Goal: Entertainment & Leisure: Browse casually

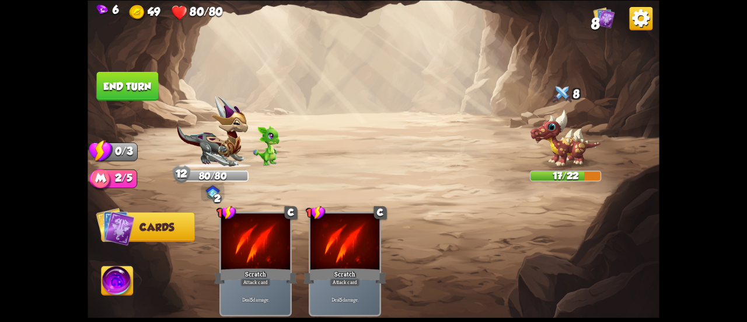
click at [141, 85] on button "End turn" at bounding box center [127, 86] width 63 height 30
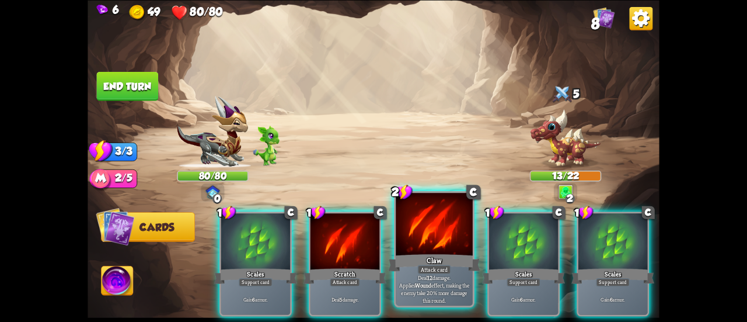
click at [405, 238] on div at bounding box center [434, 225] width 77 height 65
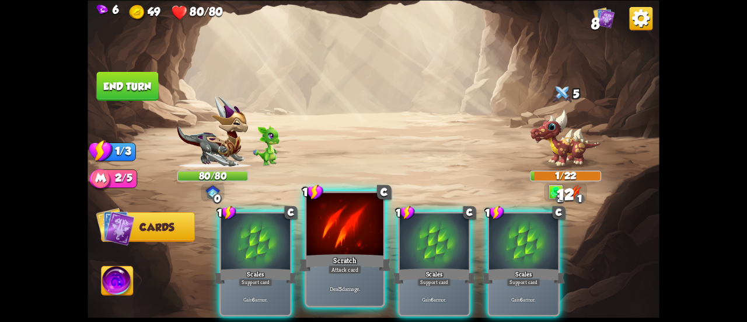
click at [336, 246] on div at bounding box center [345, 225] width 77 height 65
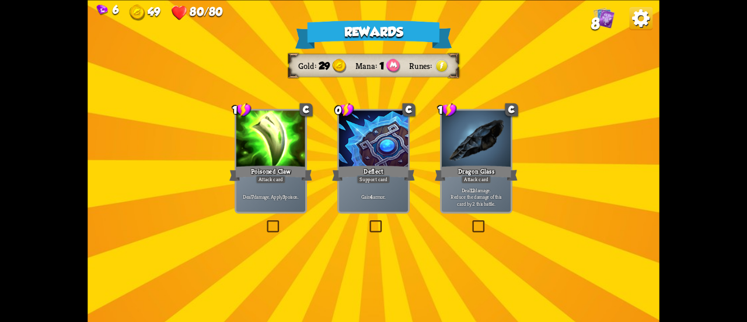
click at [297, 194] on p "Deal 7 damage. Apply 3 poison." at bounding box center [271, 196] width 66 height 7
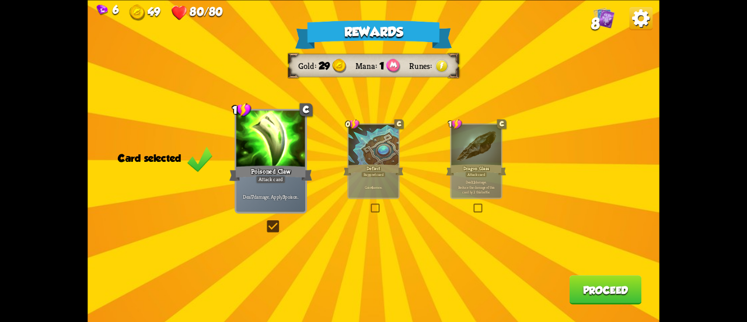
click at [585, 294] on button "Proceed" at bounding box center [606, 289] width 72 height 29
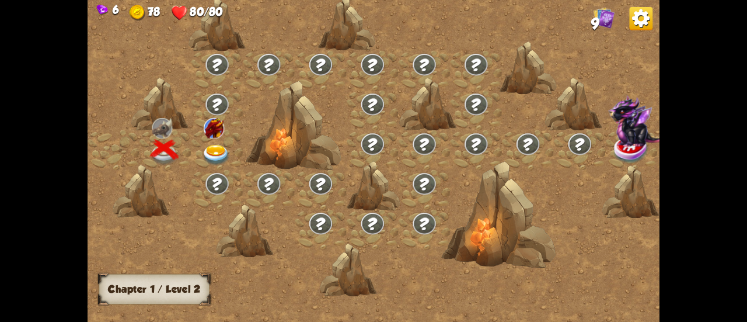
click at [217, 148] on img at bounding box center [216, 155] width 29 height 21
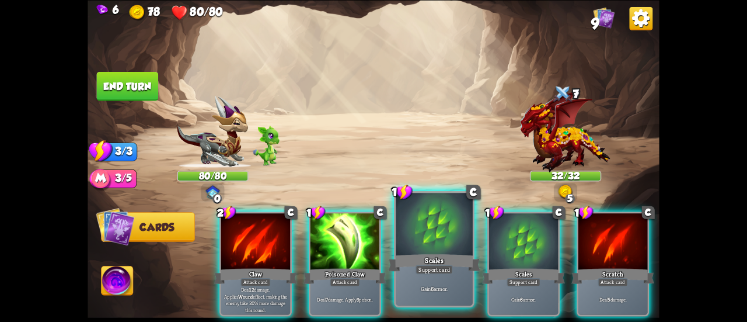
click at [409, 224] on div at bounding box center [434, 225] width 77 height 65
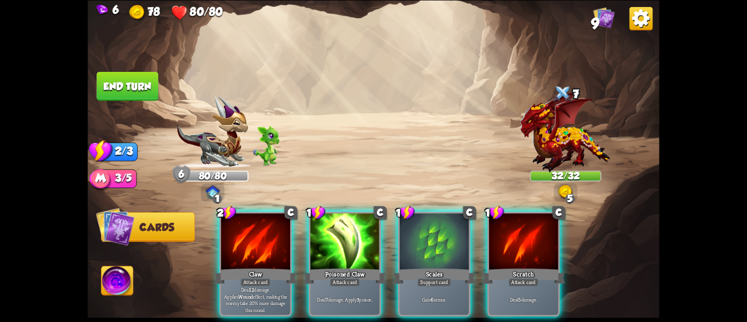
click at [409, 224] on div "2 C Claw Attack card Deal 12 damage. Applies Wound effect, making the enemy tak…" at bounding box center [431, 250] width 458 height 143
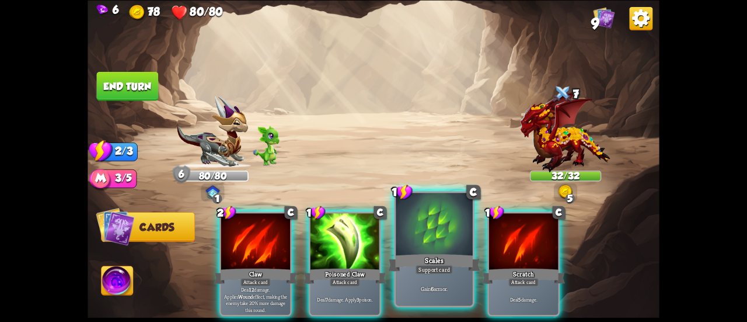
click at [417, 238] on div at bounding box center [434, 225] width 77 height 65
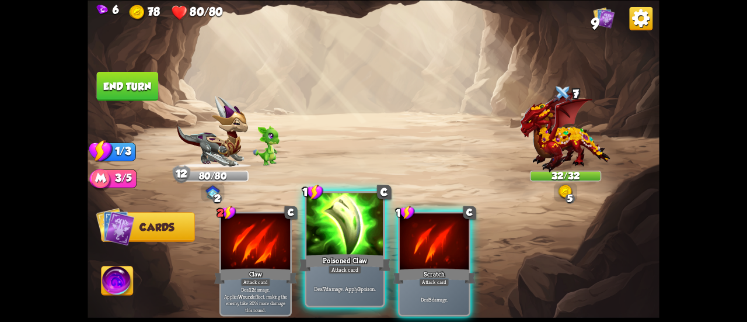
click at [335, 240] on div at bounding box center [345, 225] width 77 height 65
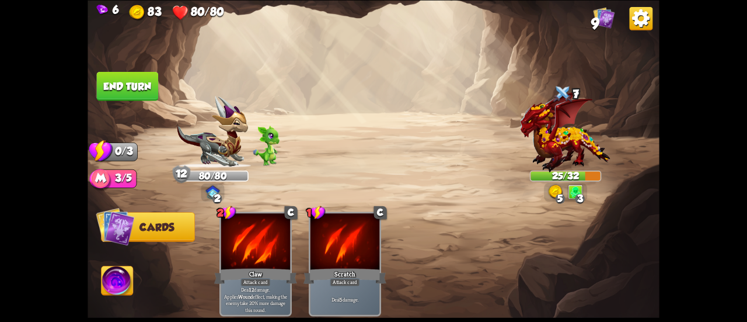
click at [149, 80] on button "End turn" at bounding box center [128, 85] width 62 height 29
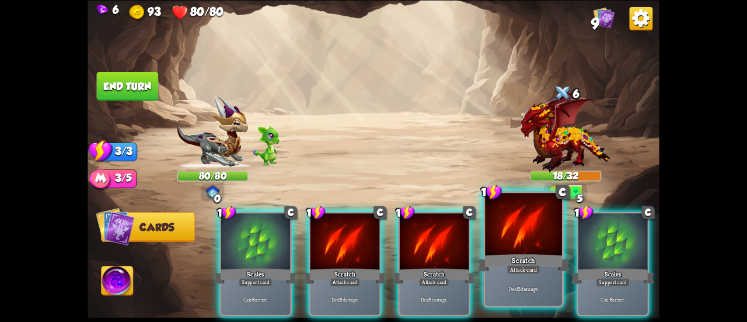
click at [545, 260] on div "Scratch" at bounding box center [524, 262] width 92 height 20
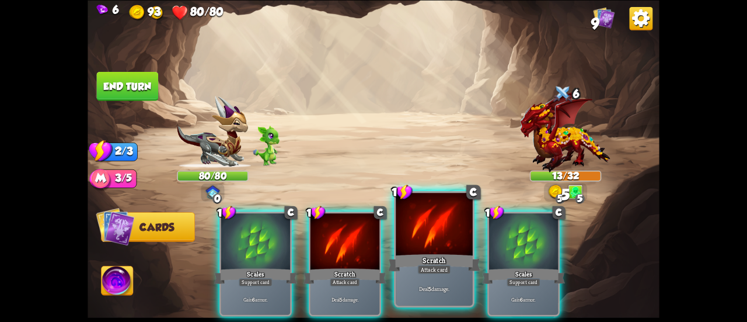
click at [428, 243] on div at bounding box center [434, 225] width 77 height 65
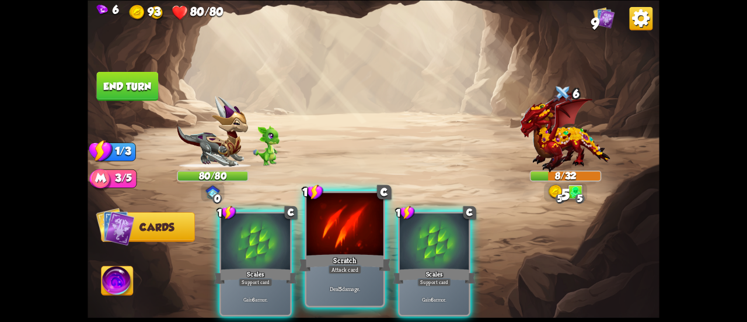
click at [332, 244] on div at bounding box center [345, 225] width 77 height 65
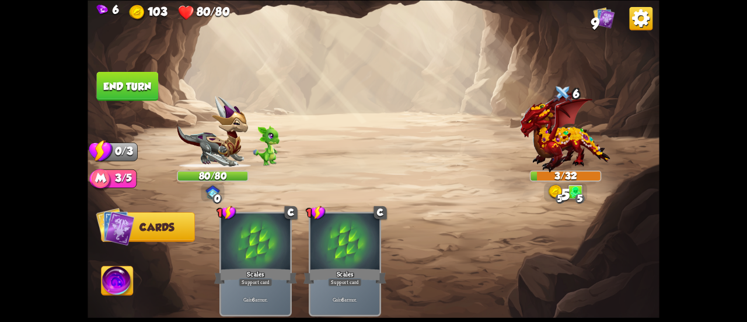
click at [119, 65] on img at bounding box center [374, 161] width 572 height 322
click at [121, 76] on button "End turn" at bounding box center [128, 85] width 62 height 29
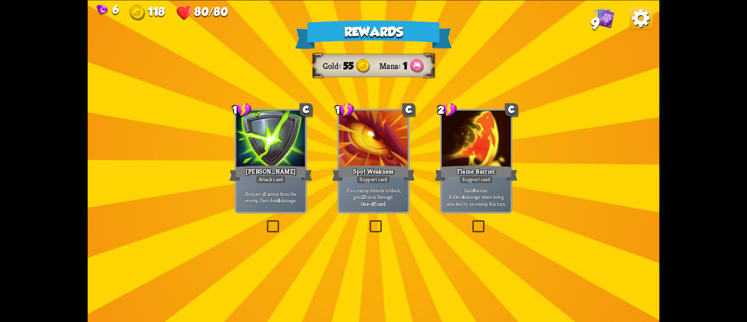
click at [467, 161] on div at bounding box center [476, 139] width 69 height 58
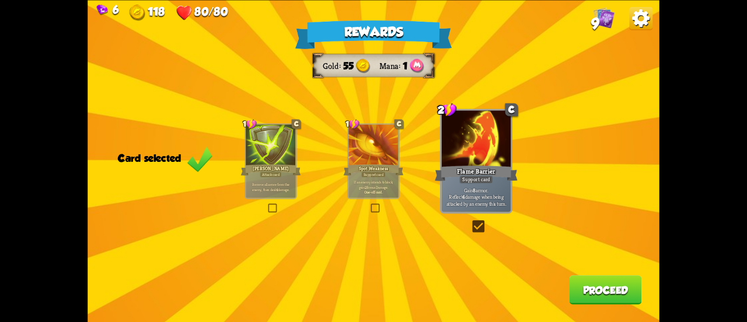
click at [595, 295] on button "Proceed" at bounding box center [606, 289] width 72 height 29
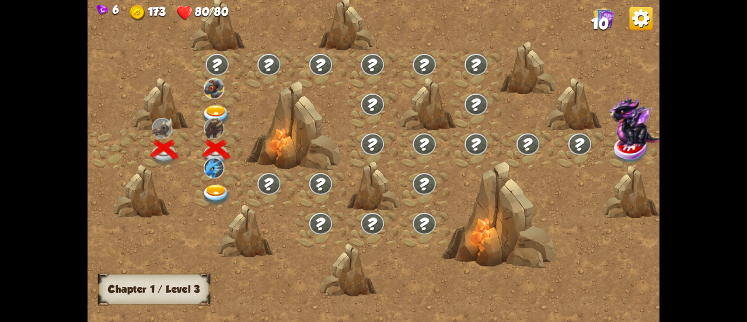
click at [215, 101] on div at bounding box center [218, 111] width 52 height 40
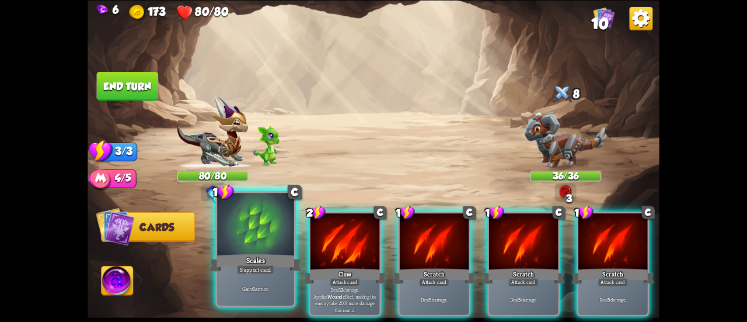
click at [273, 239] on div at bounding box center [255, 225] width 77 height 65
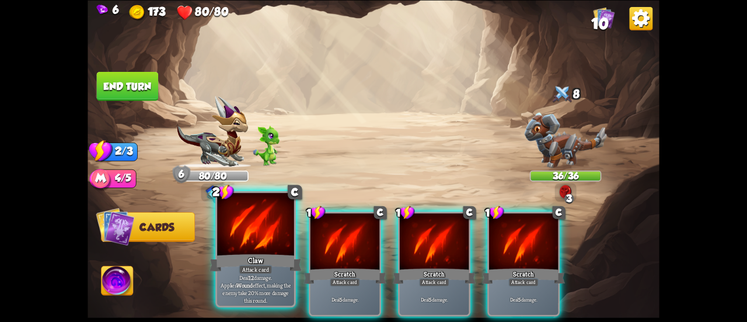
click at [229, 230] on div at bounding box center [255, 225] width 77 height 65
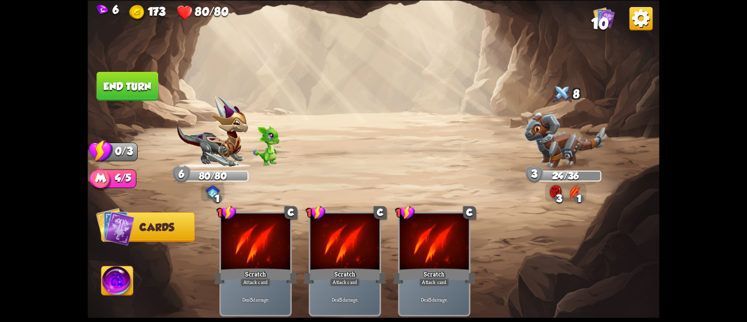
click at [131, 98] on button "End turn" at bounding box center [127, 86] width 63 height 30
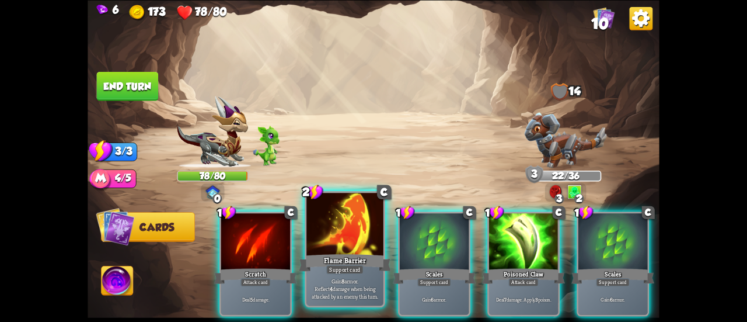
click at [349, 248] on div at bounding box center [345, 225] width 77 height 65
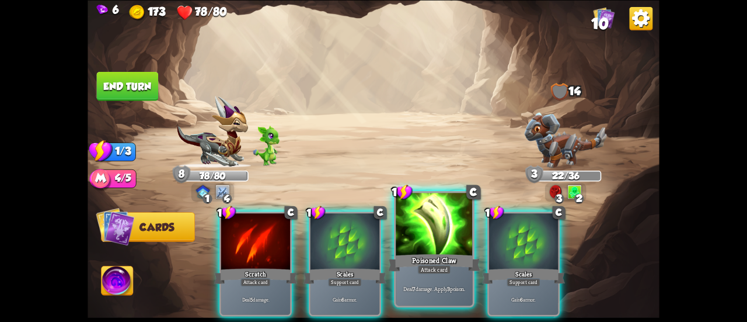
click at [409, 232] on div at bounding box center [434, 225] width 77 height 65
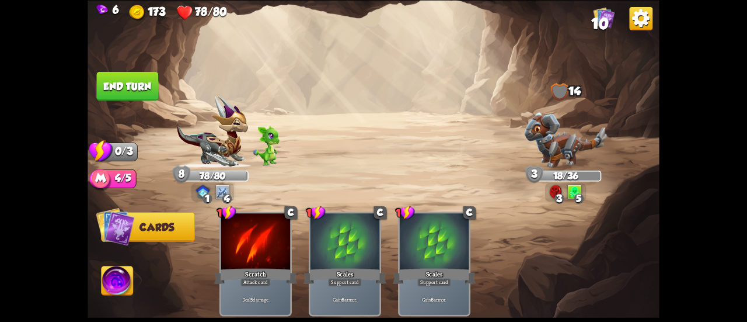
click at [154, 78] on button "End turn" at bounding box center [127, 86] width 63 height 30
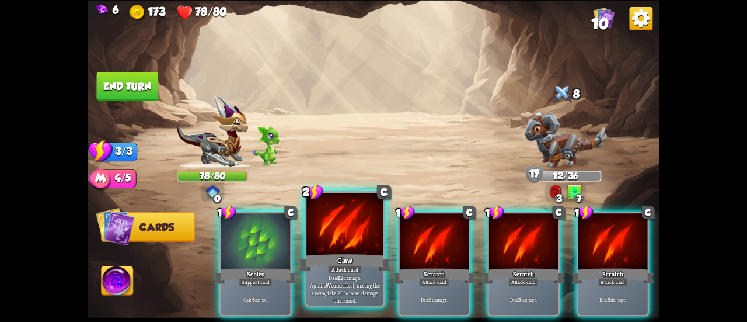
click at [317, 243] on div at bounding box center [345, 225] width 77 height 65
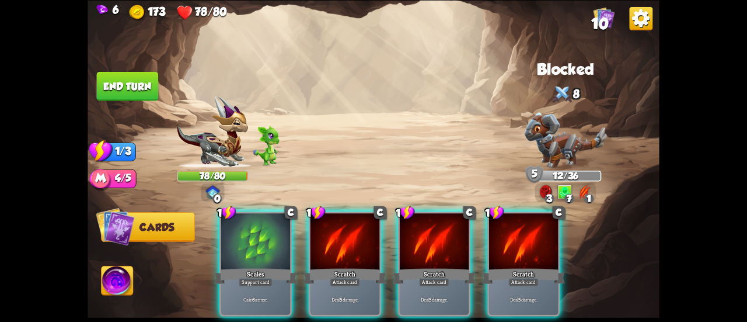
click at [317, 243] on div at bounding box center [345, 242] width 69 height 58
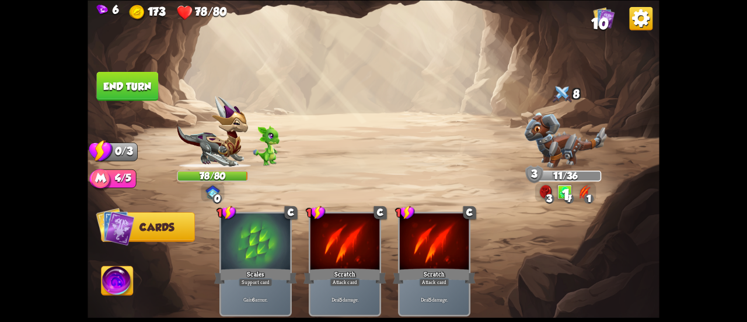
click at [128, 85] on button "End turn" at bounding box center [128, 85] width 62 height 29
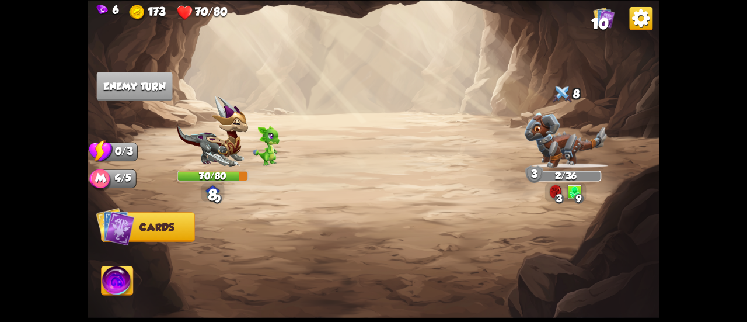
click at [624, 4] on div "6 173 70/80 10" at bounding box center [374, 10] width 572 height 20
click at [637, 18] on img at bounding box center [641, 17] width 23 height 23
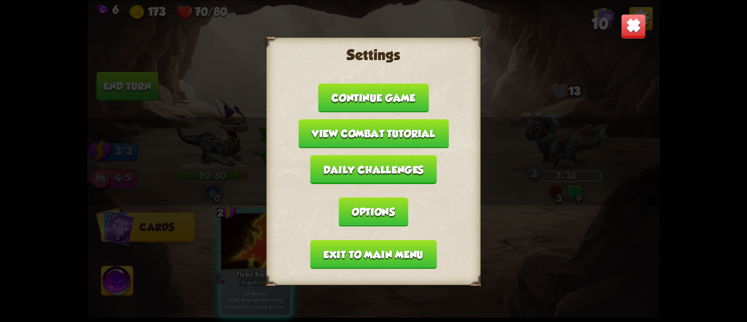
click at [412, 244] on button "Exit to main menu" at bounding box center [374, 253] width 127 height 29
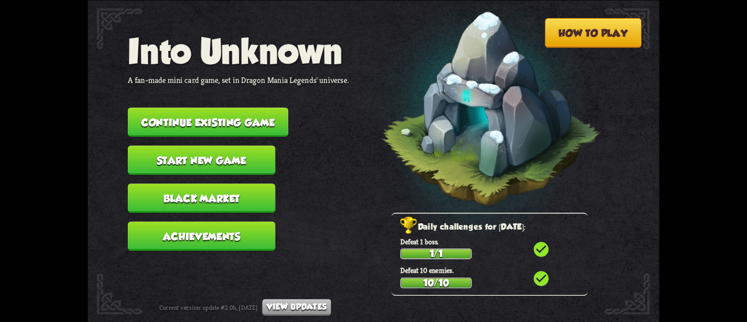
click at [254, 156] on button "Start new game" at bounding box center [202, 159] width 148 height 29
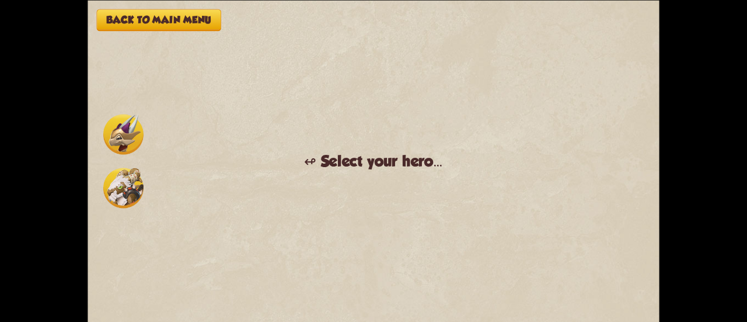
click at [120, 121] on img at bounding box center [123, 134] width 40 height 40
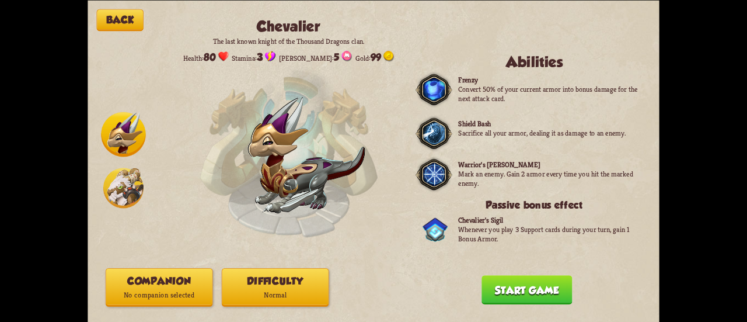
click at [181, 290] on p "No companion selected" at bounding box center [159, 295] width 106 height 14
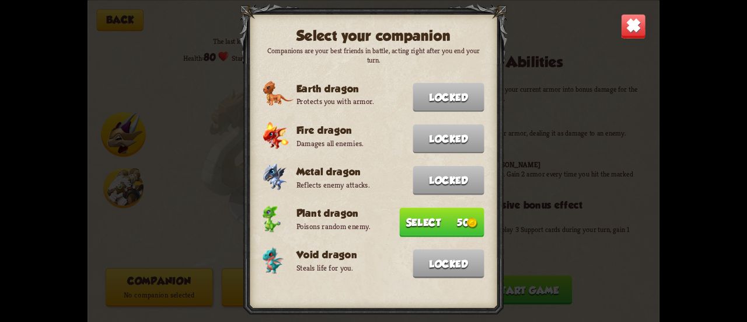
click at [412, 222] on button "Select 50" at bounding box center [441, 221] width 85 height 29
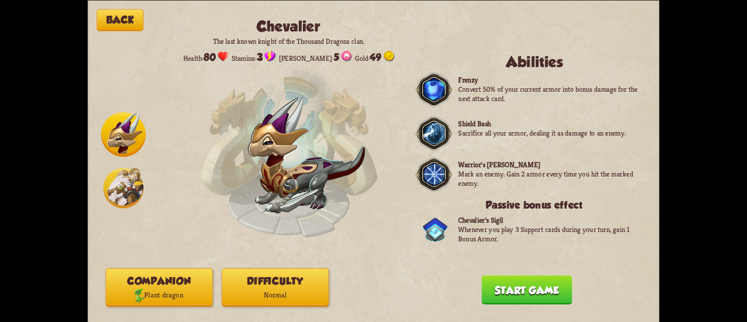
click at [507, 286] on button "Start game" at bounding box center [527, 289] width 91 height 29
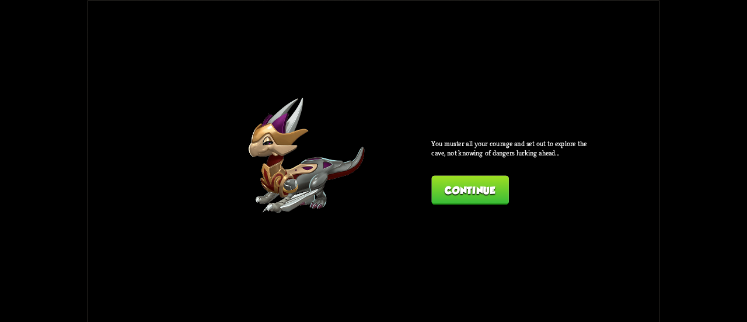
click at [487, 204] on div "Back [PERSON_NAME] The last known knight of the Thousand Dragons clan. Health: …" at bounding box center [374, 161] width 572 height 322
click at [481, 198] on button "Continue" at bounding box center [470, 189] width 77 height 29
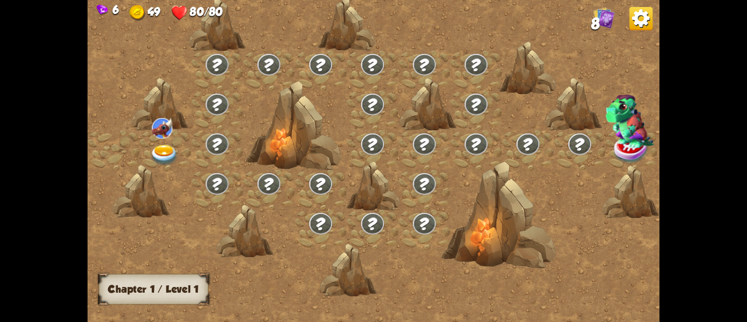
drag, startPoint x: 147, startPoint y: 127, endPoint x: 153, endPoint y: 127, distance: 5.9
click at [153, 127] on div at bounding box center [442, 166] width 708 height 334
click at [153, 127] on img at bounding box center [162, 128] width 20 height 21
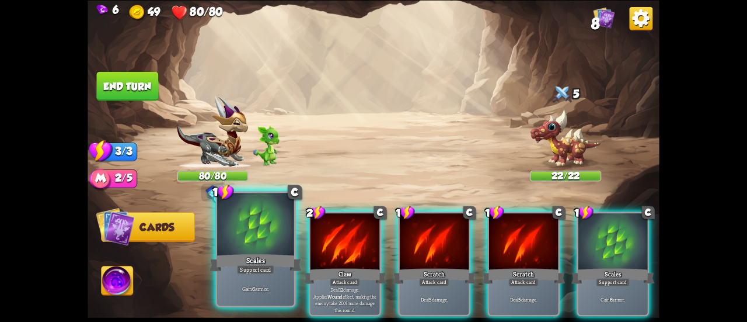
click at [269, 259] on div "Scales" at bounding box center [256, 262] width 92 height 20
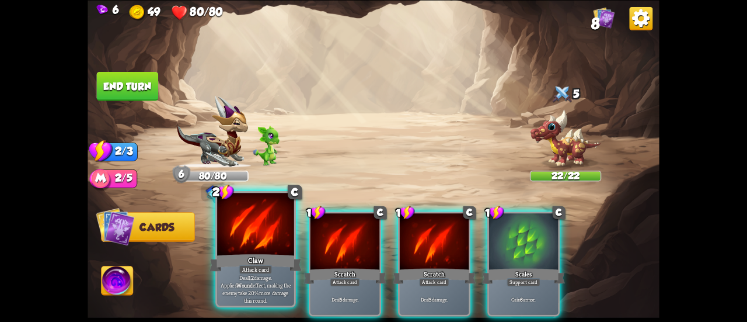
click at [252, 262] on div "Claw" at bounding box center [256, 262] width 92 height 20
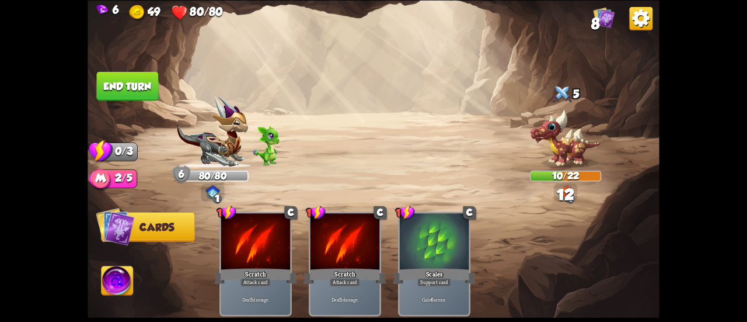
click at [114, 86] on button "End turn" at bounding box center [128, 85] width 62 height 29
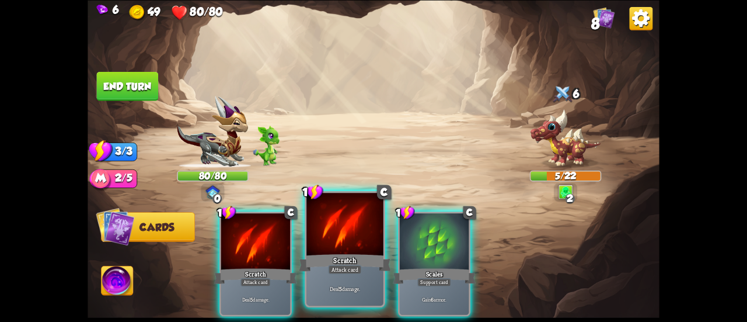
click at [331, 240] on div at bounding box center [345, 225] width 77 height 65
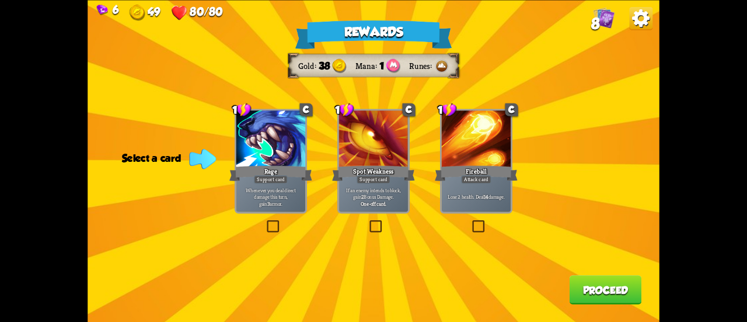
click at [629, 279] on button "Proceed" at bounding box center [606, 289] width 72 height 29
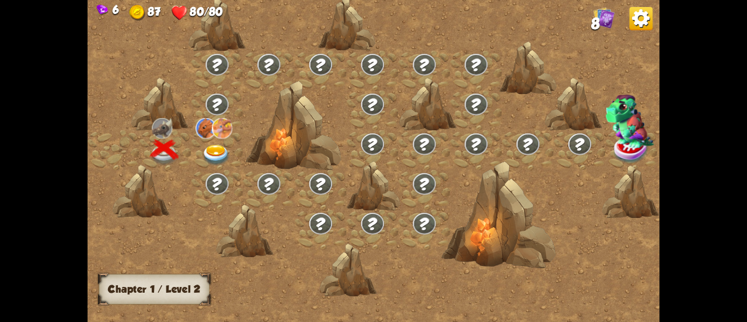
click at [214, 145] on img at bounding box center [216, 155] width 29 height 21
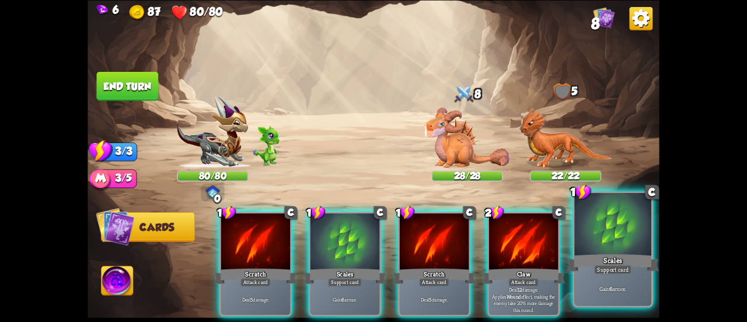
click at [604, 244] on div at bounding box center [613, 225] width 77 height 65
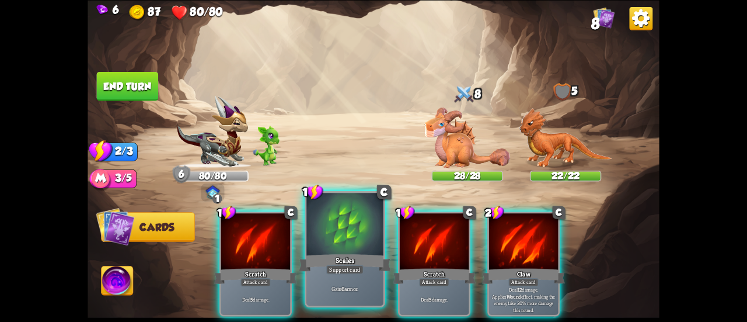
click at [340, 253] on div "Scales" at bounding box center [345, 262] width 92 height 20
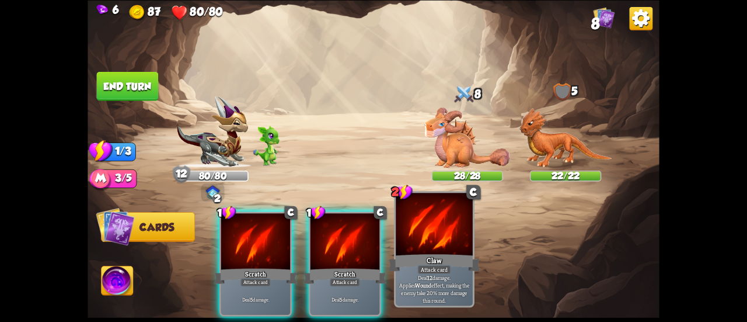
click at [425, 241] on div at bounding box center [434, 225] width 77 height 65
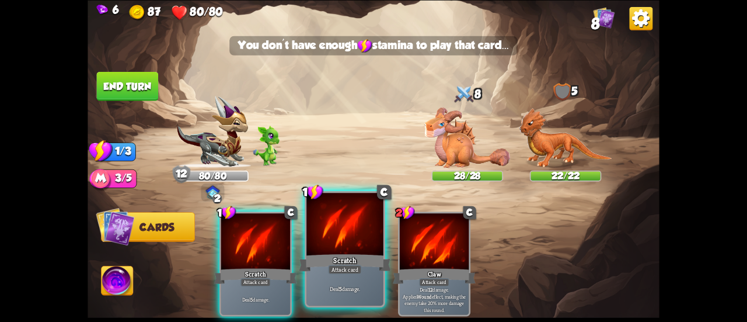
click at [336, 238] on div at bounding box center [345, 225] width 77 height 65
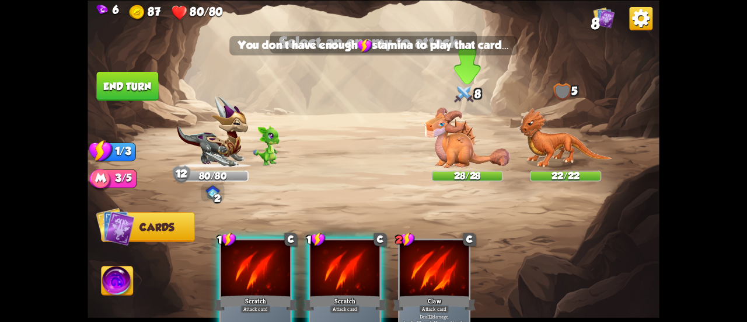
click at [453, 144] on img at bounding box center [468, 137] width 86 height 60
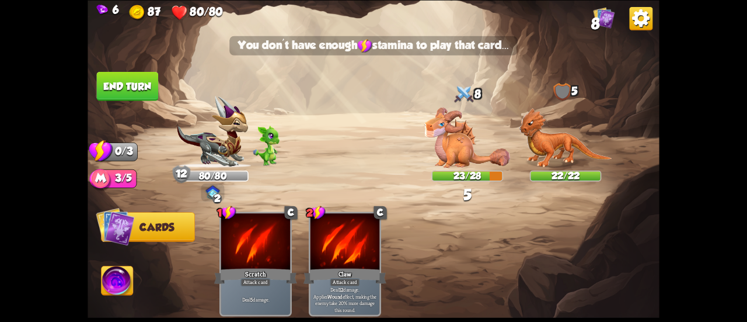
click at [127, 77] on button "End turn" at bounding box center [127, 85] width 62 height 29
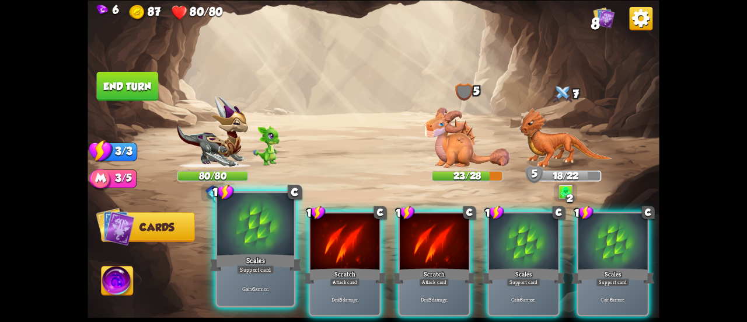
click at [264, 236] on div at bounding box center [255, 225] width 77 height 65
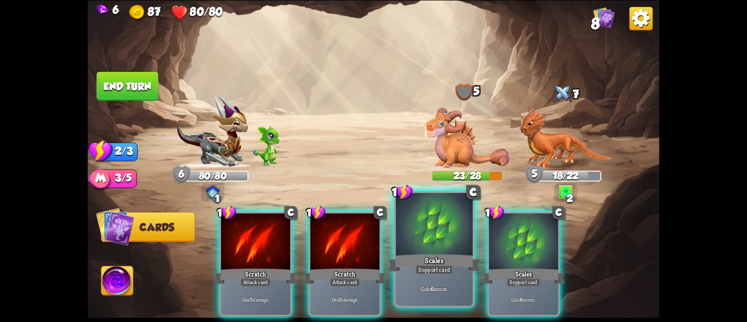
click at [416, 258] on div "Scales" at bounding box center [434, 262] width 92 height 20
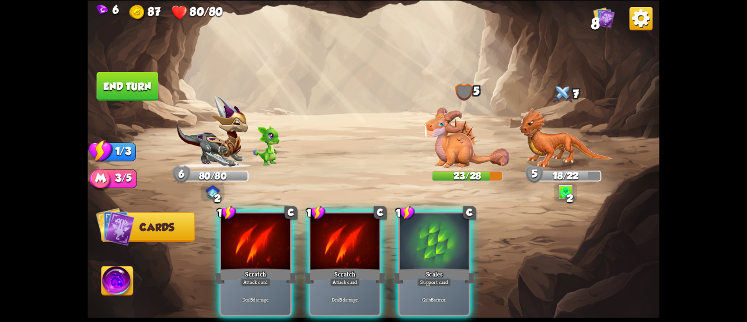
click at [416, 258] on div "1 C Scratch Attack card Deal 5 damage. 1 C Scratch Attack card Deal 5 damage. 1…" at bounding box center [431, 250] width 458 height 143
click at [416, 266] on div "Scales" at bounding box center [434, 275] width 83 height 19
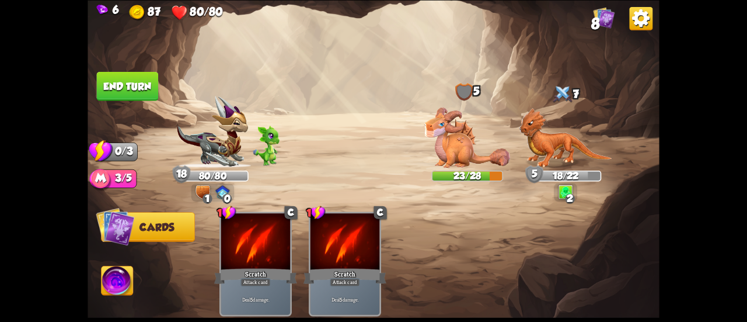
click at [141, 95] on button "End turn" at bounding box center [127, 85] width 62 height 29
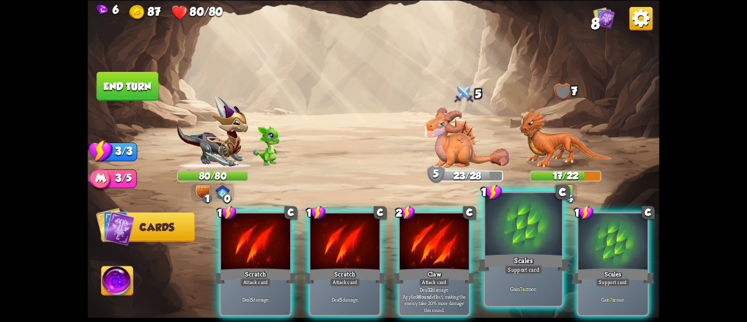
click at [514, 255] on div "Scales" at bounding box center [524, 262] width 92 height 20
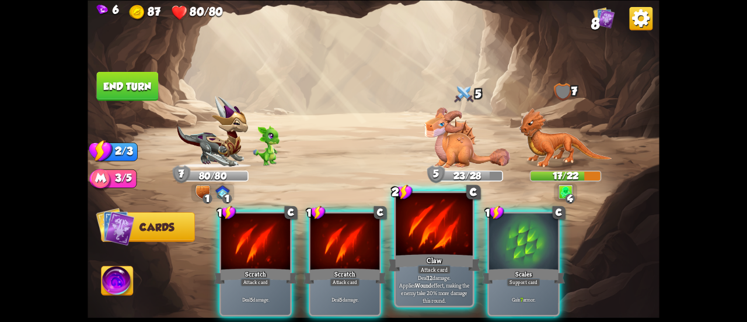
click at [432, 242] on div at bounding box center [434, 225] width 77 height 65
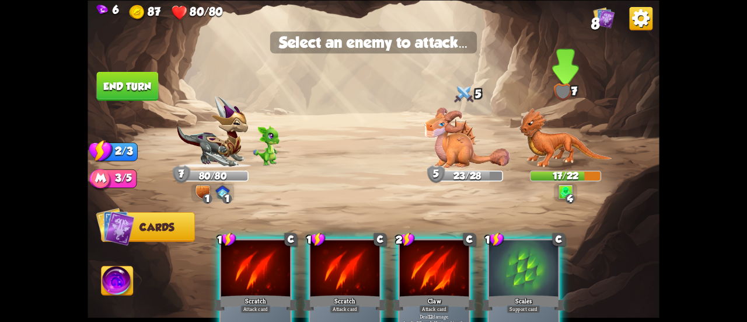
click at [538, 144] on img at bounding box center [565, 137] width 93 height 60
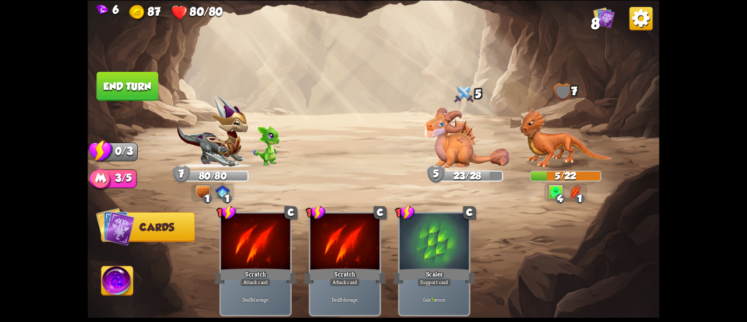
click at [121, 81] on button "End turn" at bounding box center [128, 85] width 62 height 29
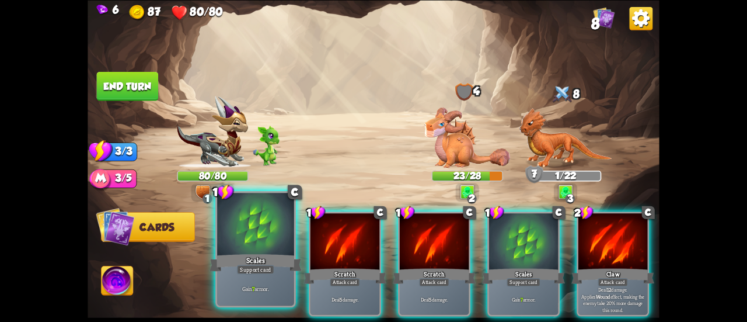
click at [276, 239] on div at bounding box center [255, 225] width 77 height 65
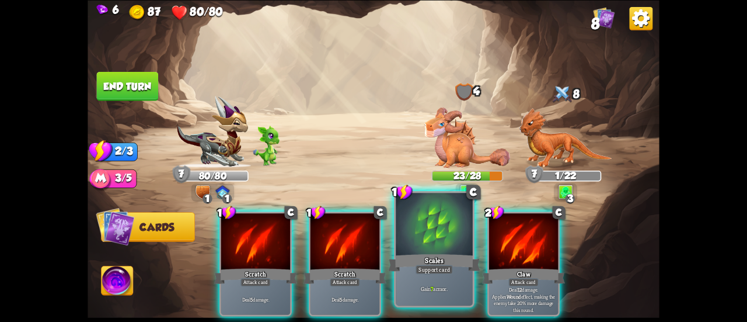
click at [438, 255] on div "Scales" at bounding box center [434, 262] width 92 height 20
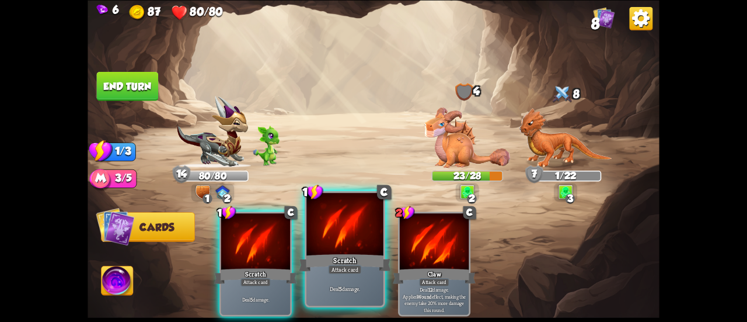
click at [338, 246] on div at bounding box center [345, 225] width 77 height 65
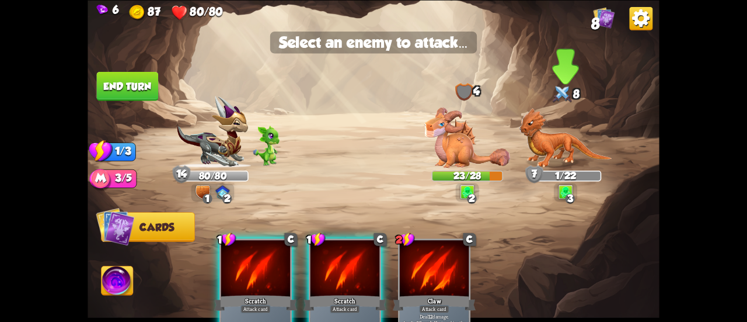
click at [555, 138] on img at bounding box center [565, 137] width 93 height 60
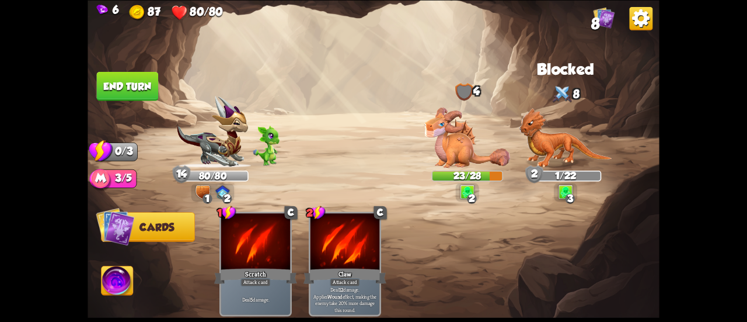
click at [146, 85] on button "End turn" at bounding box center [128, 85] width 62 height 29
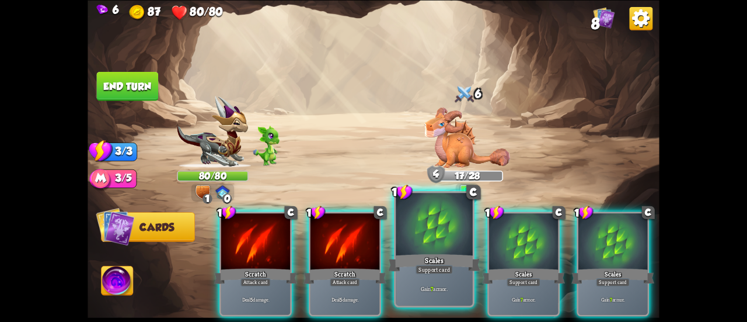
click at [433, 260] on div "Scales" at bounding box center [434, 262] width 92 height 20
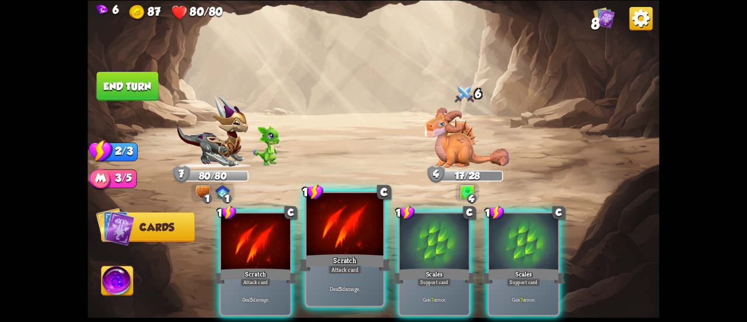
click at [331, 251] on div at bounding box center [345, 225] width 77 height 65
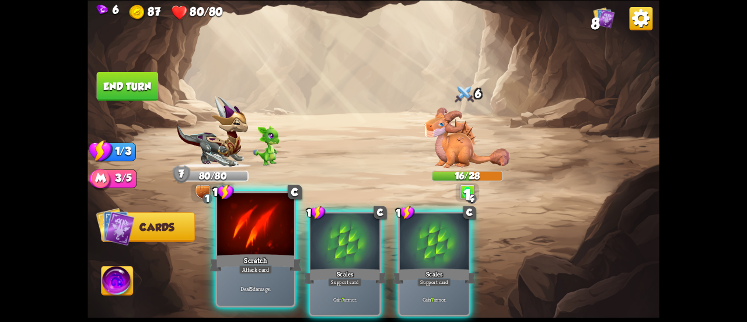
click at [263, 240] on div at bounding box center [255, 225] width 77 height 65
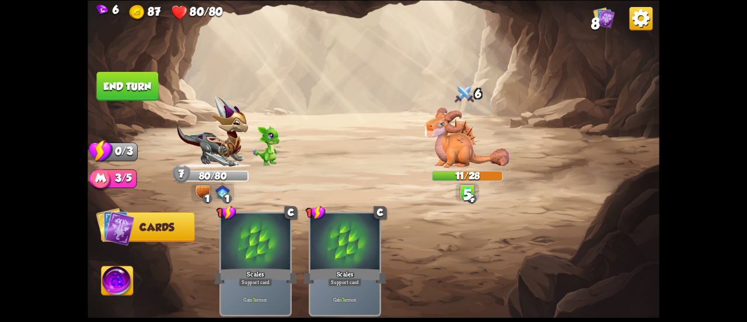
click at [107, 80] on button "End turn" at bounding box center [128, 85] width 62 height 29
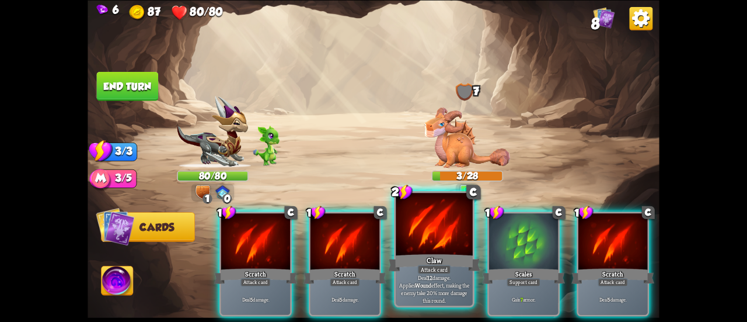
click at [416, 237] on div at bounding box center [434, 225] width 77 height 65
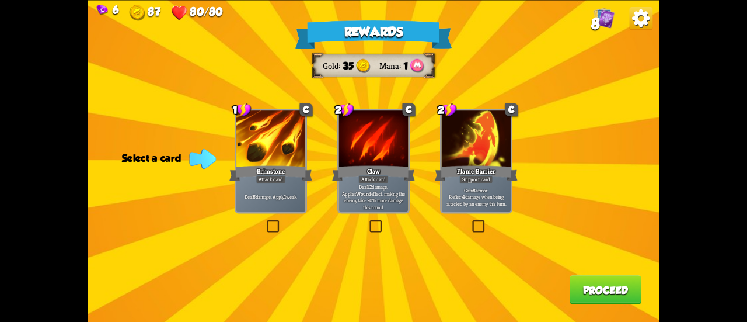
click at [483, 201] on p "Gain 8 armor. Reflect 4 damage when being attacked by an enemy this turn." at bounding box center [477, 196] width 66 height 20
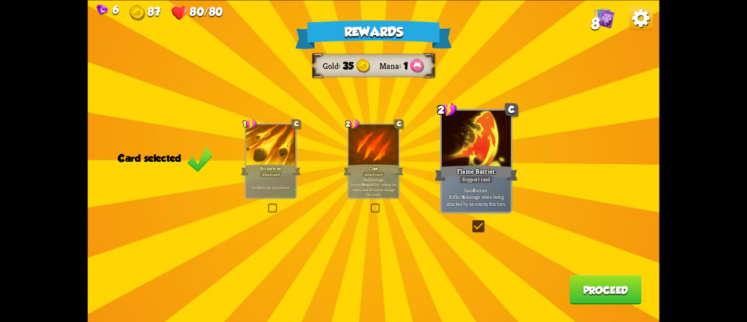
click at [600, 286] on button "Proceed" at bounding box center [606, 289] width 72 height 29
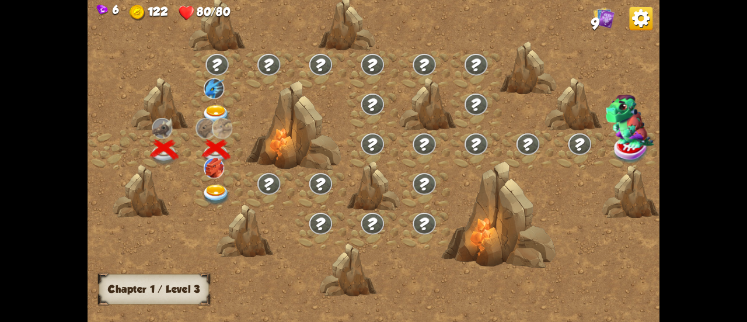
click at [215, 173] on img at bounding box center [214, 168] width 20 height 21
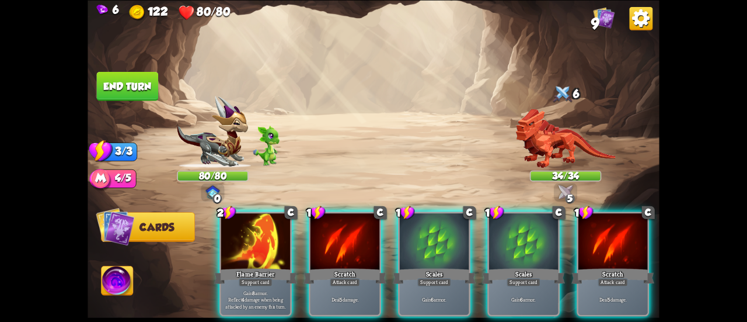
click at [565, 132] on img at bounding box center [566, 138] width 100 height 59
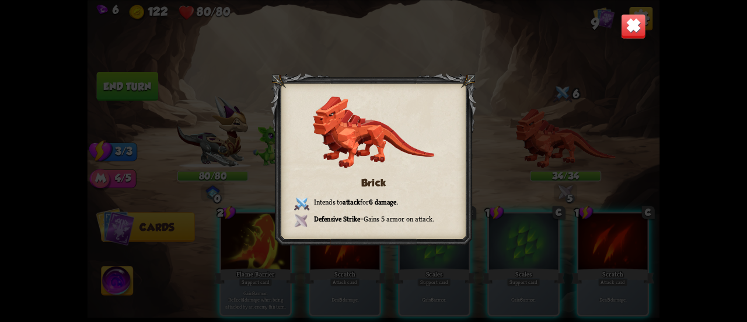
click at [634, 23] on img at bounding box center [633, 25] width 25 height 25
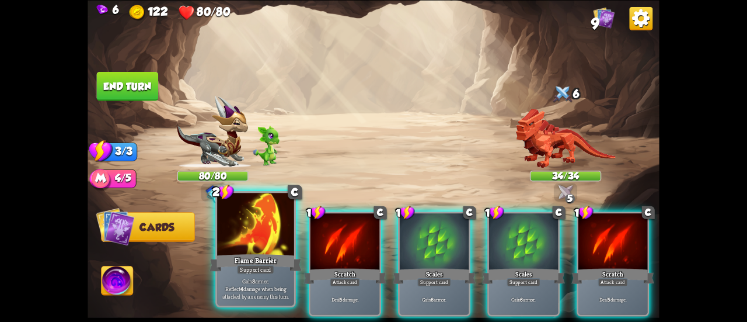
click at [266, 234] on div at bounding box center [255, 225] width 77 height 65
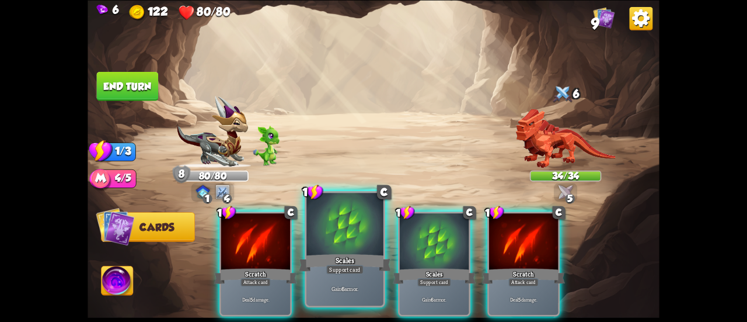
click at [318, 246] on div at bounding box center [345, 225] width 77 height 65
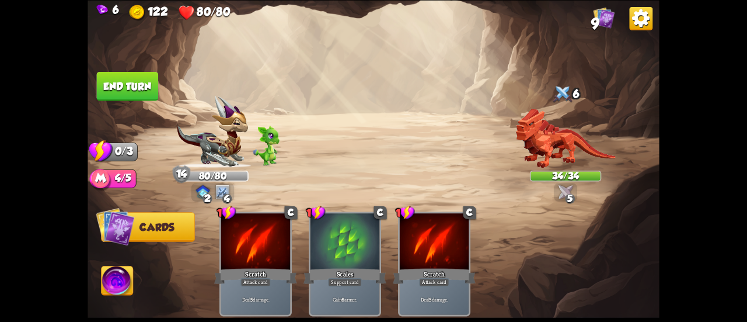
click at [126, 83] on button "End turn" at bounding box center [128, 85] width 62 height 29
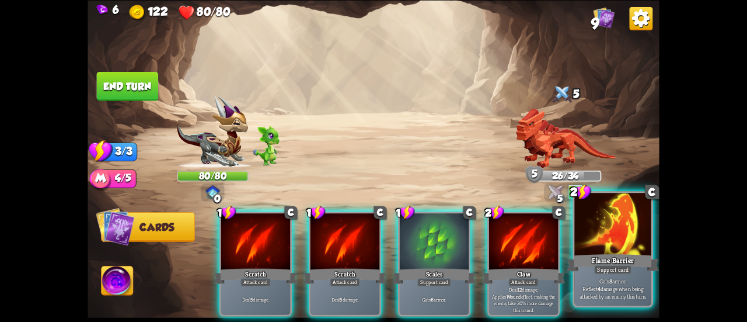
click at [624, 246] on div at bounding box center [613, 225] width 77 height 65
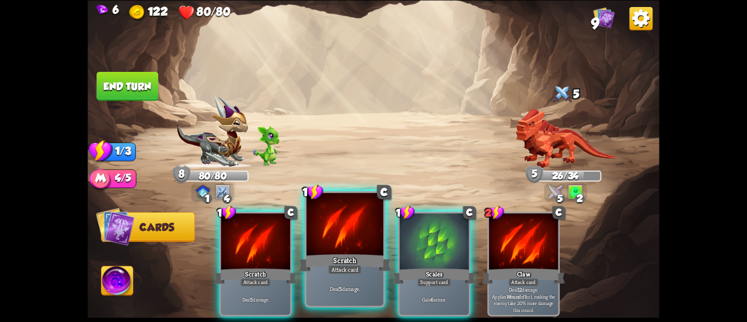
click at [357, 245] on div at bounding box center [345, 225] width 77 height 65
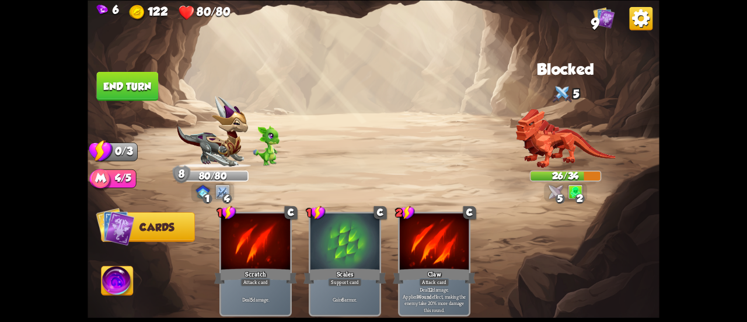
click at [124, 95] on button "End turn" at bounding box center [128, 85] width 62 height 29
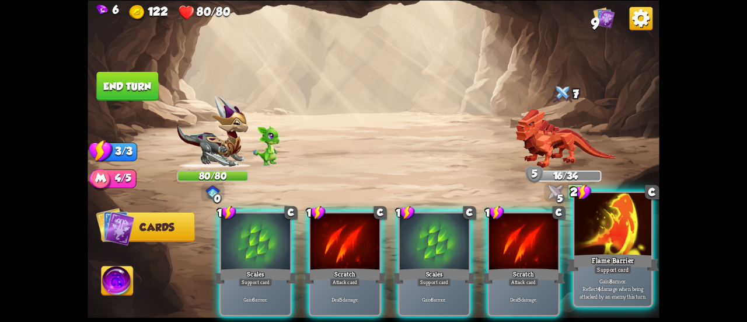
click at [594, 252] on div "Flame Barrier" at bounding box center [613, 262] width 92 height 20
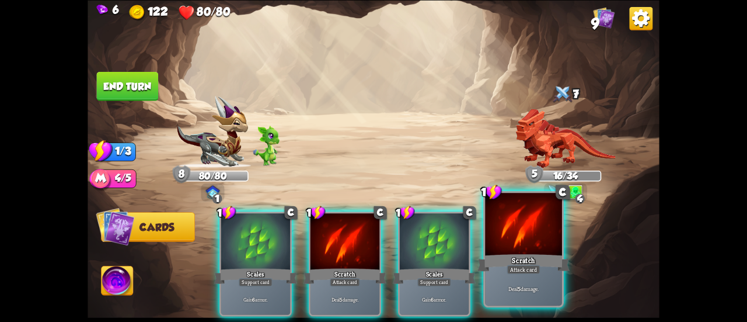
click at [534, 254] on div "Scratch" at bounding box center [524, 262] width 92 height 20
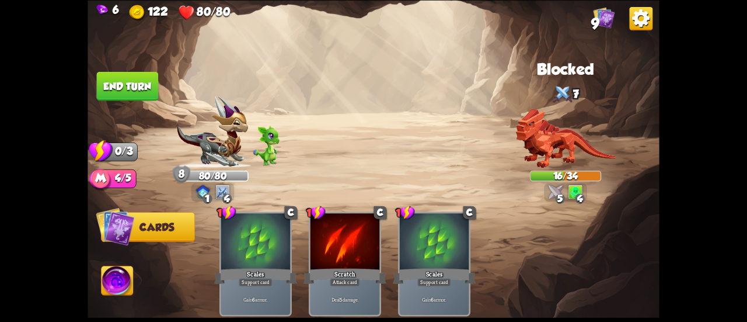
click at [122, 75] on button "End turn" at bounding box center [127, 85] width 62 height 29
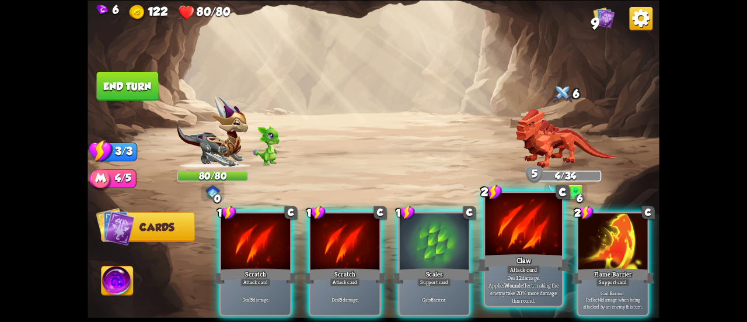
click at [503, 248] on div at bounding box center [523, 225] width 77 height 65
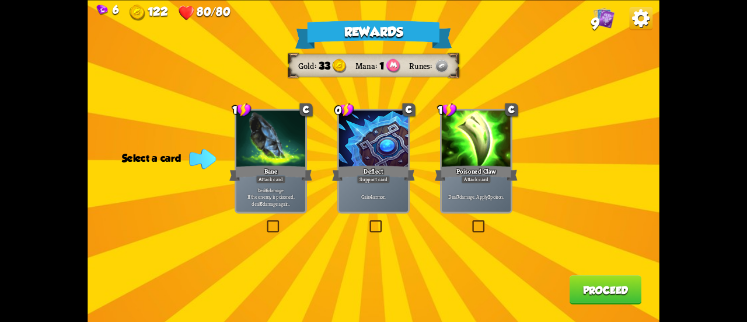
click at [492, 222] on div "Rewards Gold 33 Mana 1 Runes Select a card 1 C Bane Attack card Deal 6 damage. …" at bounding box center [374, 161] width 572 height 322
click at [471, 221] on label at bounding box center [471, 221] width 0 height 0
click at [0, 0] on input "checkbox" at bounding box center [0, 0] width 0 height 0
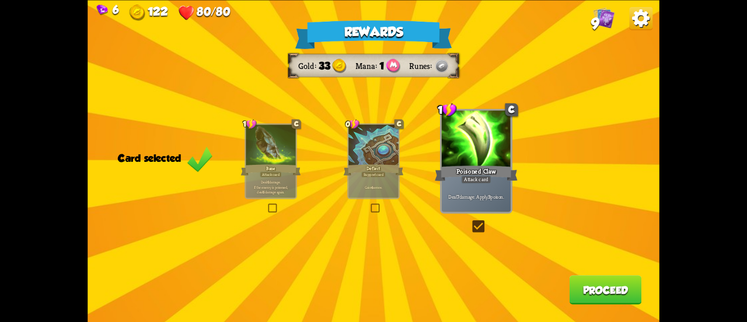
click at [398, 178] on div "Rewards Gold 33 Mana 1 Runes Card selected 1 C Bane Attack card Deal 6 damage. …" at bounding box center [374, 161] width 572 height 322
click at [618, 294] on button "Proceed" at bounding box center [606, 289] width 72 height 29
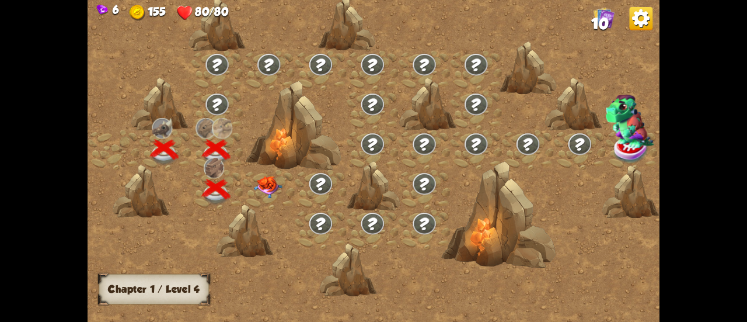
click at [256, 185] on img at bounding box center [268, 187] width 29 height 22
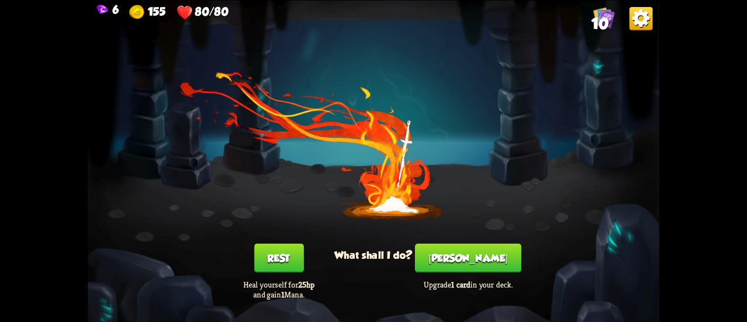
click at [474, 241] on div "You feel rested! What shall I do? Rest Heal yourself for 25hp and gain 1 Mana. …" at bounding box center [374, 161] width 572 height 322
click at [476, 249] on button "[PERSON_NAME]" at bounding box center [468, 257] width 106 height 29
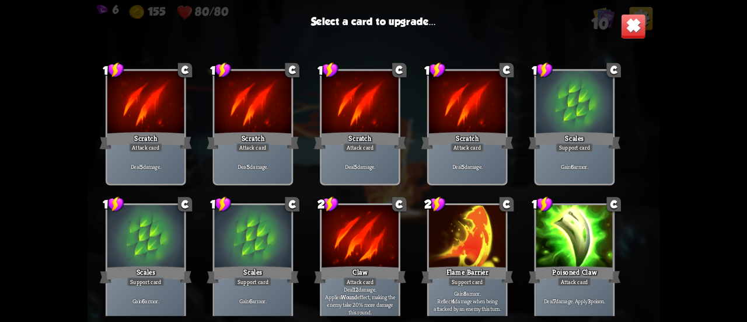
scroll to position [17, 0]
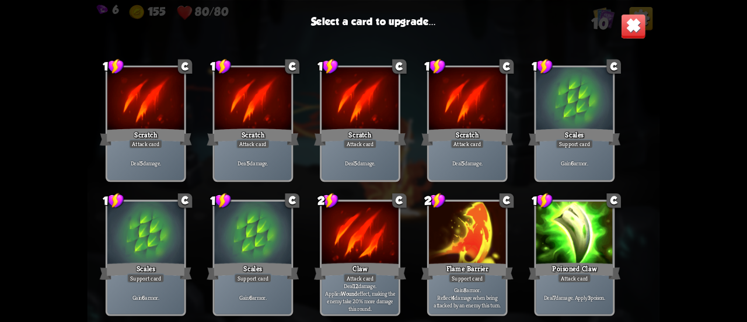
click at [479, 238] on div at bounding box center [467, 233] width 77 height 65
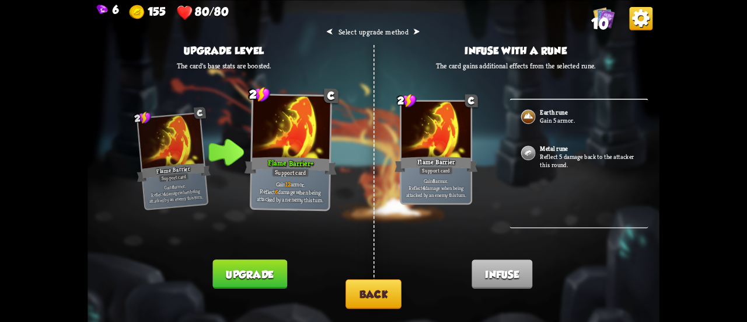
click at [562, 161] on p "Reflect 5 damage back to the attacker this round." at bounding box center [588, 160] width 97 height 16
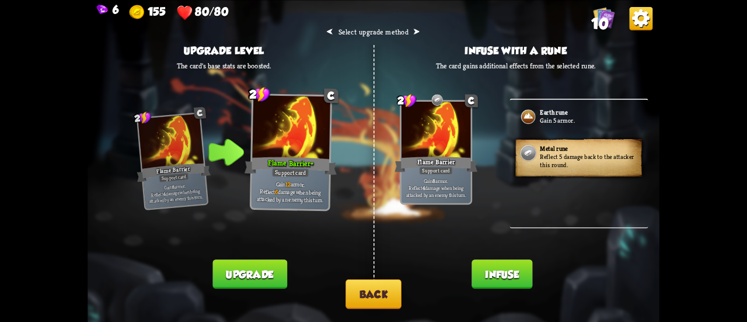
click at [500, 275] on button "Infuse" at bounding box center [502, 273] width 61 height 29
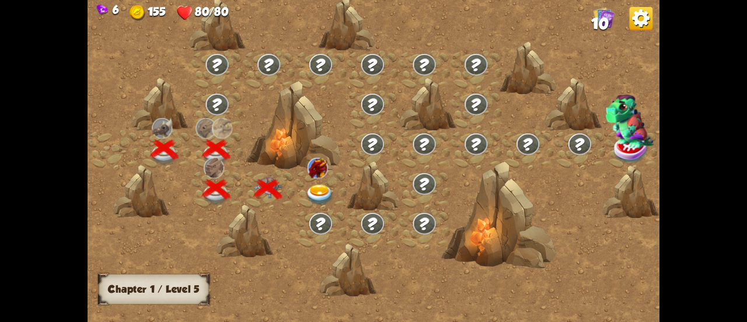
click at [319, 185] on img at bounding box center [320, 195] width 29 height 21
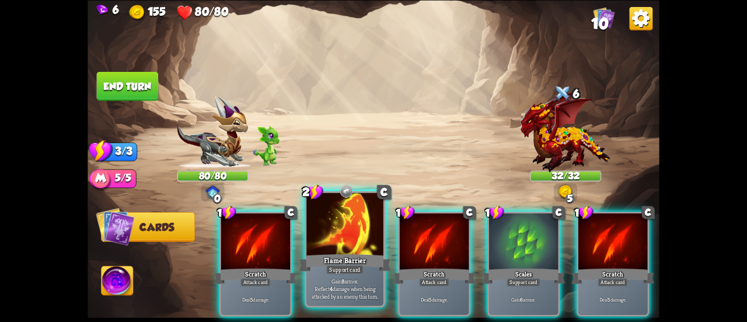
click at [344, 239] on div at bounding box center [345, 225] width 77 height 65
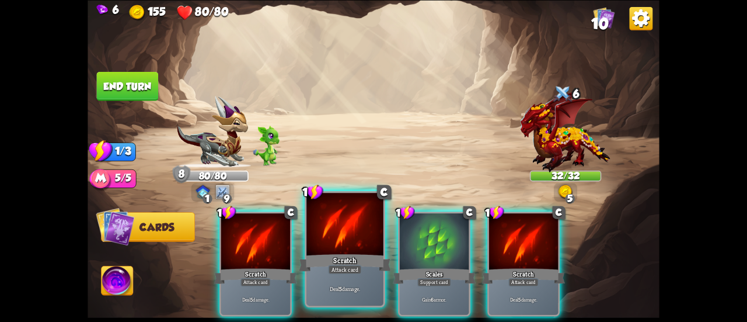
click at [359, 253] on div "Scratch" at bounding box center [345, 262] width 92 height 20
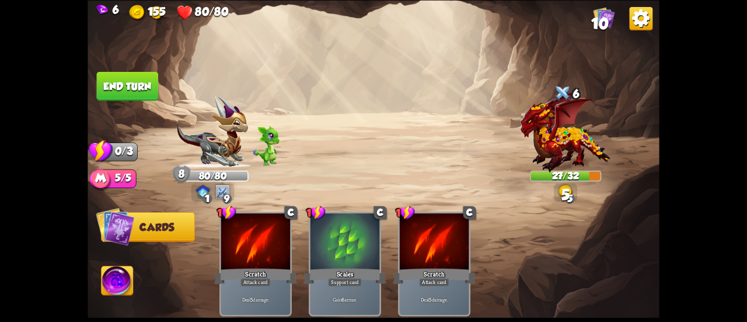
click at [133, 93] on button "End turn" at bounding box center [128, 85] width 62 height 29
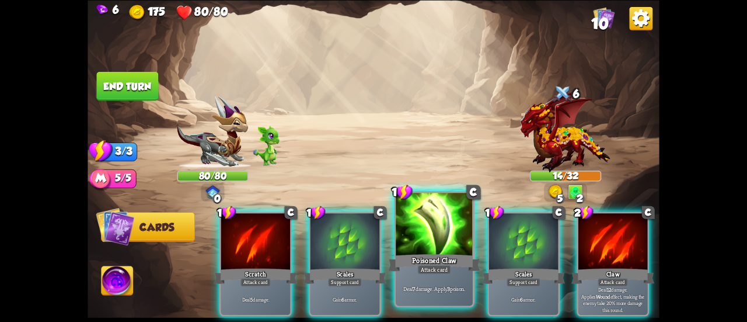
click at [443, 240] on div at bounding box center [434, 225] width 77 height 65
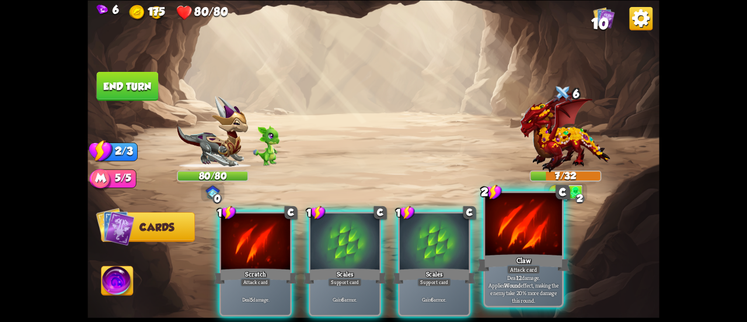
click at [523, 249] on div at bounding box center [523, 225] width 77 height 65
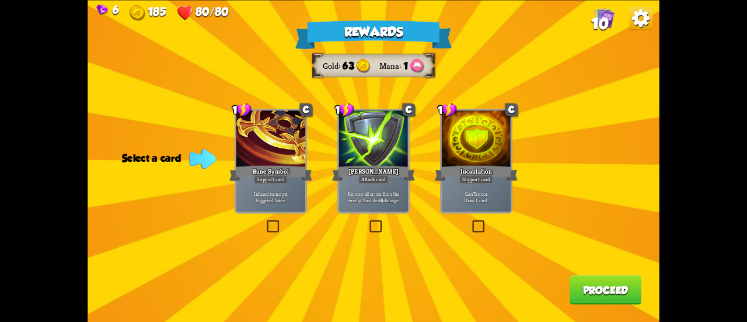
click at [472, 207] on div "Gain 7 armor. Draw 1 card." at bounding box center [476, 197] width 69 height 30
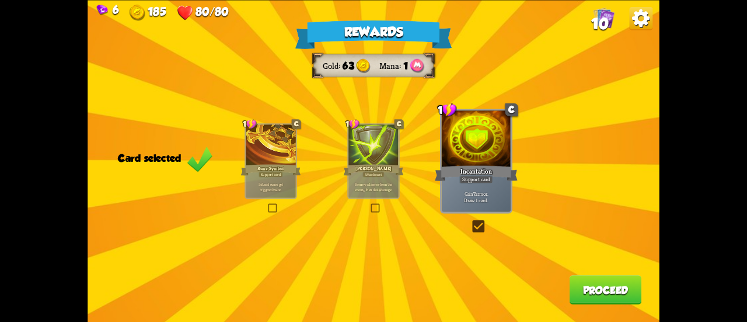
drag, startPoint x: 465, startPoint y: 207, endPoint x: 474, endPoint y: 197, distance: 13.2
click at [474, 197] on div "Gain 7 armor. Draw 1 card." at bounding box center [476, 197] width 69 height 30
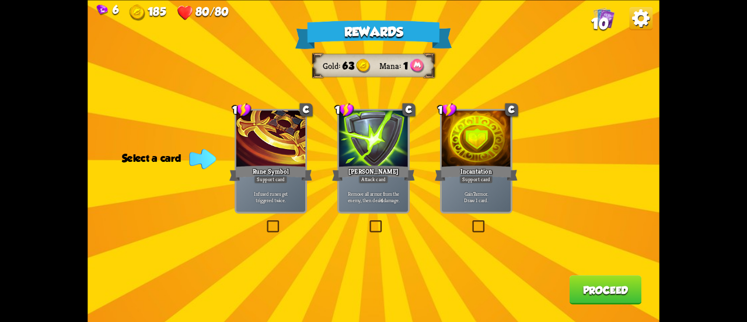
drag, startPoint x: 296, startPoint y: 194, endPoint x: 315, endPoint y: 205, distance: 22.0
click at [295, 194] on p "Infused runes get triggered twice." at bounding box center [271, 196] width 66 height 13
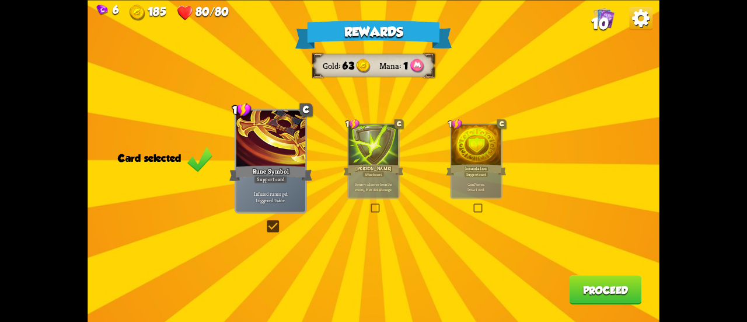
click at [622, 290] on button "Proceed" at bounding box center [606, 289] width 72 height 29
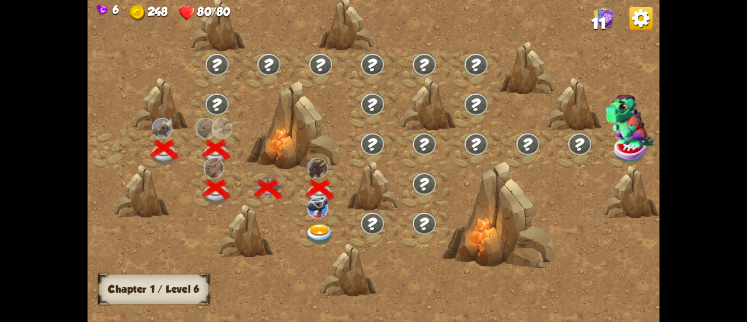
click at [322, 228] on img at bounding box center [320, 234] width 29 height 21
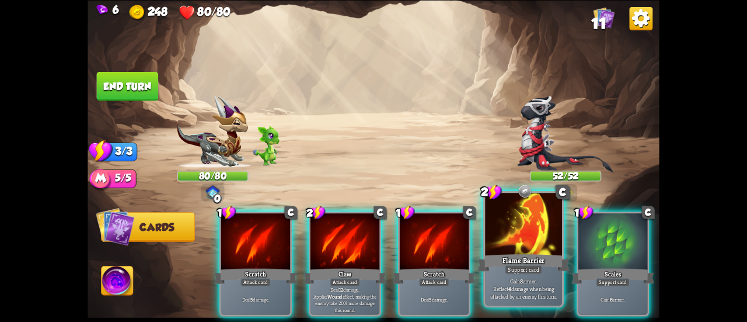
click at [513, 248] on div at bounding box center [523, 225] width 77 height 65
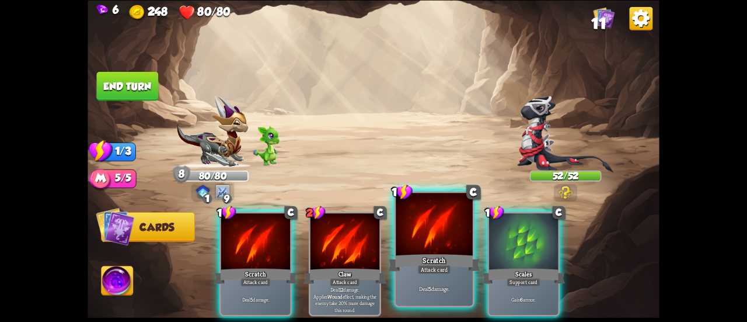
click at [441, 256] on div "Scratch" at bounding box center [434, 262] width 92 height 20
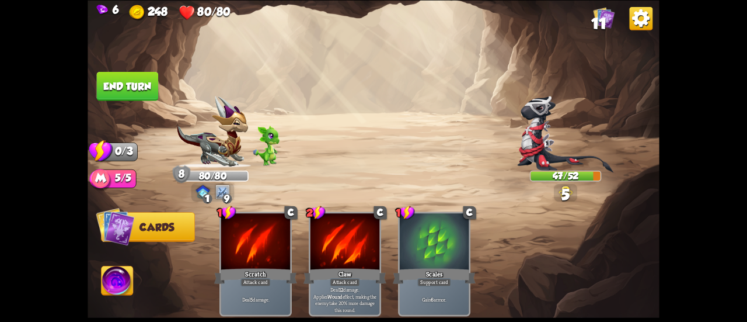
click at [140, 85] on button "End turn" at bounding box center [128, 85] width 62 height 29
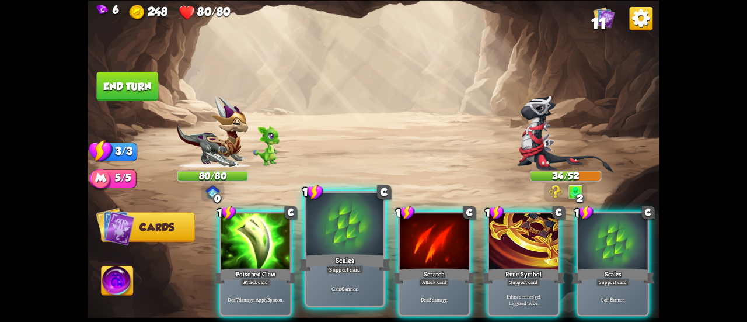
click at [338, 231] on div at bounding box center [345, 225] width 77 height 65
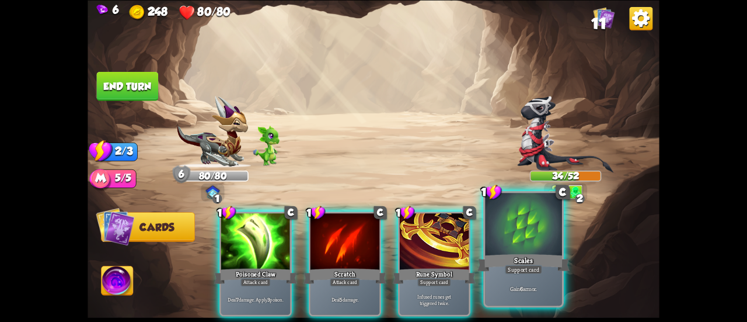
click at [535, 246] on div at bounding box center [523, 225] width 77 height 65
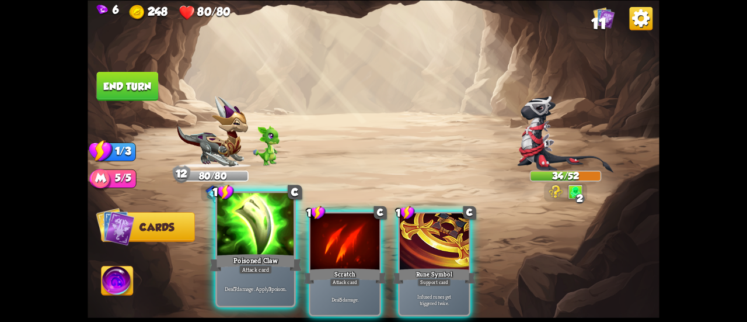
click at [228, 242] on div at bounding box center [255, 225] width 77 height 65
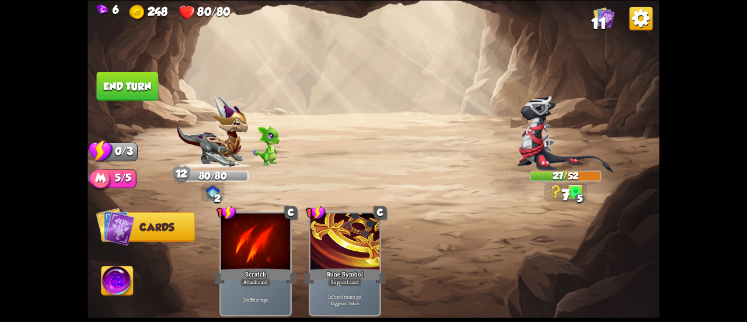
click at [139, 84] on button "End turn" at bounding box center [128, 85] width 62 height 29
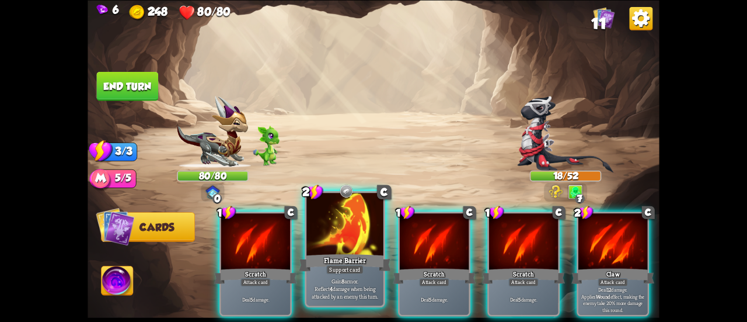
click at [331, 228] on div at bounding box center [345, 225] width 77 height 65
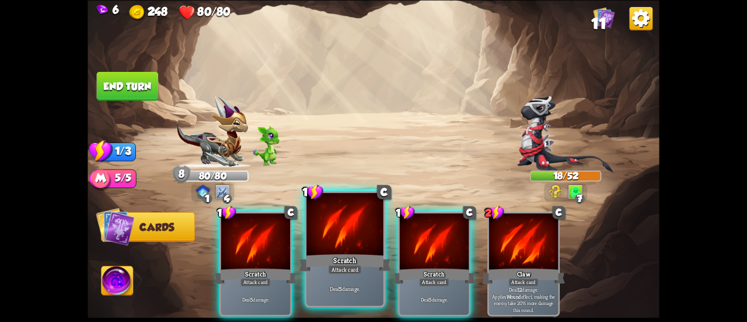
click at [335, 229] on div at bounding box center [345, 225] width 77 height 65
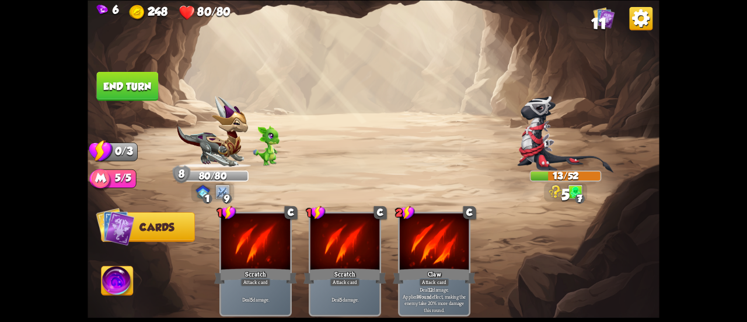
click at [133, 78] on button "End turn" at bounding box center [128, 85] width 62 height 29
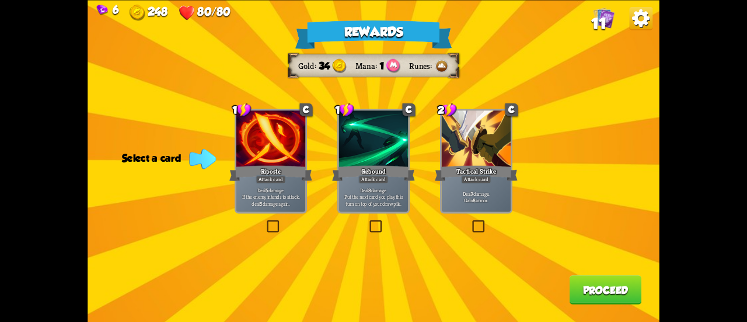
click at [457, 204] on div "Deal 7 damage. Gain 8 armor." at bounding box center [476, 197] width 69 height 30
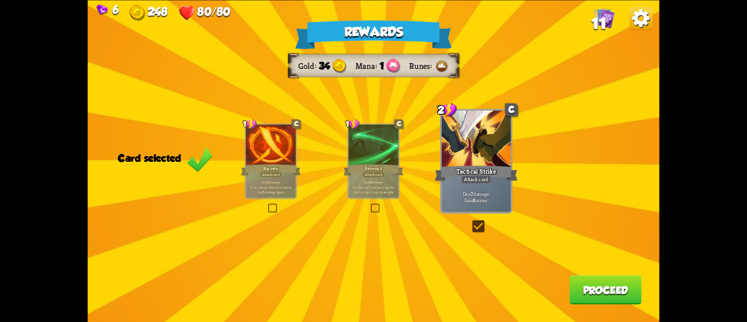
click at [608, 296] on button "Proceed" at bounding box center [606, 289] width 72 height 29
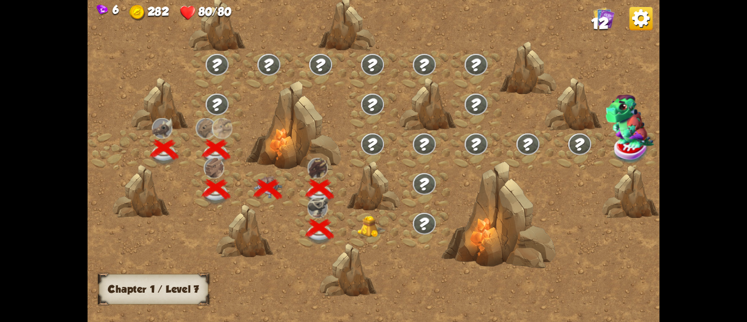
click at [361, 213] on div at bounding box center [373, 230] width 52 height 40
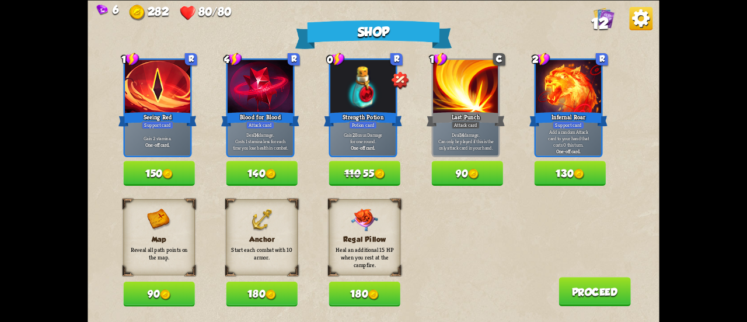
click at [151, 295] on button "90" at bounding box center [158, 293] width 71 height 25
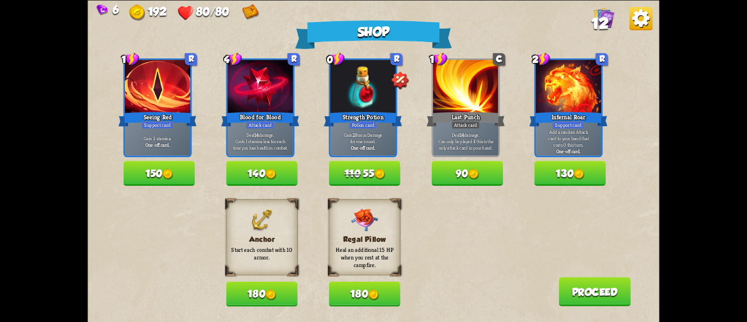
click at [245, 300] on button "180" at bounding box center [261, 293] width 71 height 25
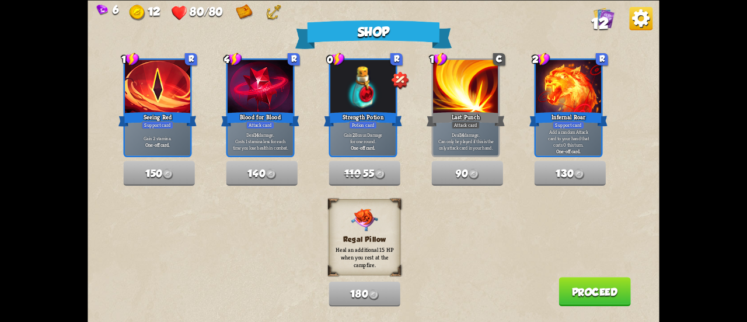
click at [596, 298] on button "Proceed" at bounding box center [595, 291] width 72 height 29
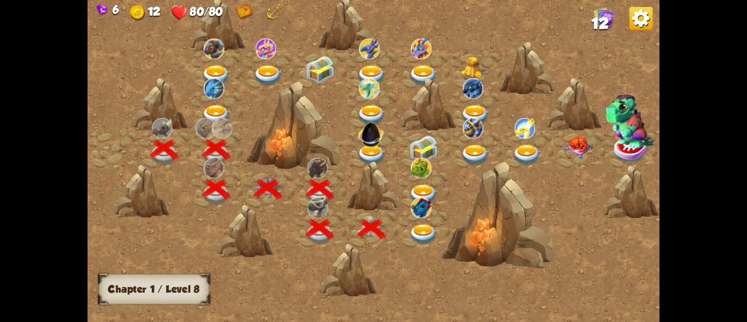
click at [418, 211] on img at bounding box center [421, 207] width 20 height 21
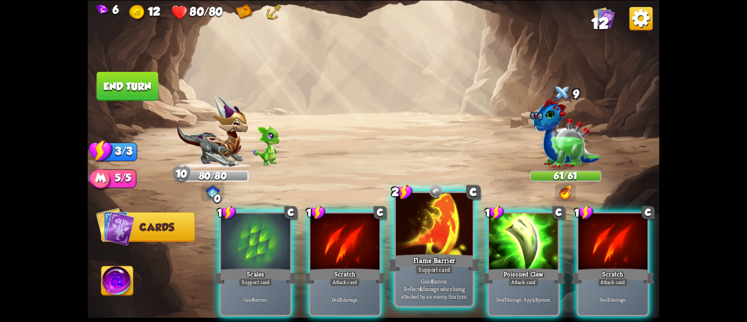
click at [443, 228] on div at bounding box center [434, 225] width 77 height 65
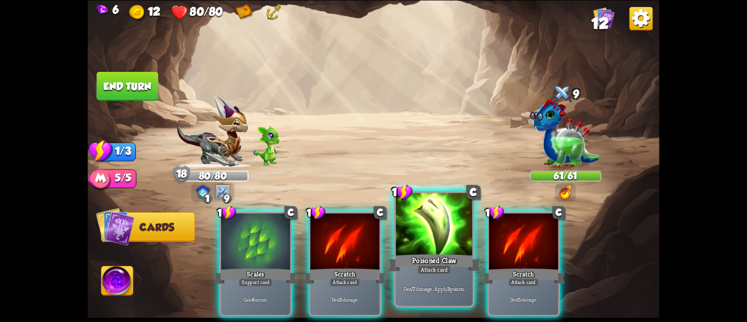
click at [425, 245] on div at bounding box center [434, 225] width 77 height 65
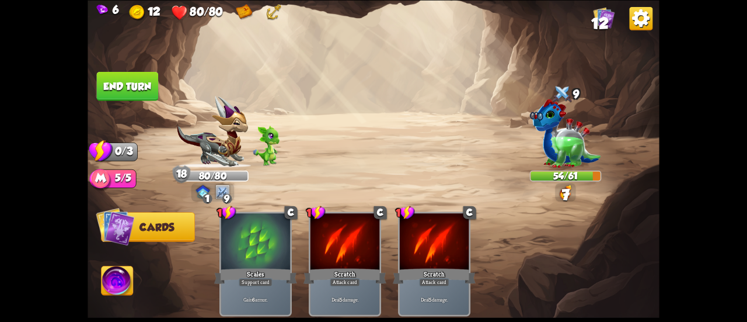
click at [138, 86] on button "End turn" at bounding box center [128, 85] width 62 height 29
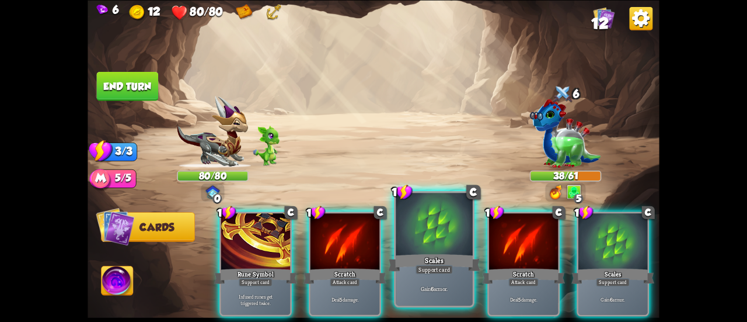
click at [450, 241] on div at bounding box center [434, 225] width 77 height 65
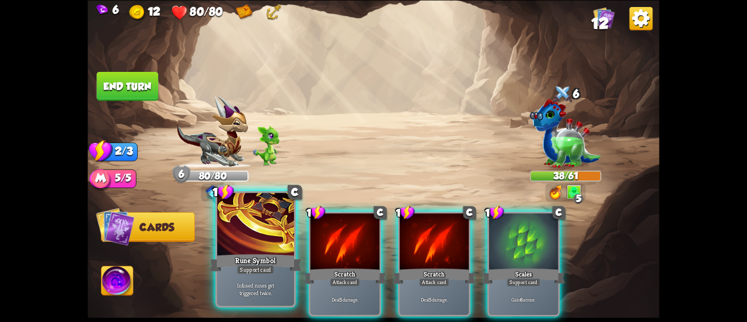
click at [272, 238] on div at bounding box center [255, 225] width 77 height 65
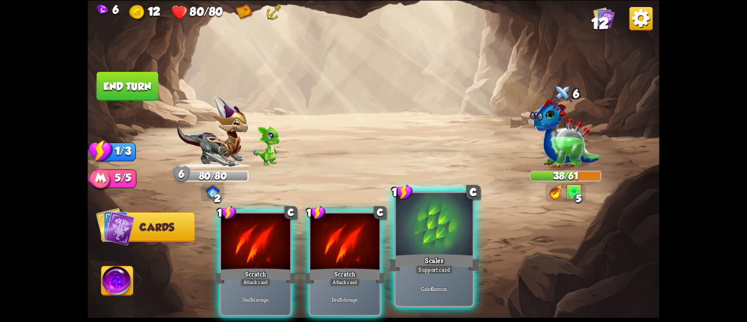
click at [441, 237] on div at bounding box center [434, 225] width 77 height 65
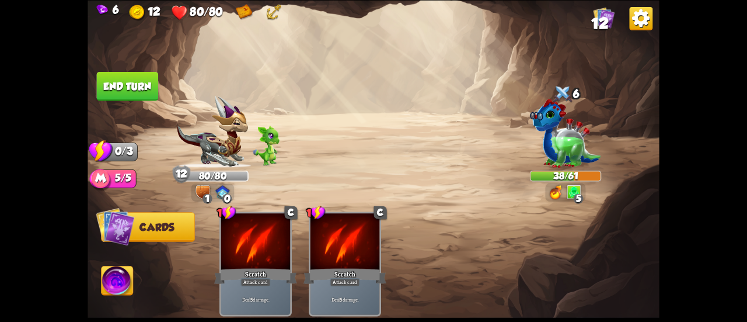
click at [145, 91] on button "End turn" at bounding box center [127, 86] width 63 height 30
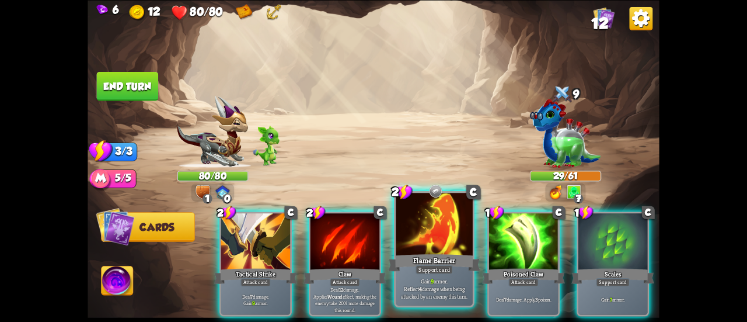
click at [404, 224] on div at bounding box center [434, 225] width 77 height 65
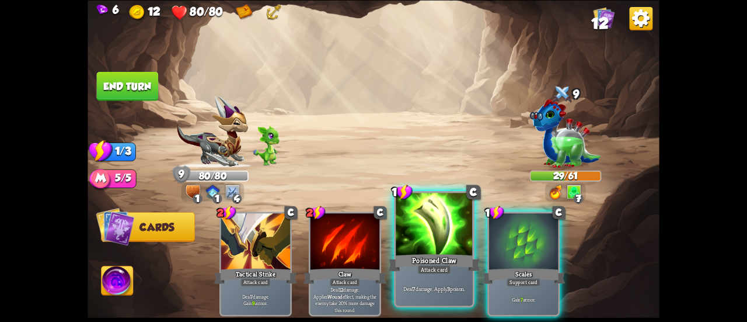
click at [402, 224] on div at bounding box center [434, 225] width 77 height 65
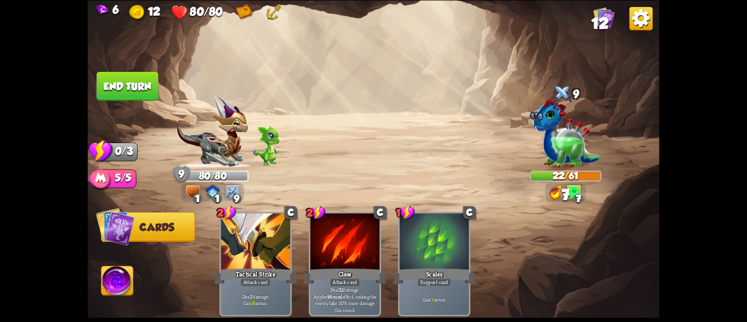
click at [133, 72] on button "End turn" at bounding box center [127, 86] width 62 height 30
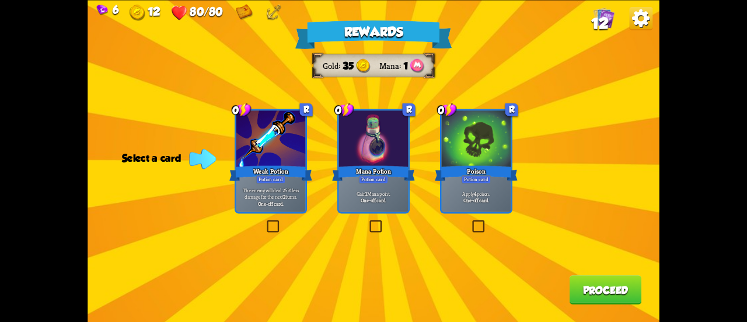
click at [486, 182] on div "Potion card" at bounding box center [477, 179] width 30 height 8
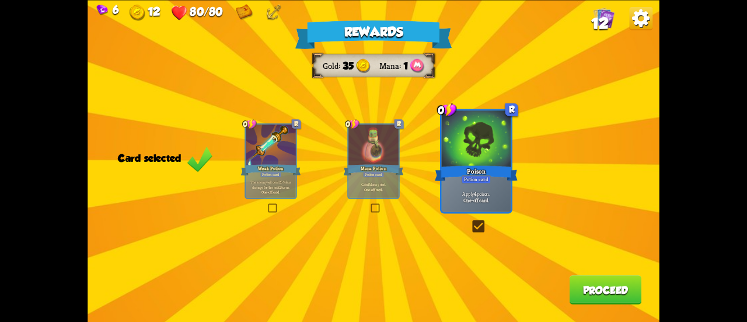
click at [601, 284] on button "Proceed" at bounding box center [606, 289] width 72 height 29
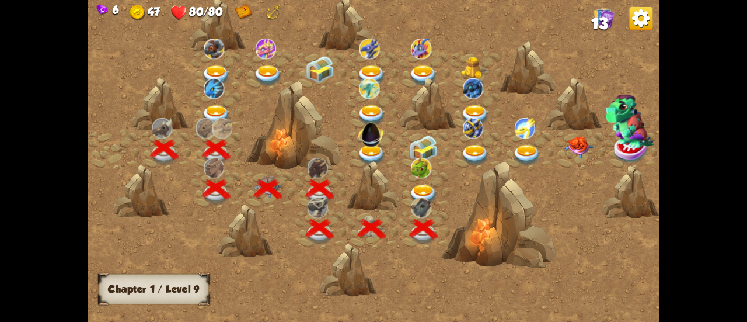
click at [424, 186] on img at bounding box center [423, 195] width 29 height 21
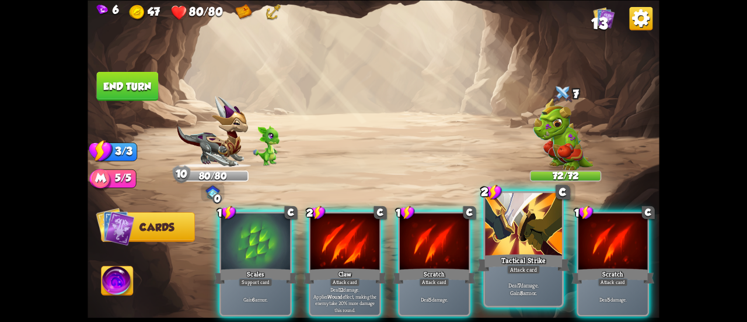
click at [513, 252] on div "Tactical Strike" at bounding box center [524, 262] width 92 height 20
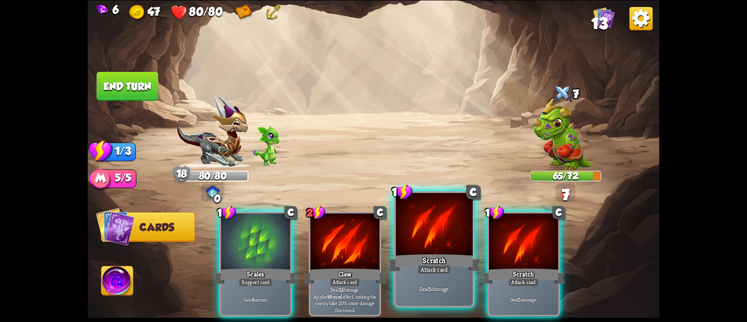
click at [440, 242] on div at bounding box center [434, 225] width 77 height 65
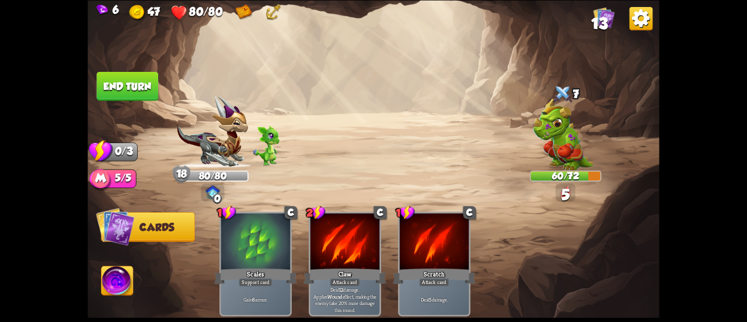
click at [146, 88] on button "End turn" at bounding box center [128, 85] width 62 height 29
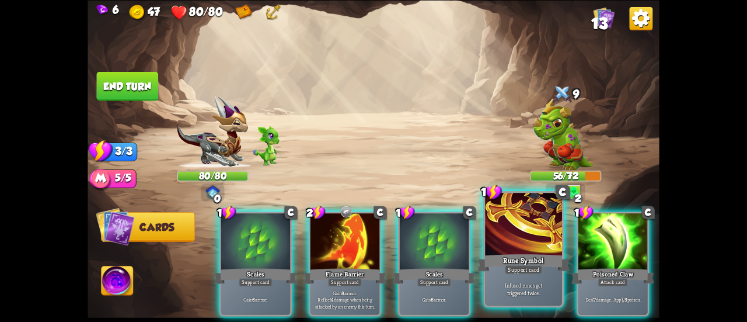
click at [491, 261] on div "Rune Symbol" at bounding box center [524, 262] width 92 height 20
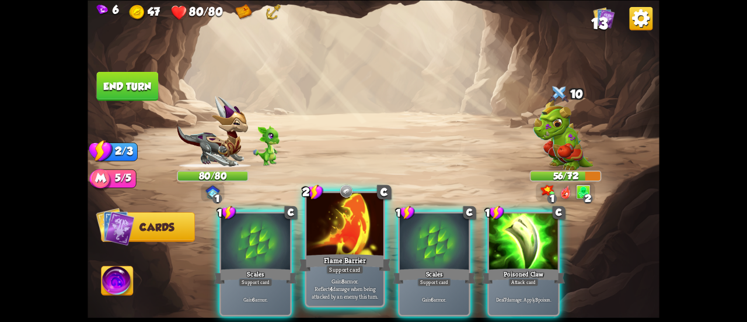
click at [342, 249] on div at bounding box center [345, 225] width 77 height 65
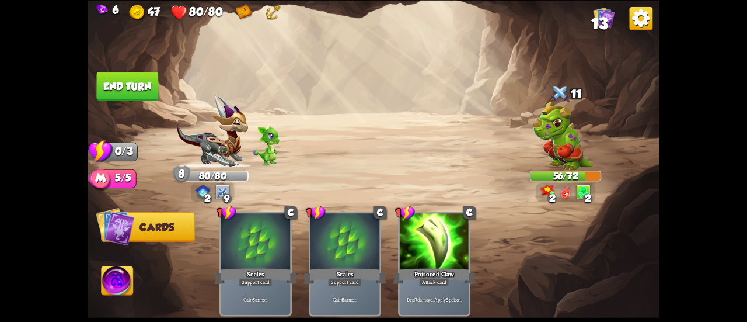
click at [131, 88] on button "End turn" at bounding box center [128, 85] width 62 height 29
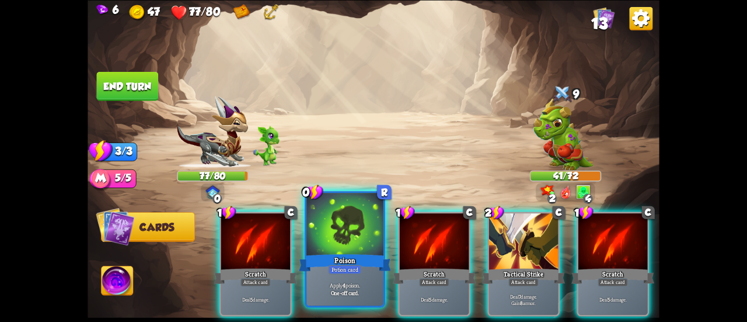
click at [335, 235] on div at bounding box center [345, 225] width 77 height 65
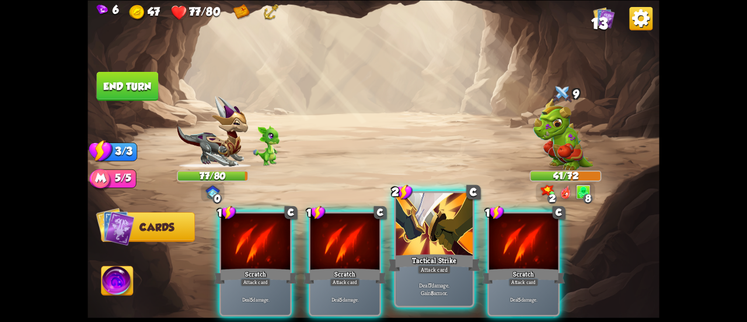
click at [419, 241] on div at bounding box center [434, 225] width 77 height 65
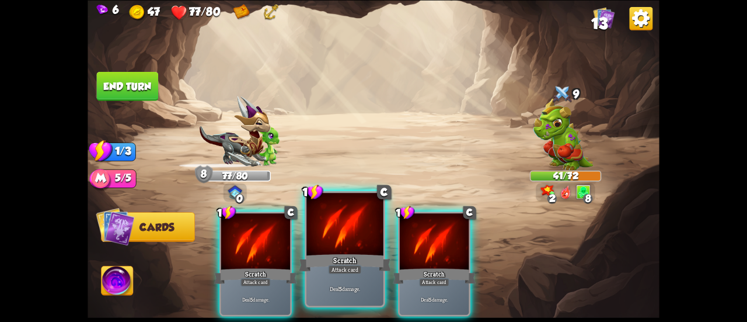
click at [366, 252] on div at bounding box center [345, 225] width 77 height 65
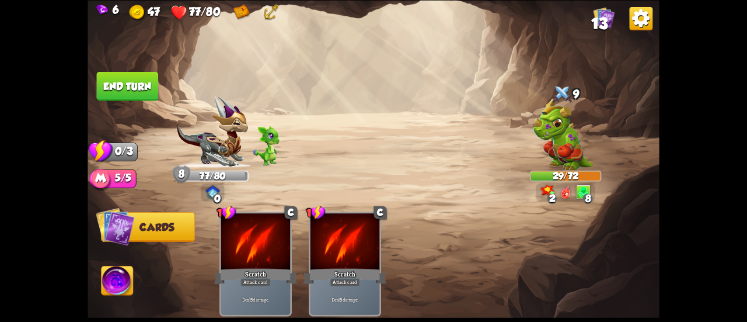
click at [122, 78] on button "End turn" at bounding box center [128, 85] width 62 height 29
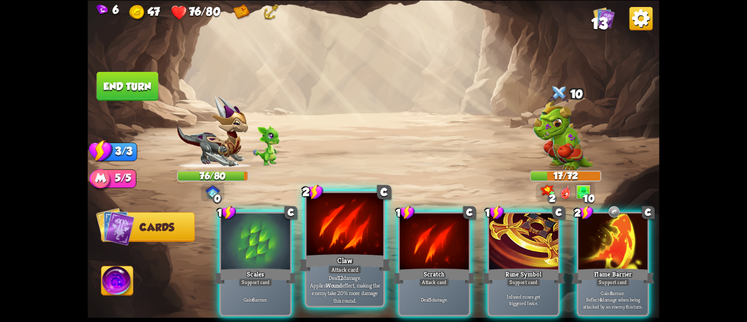
click at [345, 221] on div at bounding box center [345, 225] width 77 height 65
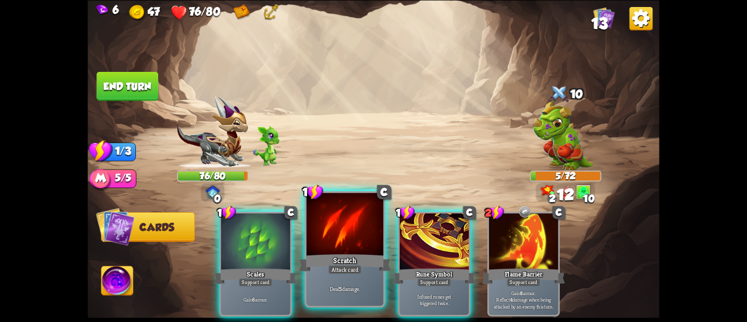
click at [331, 231] on div at bounding box center [345, 225] width 77 height 65
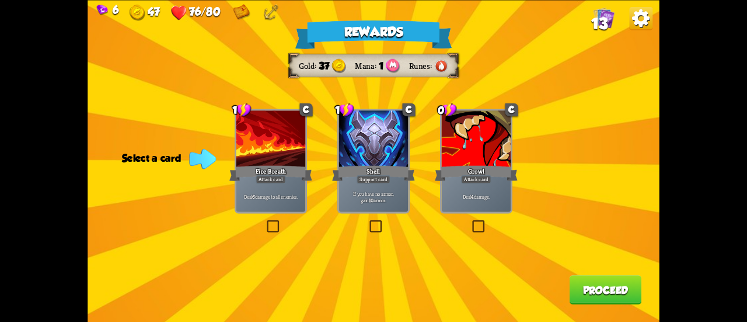
drag, startPoint x: 473, startPoint y: 196, endPoint x: 508, endPoint y: 215, distance: 40.0
click at [477, 199] on p "Deal 4 damage." at bounding box center [477, 196] width 66 height 7
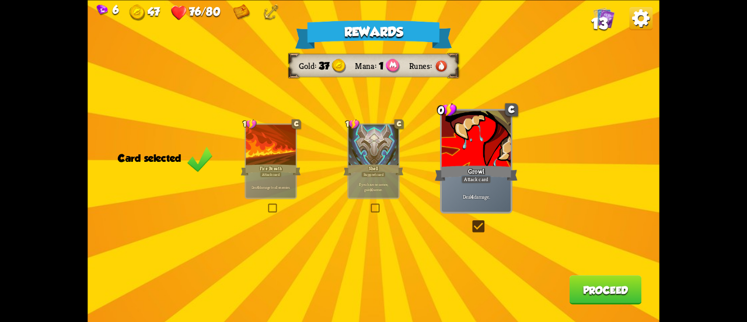
click at [579, 286] on button "Proceed" at bounding box center [606, 289] width 72 height 29
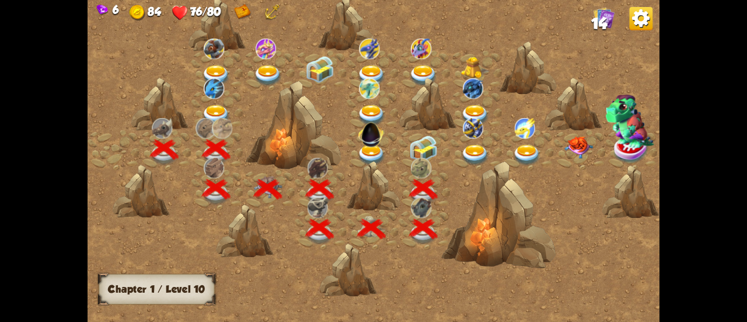
click at [438, 155] on div at bounding box center [425, 150] width 52 height 40
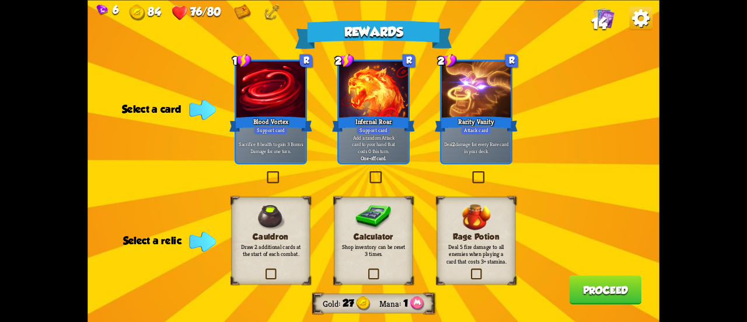
click at [368, 172] on label at bounding box center [368, 172] width 0 height 0
click at [0, 0] on input "checkbox" at bounding box center [0, 0] width 0 height 0
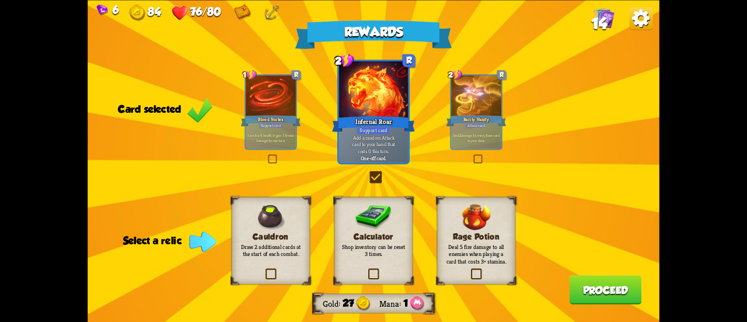
click at [367, 269] on label at bounding box center [367, 269] width 0 height 0
click at [0, 0] on input "checkbox" at bounding box center [0, 0] width 0 height 0
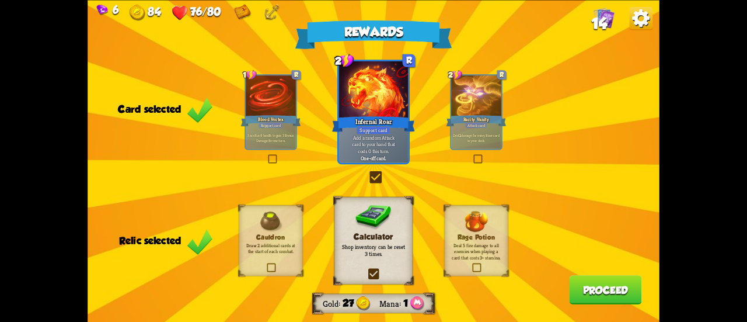
click at [367, 269] on label at bounding box center [367, 269] width 0 height 0
click at [0, 0] on input "checkbox" at bounding box center [0, 0] width 0 height 0
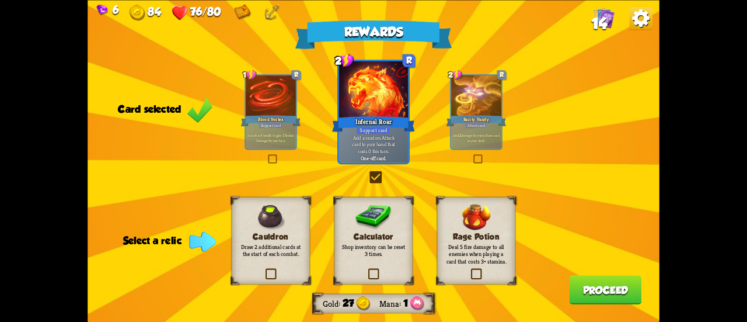
click at [266, 265] on div "Cauldron Draw 2 additional cards at the start of each combat." at bounding box center [271, 240] width 79 height 88
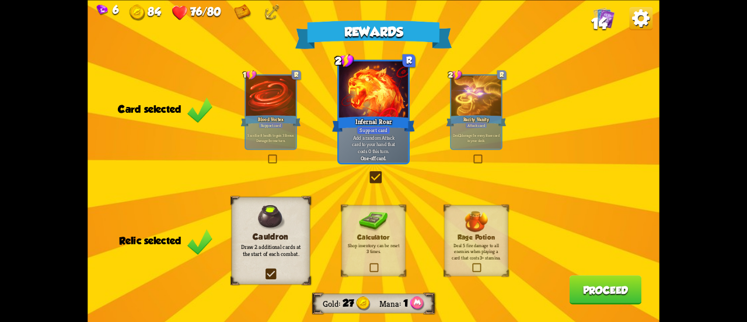
click at [593, 296] on button "Proceed" at bounding box center [606, 289] width 72 height 29
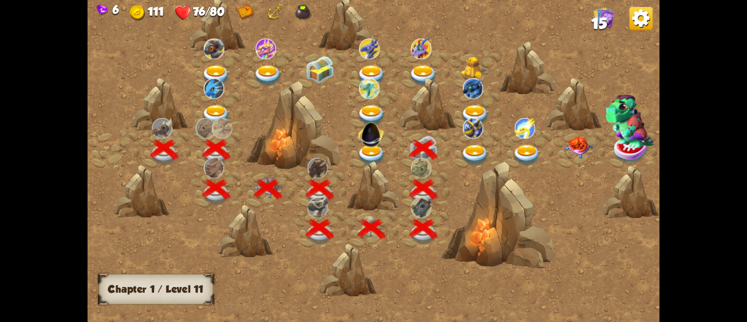
scroll to position [0, 178]
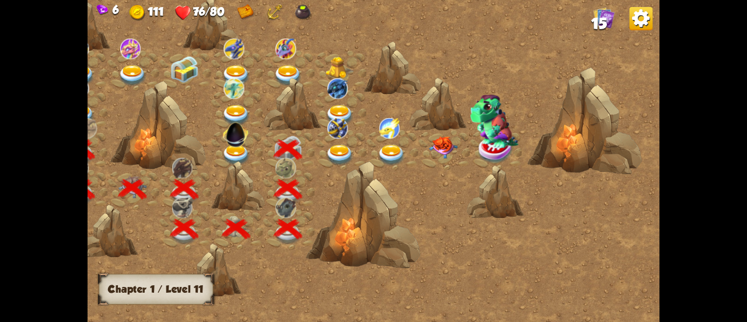
click at [338, 152] on img at bounding box center [339, 155] width 29 height 21
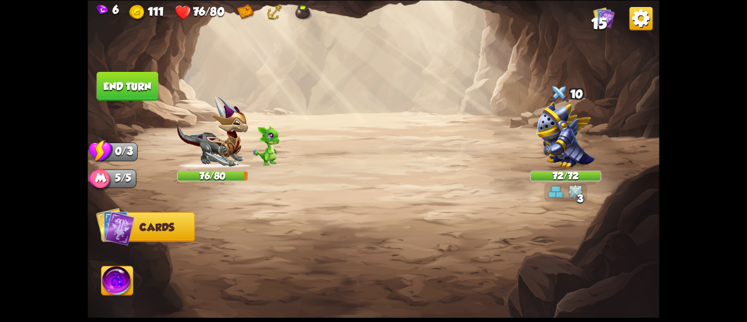
click at [562, 144] on div "Select an enemy to attack... You don't have enough stamina to play that card...…" at bounding box center [374, 161] width 572 height 322
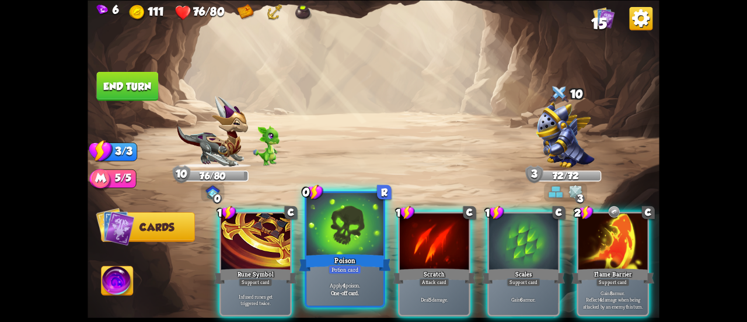
click at [331, 225] on div at bounding box center [345, 225] width 77 height 65
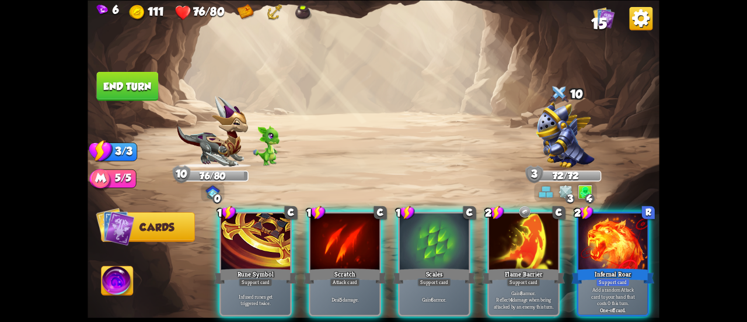
scroll to position [0, 110]
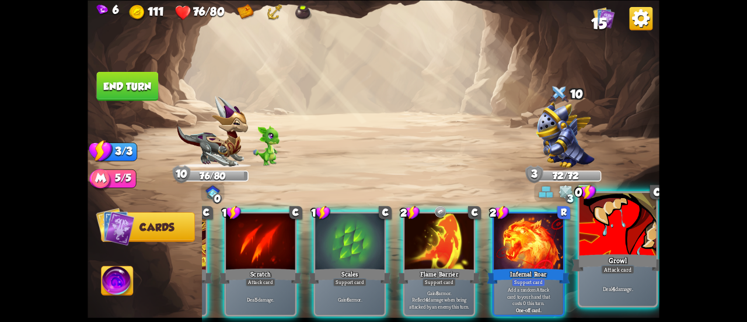
click at [625, 288] on p "Deal 4 damage." at bounding box center [618, 288] width 73 height 8
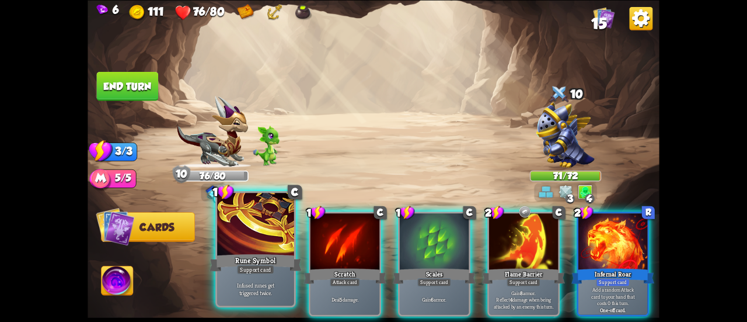
click at [265, 241] on div at bounding box center [255, 225] width 77 height 65
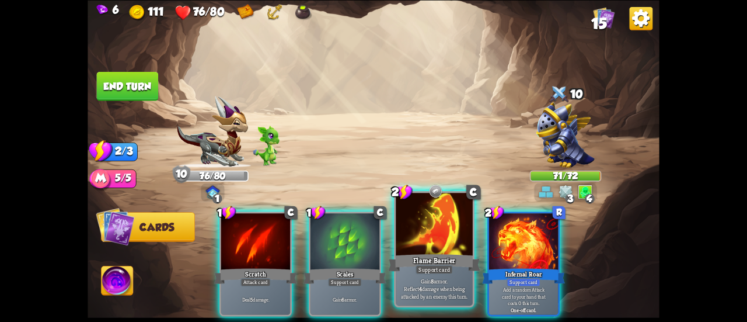
click at [431, 266] on div "Support card" at bounding box center [434, 269] width 37 height 9
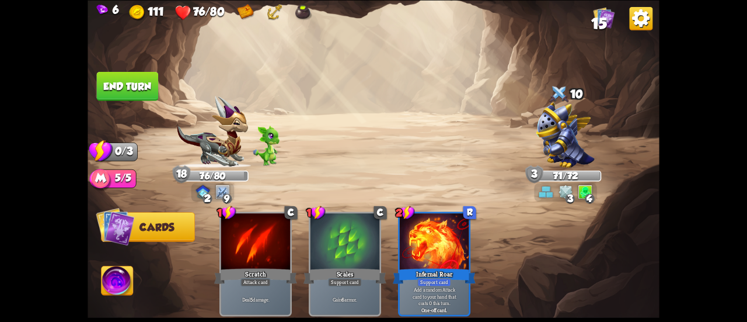
click at [135, 88] on button "End turn" at bounding box center [128, 85] width 62 height 29
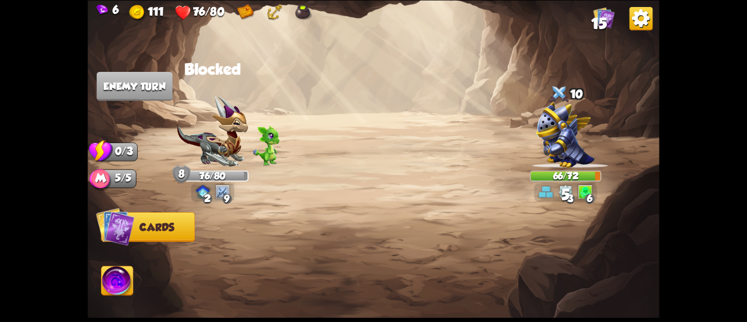
click at [558, 147] on img at bounding box center [566, 134] width 59 height 65
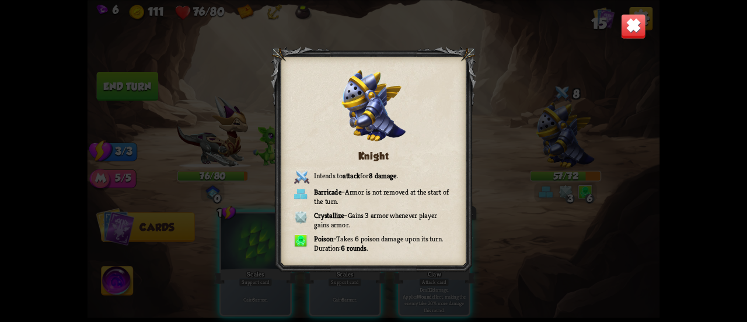
click at [635, 19] on img at bounding box center [633, 25] width 25 height 25
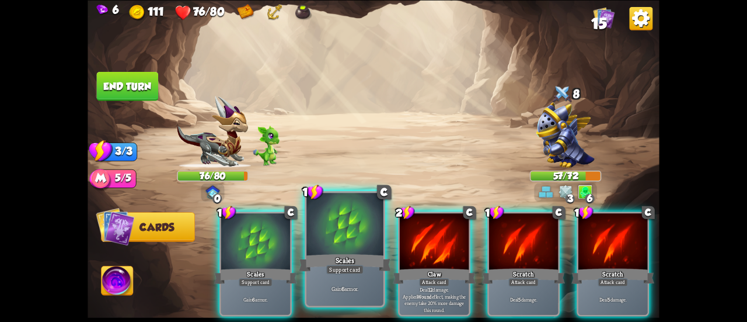
click at [356, 230] on div at bounding box center [345, 225] width 77 height 65
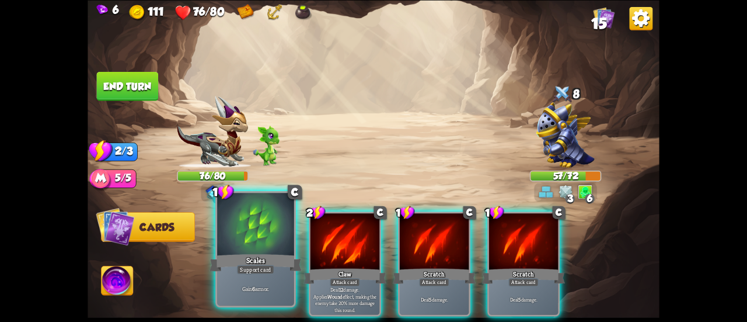
click at [244, 234] on div at bounding box center [255, 225] width 77 height 65
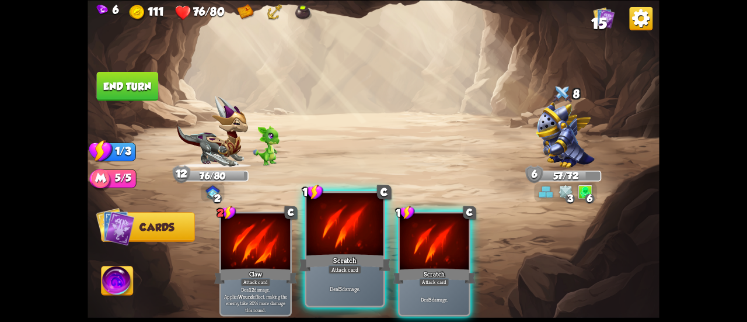
click at [341, 238] on div at bounding box center [345, 225] width 77 height 65
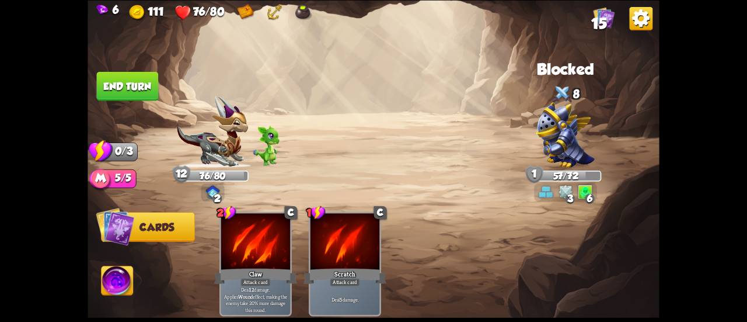
click at [115, 89] on button "End turn" at bounding box center [128, 85] width 62 height 29
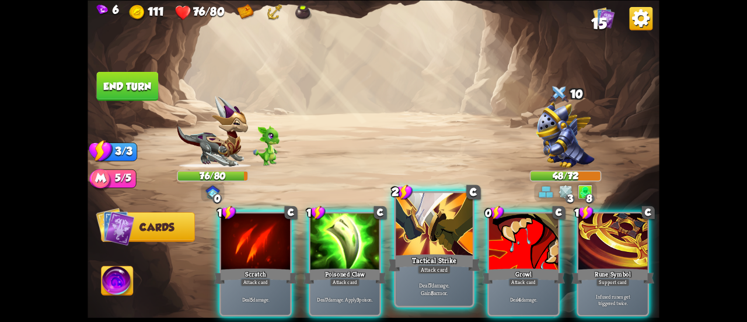
click at [427, 231] on div at bounding box center [434, 225] width 77 height 65
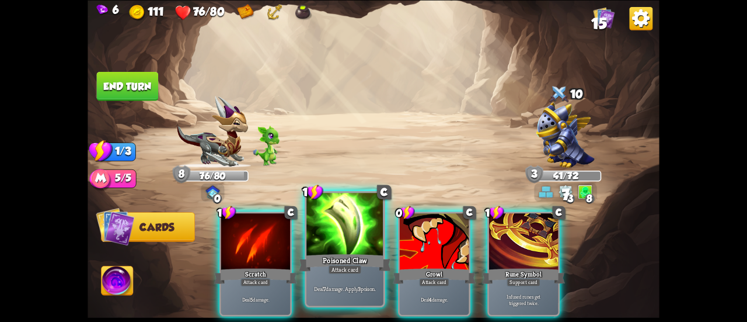
click at [358, 249] on div at bounding box center [345, 225] width 77 height 65
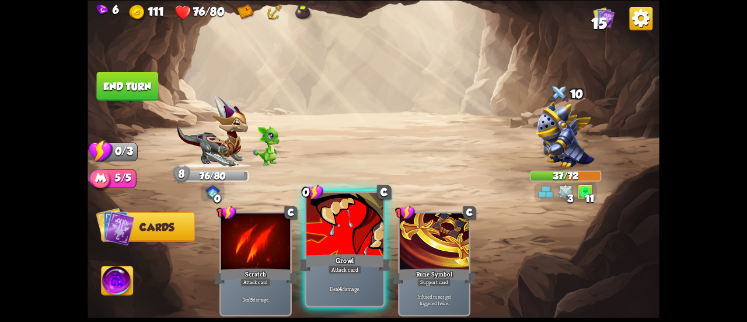
click at [338, 248] on div at bounding box center [345, 225] width 77 height 65
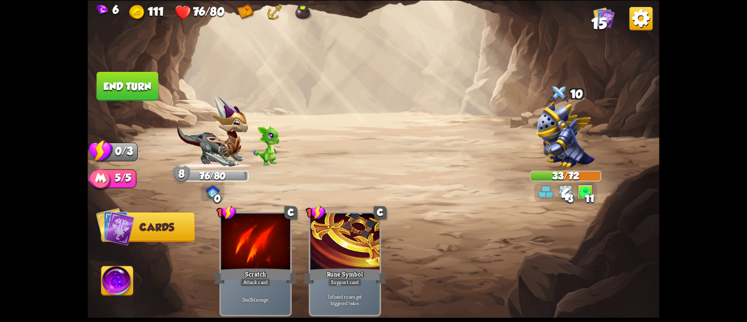
click at [117, 89] on button "End turn" at bounding box center [128, 85] width 62 height 29
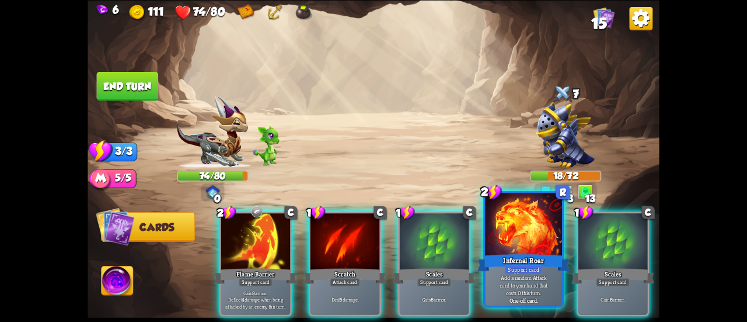
click at [505, 273] on div "Add a random Attack card to your hand that costs 0 this turn. One-off card." at bounding box center [523, 288] width 77 height 33
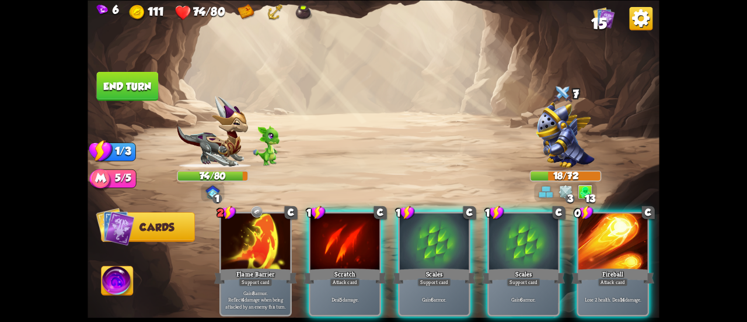
click at [607, 266] on div "Fireball" at bounding box center [613, 275] width 83 height 19
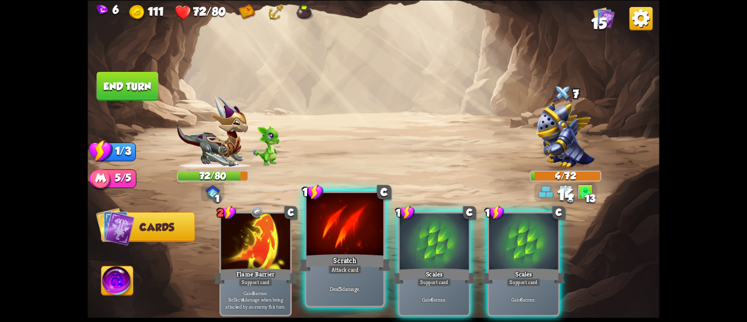
click at [356, 245] on div at bounding box center [345, 225] width 77 height 65
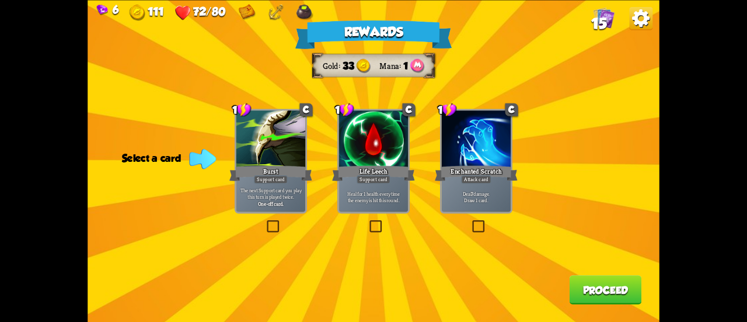
click at [301, 201] on div "One-off card." at bounding box center [271, 203] width 66 height 7
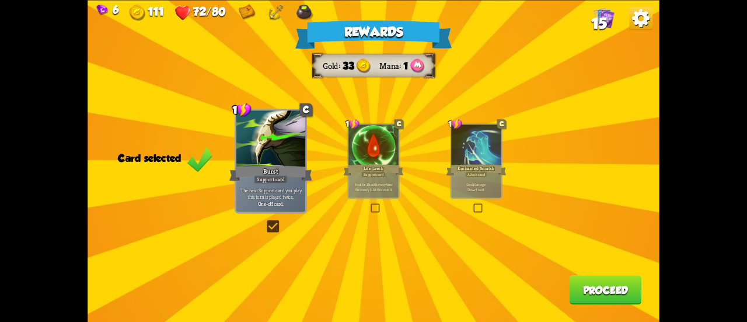
click at [571, 274] on div "Rewards Gold 33 Mana 1 Card selected 1 C Burst Support card The next Support ca…" at bounding box center [374, 161] width 572 height 322
click at [575, 289] on button "Proceed" at bounding box center [606, 289] width 72 height 29
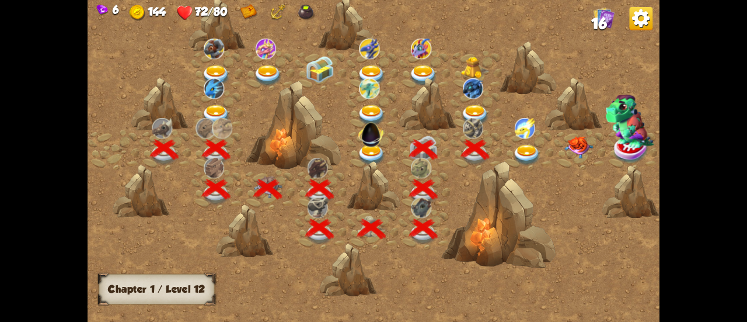
scroll to position [0, 178]
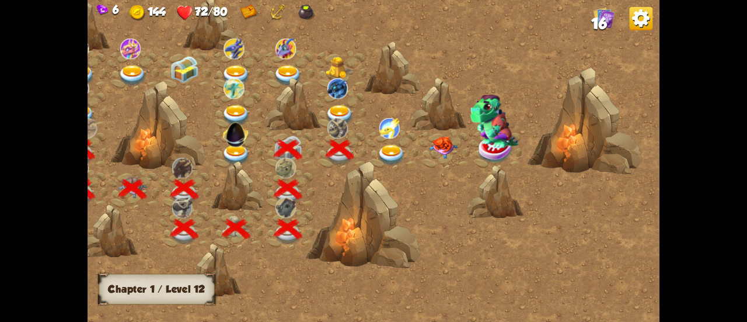
click at [389, 125] on img at bounding box center [389, 128] width 20 height 21
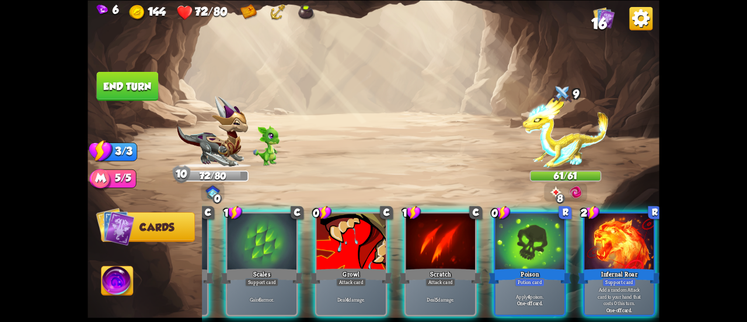
scroll to position [0, 227]
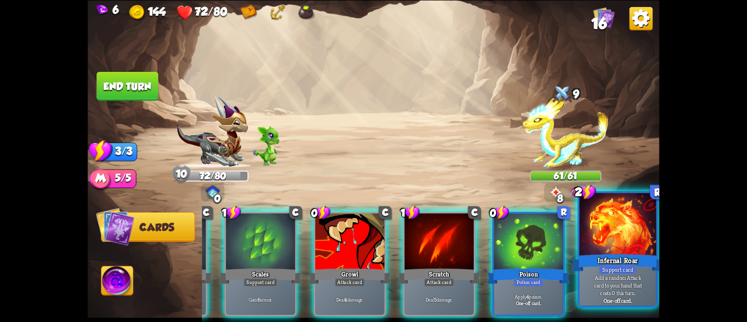
click at [601, 276] on p "Add a random Attack card to your hand that costs 0 this turn." at bounding box center [618, 284] width 73 height 23
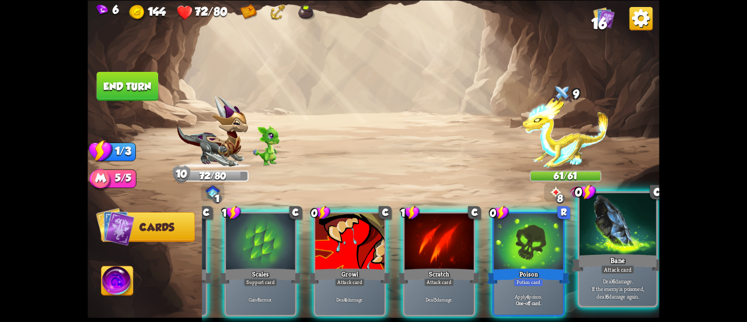
click at [611, 288] on p "Deal 6 damage. If the enemy is poisoned, deal 6 damage again." at bounding box center [618, 288] width 73 height 23
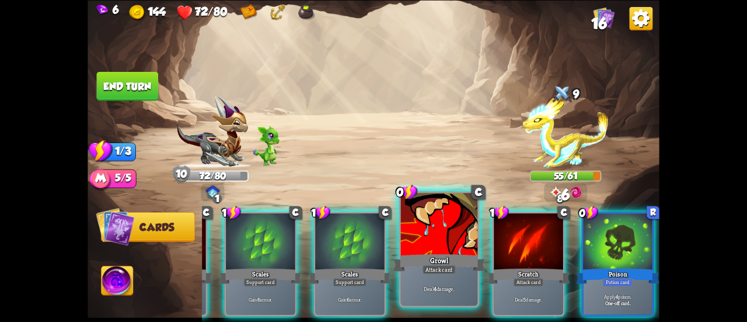
click at [440, 277] on div "Deal 4 damage." at bounding box center [439, 288] width 77 height 33
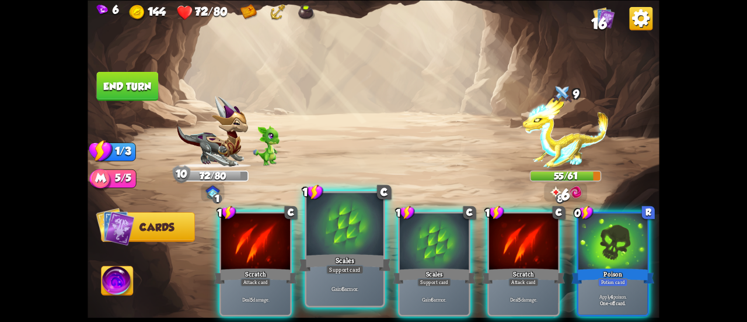
scroll to position [0, 0]
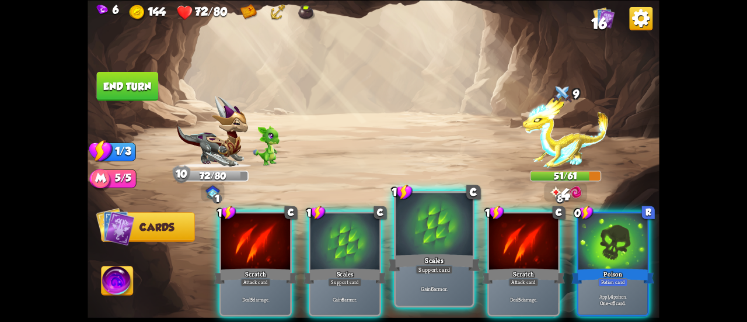
click at [417, 272] on div "Support card" at bounding box center [434, 269] width 37 height 9
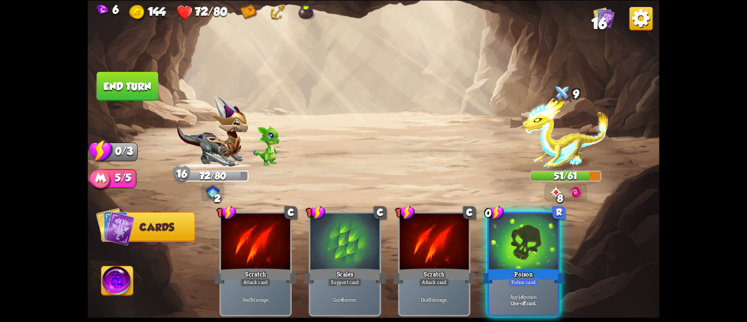
click at [125, 89] on button "End turn" at bounding box center [128, 85] width 62 height 29
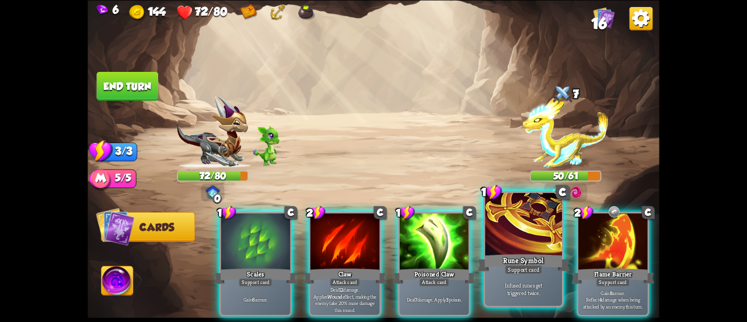
click at [538, 252] on div at bounding box center [523, 225] width 77 height 65
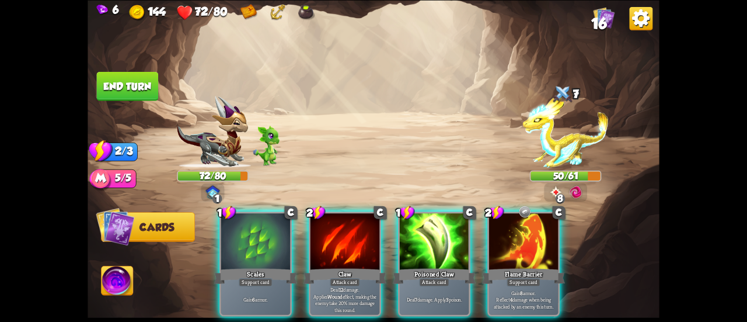
click at [538, 252] on div at bounding box center [523, 242] width 69 height 58
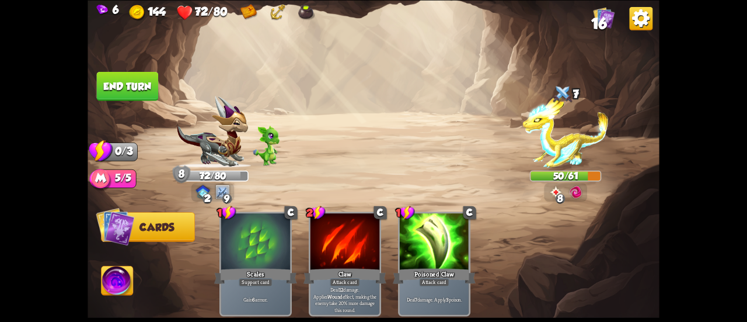
click at [131, 81] on button "End turn" at bounding box center [127, 85] width 62 height 29
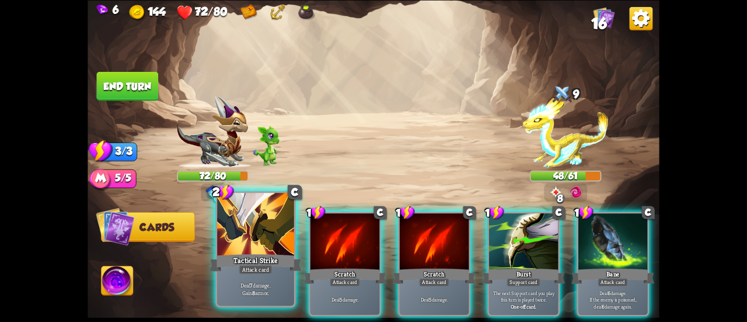
click at [274, 225] on div at bounding box center [255, 225] width 77 height 65
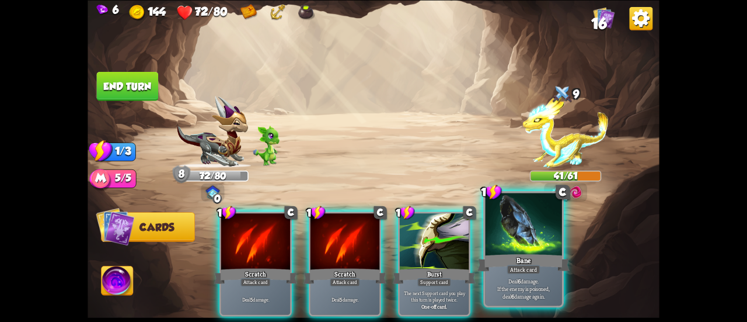
click at [534, 244] on div at bounding box center [523, 225] width 77 height 65
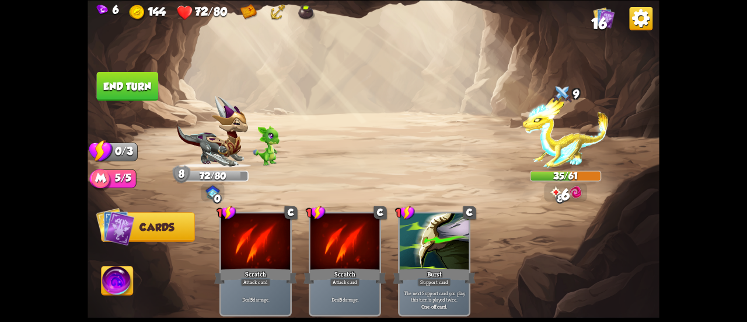
click at [125, 84] on button "End turn" at bounding box center [128, 85] width 62 height 29
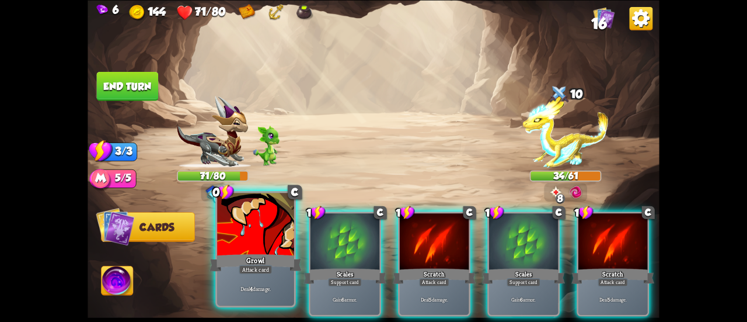
click at [276, 232] on div at bounding box center [255, 225] width 77 height 65
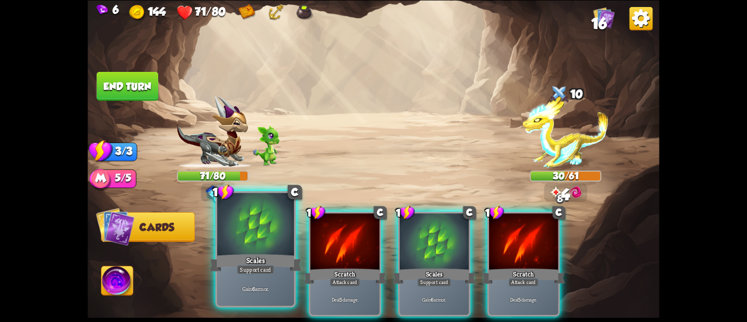
click at [253, 235] on div at bounding box center [255, 225] width 77 height 65
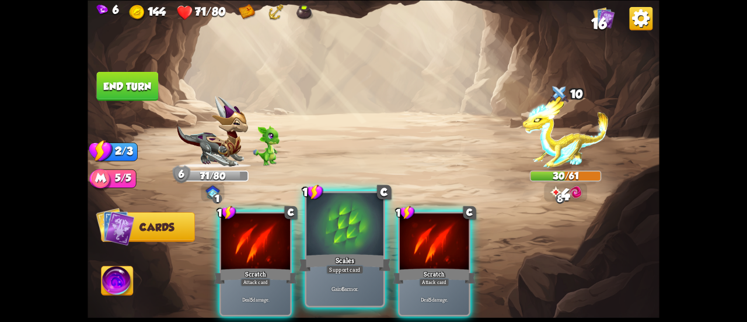
click at [338, 235] on div at bounding box center [345, 225] width 77 height 65
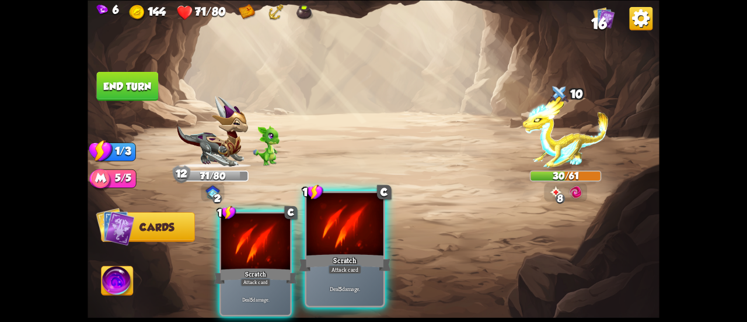
click at [348, 251] on div at bounding box center [345, 225] width 77 height 65
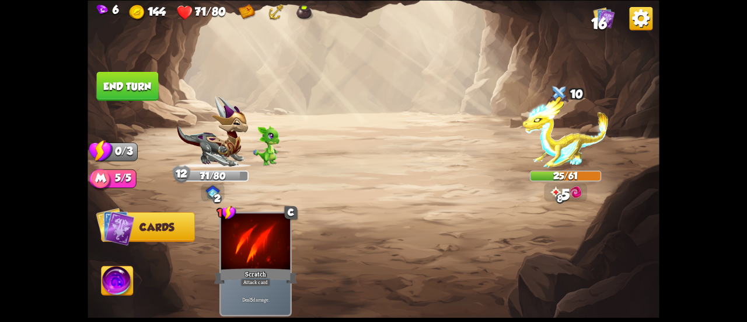
click at [144, 84] on button "End turn" at bounding box center [128, 85] width 62 height 29
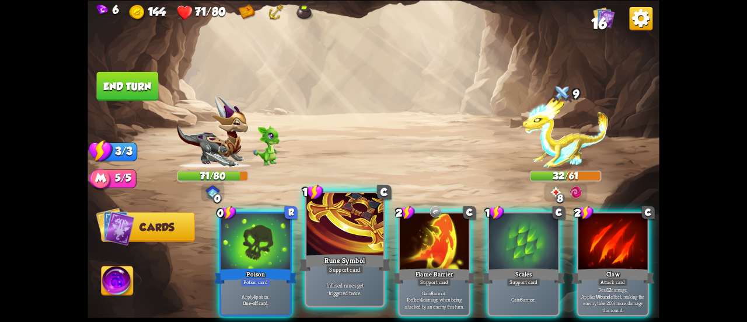
click at [334, 260] on div "Rune Symbol" at bounding box center [345, 262] width 92 height 20
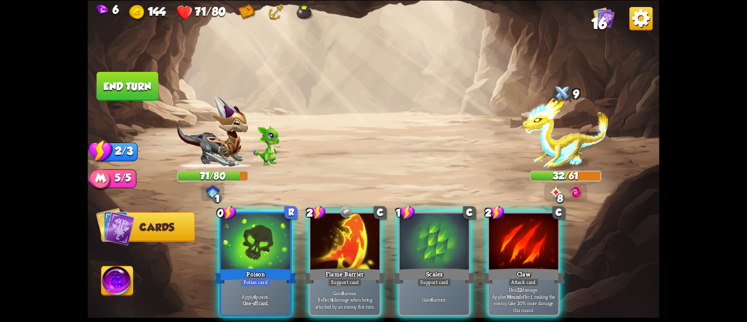
click at [334, 266] on div "Flame Barrier" at bounding box center [345, 275] width 83 height 19
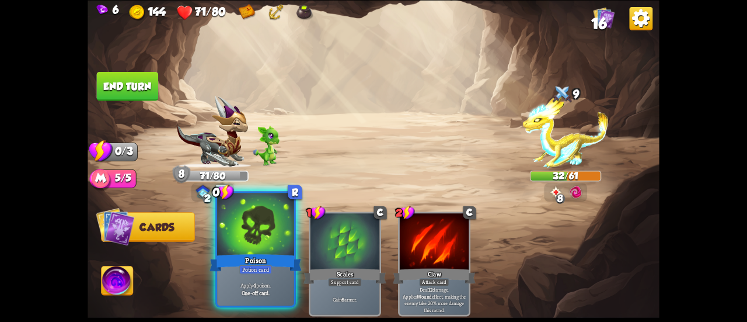
click at [250, 234] on div at bounding box center [255, 225] width 77 height 65
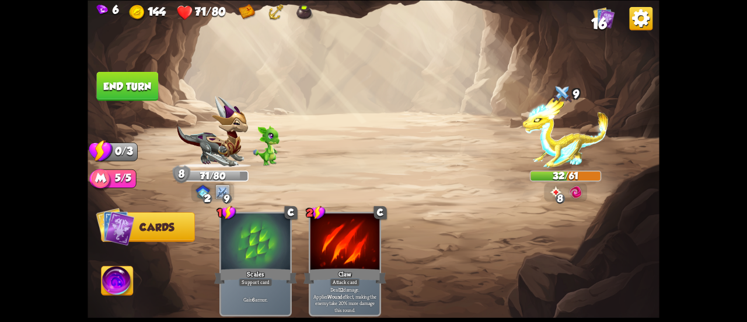
click at [132, 88] on button "End turn" at bounding box center [128, 85] width 62 height 29
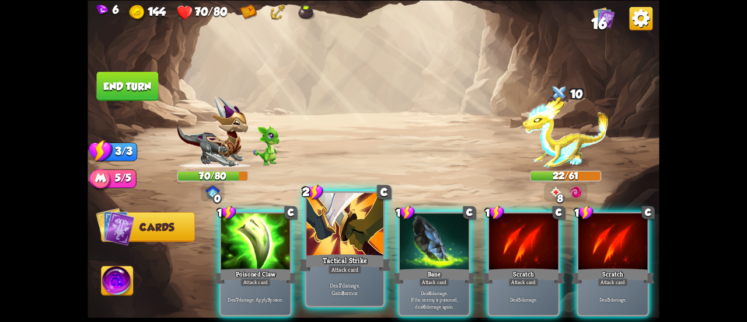
click at [341, 258] on div "Tactical Strike" at bounding box center [345, 262] width 92 height 20
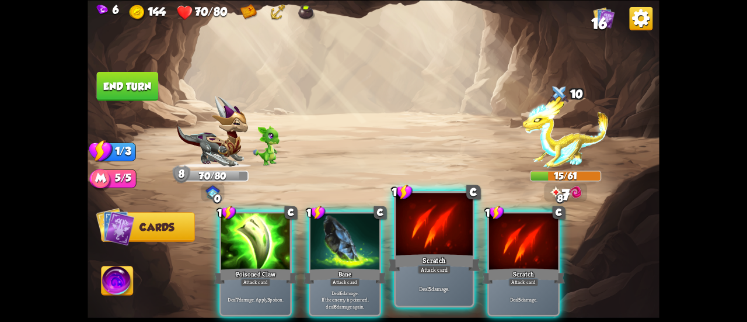
click at [416, 251] on div at bounding box center [434, 225] width 77 height 65
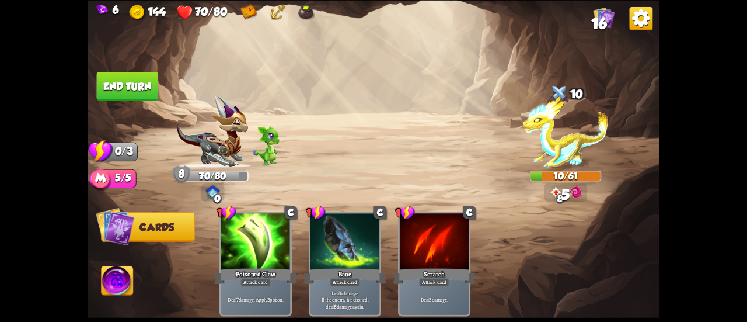
click at [150, 84] on button "End turn" at bounding box center [128, 85] width 62 height 29
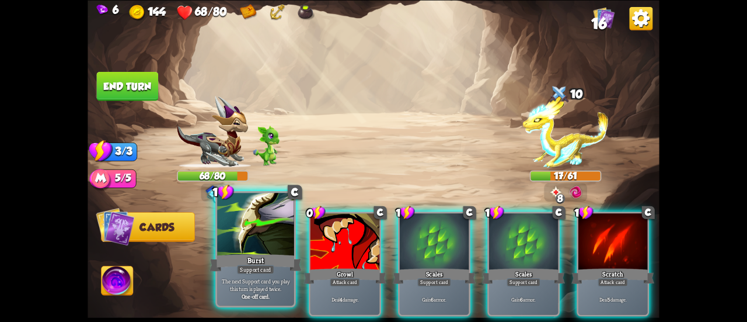
click at [270, 222] on div at bounding box center [255, 225] width 77 height 65
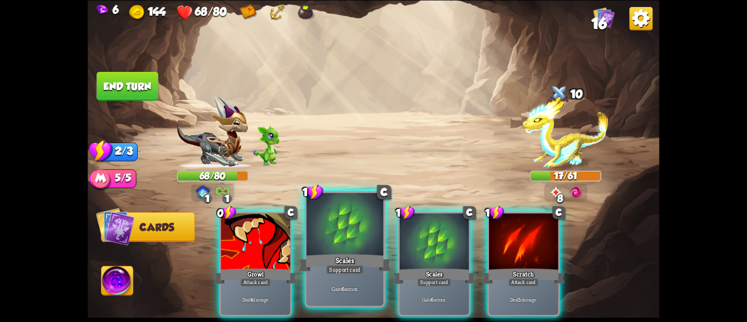
click at [334, 251] on div at bounding box center [345, 225] width 77 height 65
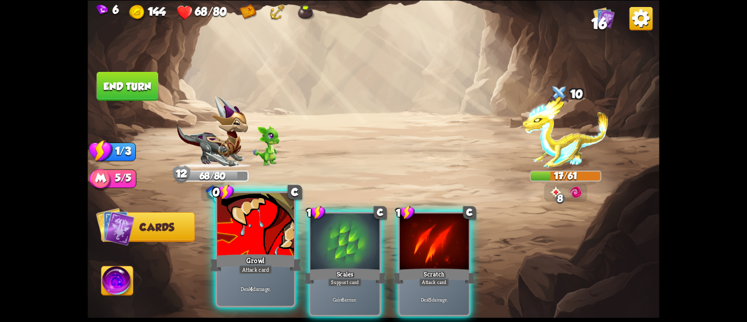
click at [266, 245] on div at bounding box center [255, 225] width 77 height 65
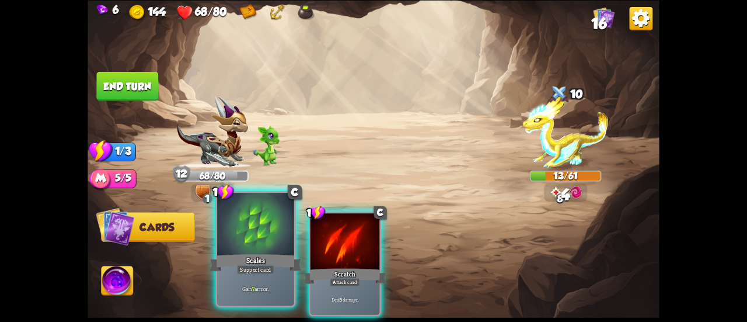
click at [241, 249] on div at bounding box center [255, 225] width 77 height 65
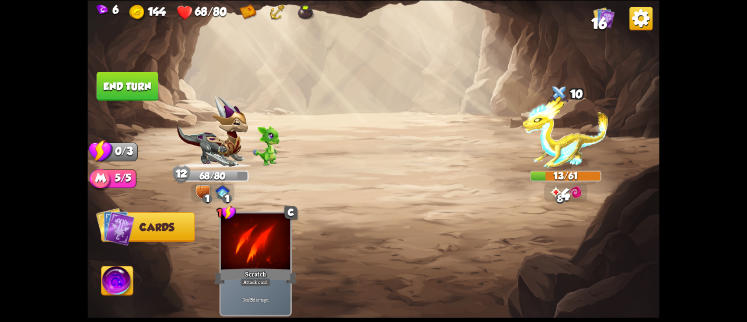
click at [125, 78] on button "End turn" at bounding box center [128, 85] width 62 height 29
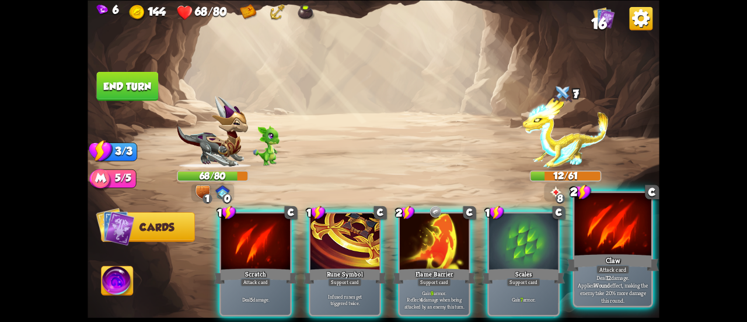
click at [592, 237] on div at bounding box center [613, 225] width 77 height 65
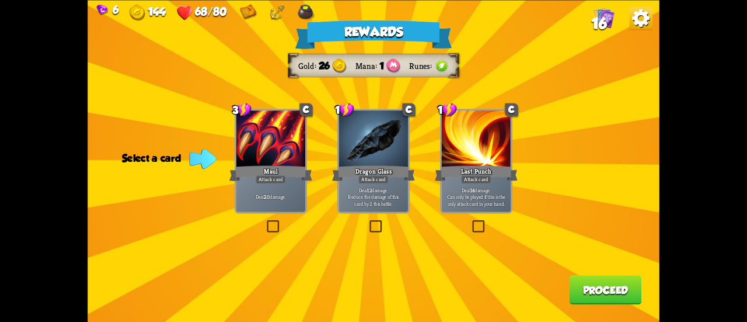
drag, startPoint x: 218, startPoint y: 196, endPoint x: 252, endPoint y: 203, distance: 34.7
click at [239, 200] on div "Rewards Gold 26 Mana 1 Runes Select a card 3 C Maul Attack card Deal 20 damage.…" at bounding box center [374, 161] width 572 height 322
click at [253, 203] on div "Deal 20 damage." at bounding box center [271, 197] width 69 height 30
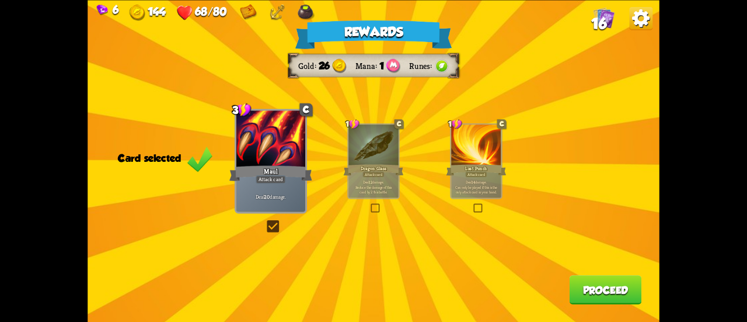
click at [580, 291] on button "Proceed" at bounding box center [606, 289] width 72 height 29
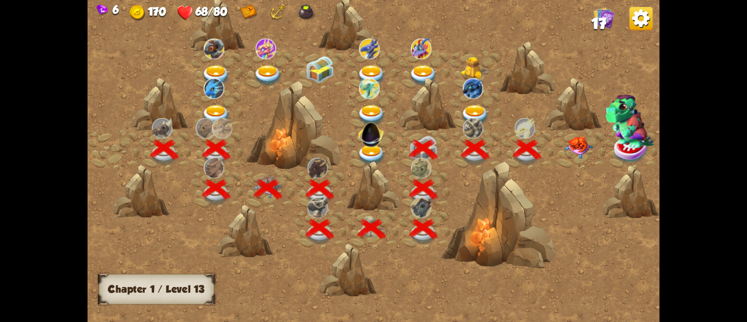
scroll to position [0, 178]
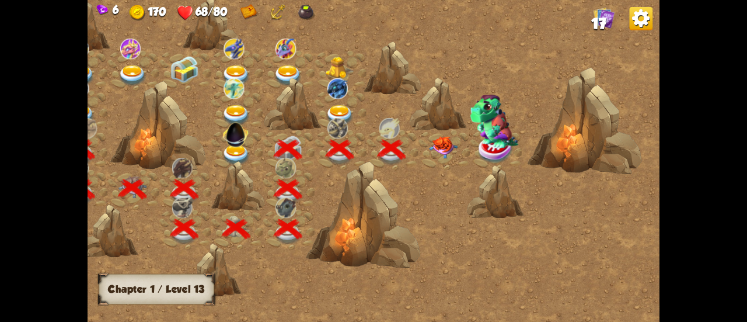
click at [441, 142] on img at bounding box center [443, 147] width 29 height 22
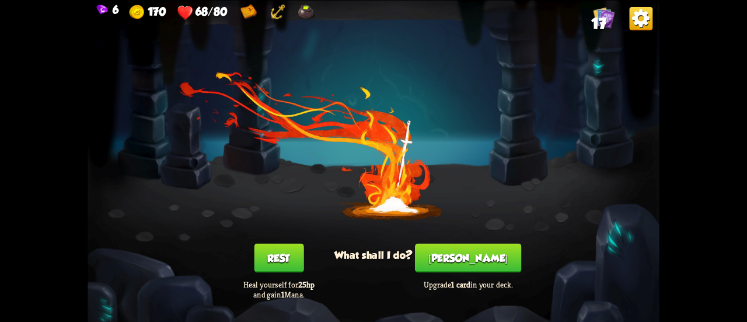
click at [460, 256] on button "[PERSON_NAME]" at bounding box center [468, 257] width 106 height 29
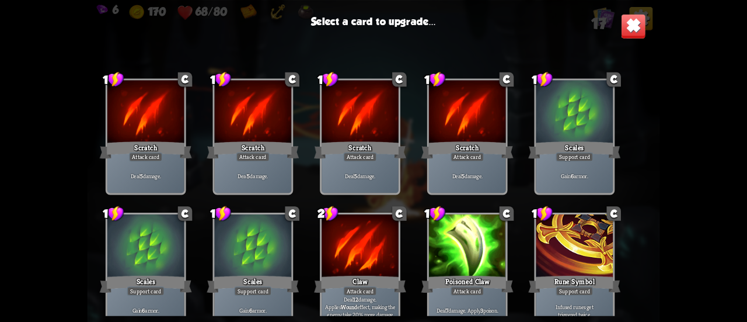
scroll to position [350, 0]
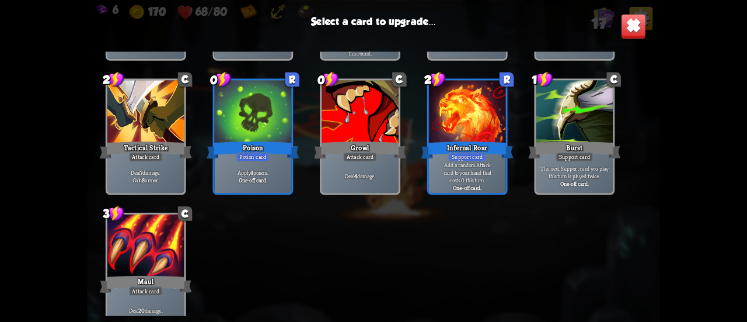
click at [470, 182] on p "Add a random Attack card to your hand that costs 0 this turn." at bounding box center [467, 172] width 73 height 23
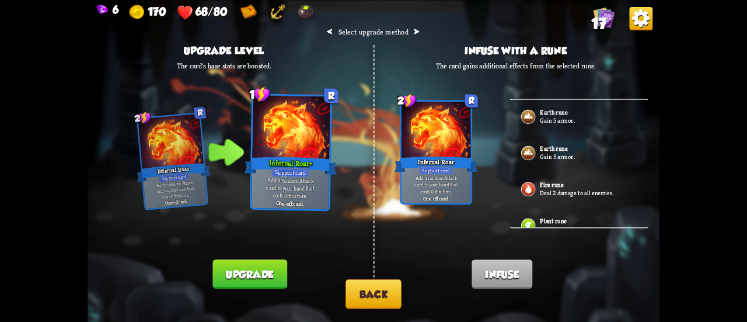
scroll to position [19, 0]
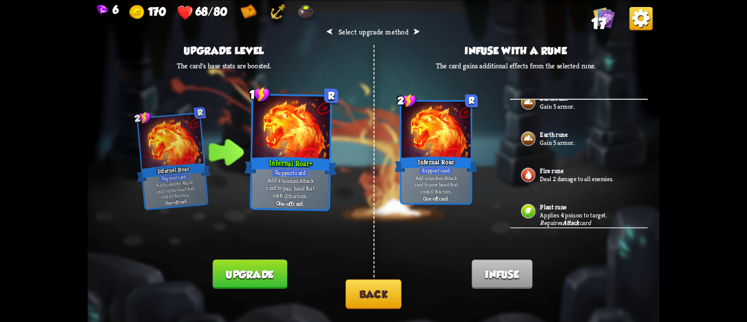
click at [383, 284] on button "Back" at bounding box center [374, 294] width 56 height 30
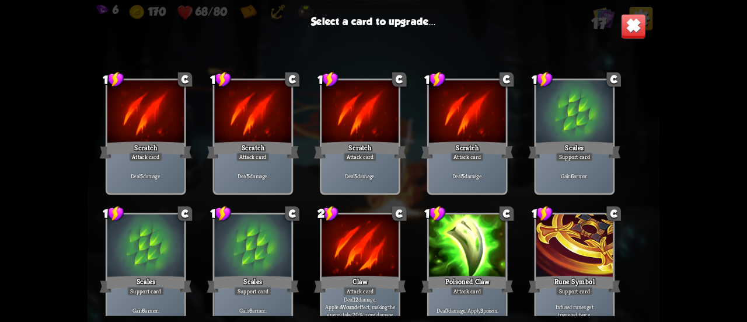
scroll to position [292, 0]
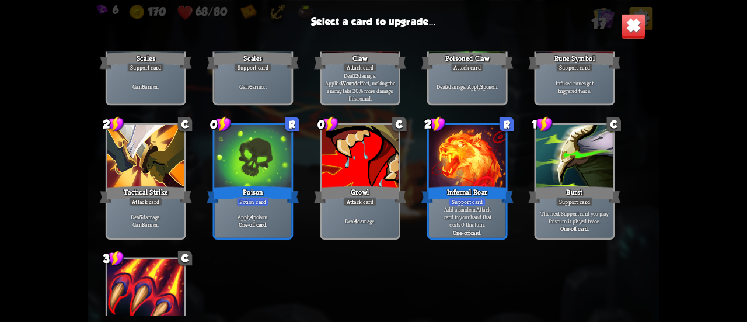
click at [270, 225] on div "One-off card." at bounding box center [253, 225] width 73 height 8
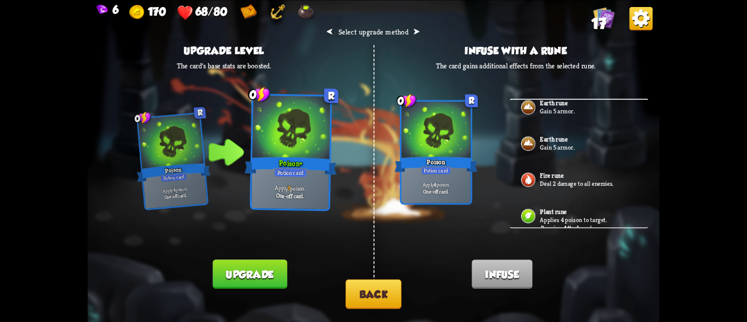
scroll to position [19, 0]
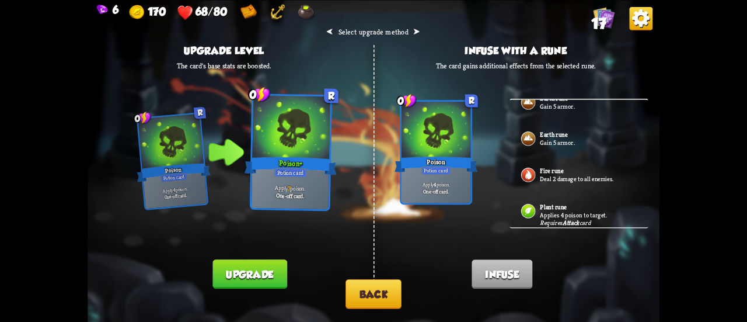
click at [547, 222] on div "Requires Attack card" at bounding box center [565, 222] width 50 height 8
click at [270, 269] on button "Upgrade" at bounding box center [250, 273] width 74 height 29
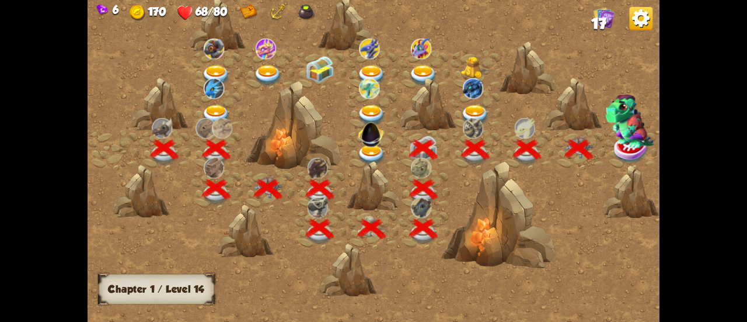
scroll to position [0, 178]
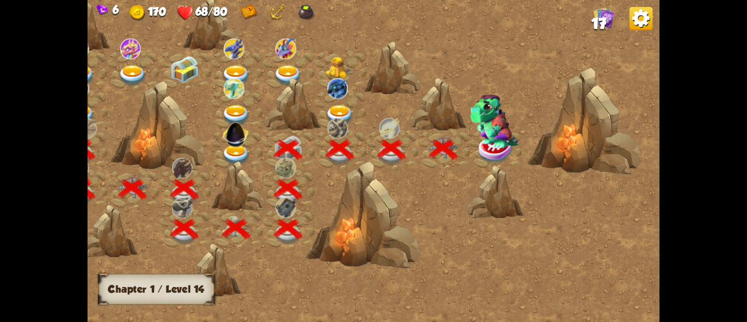
click at [481, 143] on img at bounding box center [494, 122] width 48 height 54
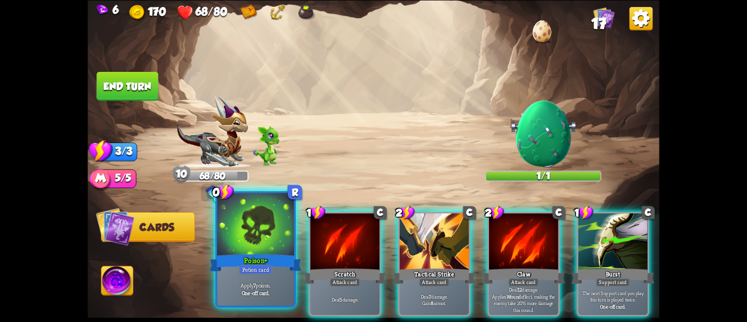
click at [263, 272] on div "Potion card" at bounding box center [255, 269] width 33 height 9
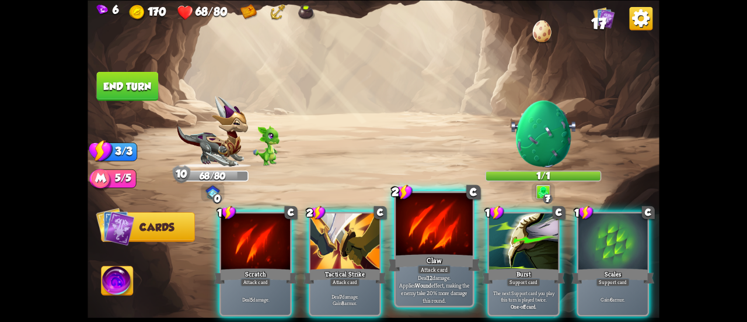
click at [415, 253] on div "Claw" at bounding box center [434, 262] width 92 height 20
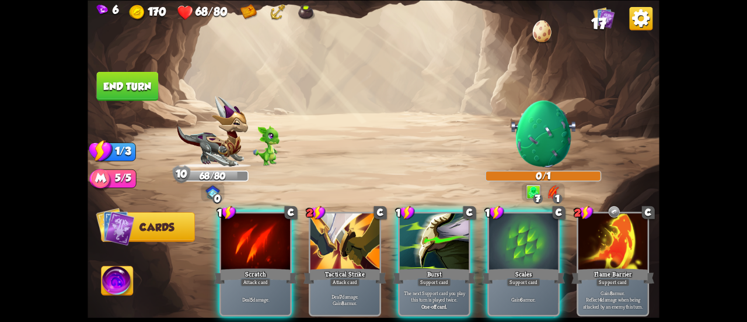
click at [132, 78] on button "End turn" at bounding box center [128, 85] width 62 height 29
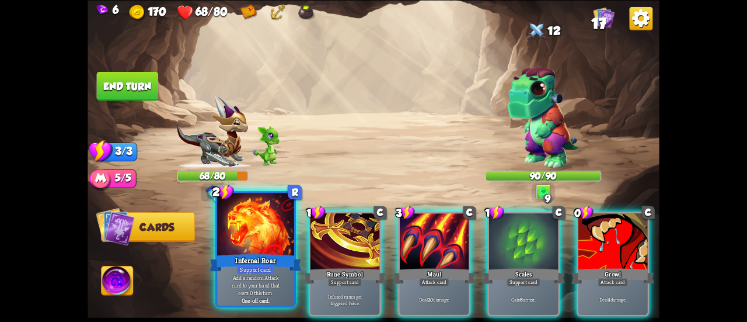
click at [270, 246] on div at bounding box center [255, 225] width 77 height 65
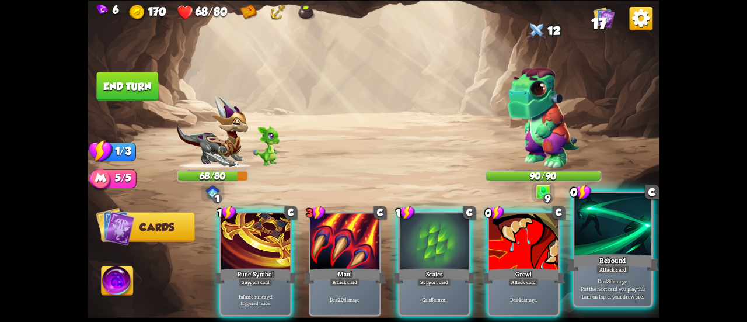
click at [620, 295] on p "Deal 8 damage. Put the next card you play this turn on top of your draw pile." at bounding box center [613, 288] width 73 height 23
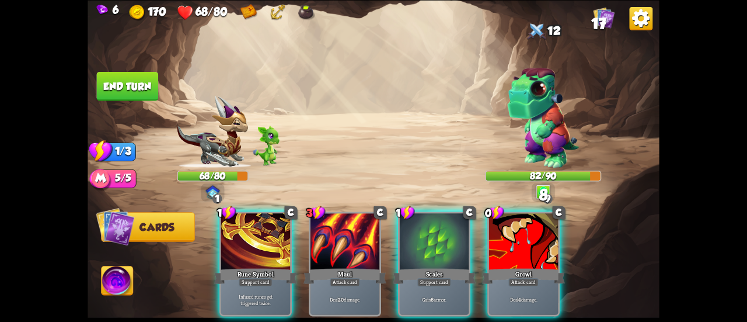
click at [527, 266] on div "Growl" at bounding box center [523, 275] width 83 height 19
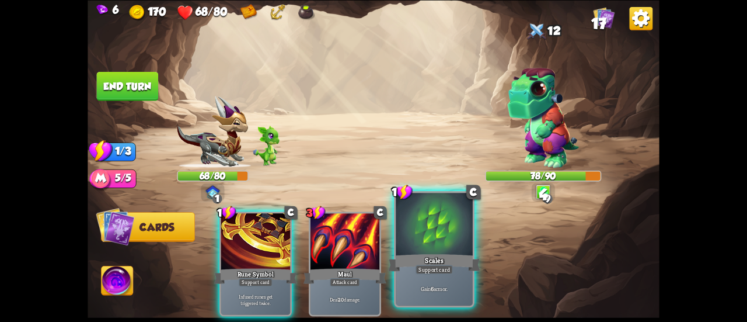
click at [422, 238] on div at bounding box center [434, 225] width 77 height 65
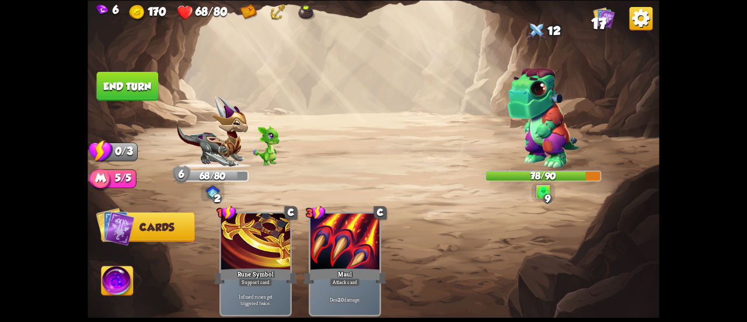
click at [103, 74] on button "End turn" at bounding box center [128, 85] width 62 height 29
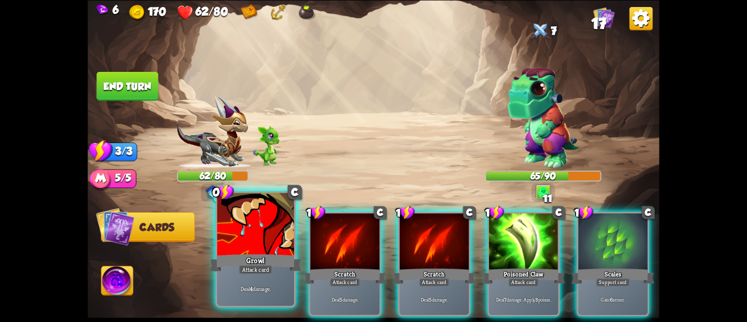
click at [262, 222] on div at bounding box center [255, 225] width 77 height 65
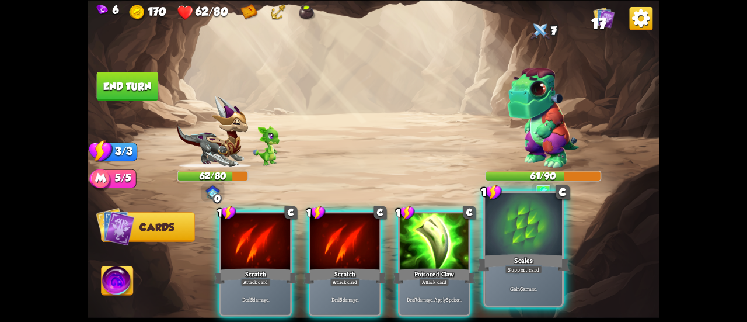
click at [521, 247] on div at bounding box center [523, 225] width 77 height 65
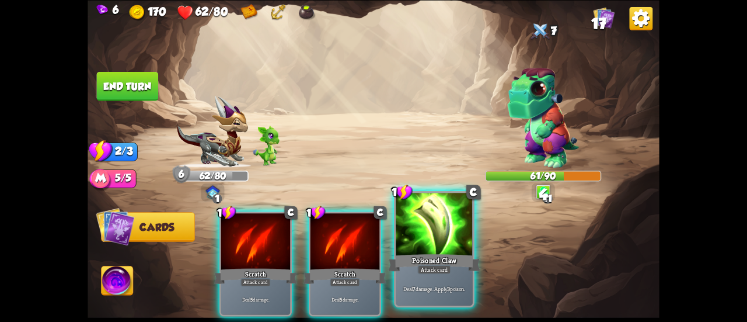
click at [425, 246] on div at bounding box center [434, 225] width 77 height 65
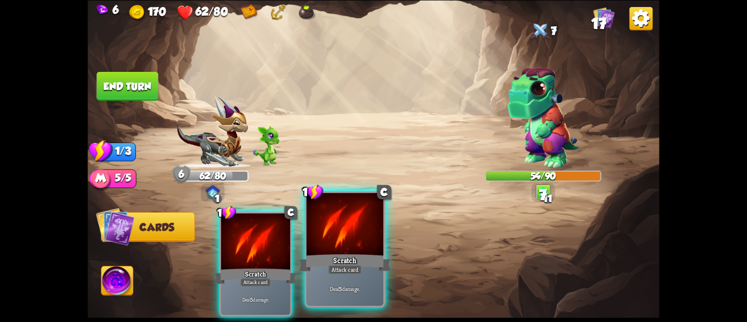
click at [325, 250] on div at bounding box center [345, 225] width 77 height 65
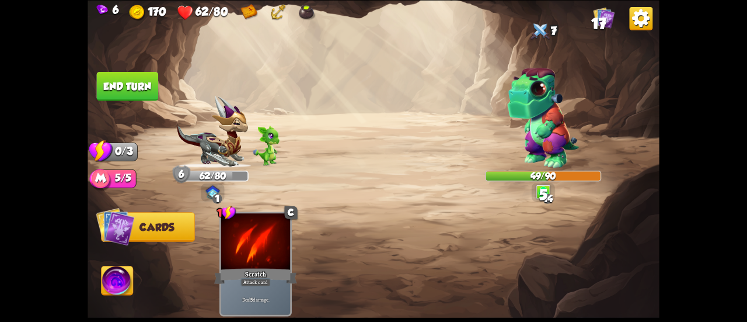
click at [144, 81] on button "End turn" at bounding box center [128, 85] width 62 height 29
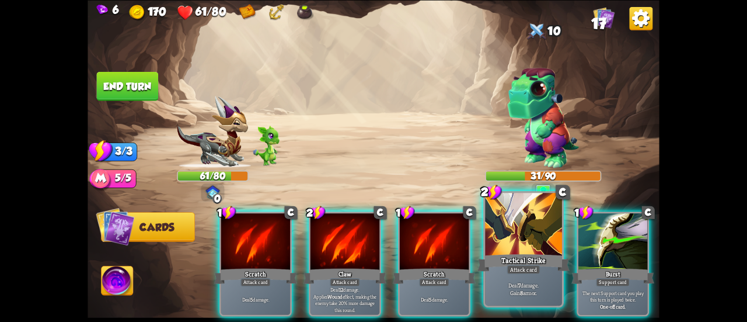
click at [525, 251] on div at bounding box center [523, 225] width 77 height 65
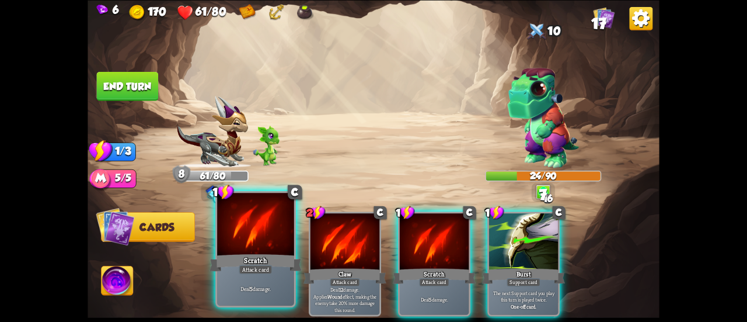
click at [249, 240] on div at bounding box center [255, 225] width 77 height 65
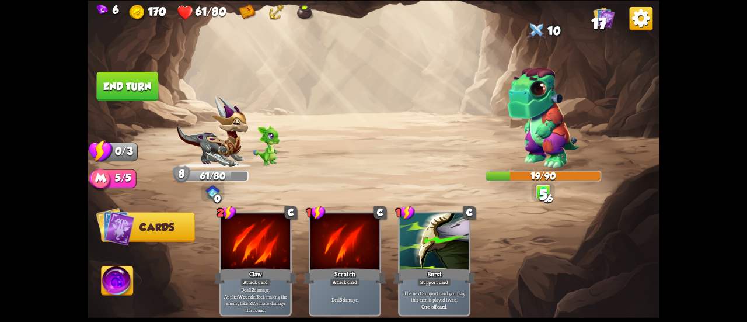
click at [151, 77] on button "End turn" at bounding box center [128, 85] width 62 height 29
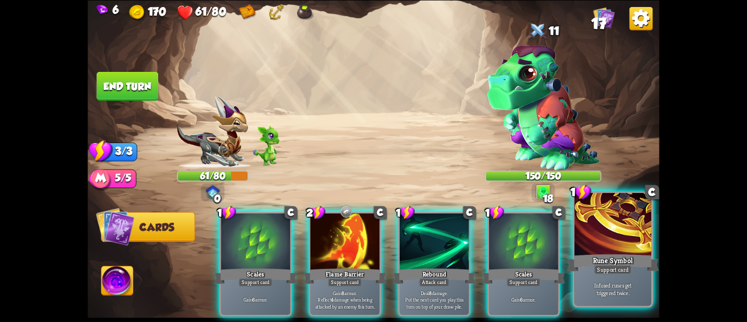
click at [636, 244] on div at bounding box center [613, 225] width 77 height 65
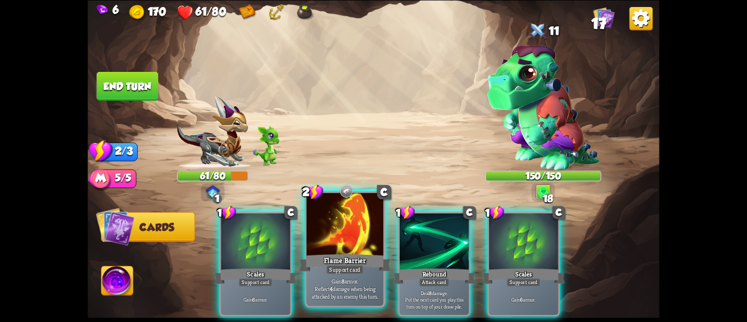
click at [363, 247] on div at bounding box center [345, 225] width 77 height 65
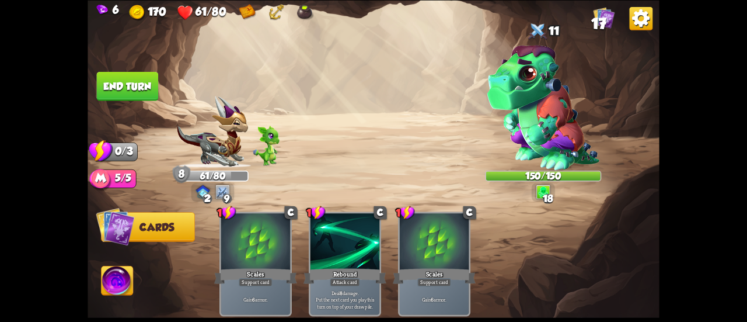
click at [132, 75] on button "End turn" at bounding box center [128, 85] width 62 height 29
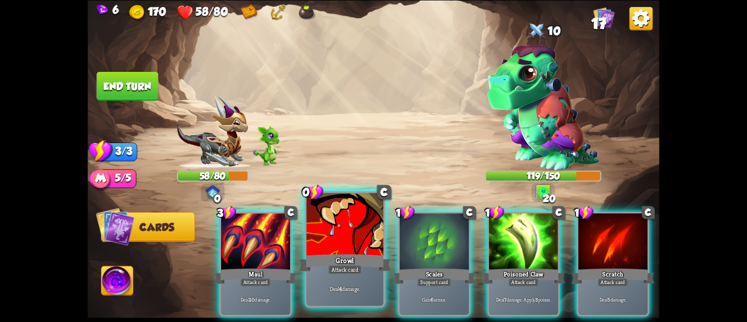
click at [330, 245] on div at bounding box center [345, 225] width 77 height 65
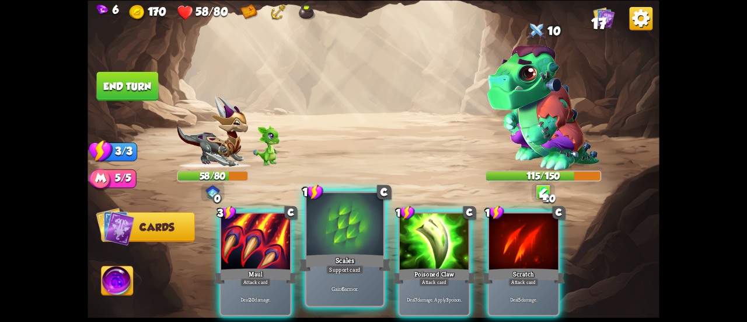
click at [348, 248] on div at bounding box center [345, 225] width 77 height 65
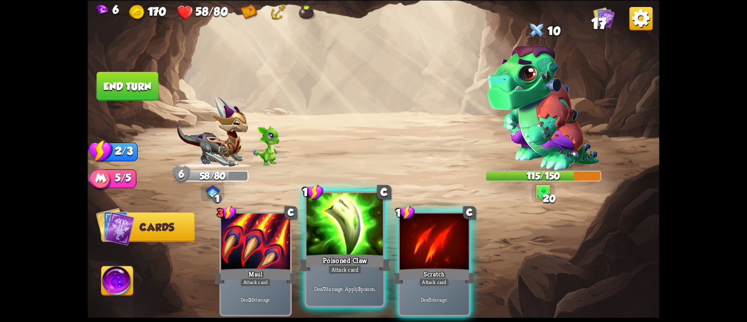
click at [344, 252] on div "Poisoned Claw" at bounding box center [345, 262] width 92 height 20
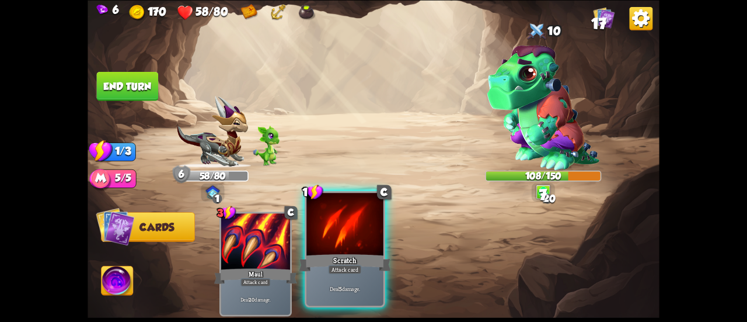
click at [342, 252] on div "Scratch" at bounding box center [345, 262] width 92 height 20
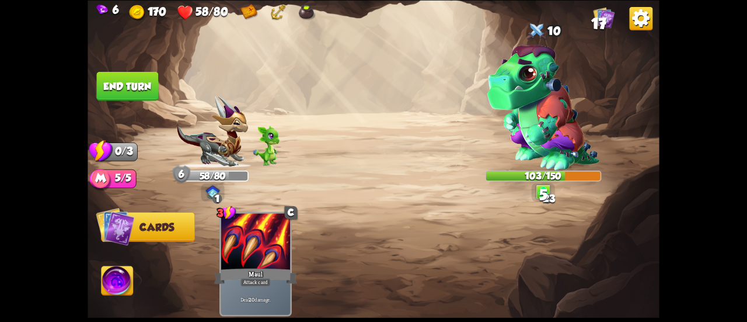
click at [123, 91] on button "End turn" at bounding box center [128, 85] width 62 height 29
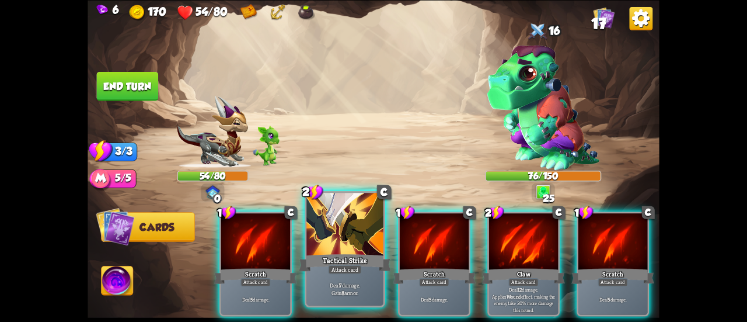
click at [370, 251] on div at bounding box center [345, 225] width 77 height 65
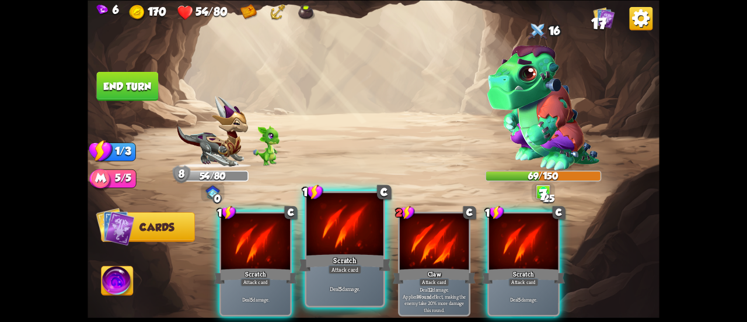
click at [358, 251] on div at bounding box center [345, 225] width 77 height 65
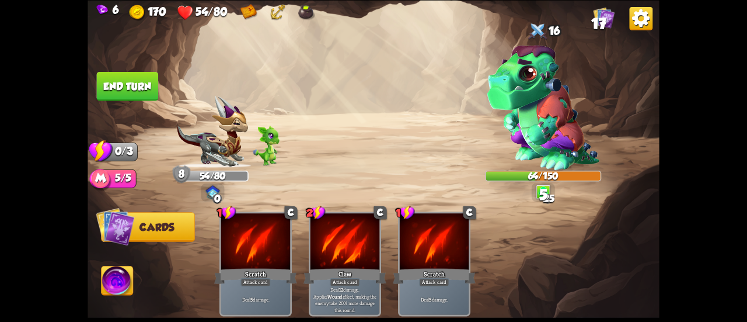
click at [141, 86] on button "End turn" at bounding box center [128, 85] width 62 height 29
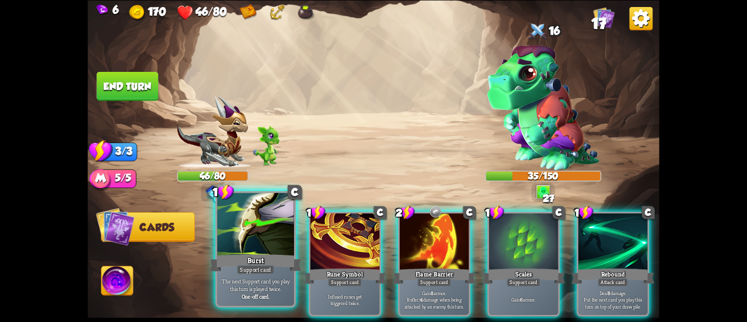
click at [237, 247] on div at bounding box center [255, 225] width 77 height 65
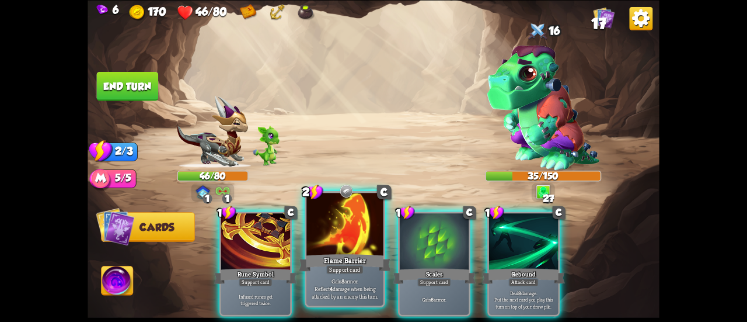
click at [334, 244] on div at bounding box center [345, 225] width 77 height 65
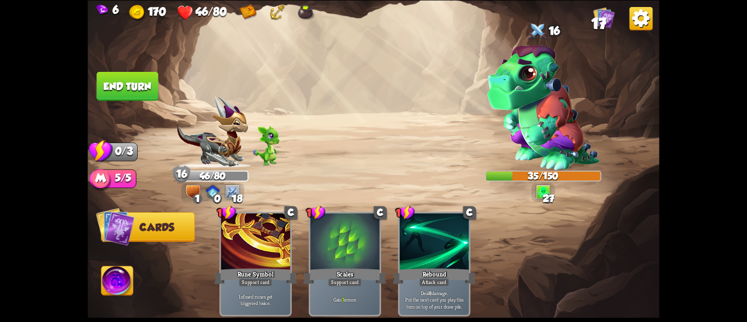
click at [137, 82] on button "End turn" at bounding box center [128, 85] width 62 height 29
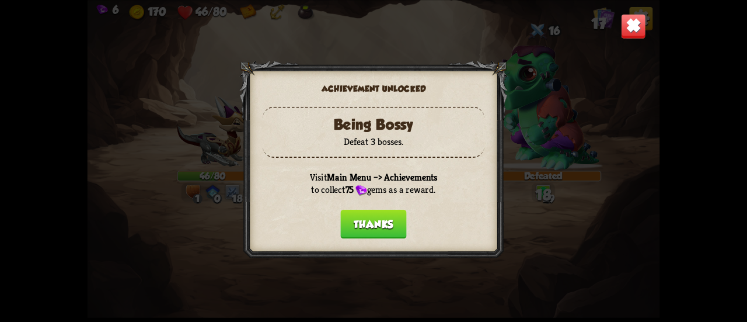
drag, startPoint x: 350, startPoint y: 232, endPoint x: 355, endPoint y: 228, distance: 6.2
click at [355, 228] on button "Thanks" at bounding box center [373, 223] width 66 height 29
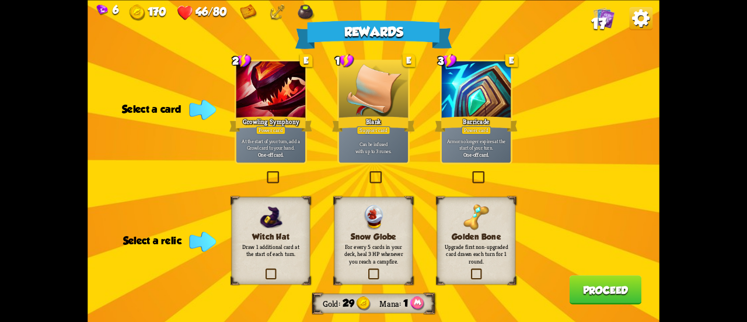
click at [469, 269] on label at bounding box center [469, 269] width 0 height 0
click at [0, 0] on input "checkbox" at bounding box center [0, 0] width 0 height 0
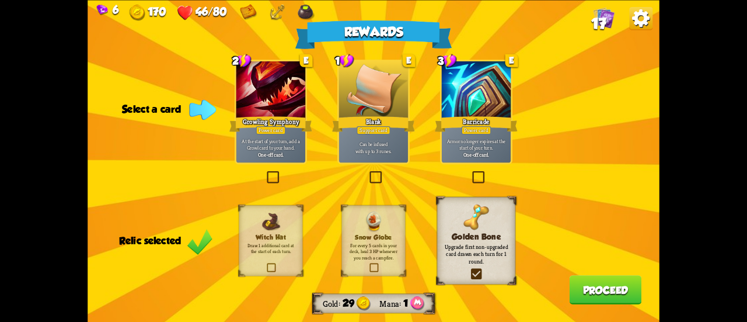
click at [491, 156] on div "One-off card." at bounding box center [477, 154] width 66 height 7
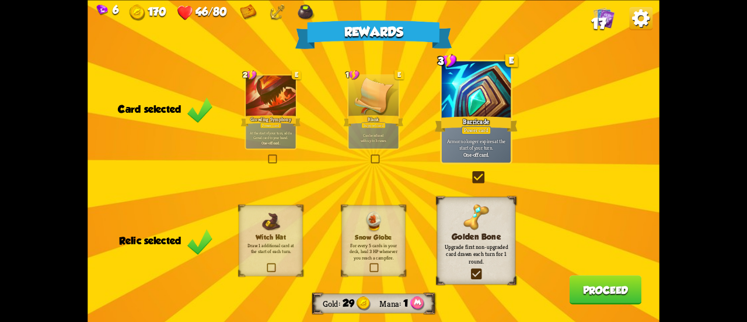
click at [473, 155] on b "One-off card." at bounding box center [477, 154] width 26 height 7
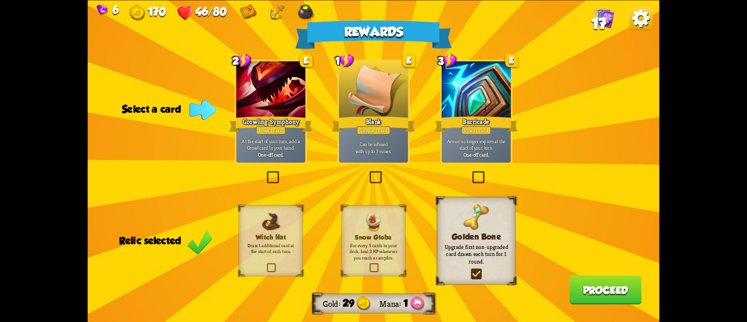
click at [368, 172] on label at bounding box center [368, 172] width 0 height 0
click at [0, 0] on input "checkbox" at bounding box center [0, 0] width 0 height 0
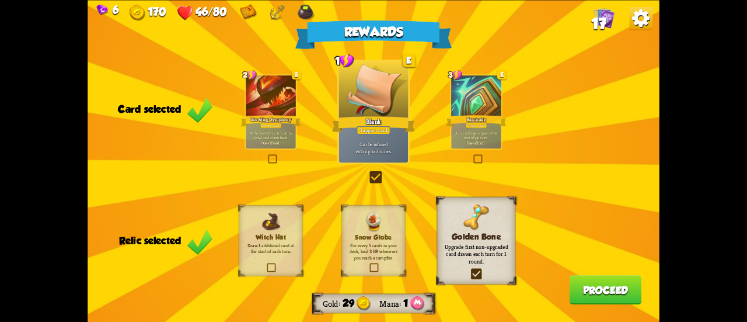
click at [592, 295] on button "Proceed" at bounding box center [606, 289] width 72 height 29
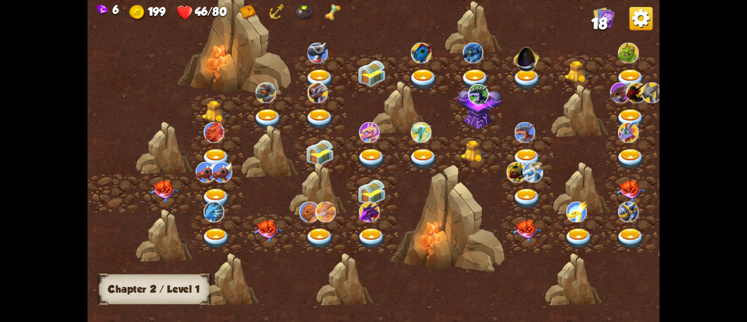
click at [160, 183] on img at bounding box center [164, 191] width 29 height 22
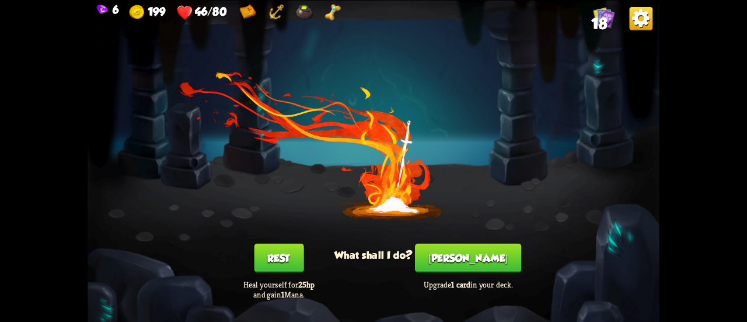
click at [447, 259] on button "[PERSON_NAME]" at bounding box center [468, 257] width 106 height 29
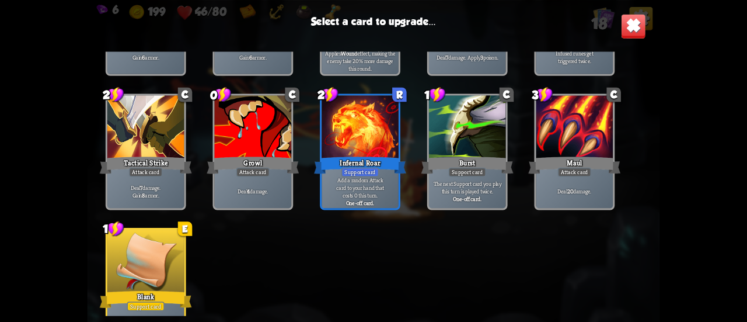
scroll to position [367, 0]
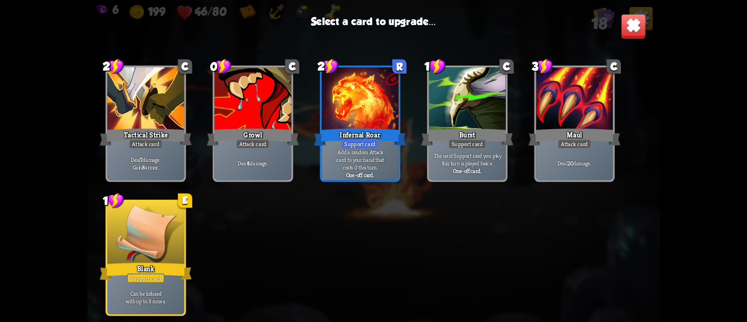
click at [120, 247] on div at bounding box center [145, 233] width 77 height 65
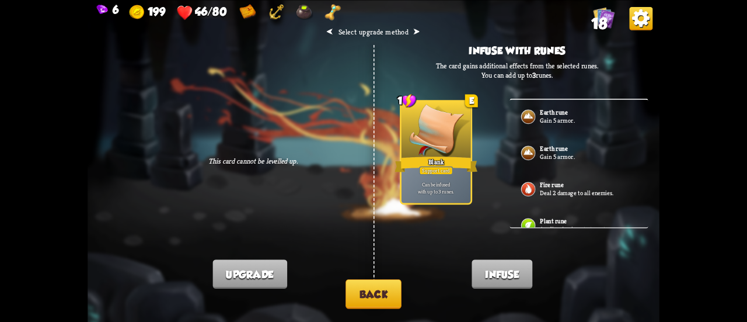
scroll to position [19, 0]
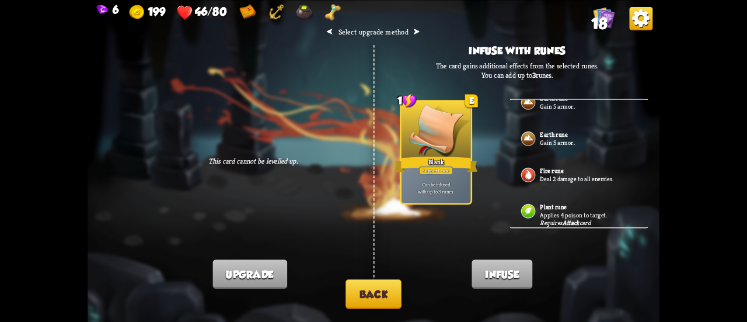
click at [366, 290] on button "Back" at bounding box center [374, 294] width 56 height 30
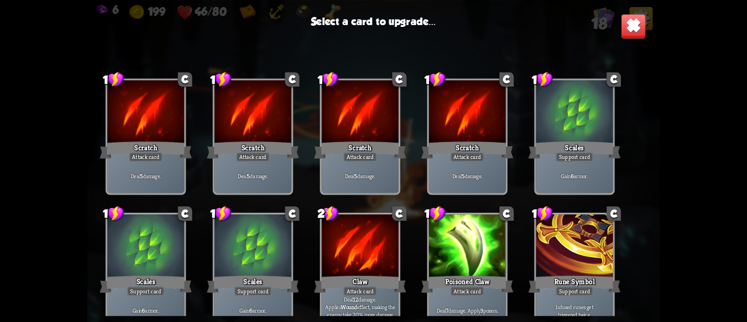
click at [644, 26] on img at bounding box center [633, 25] width 25 height 25
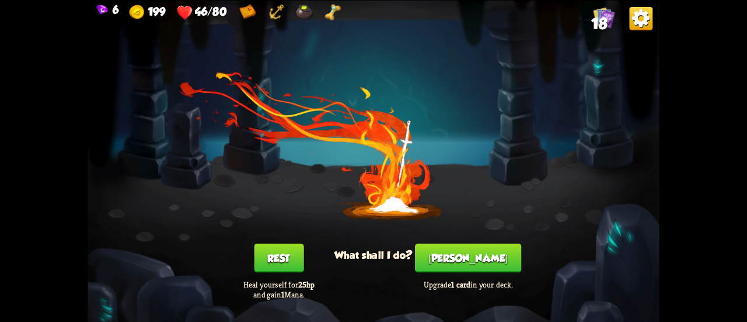
click at [290, 255] on button "Rest" at bounding box center [279, 257] width 50 height 29
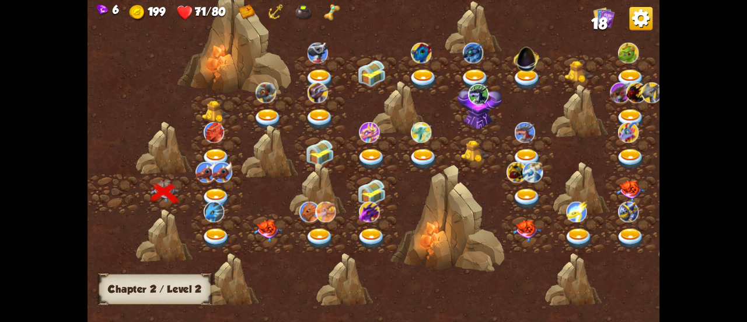
click at [214, 190] on img at bounding box center [216, 199] width 29 height 21
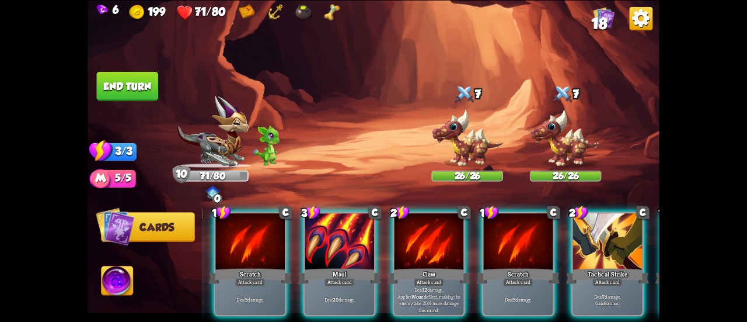
scroll to position [0, 98]
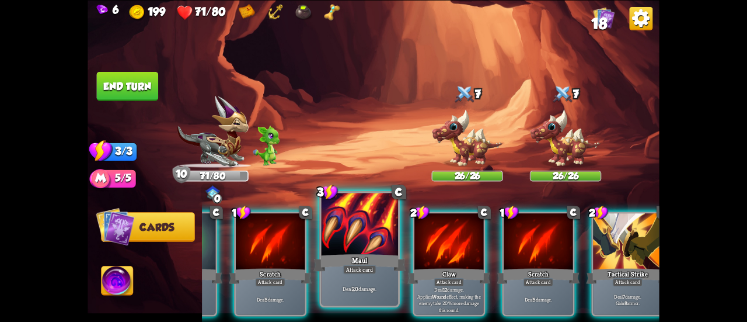
click at [343, 246] on div at bounding box center [359, 225] width 77 height 65
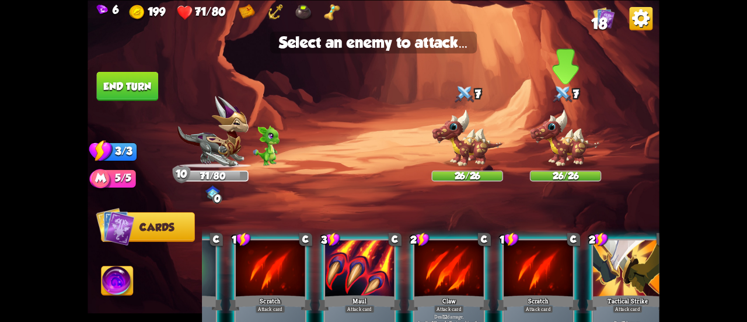
click at [573, 148] on img at bounding box center [565, 138] width 71 height 59
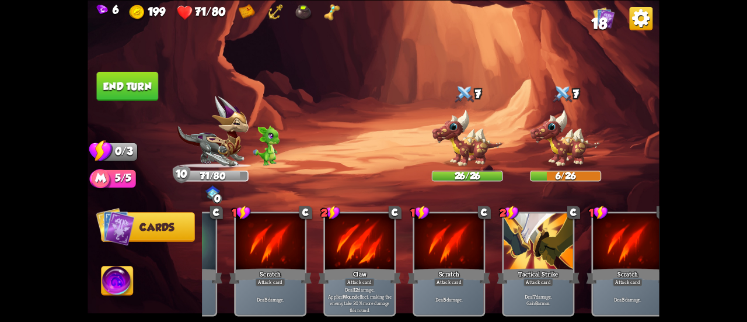
scroll to position [0, 0]
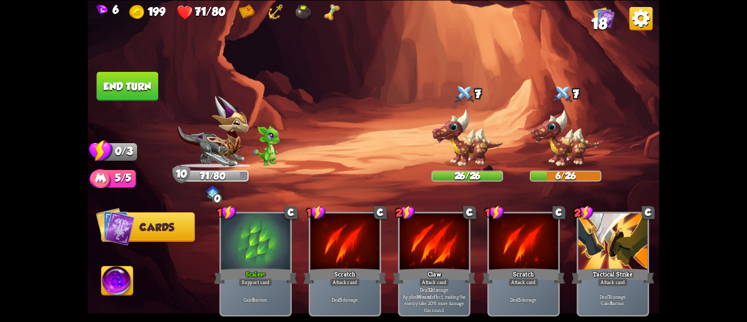
click at [126, 91] on button "End turn" at bounding box center [128, 85] width 62 height 29
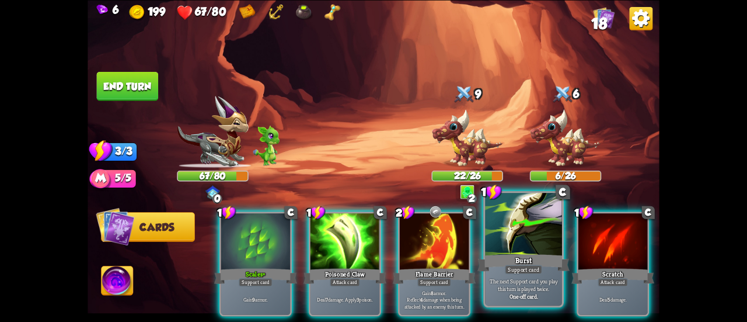
click at [507, 273] on div "Support card" at bounding box center [523, 269] width 37 height 9
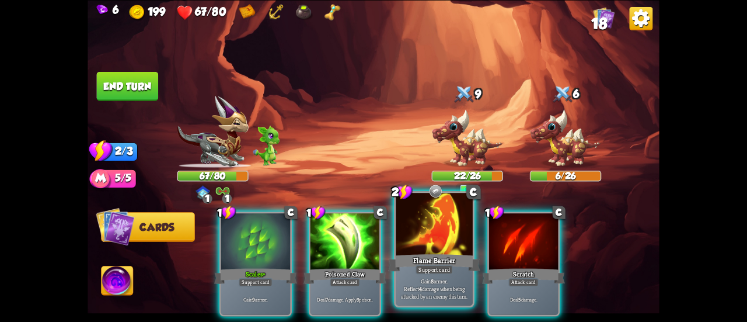
click at [426, 260] on div "Flame Barrier" at bounding box center [434, 262] width 92 height 20
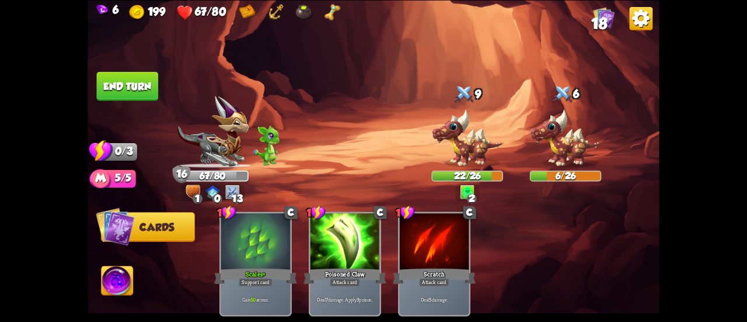
click at [120, 83] on button "End turn" at bounding box center [128, 85] width 62 height 29
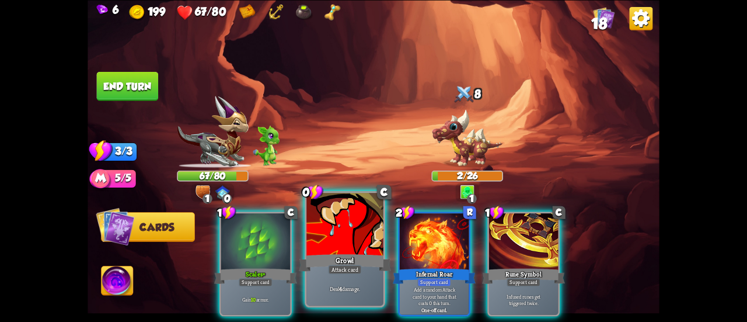
click at [334, 240] on div at bounding box center [345, 225] width 77 height 65
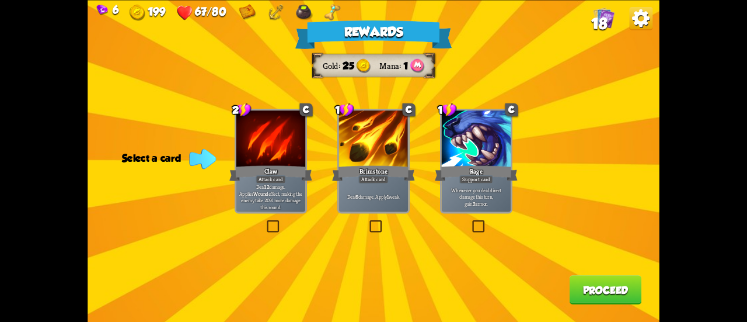
click at [368, 221] on label at bounding box center [368, 221] width 0 height 0
click at [0, 0] on input "checkbox" at bounding box center [0, 0] width 0 height 0
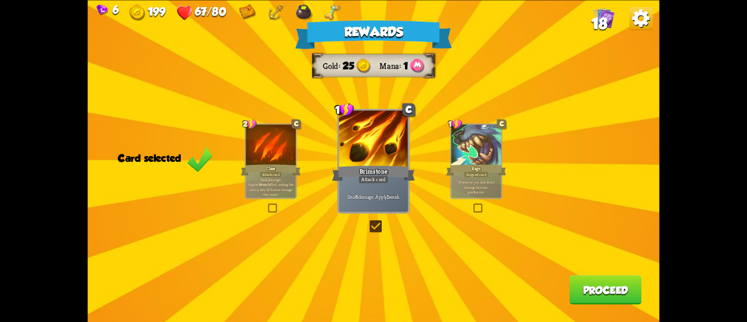
click at [615, 291] on button "Proceed" at bounding box center [606, 289] width 72 height 29
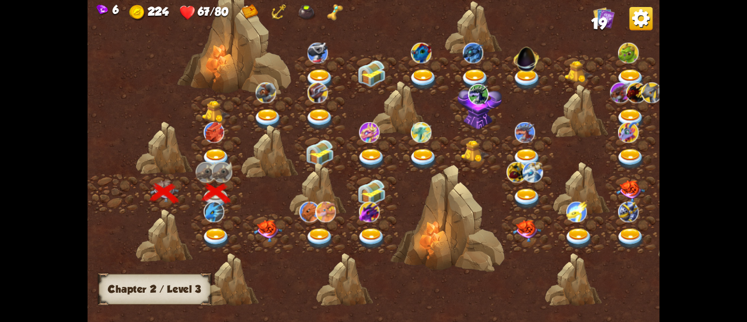
click at [217, 231] on img at bounding box center [216, 238] width 29 height 21
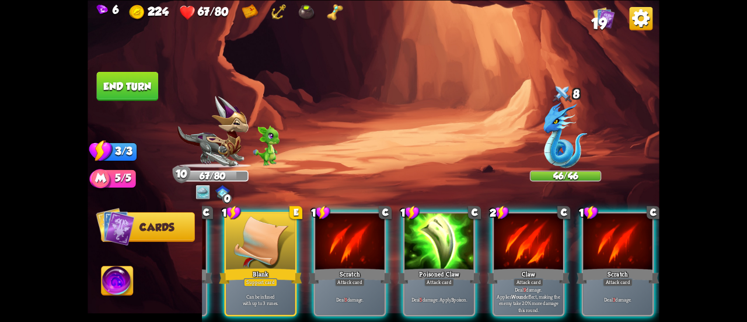
scroll to position [0, 33]
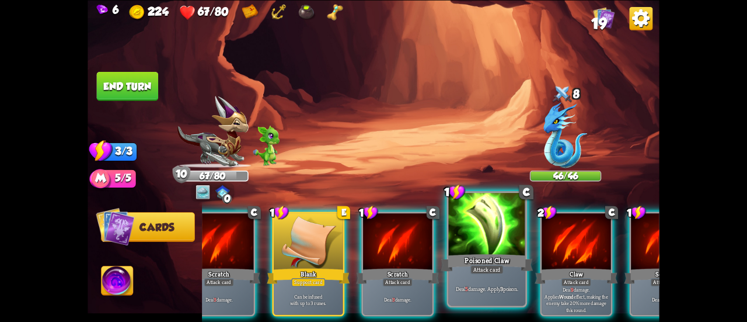
click at [495, 283] on div "Deal 5 damage. Apply 3 poison." at bounding box center [487, 288] width 77 height 33
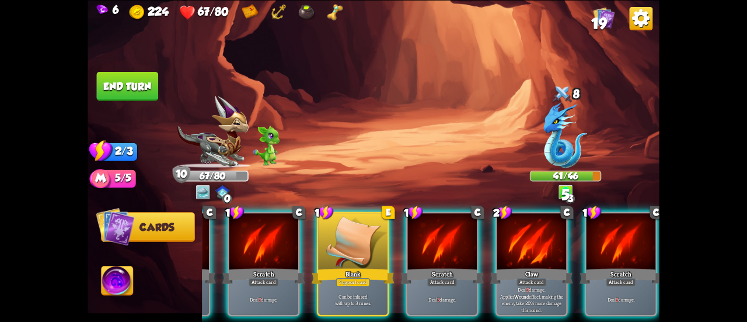
scroll to position [0, 104]
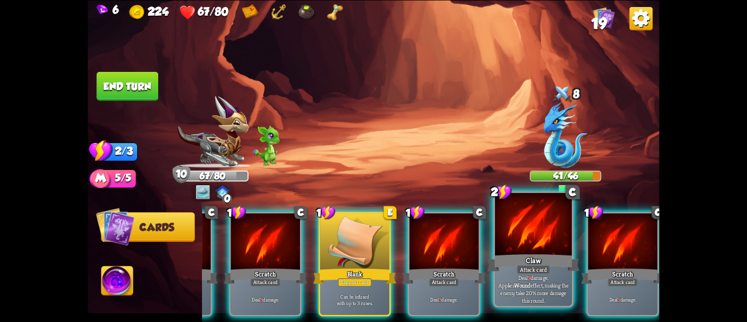
click at [510, 295] on p "Deal 9 damage. Applies Wound effect, making the enemy take 20% more damage this…" at bounding box center [533, 288] width 73 height 30
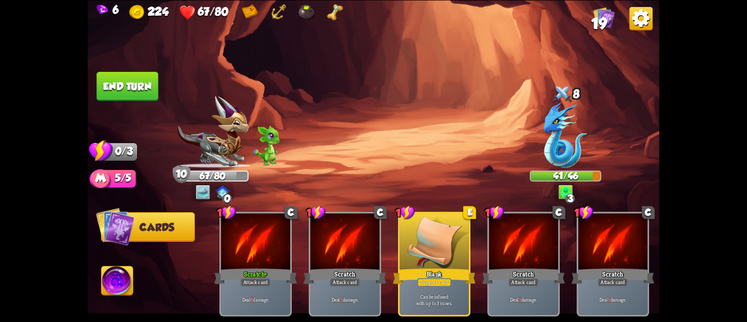
scroll to position [0, 0]
click at [133, 93] on button "End turn" at bounding box center [128, 85] width 62 height 29
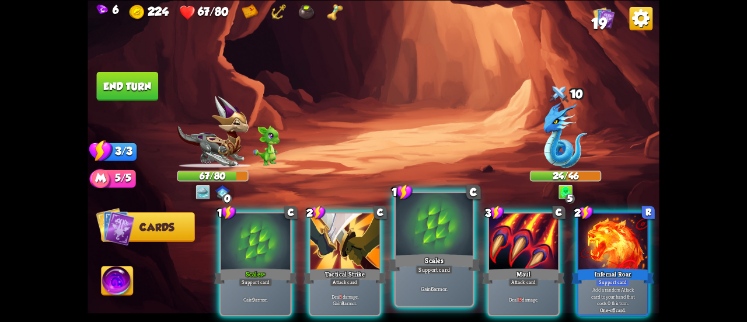
click at [415, 224] on div at bounding box center [434, 225] width 77 height 65
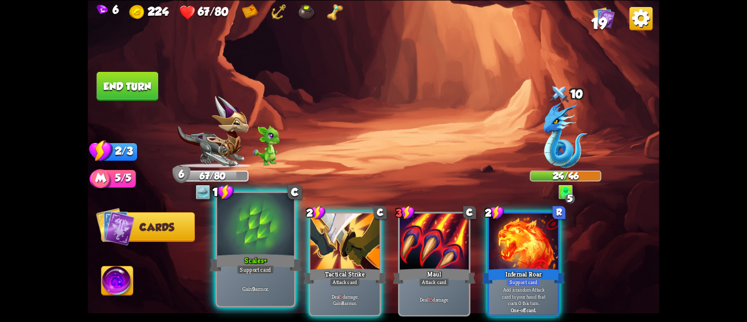
click at [270, 266] on div "Support card" at bounding box center [255, 269] width 37 height 9
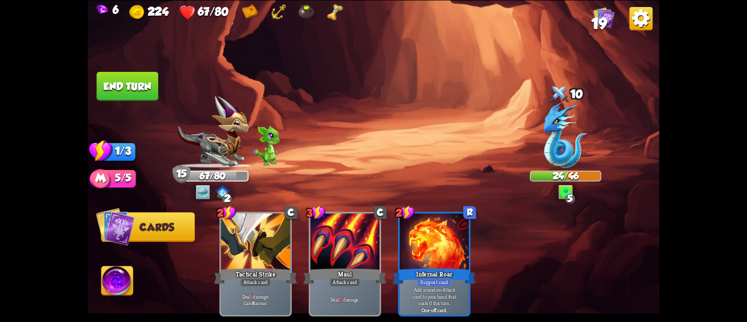
click at [128, 81] on button "End turn" at bounding box center [128, 85] width 62 height 29
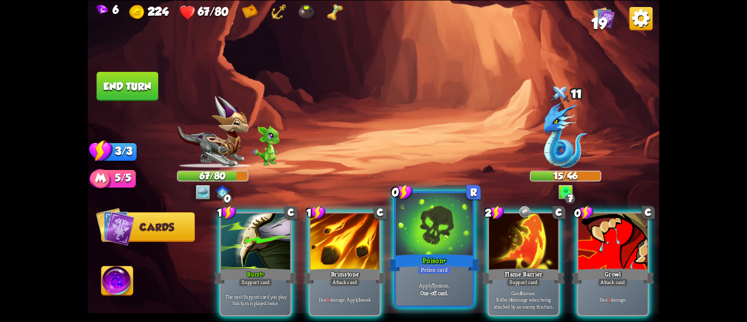
click at [410, 244] on div at bounding box center [434, 225] width 77 height 65
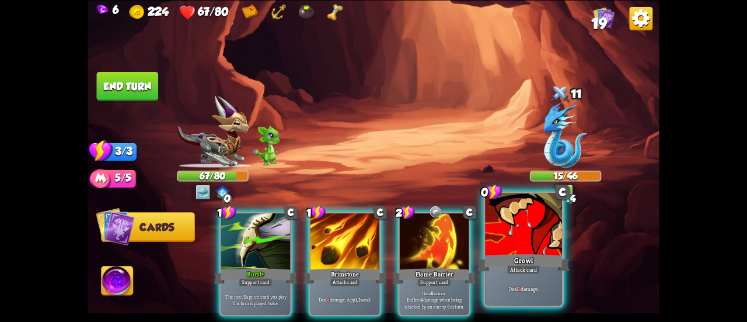
click at [509, 256] on div "Growl" at bounding box center [524, 262] width 92 height 20
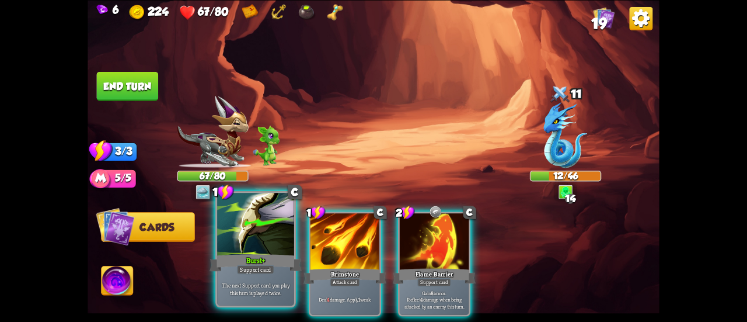
click at [278, 252] on div "Burst+" at bounding box center [256, 262] width 92 height 20
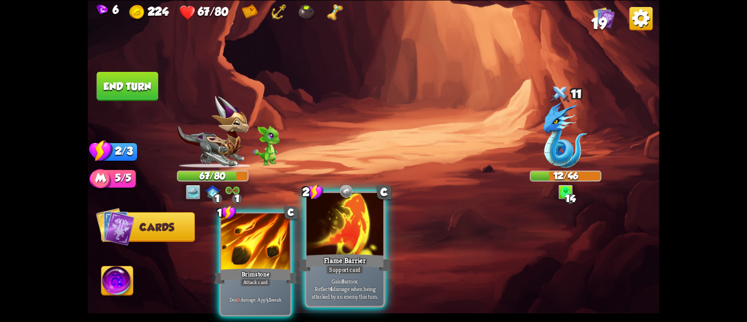
click at [353, 253] on div "Flame Barrier" at bounding box center [345, 262] width 92 height 20
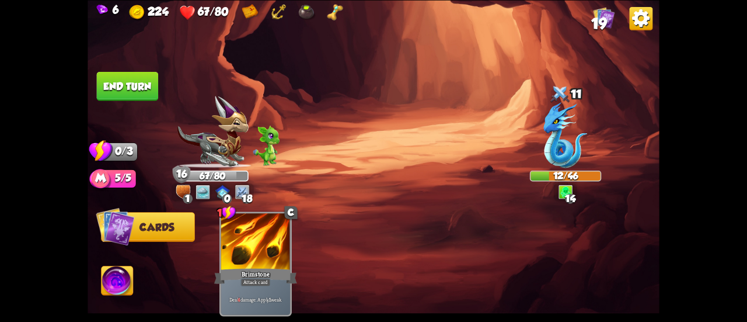
click at [152, 81] on button "End turn" at bounding box center [128, 85] width 62 height 29
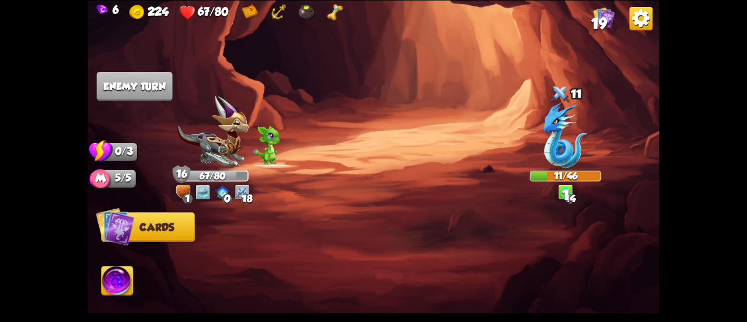
click at [599, 24] on span "19" at bounding box center [600, 24] width 16 height 18
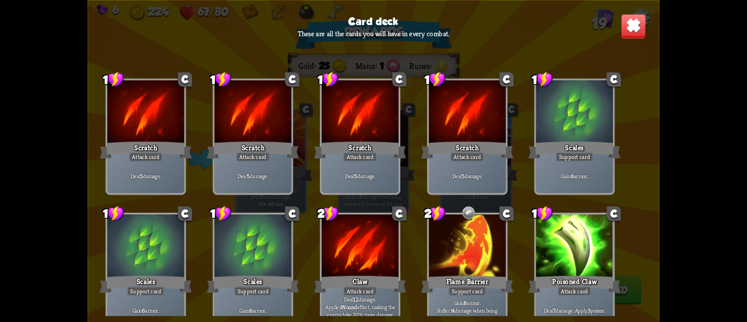
click at [637, 20] on img at bounding box center [633, 25] width 25 height 25
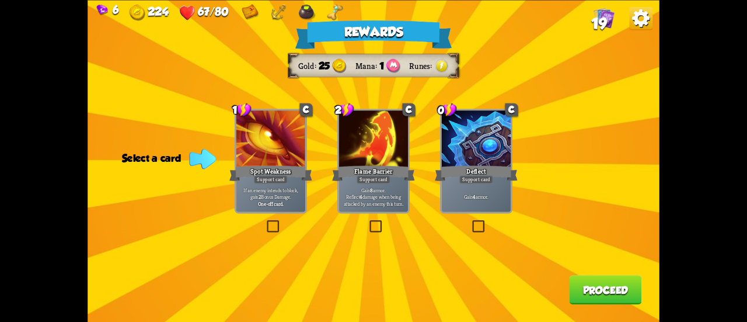
click at [481, 215] on div "Rewards Gold 25 Mana 1 Runes Select a card 1 C Spot Weakness Support card If an…" at bounding box center [374, 161] width 572 height 322
click at [471, 221] on label at bounding box center [471, 221] width 0 height 0
click at [0, 0] on input "checkbox" at bounding box center [0, 0] width 0 height 0
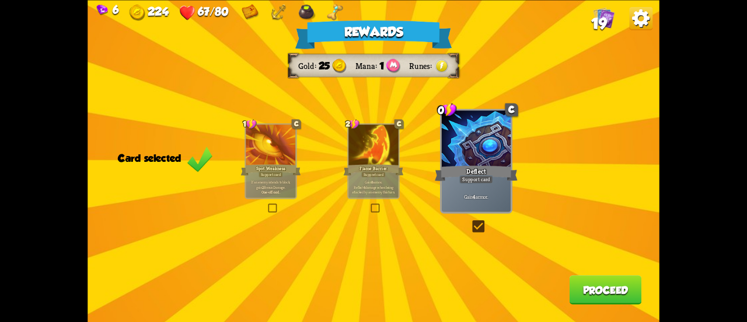
click at [584, 282] on button "Proceed" at bounding box center [606, 289] width 72 height 29
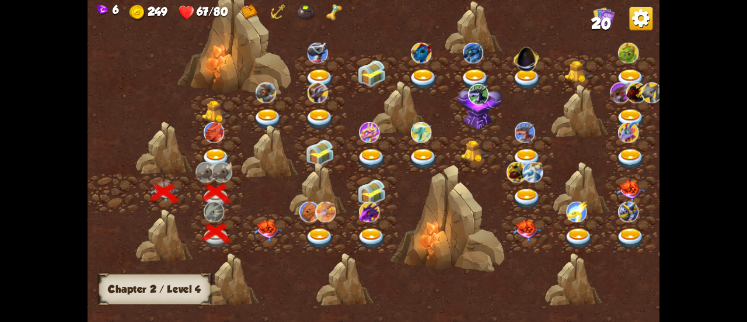
click at [267, 226] on img at bounding box center [268, 231] width 29 height 22
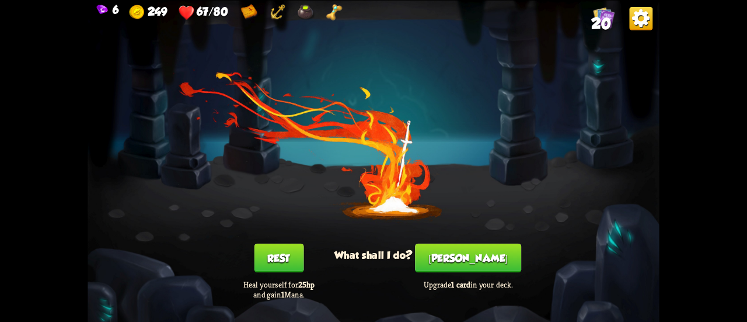
click at [474, 259] on button "[PERSON_NAME]" at bounding box center [468, 257] width 106 height 29
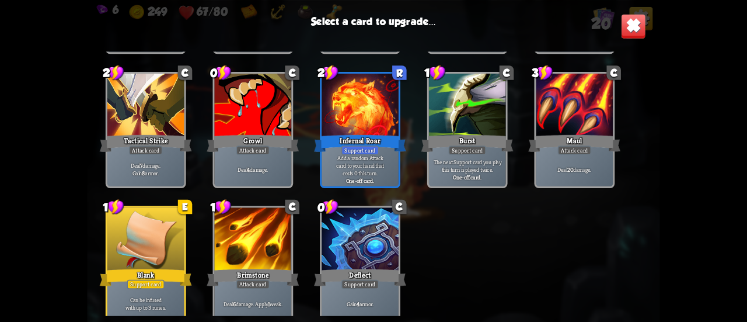
scroll to position [367, 0]
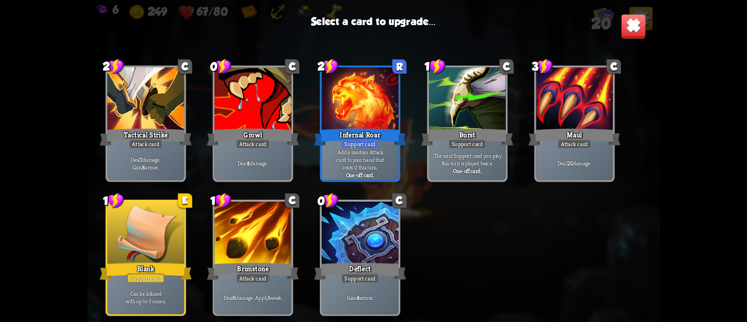
click at [169, 255] on div at bounding box center [145, 233] width 77 height 65
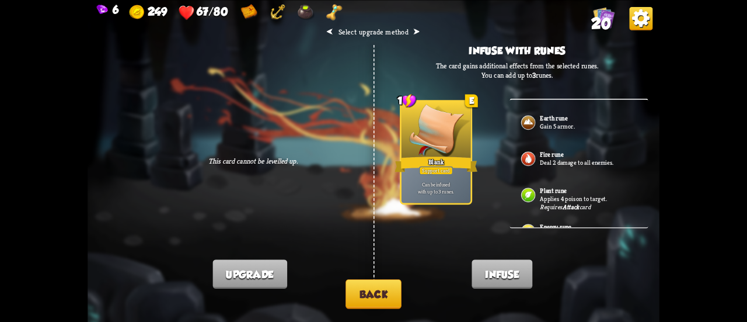
scroll to position [65, 0]
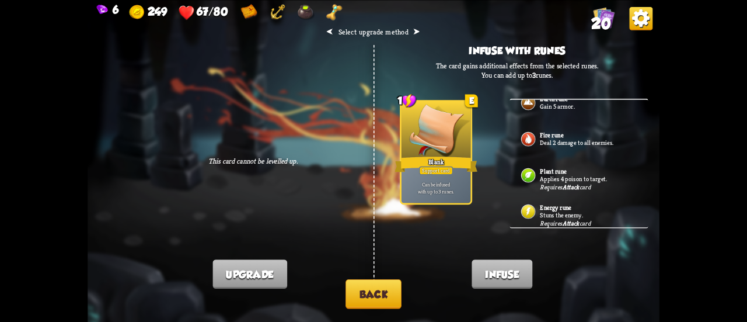
click at [570, 189] on div "Plant rune Applies 4 poison to target. Requires Attack card" at bounding box center [579, 176] width 138 height 36
click at [556, 169] on b "Plant rune" at bounding box center [553, 170] width 26 height 8
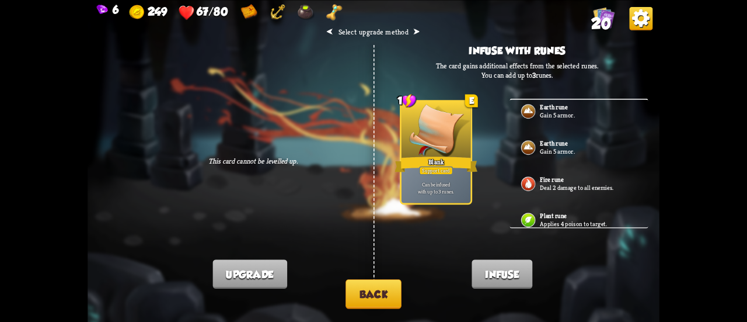
scroll to position [0, 0]
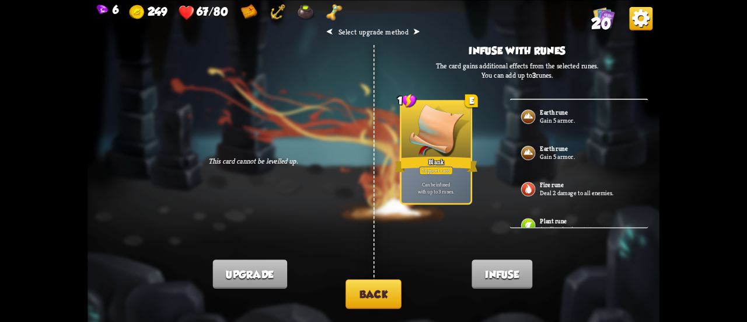
click at [565, 152] on p "Gain 5 armor." at bounding box center [588, 156] width 97 height 8
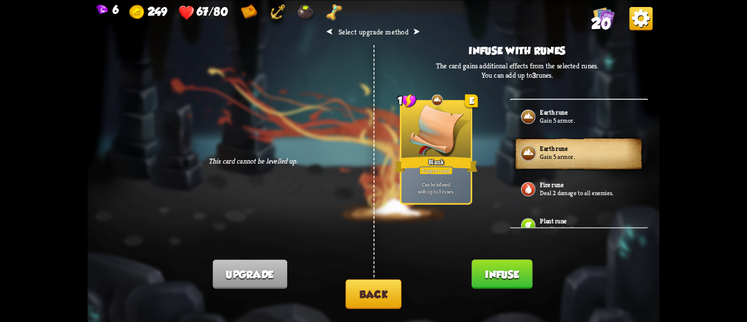
drag, startPoint x: 491, startPoint y: 277, endPoint x: 366, endPoint y: 217, distance: 139.5
click at [366, 217] on div "⮜ Select upgrade method ⮞ This card cannot be levelled up. Infuse with runes Th…" at bounding box center [374, 161] width 572 height 322
click at [377, 294] on button "Back" at bounding box center [374, 294] width 56 height 30
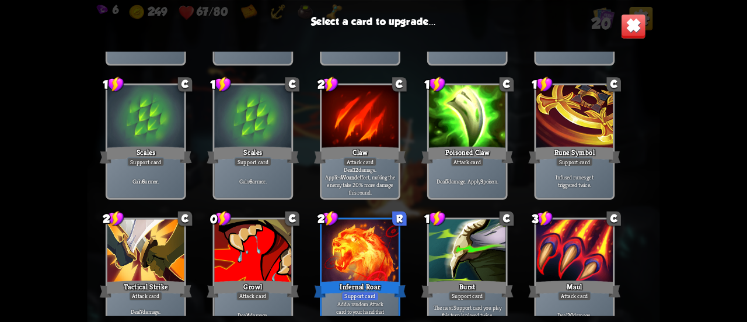
scroll to position [234, 0]
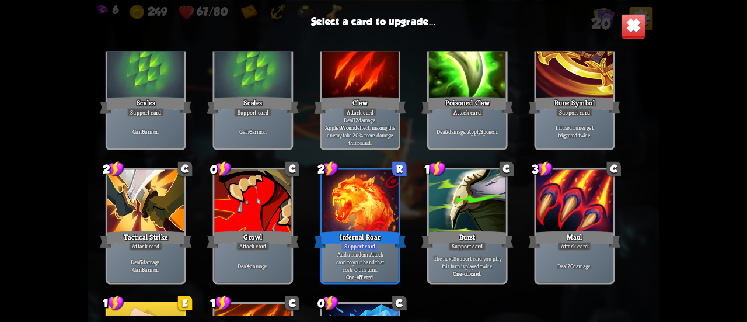
click at [449, 211] on div at bounding box center [467, 201] width 77 height 65
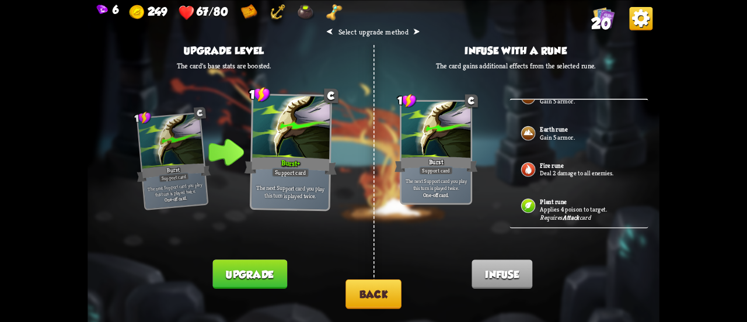
scroll to position [7, 0]
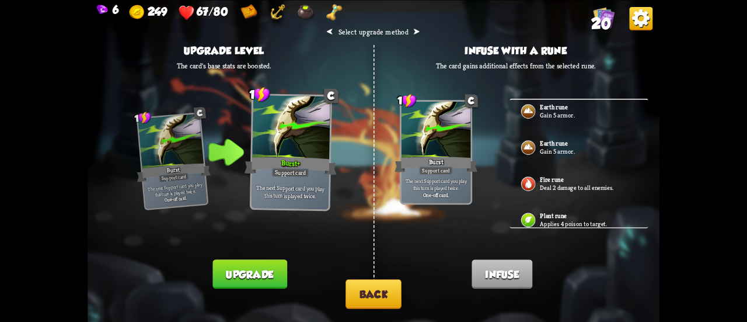
click at [380, 294] on button "Back" at bounding box center [374, 294] width 56 height 30
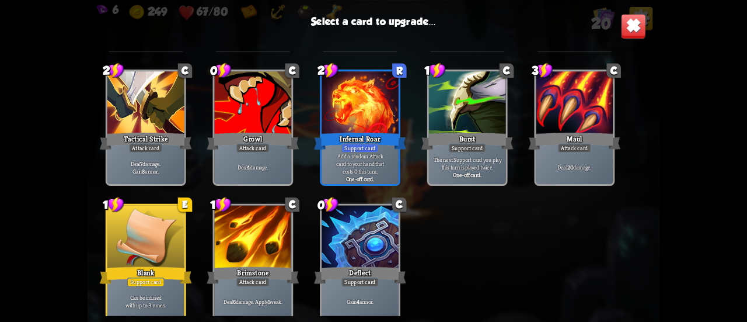
scroll to position [367, 0]
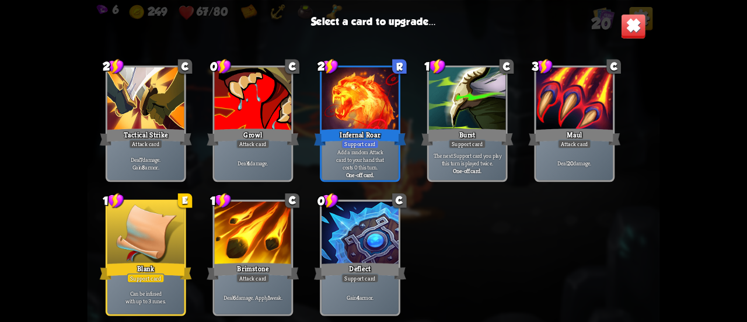
click at [389, 245] on div at bounding box center [360, 233] width 77 height 65
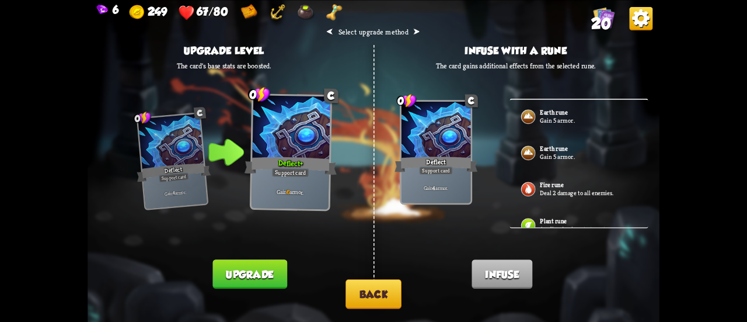
click at [566, 146] on b "Earth rune" at bounding box center [553, 148] width 27 height 8
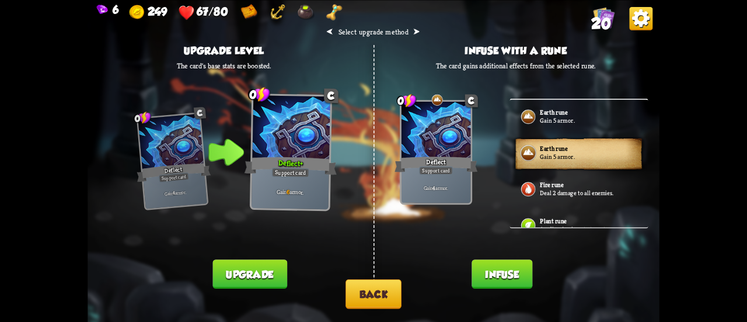
click at [496, 263] on button "Infuse" at bounding box center [502, 273] width 61 height 29
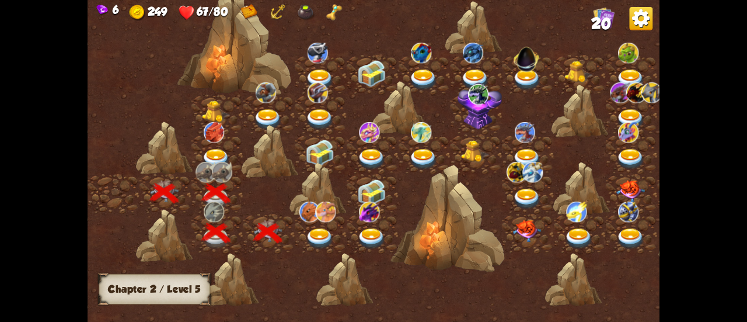
click at [312, 235] on img at bounding box center [320, 238] width 29 height 21
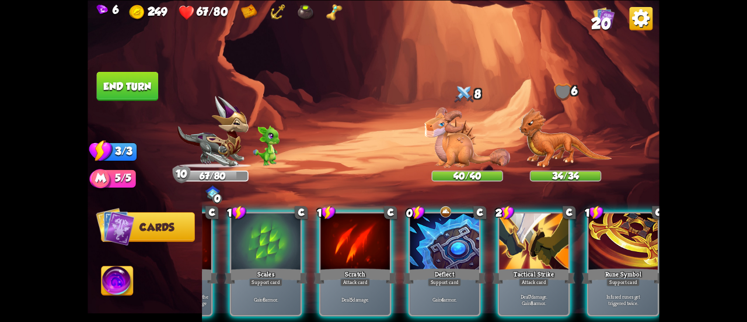
scroll to position [0, 227]
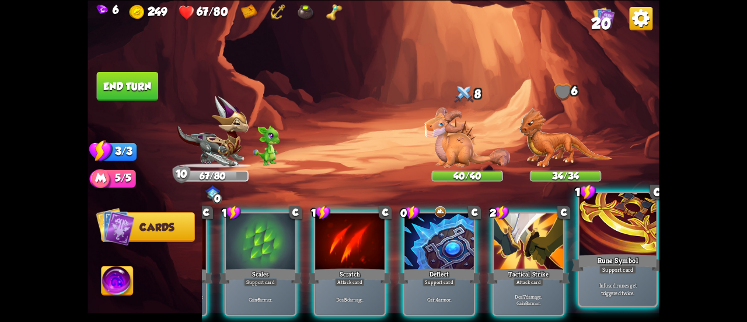
click at [624, 294] on p "Infused runes get triggered twice." at bounding box center [618, 288] width 73 height 15
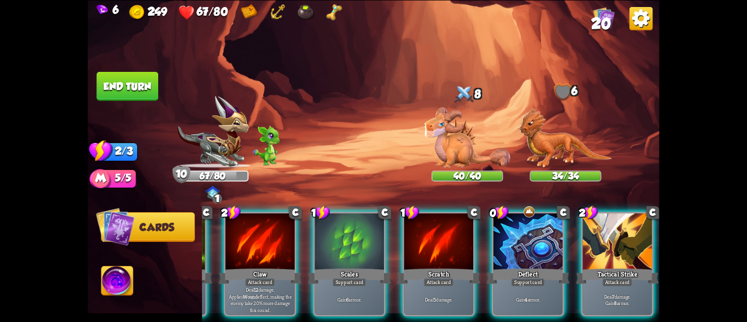
scroll to position [0, 110]
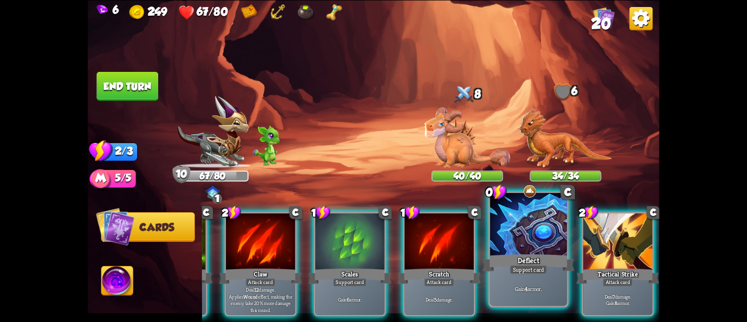
click at [545, 276] on div "Gain 4 armor." at bounding box center [529, 288] width 77 height 33
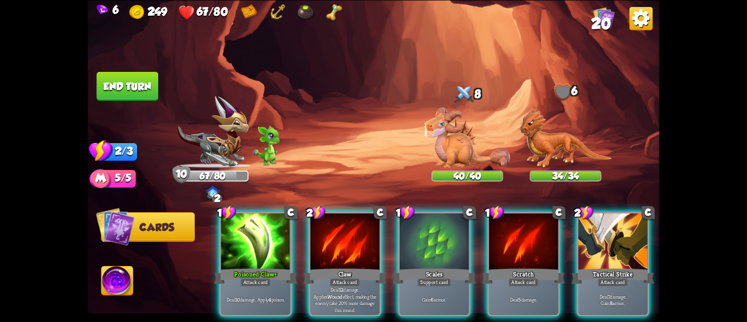
scroll to position [0, 0]
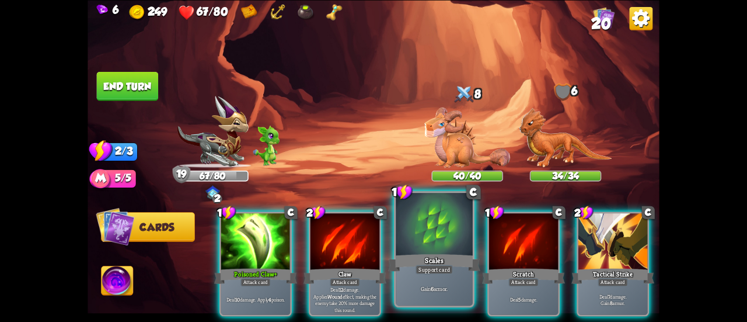
click at [432, 270] on div "Support card" at bounding box center [434, 269] width 37 height 9
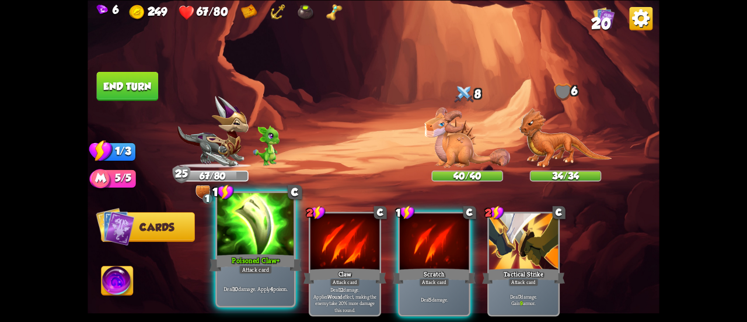
click at [270, 247] on div at bounding box center [255, 225] width 77 height 65
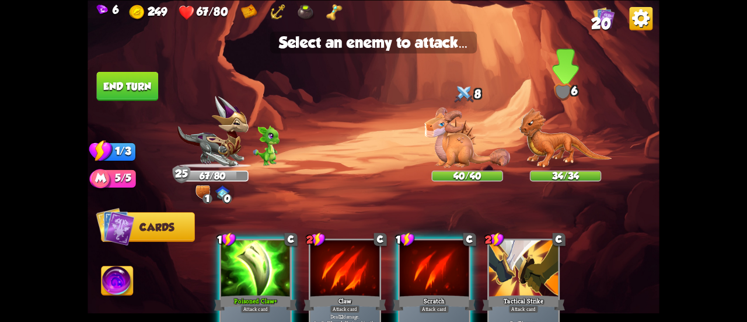
click at [545, 138] on img at bounding box center [565, 137] width 93 height 60
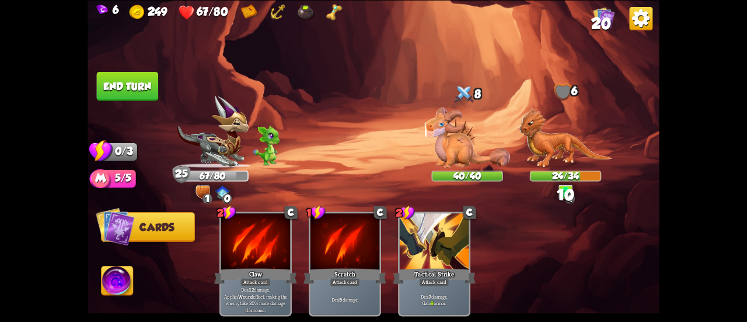
click at [149, 84] on button "End turn" at bounding box center [128, 85] width 62 height 29
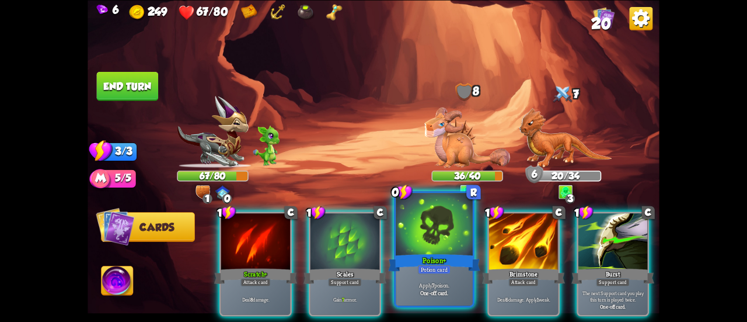
click at [424, 229] on div at bounding box center [434, 225] width 77 height 65
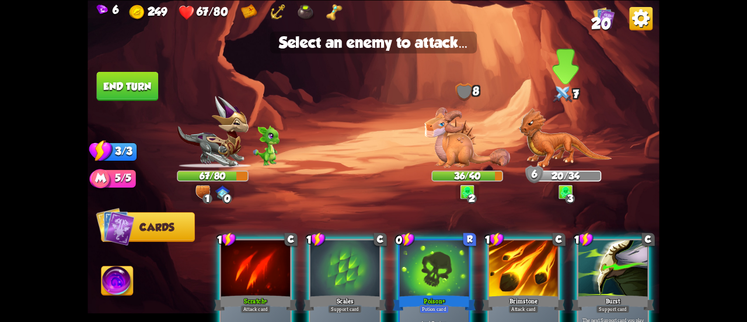
click at [555, 134] on img at bounding box center [565, 137] width 93 height 60
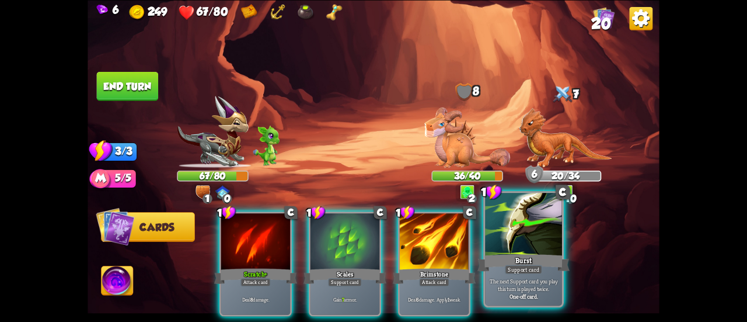
click at [529, 228] on div at bounding box center [523, 225] width 77 height 65
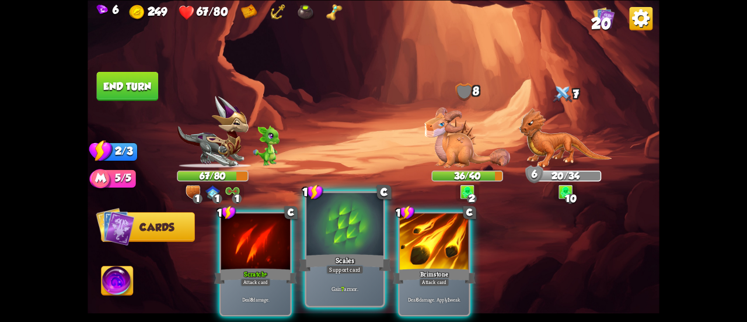
click at [329, 242] on div at bounding box center [345, 225] width 77 height 65
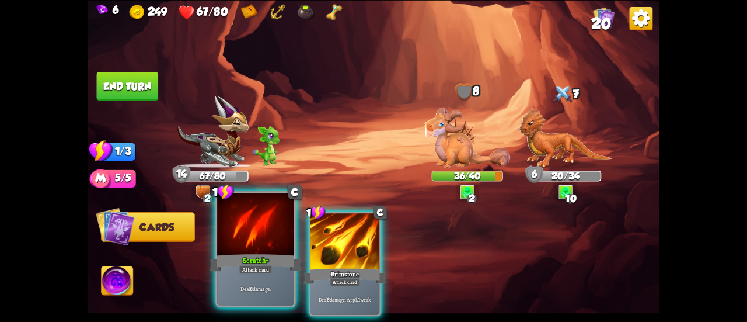
click at [273, 263] on div "Scratch+" at bounding box center [256, 262] width 92 height 20
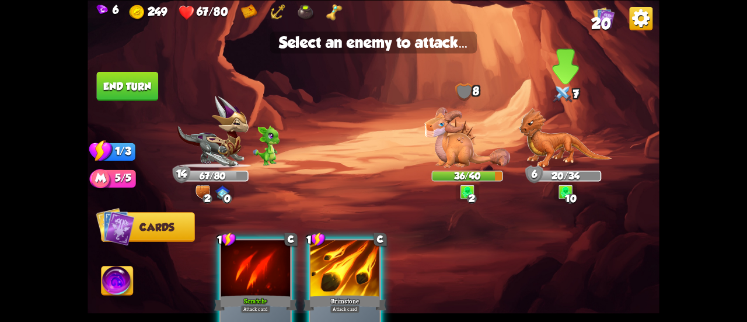
click at [545, 152] on img at bounding box center [565, 137] width 93 height 60
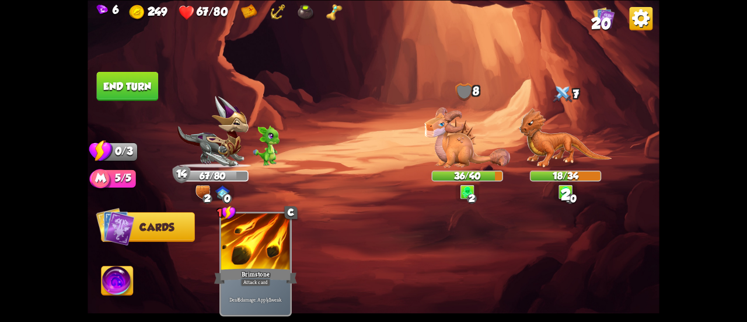
click at [155, 78] on button "End turn" at bounding box center [128, 85] width 62 height 29
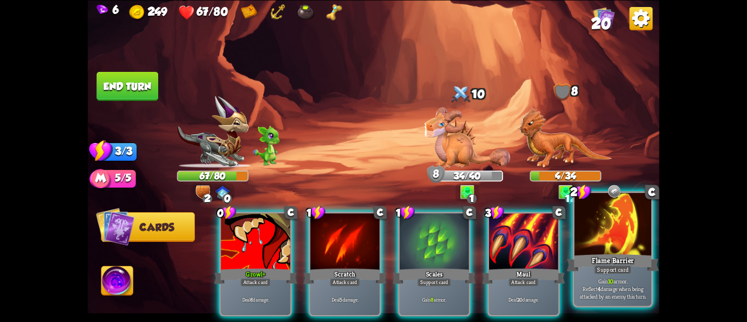
click at [620, 244] on div at bounding box center [613, 225] width 77 height 65
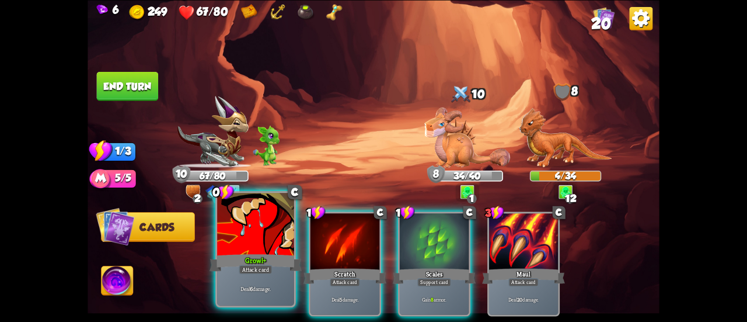
click at [231, 273] on div "Growl+" at bounding box center [256, 262] width 92 height 20
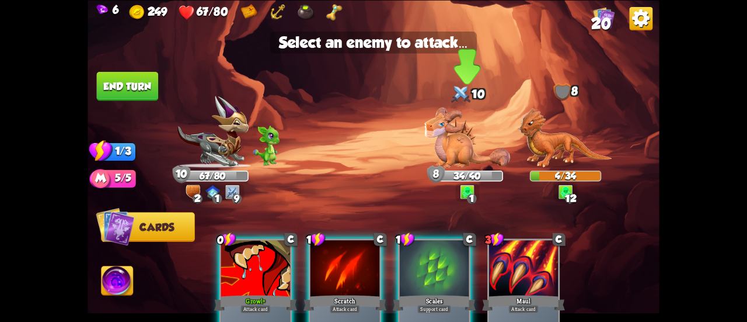
click at [457, 151] on img at bounding box center [468, 137] width 86 height 60
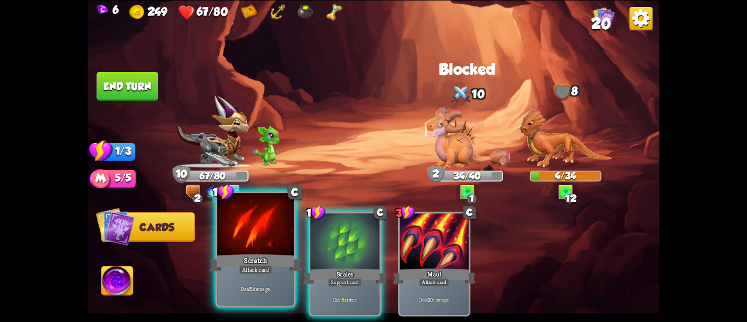
click at [250, 259] on div "Scratch" at bounding box center [256, 262] width 92 height 20
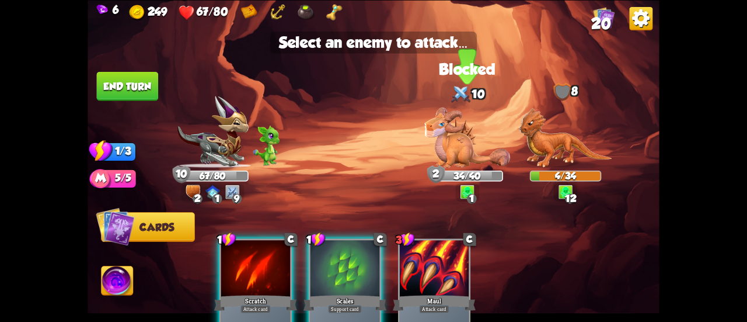
click at [429, 135] on img at bounding box center [468, 137] width 86 height 60
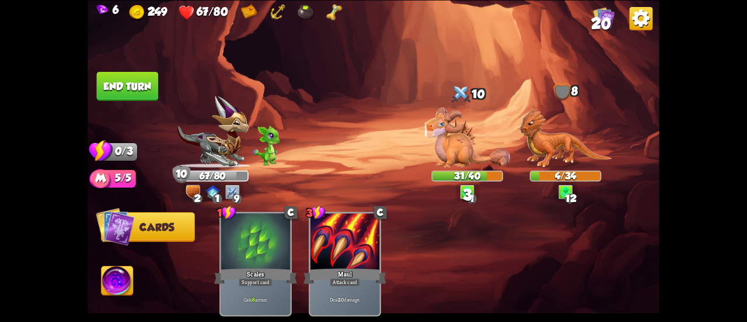
click at [138, 95] on button "End turn" at bounding box center [128, 85] width 62 height 29
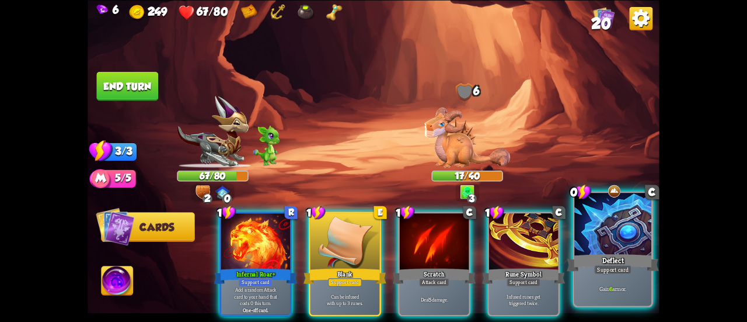
click at [593, 229] on div at bounding box center [613, 225] width 77 height 65
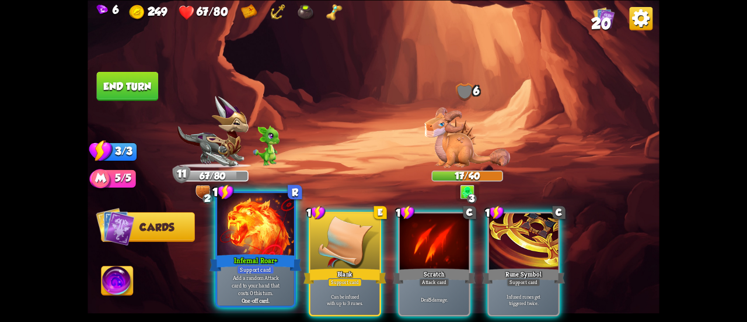
click at [278, 248] on div at bounding box center [255, 225] width 77 height 65
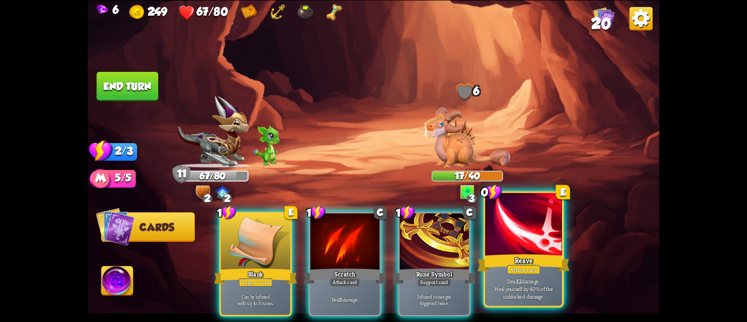
click at [507, 277] on p "Deal 12 damage. Heal yourself by 40% of the unblocked damage." at bounding box center [524, 288] width 73 height 23
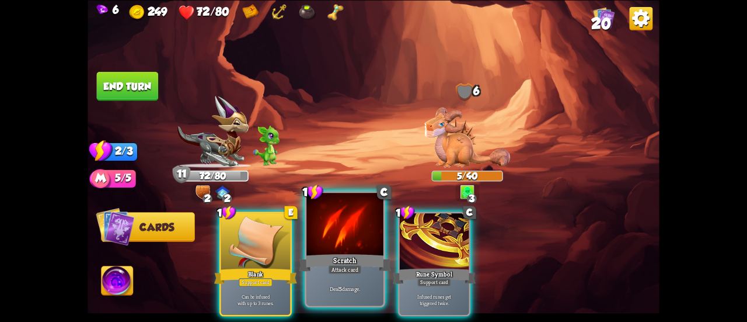
click at [363, 280] on div "Deal 5 damage." at bounding box center [345, 288] width 77 height 33
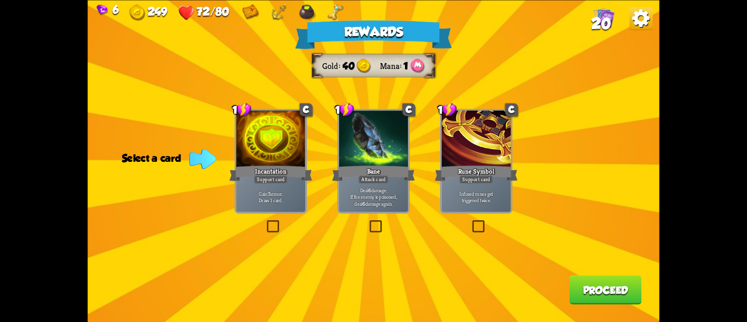
click at [265, 221] on label at bounding box center [265, 221] width 0 height 0
click at [0, 0] on input "checkbox" at bounding box center [0, 0] width 0 height 0
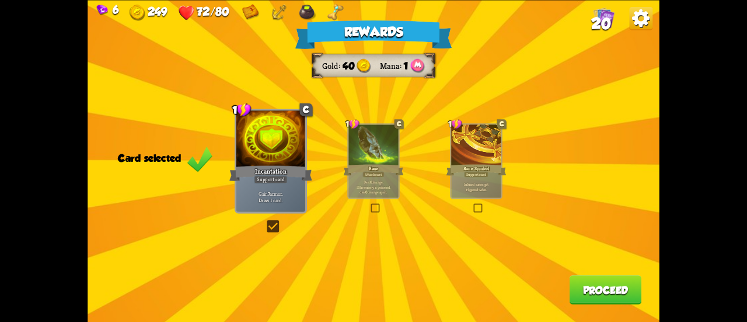
drag, startPoint x: 650, startPoint y: 294, endPoint x: 641, endPoint y: 291, distance: 9.2
click at [648, 294] on div "Rewards Gold 40 Mana 1 Card selected 1 C Incantation Support card Gain 7 armor.…" at bounding box center [374, 161] width 572 height 322
click at [632, 288] on button "Proceed" at bounding box center [606, 289] width 72 height 29
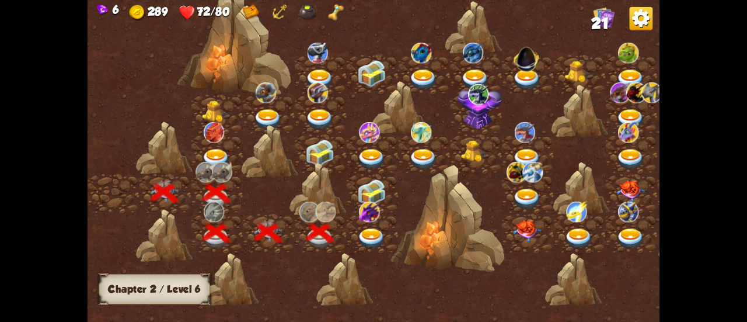
click at [364, 216] on img at bounding box center [370, 211] width 20 height 21
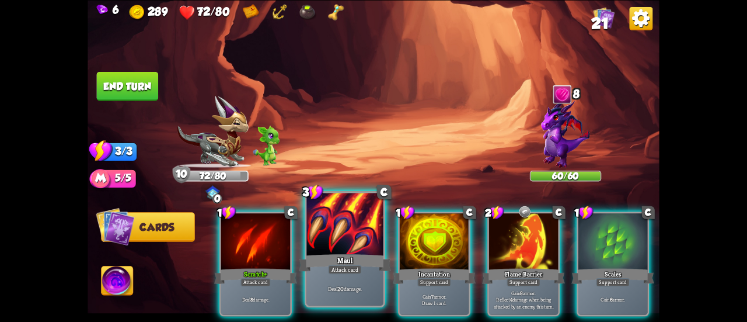
click at [353, 274] on div "Attack card" at bounding box center [344, 269] width 33 height 9
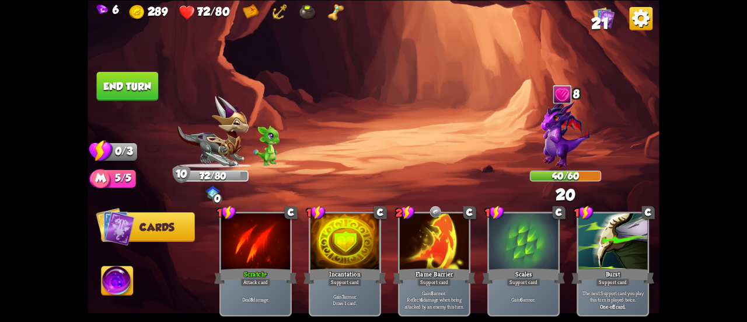
click at [135, 82] on button "End turn" at bounding box center [128, 85] width 62 height 29
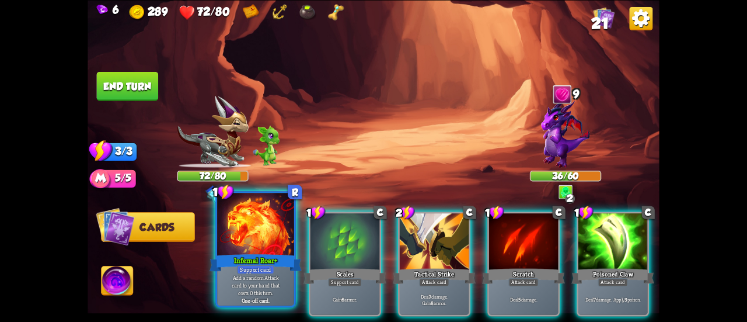
click at [272, 217] on div at bounding box center [255, 225] width 77 height 65
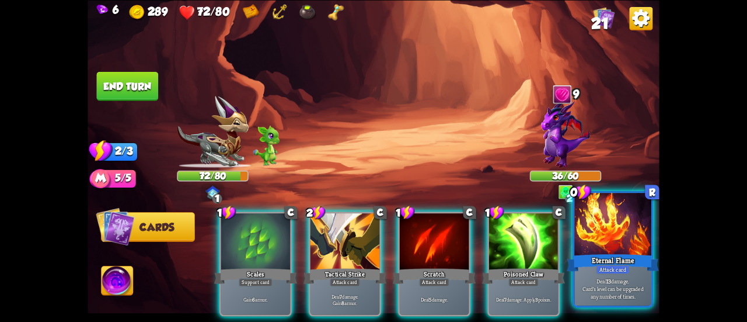
click at [613, 273] on div "Attack card" at bounding box center [612, 269] width 33 height 9
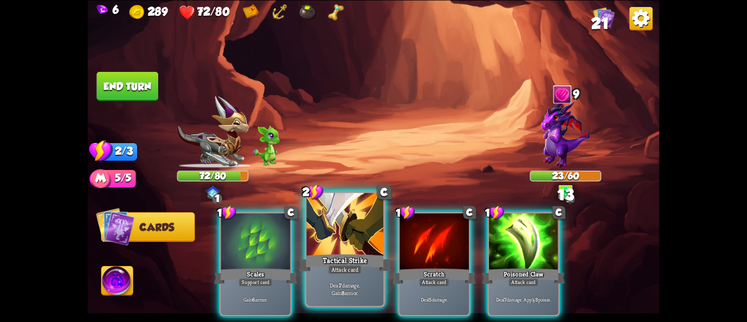
click at [324, 238] on div at bounding box center [345, 225] width 77 height 65
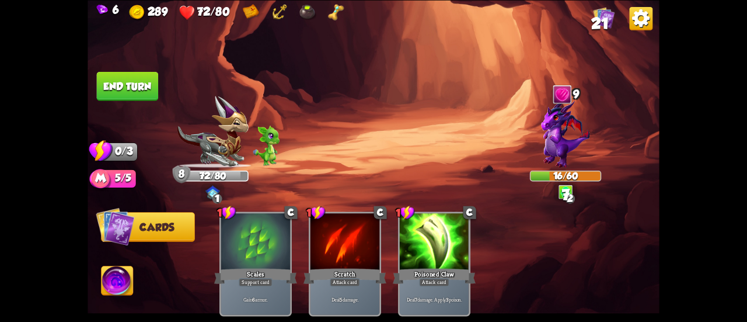
click at [122, 86] on button "End turn" at bounding box center [128, 85] width 62 height 29
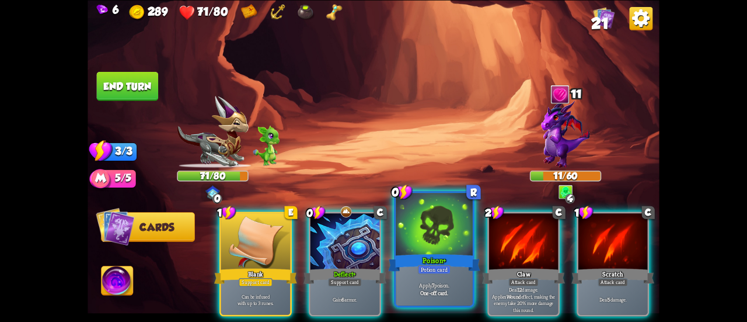
click at [415, 248] on div at bounding box center [434, 225] width 77 height 65
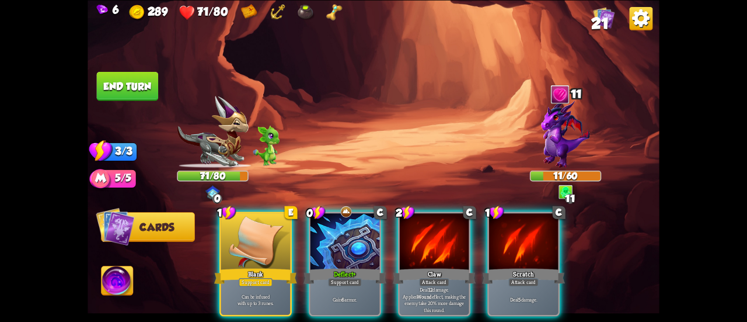
click at [128, 98] on button "End turn" at bounding box center [128, 85] width 62 height 29
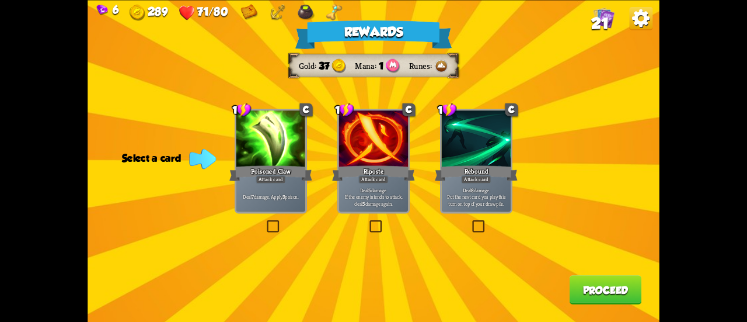
click at [278, 203] on div "Deal 7 damage. Apply 3 poison." at bounding box center [271, 197] width 69 height 30
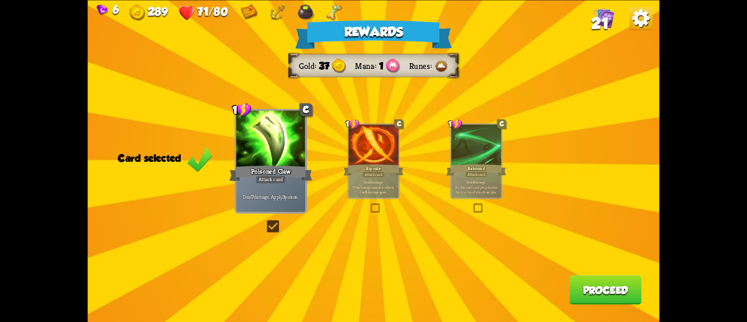
click at [582, 289] on button "Proceed" at bounding box center [606, 289] width 72 height 29
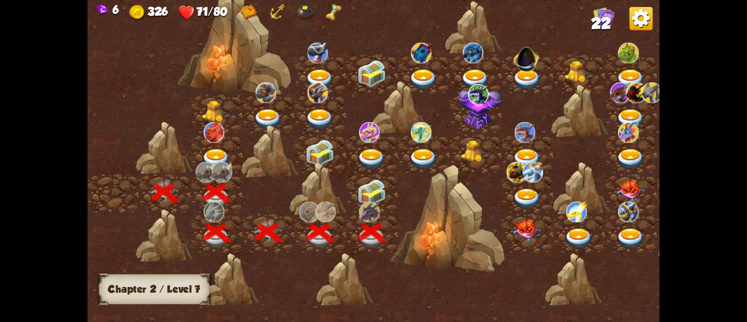
click at [380, 187] on img at bounding box center [371, 192] width 29 height 27
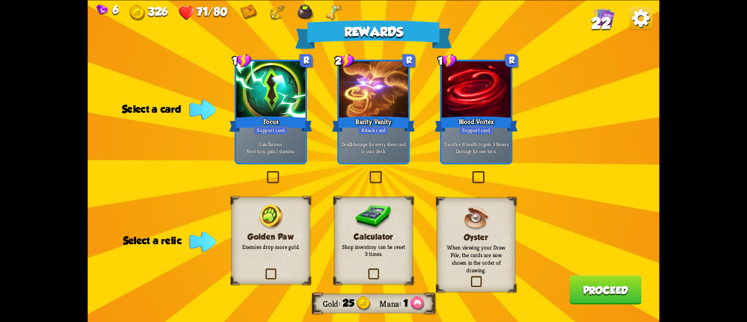
click at [286, 145] on p "Gain 7 armor. Next turn, gain 1 stamina." at bounding box center [271, 147] width 66 height 13
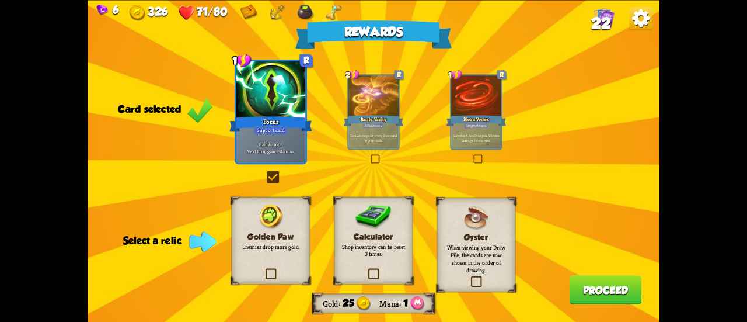
click at [264, 269] on label at bounding box center [264, 269] width 0 height 0
click at [0, 0] on input "checkbox" at bounding box center [0, 0] width 0 height 0
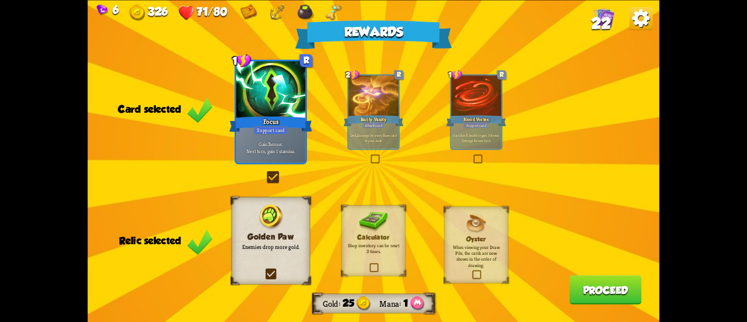
click at [583, 296] on button "Proceed" at bounding box center [606, 289] width 72 height 29
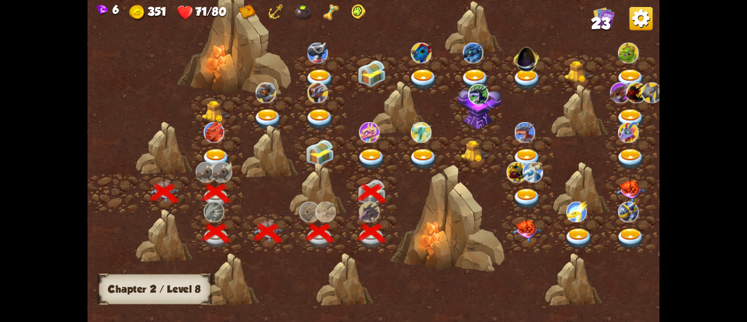
click at [372, 151] on img at bounding box center [371, 159] width 29 height 21
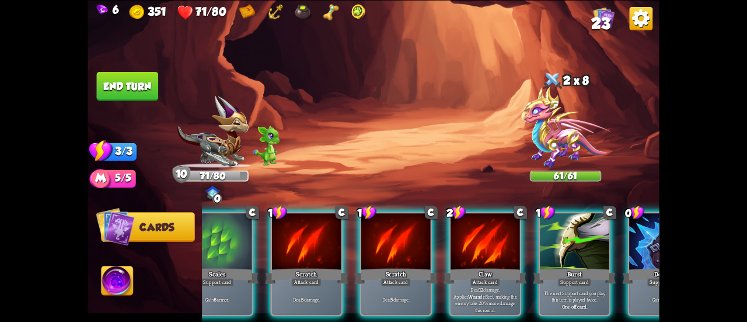
scroll to position [0, 227]
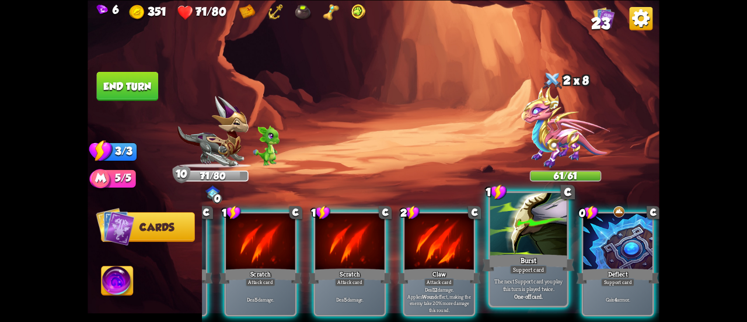
click at [556, 295] on div "One-off card." at bounding box center [528, 296] width 73 height 8
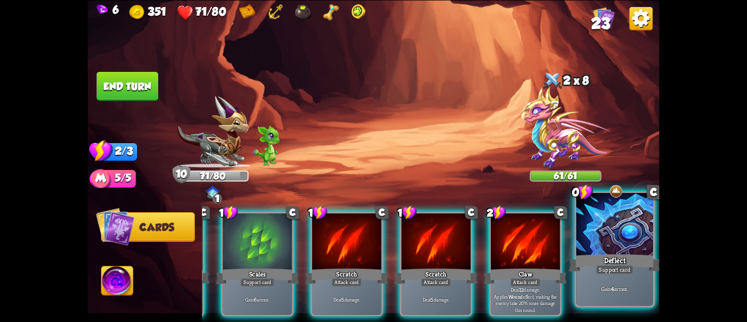
scroll to position [0, 110]
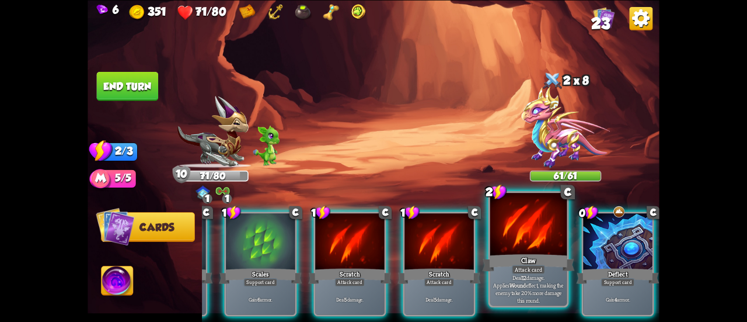
click at [593, 296] on p "Gain 4 armor." at bounding box center [618, 299] width 66 height 7
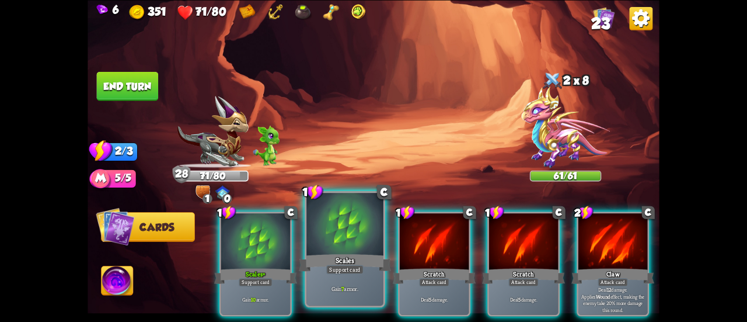
click at [318, 247] on div at bounding box center [345, 225] width 77 height 65
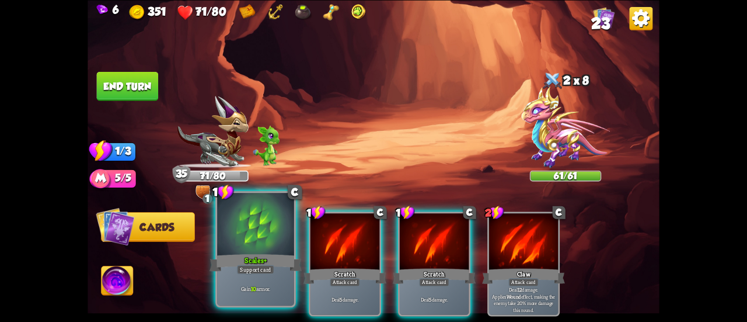
click at [248, 251] on div at bounding box center [255, 225] width 77 height 65
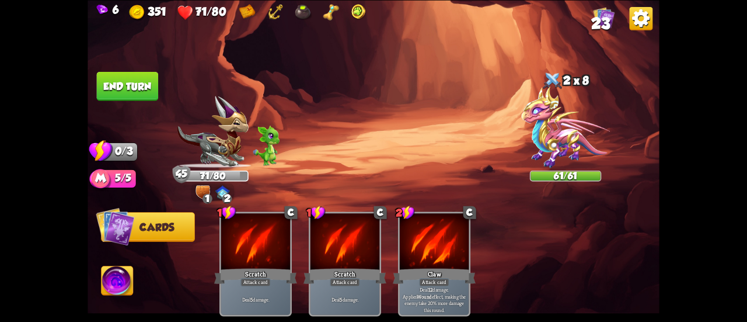
click at [130, 90] on button "End turn" at bounding box center [128, 85] width 62 height 29
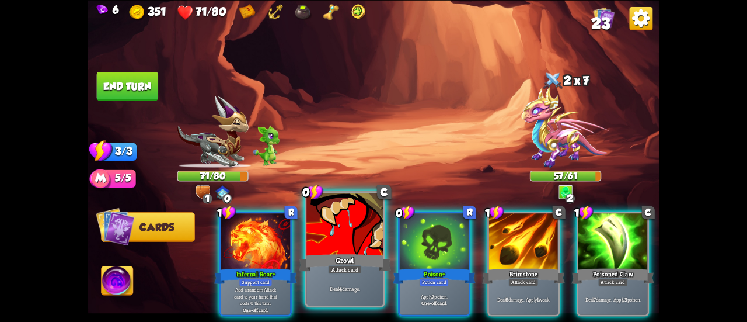
click at [318, 258] on div "Growl" at bounding box center [345, 262] width 92 height 20
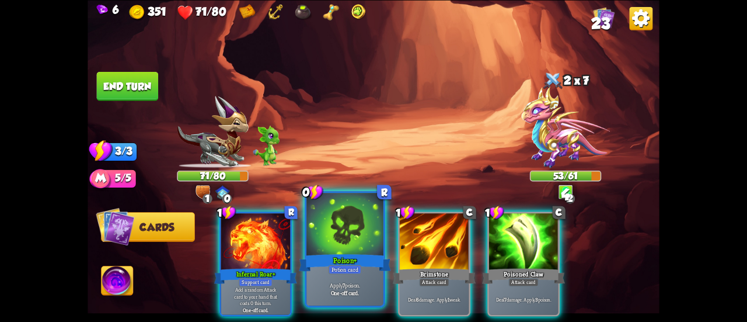
click at [316, 256] on div "Poison+" at bounding box center [345, 262] width 92 height 20
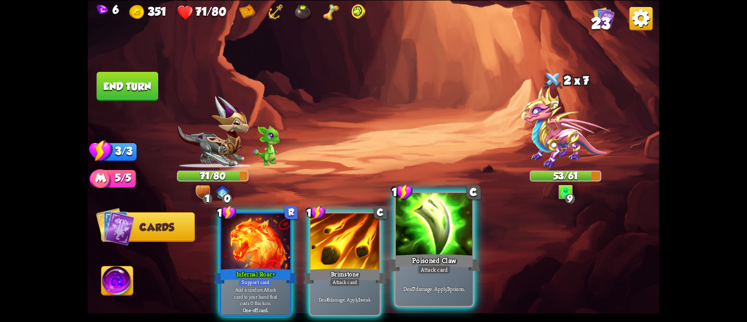
click at [434, 263] on div "Poisoned Claw" at bounding box center [434, 262] width 92 height 20
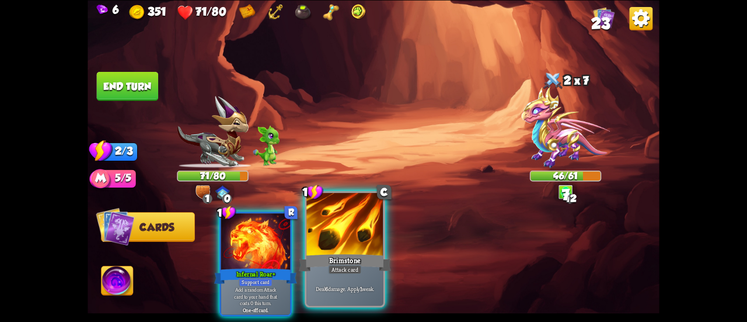
click at [318, 261] on div "Brimstone" at bounding box center [345, 262] width 92 height 20
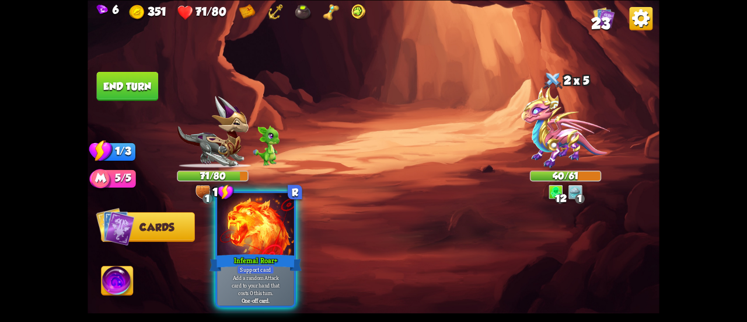
click at [277, 239] on div at bounding box center [255, 225] width 77 height 65
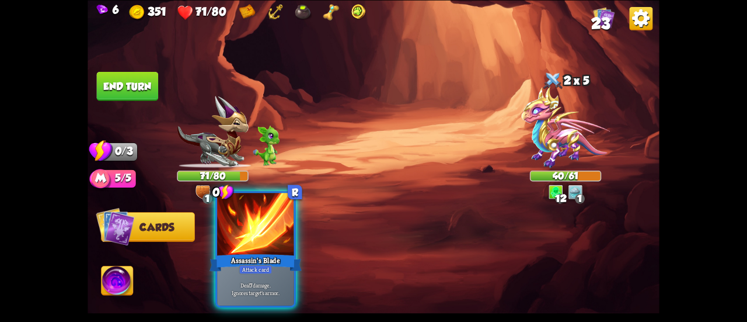
click at [281, 231] on div at bounding box center [255, 225] width 77 height 65
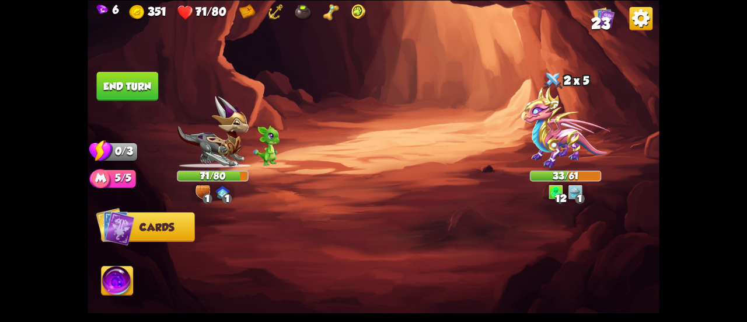
click at [131, 89] on button "End turn" at bounding box center [128, 85] width 62 height 29
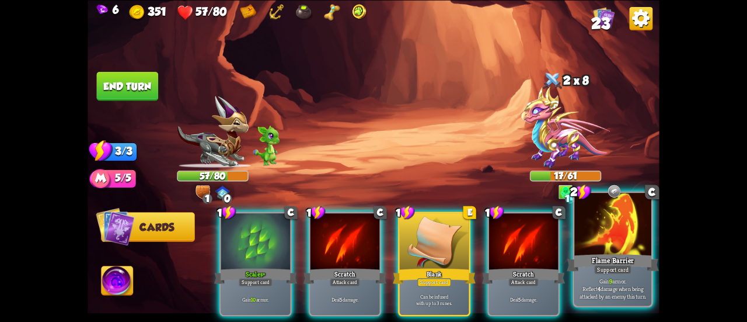
click at [580, 261] on div "Flame Barrier" at bounding box center [613, 262] width 92 height 20
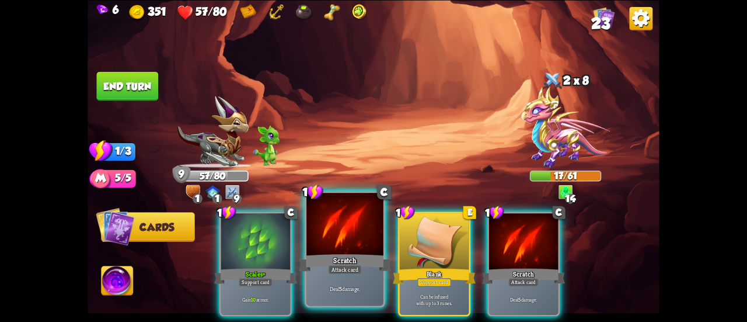
click at [325, 242] on div at bounding box center [345, 225] width 77 height 65
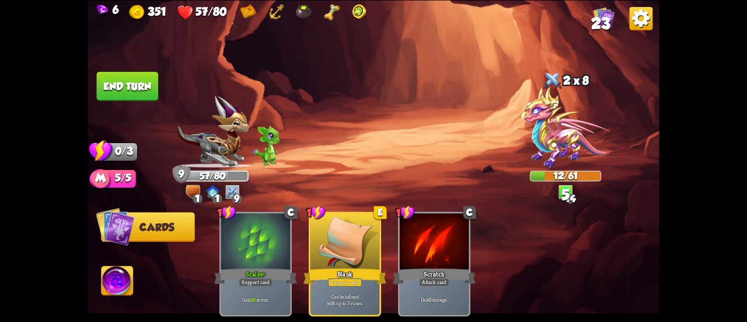
click at [145, 94] on button "End turn" at bounding box center [128, 85] width 62 height 29
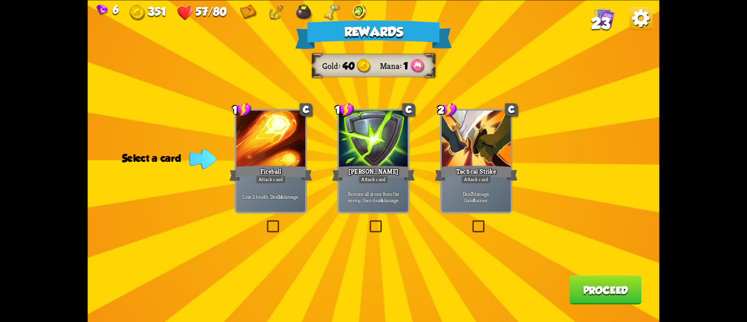
drag, startPoint x: 462, startPoint y: 197, endPoint x: 479, endPoint y: 203, distance: 17.9
click at [463, 197] on p "Deal 7 damage. Gain 8 armor." at bounding box center [477, 196] width 66 height 13
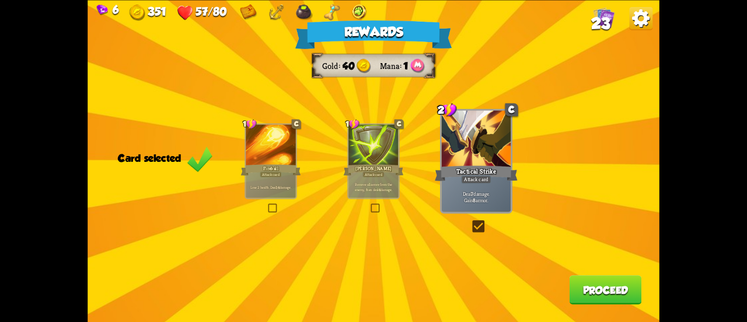
click at [379, 183] on p "Remove all armor from the enemy, then deal 4 damage." at bounding box center [373, 187] width 47 height 10
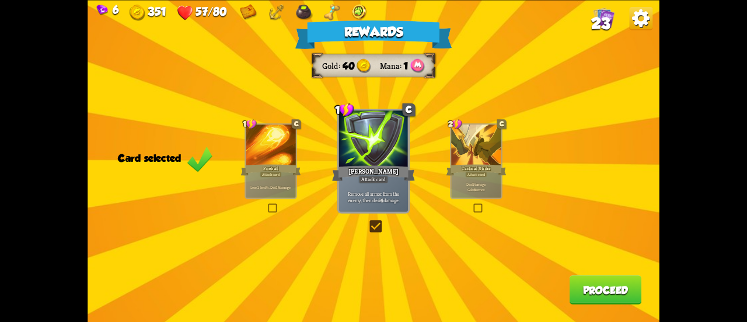
click at [576, 287] on button "Proceed" at bounding box center [606, 289] width 72 height 29
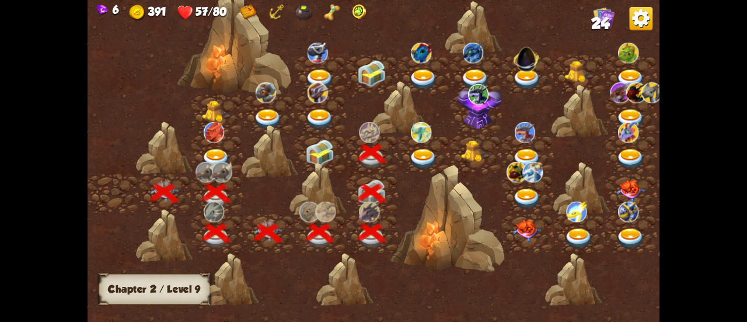
click at [417, 159] on img at bounding box center [423, 159] width 29 height 21
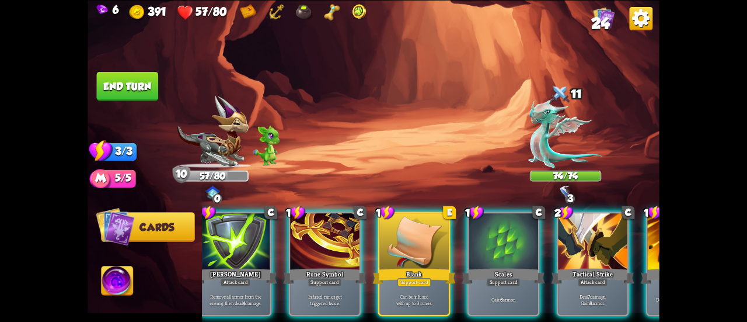
scroll to position [0, 227]
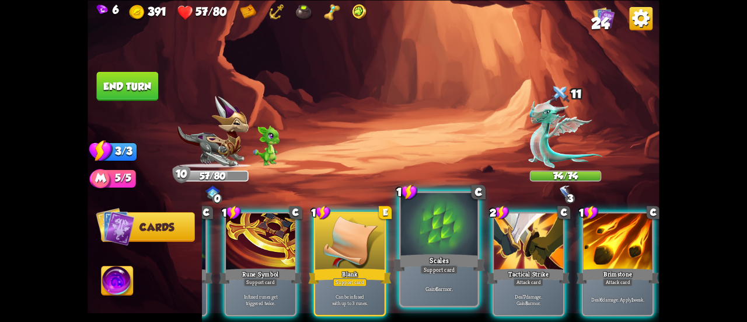
click at [448, 281] on div "Gain 6 armor." at bounding box center [439, 288] width 77 height 33
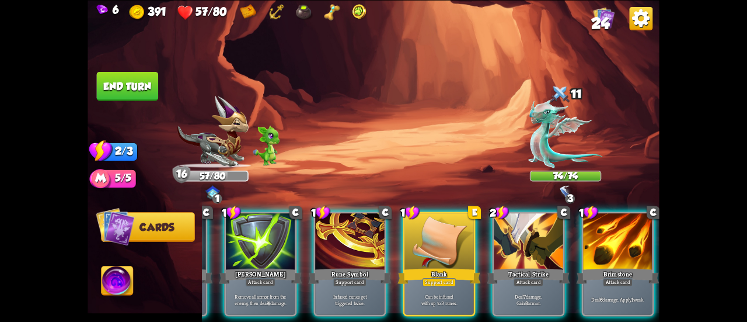
scroll to position [0, 0]
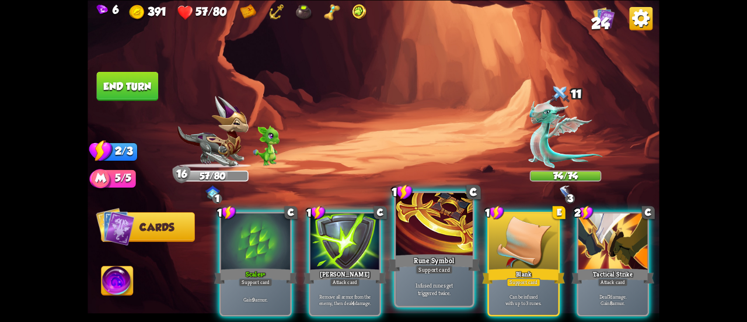
click at [440, 272] on div "Support card" at bounding box center [434, 269] width 37 height 9
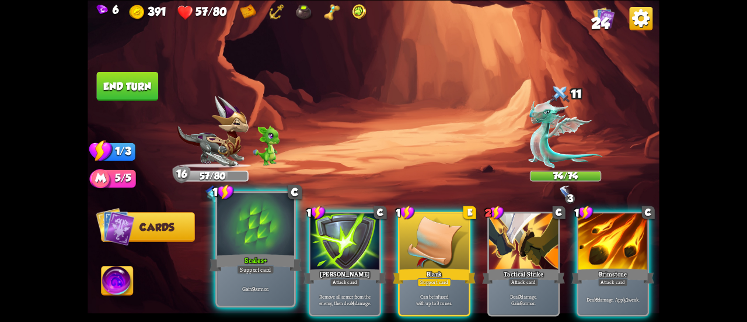
click at [252, 252] on div "Scales+" at bounding box center [256, 262] width 92 height 20
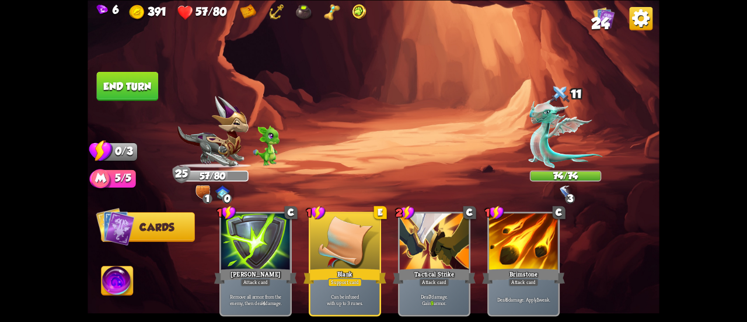
click at [132, 74] on button "End turn" at bounding box center [128, 85] width 62 height 29
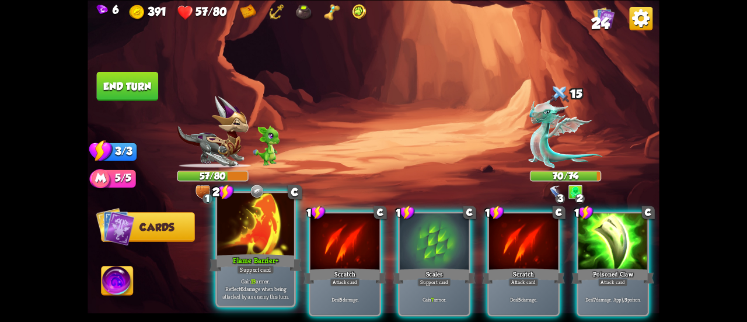
click at [263, 242] on div at bounding box center [255, 225] width 77 height 65
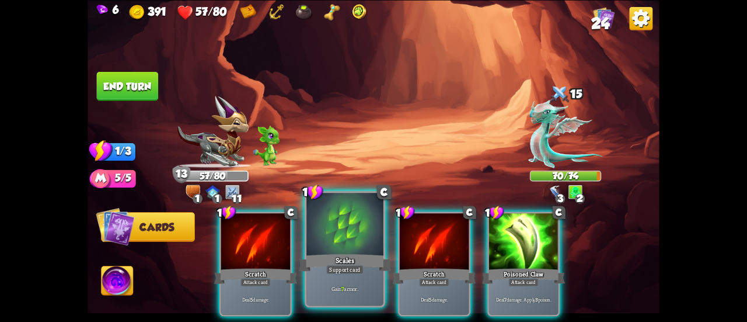
click at [346, 260] on div "Scales" at bounding box center [345, 262] width 92 height 20
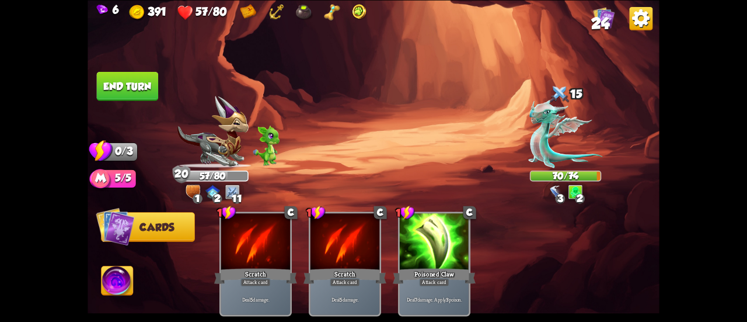
click at [152, 92] on button "End turn" at bounding box center [128, 85] width 62 height 29
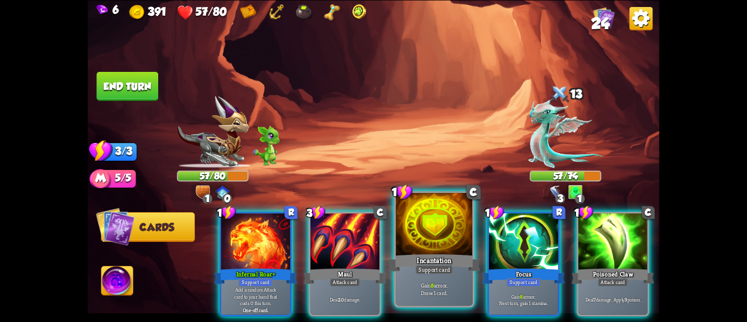
click at [444, 248] on div at bounding box center [434, 225] width 77 height 65
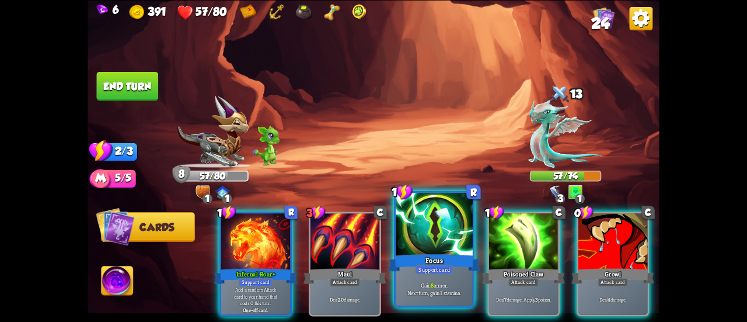
click at [436, 245] on div at bounding box center [434, 225] width 77 height 65
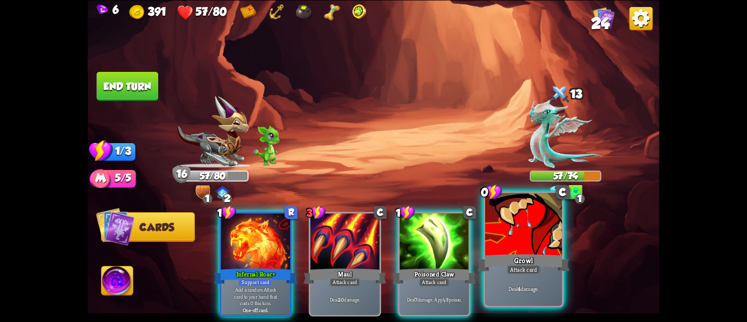
click at [508, 253] on div "Growl" at bounding box center [524, 262] width 92 height 20
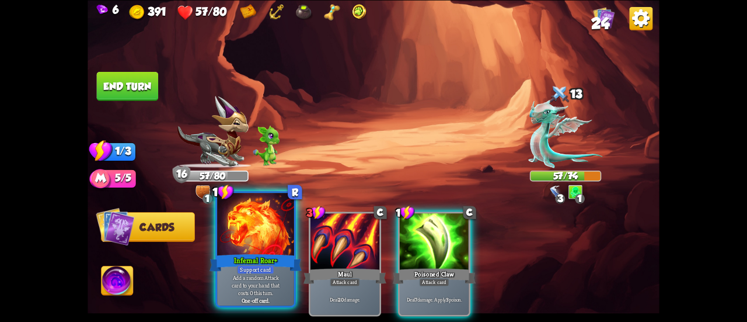
click at [257, 238] on div at bounding box center [255, 225] width 77 height 65
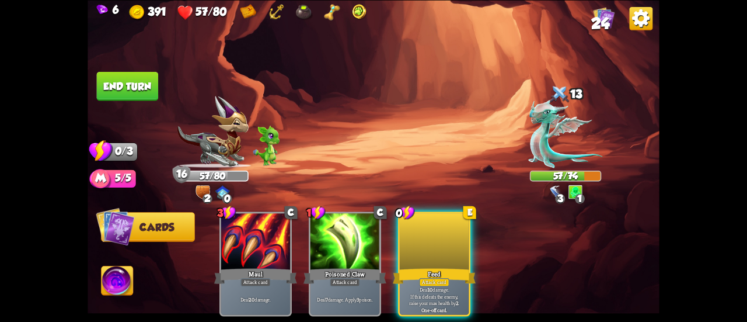
click at [446, 286] on p "Deal 10 damage. If this defeats the enemy, raise your max health by 2 ." at bounding box center [435, 296] width 66 height 20
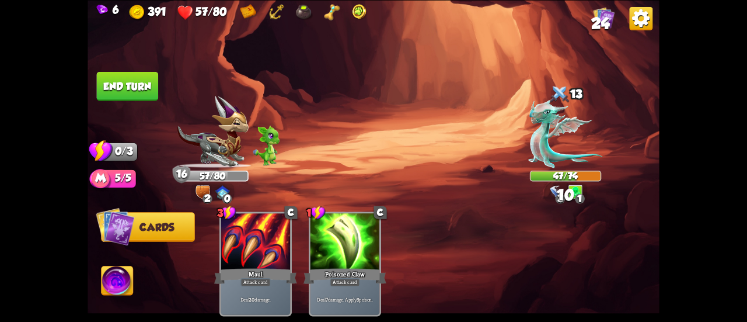
click at [135, 84] on button "End turn" at bounding box center [128, 85] width 62 height 29
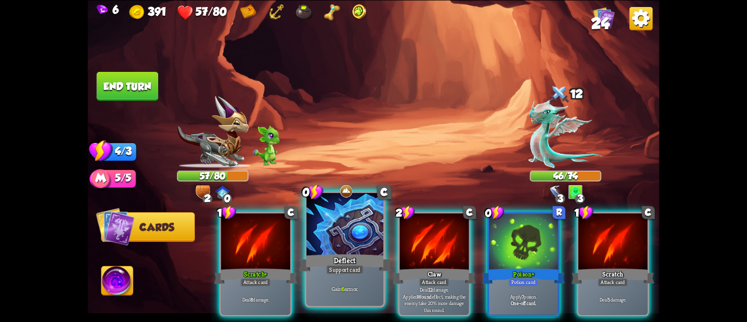
click at [352, 242] on div at bounding box center [345, 225] width 77 height 65
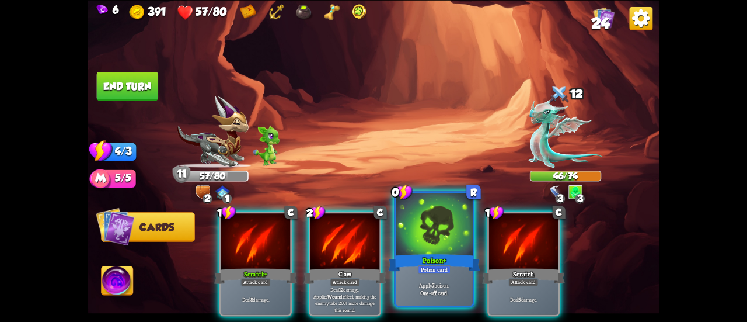
click at [409, 241] on div at bounding box center [434, 225] width 77 height 65
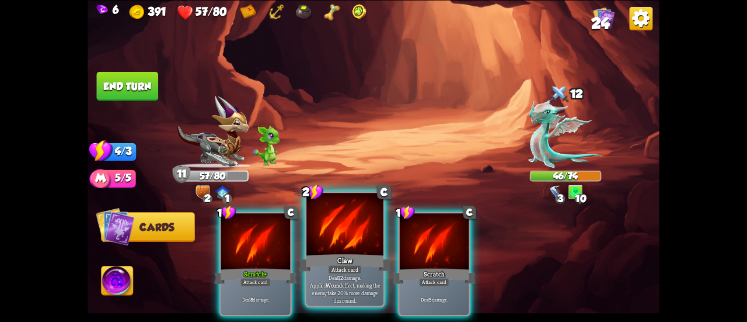
click at [355, 245] on div at bounding box center [345, 225] width 77 height 65
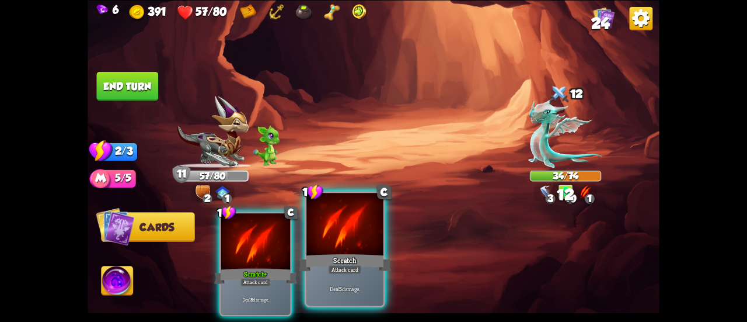
click at [332, 245] on div at bounding box center [345, 225] width 77 height 65
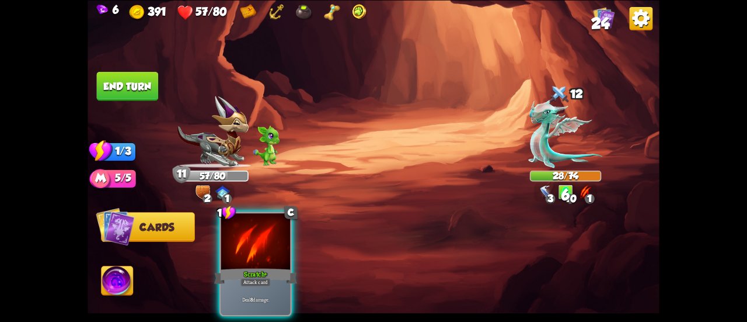
click at [300, 256] on div "1 C Scratch+ Attack card Deal 8 damage." at bounding box center [431, 250] width 458 height 143
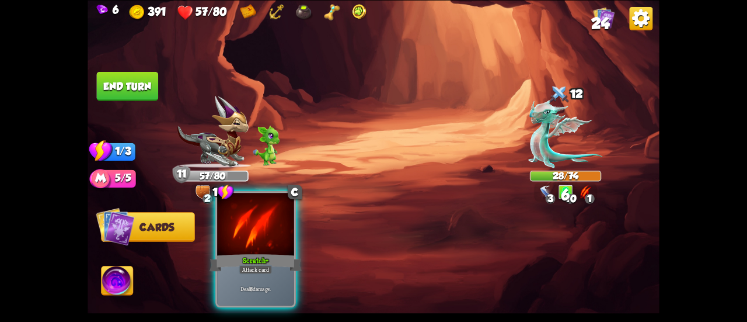
click at [282, 255] on div "Scratch+" at bounding box center [256, 262] width 92 height 20
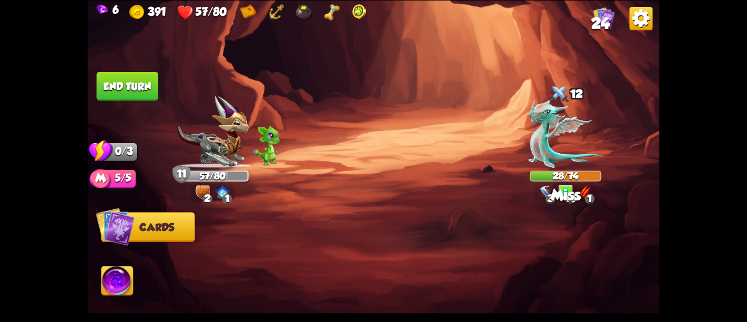
click at [132, 93] on button "End turn" at bounding box center [128, 85] width 62 height 29
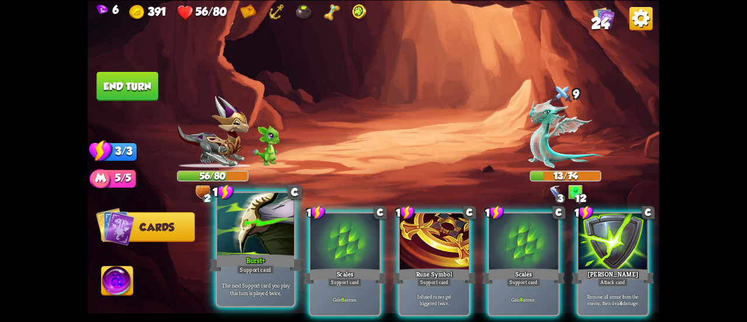
click at [262, 232] on div at bounding box center [255, 225] width 77 height 65
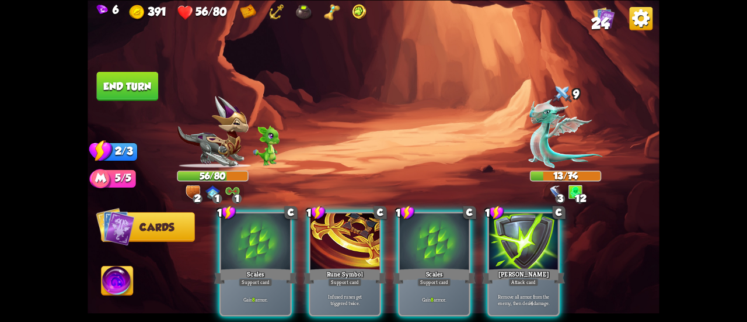
click at [266, 231] on div at bounding box center [255, 242] width 69 height 58
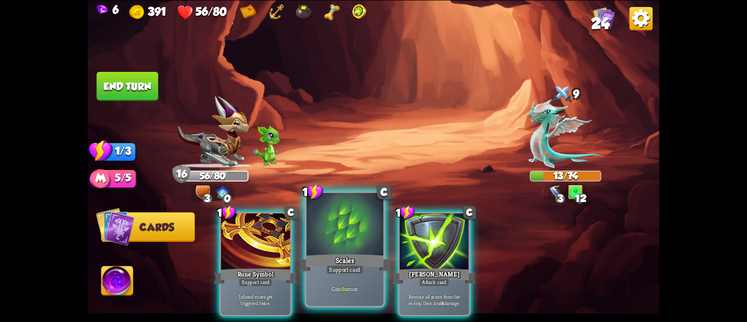
click at [331, 253] on div "Scales" at bounding box center [345, 262] width 92 height 20
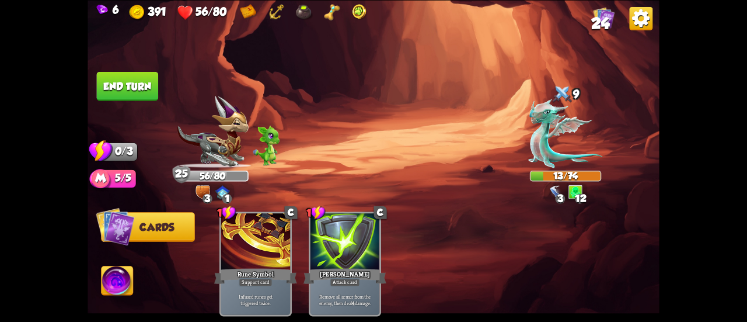
click at [128, 73] on button "End turn" at bounding box center [128, 85] width 62 height 29
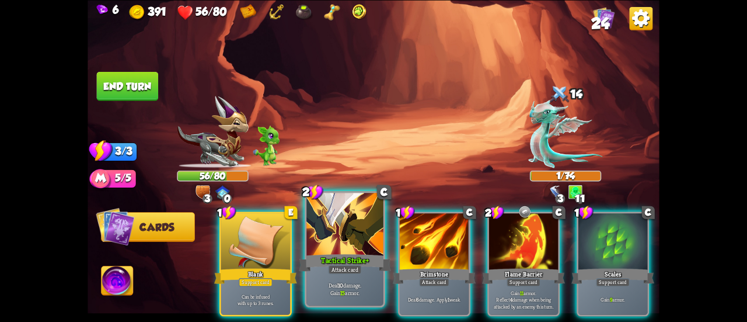
click at [359, 269] on div "Attack card" at bounding box center [344, 269] width 33 height 9
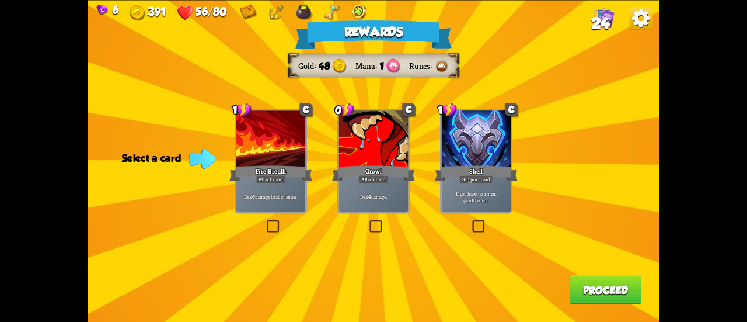
click at [349, 189] on div "Deal 4 damage." at bounding box center [373, 197] width 69 height 30
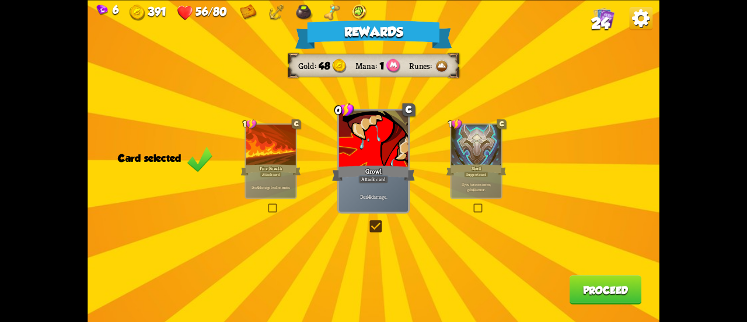
click at [616, 287] on button "Proceed" at bounding box center [606, 289] width 72 height 29
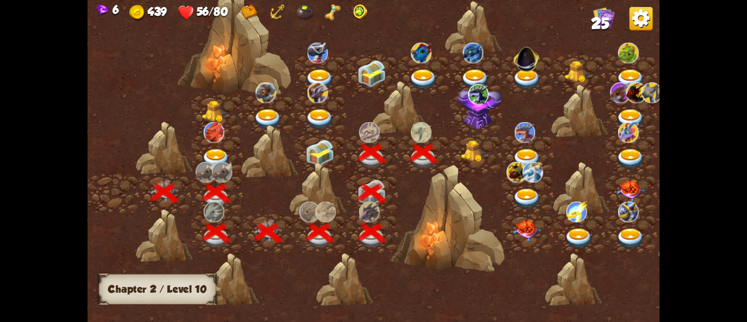
click at [470, 152] on img at bounding box center [475, 151] width 29 height 22
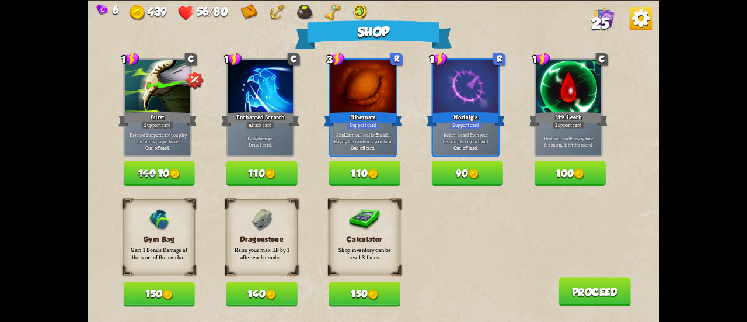
click at [250, 286] on button "140" at bounding box center [261, 293] width 71 height 25
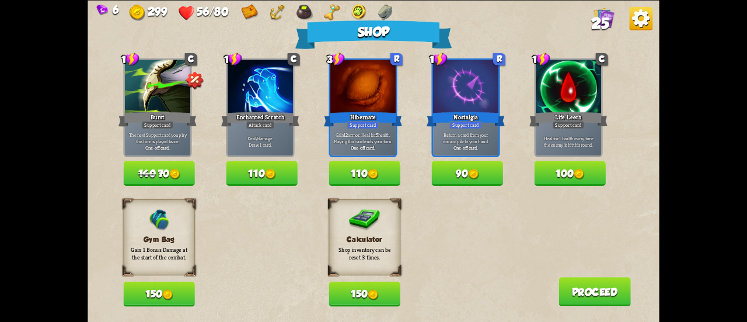
click at [158, 288] on button "150" at bounding box center [158, 293] width 71 height 25
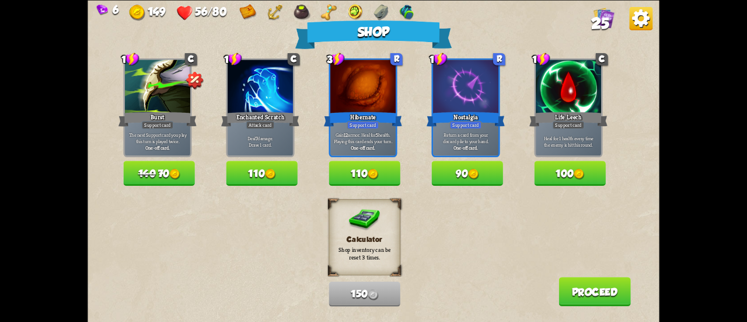
click at [359, 176] on button "110" at bounding box center [364, 173] width 71 height 25
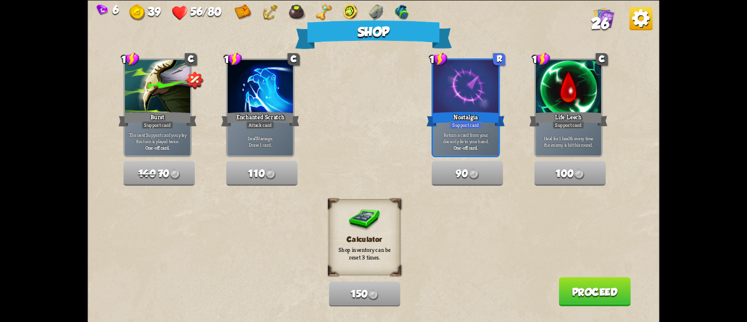
click at [572, 295] on button "Proceed" at bounding box center [595, 291] width 72 height 29
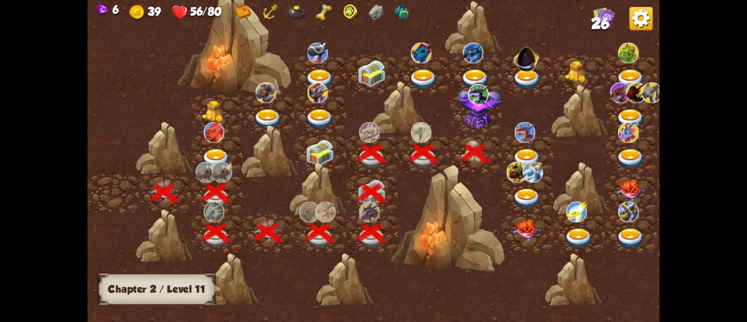
scroll to position [0, 178]
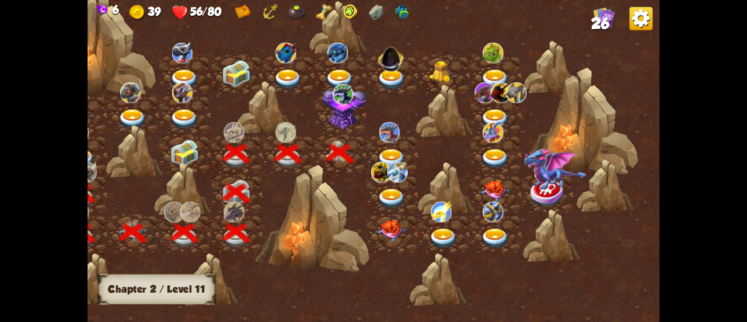
click at [389, 149] on img at bounding box center [391, 159] width 29 height 21
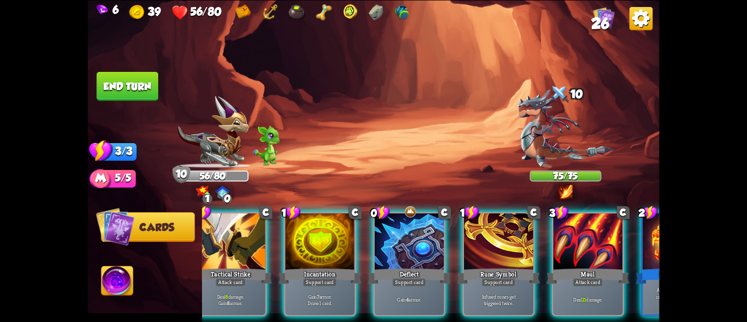
scroll to position [0, 227]
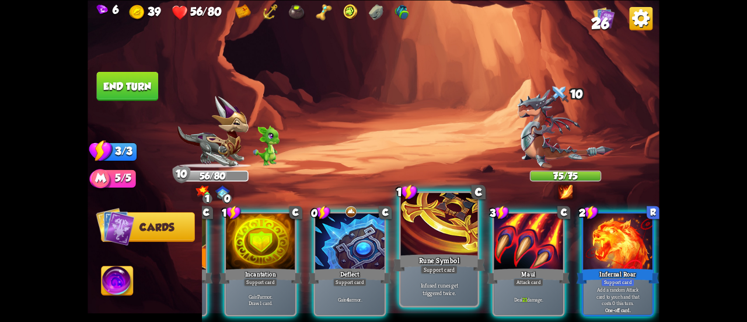
click at [454, 270] on div "Support card" at bounding box center [438, 269] width 37 height 9
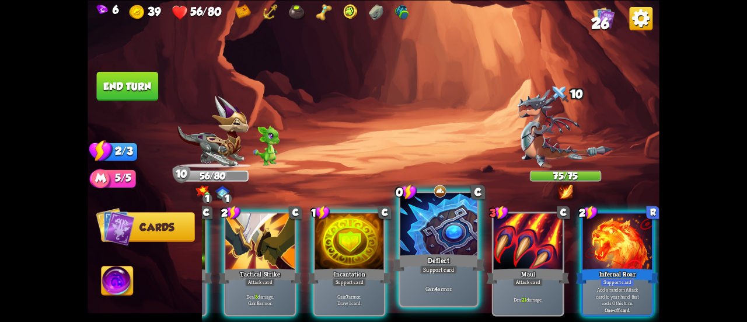
scroll to position [0, 110]
click at [433, 274] on div "Support card" at bounding box center [438, 269] width 37 height 9
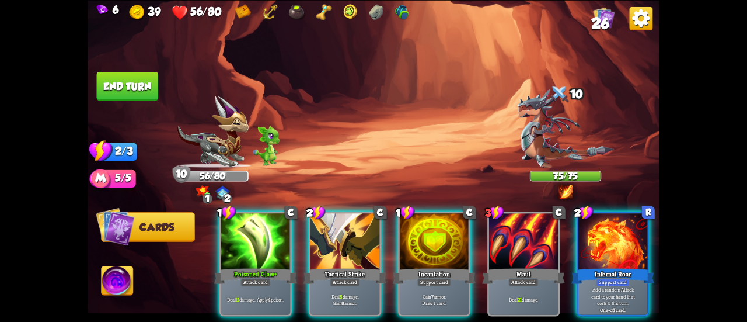
scroll to position [0, 0]
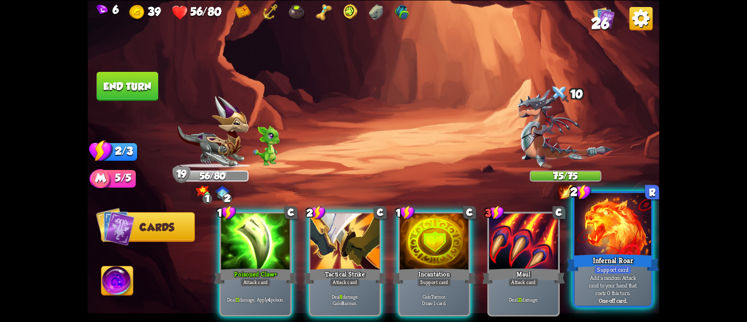
click at [580, 279] on p "Add a random Attack card to your hand that costs 0 this turn." at bounding box center [613, 284] width 73 height 23
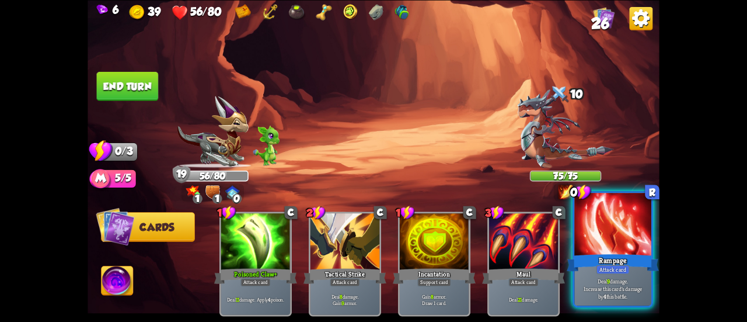
click at [592, 301] on div "Deal 9 damage. Increase this card's damage by 4 this battle." at bounding box center [613, 288] width 77 height 33
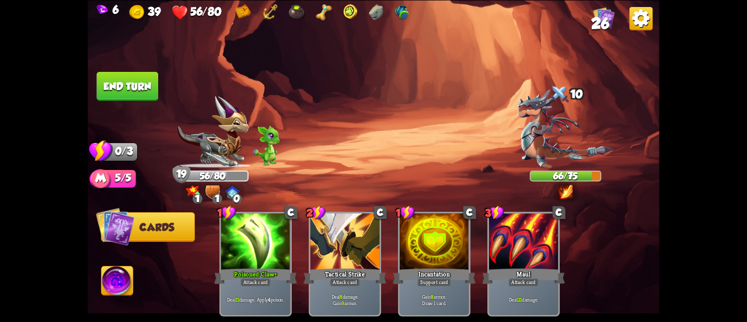
click at [132, 86] on button "End turn" at bounding box center [128, 85] width 62 height 29
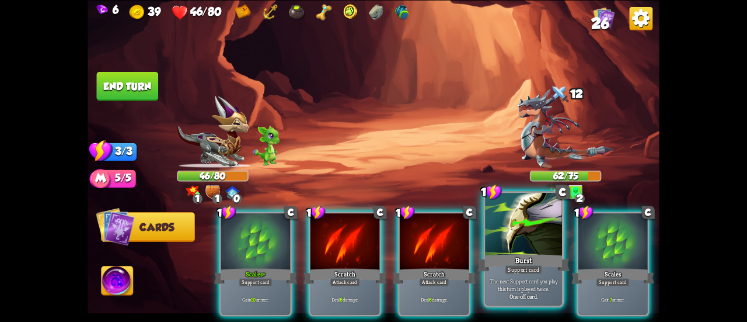
click at [496, 257] on div "Burst" at bounding box center [524, 262] width 92 height 20
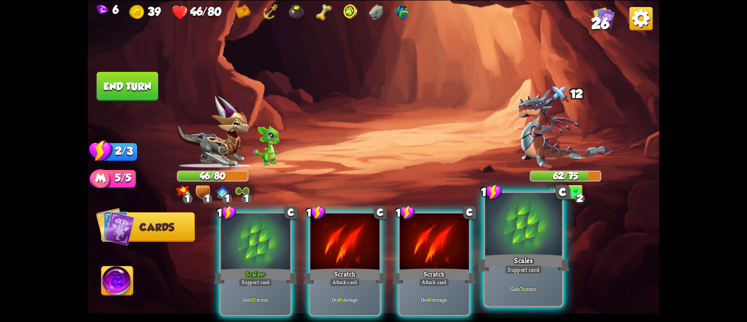
click at [513, 260] on div "Scales" at bounding box center [524, 262] width 92 height 20
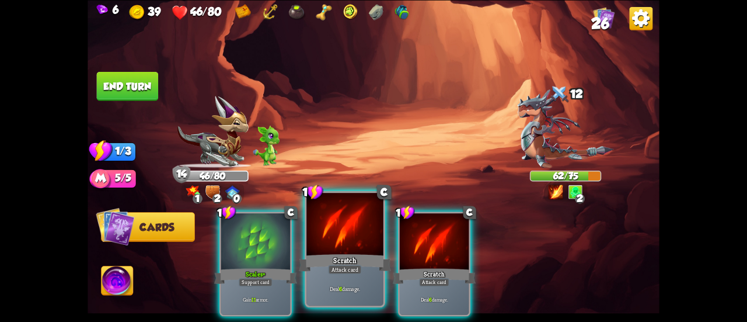
click at [340, 265] on div "Attack card" at bounding box center [344, 269] width 33 height 9
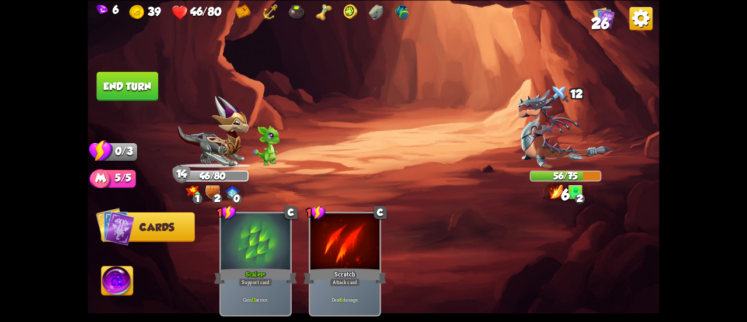
click at [141, 94] on button "End turn" at bounding box center [128, 85] width 62 height 29
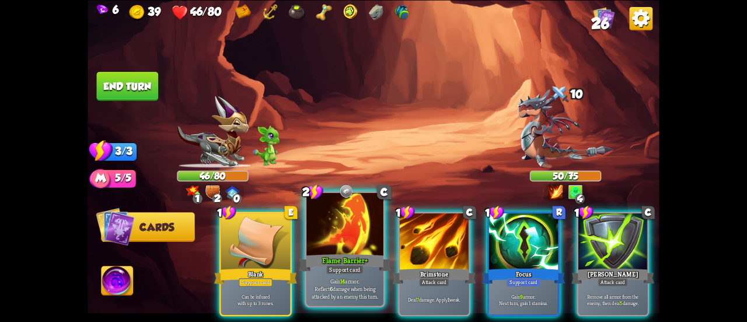
click at [373, 276] on div "Gain 14 armor. Reflect 6 damage when being attacked by an enemy this turn." at bounding box center [345, 288] width 77 height 33
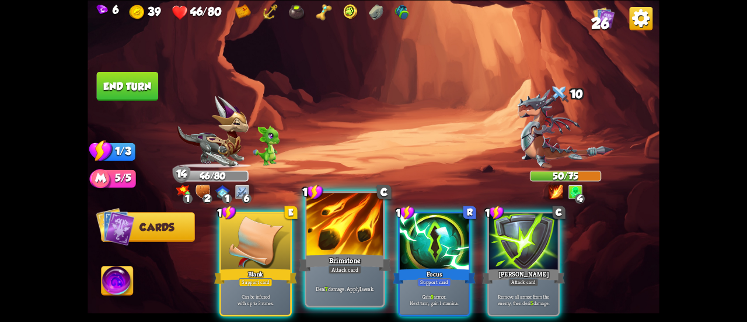
click at [363, 273] on div "Brimstone" at bounding box center [345, 262] width 92 height 20
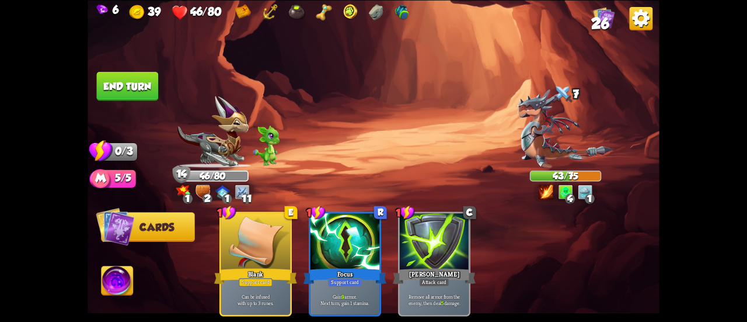
click at [133, 91] on button "End turn" at bounding box center [128, 85] width 62 height 29
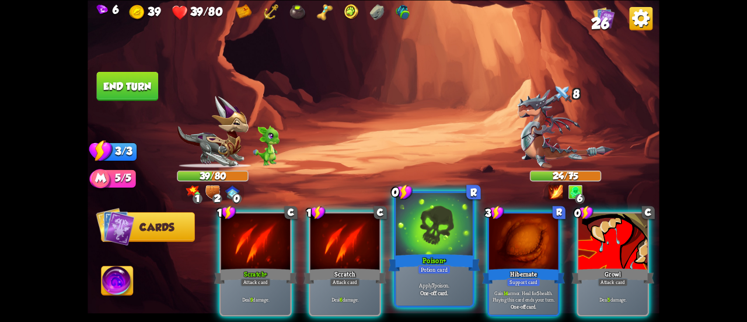
click at [431, 237] on div at bounding box center [434, 225] width 77 height 65
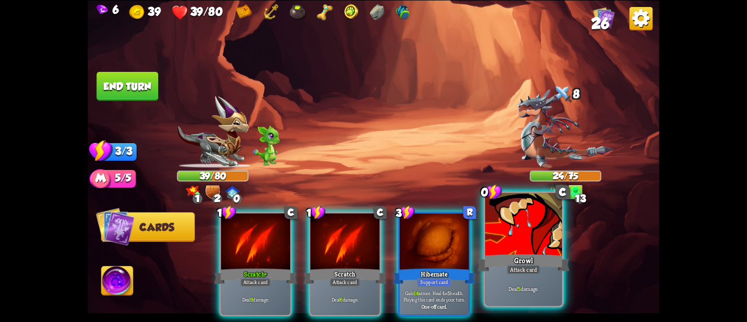
click at [498, 259] on div "Growl" at bounding box center [524, 262] width 92 height 20
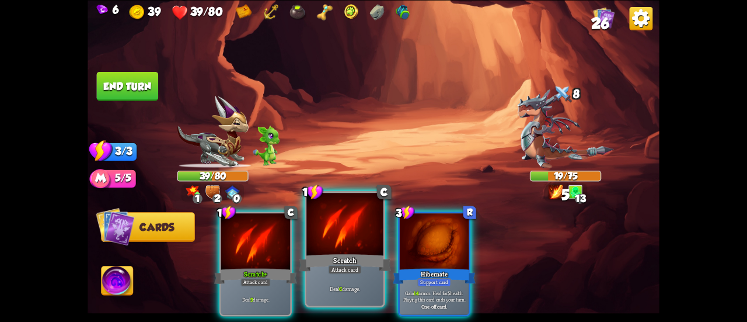
click at [352, 275] on div "Deal 6 damage." at bounding box center [345, 288] width 77 height 33
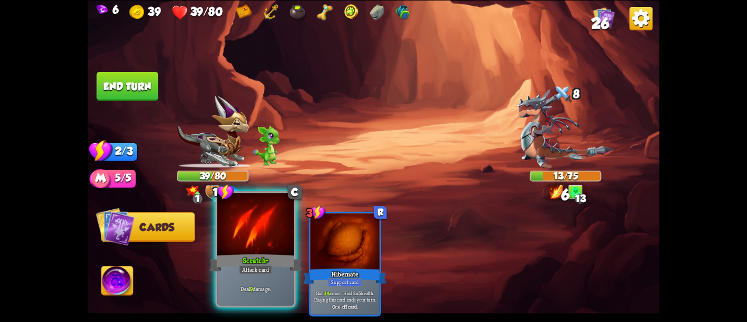
click at [266, 263] on div "Scratch+" at bounding box center [256, 262] width 92 height 20
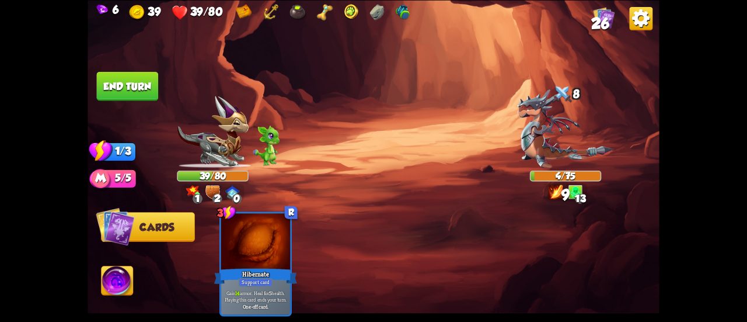
click at [119, 82] on button "End turn" at bounding box center [128, 85] width 62 height 29
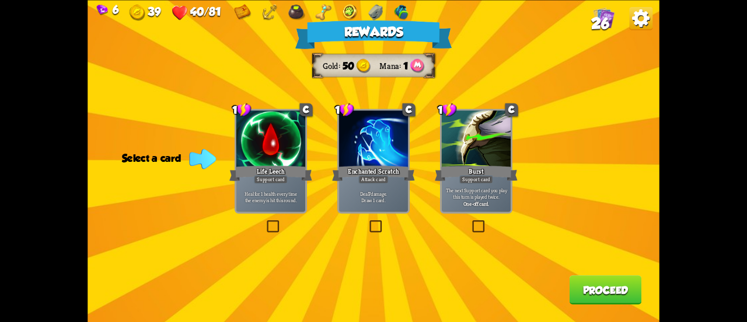
click at [270, 199] on p "Heal for 1 health every time the enemy is hit this round." at bounding box center [271, 196] width 66 height 13
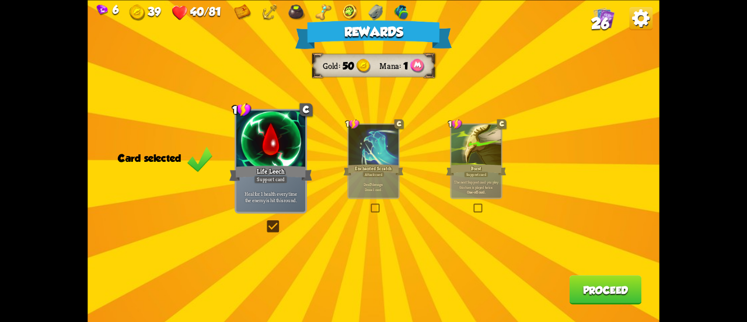
click at [606, 288] on button "Proceed" at bounding box center [606, 289] width 72 height 29
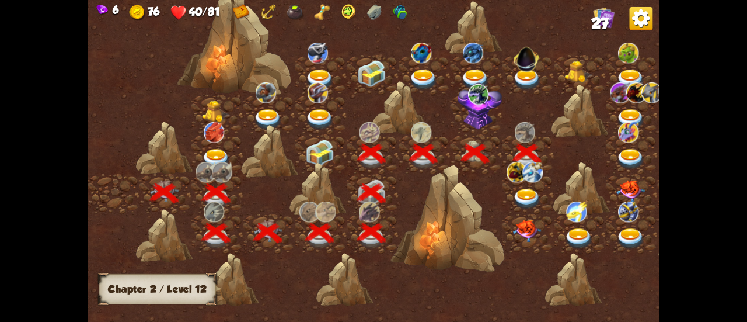
scroll to position [0, 178]
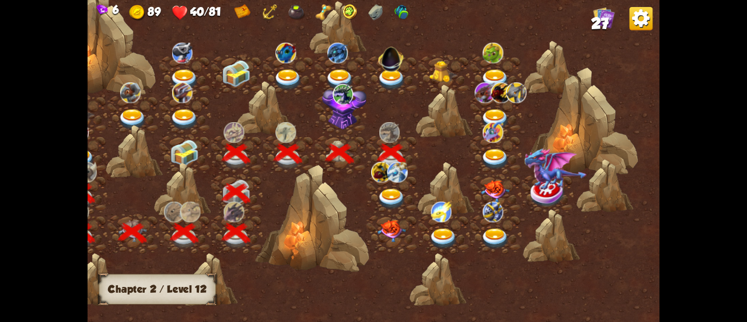
click at [378, 193] on img at bounding box center [391, 199] width 29 height 21
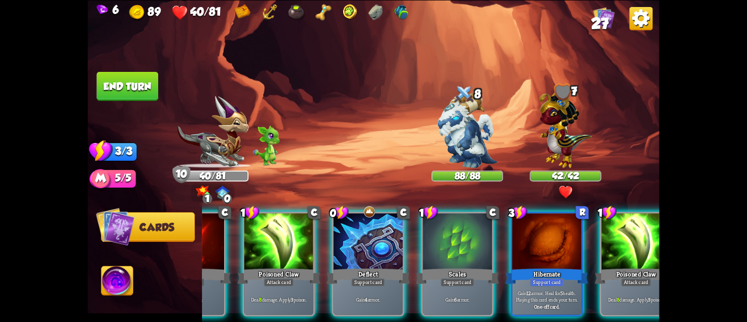
scroll to position [0, 227]
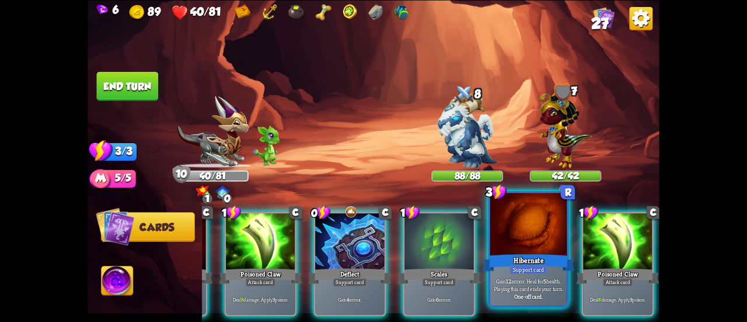
click at [534, 245] on div at bounding box center [529, 225] width 77 height 65
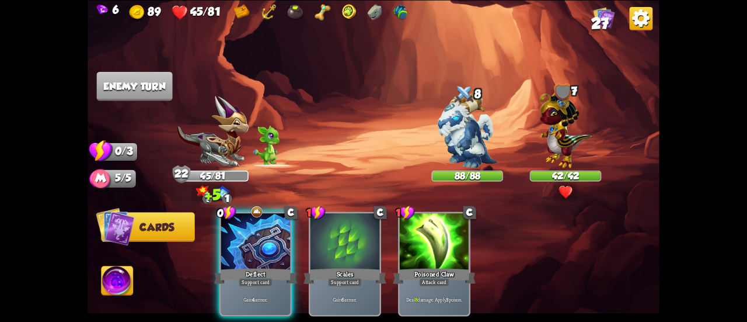
scroll to position [0, 0]
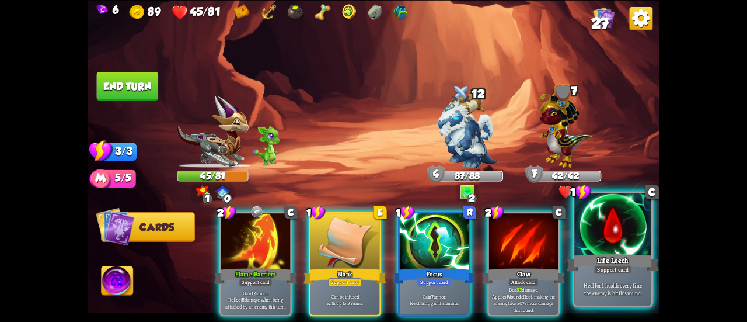
click at [590, 263] on div "Life Leech" at bounding box center [613, 262] width 92 height 20
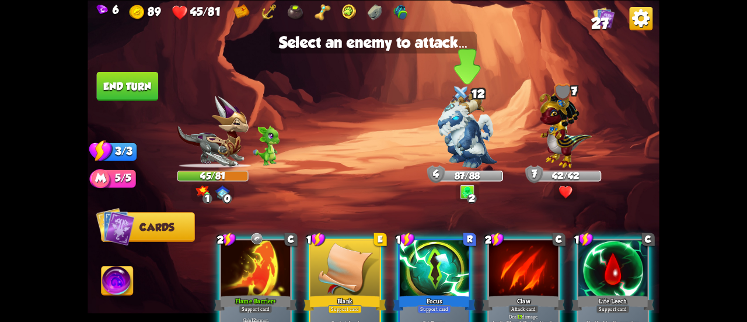
click at [468, 123] on img at bounding box center [467, 129] width 60 height 75
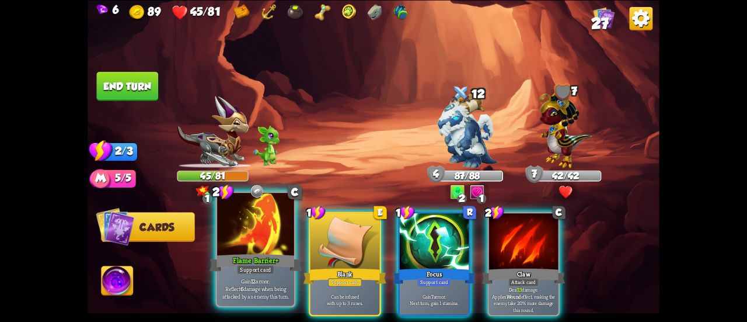
click at [232, 260] on div "Flame Barrier+" at bounding box center [256, 262] width 92 height 20
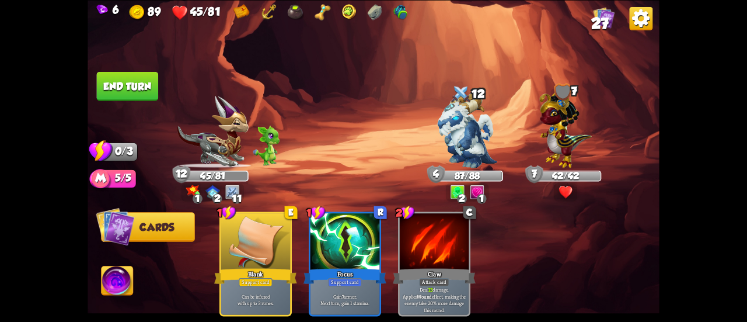
click at [113, 79] on button "End turn" at bounding box center [128, 85] width 62 height 29
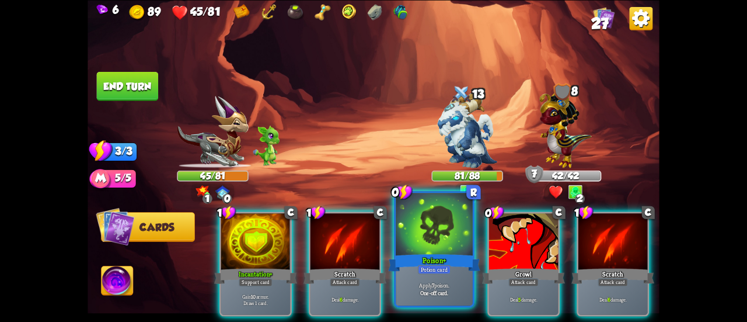
click at [406, 241] on div at bounding box center [434, 225] width 77 height 65
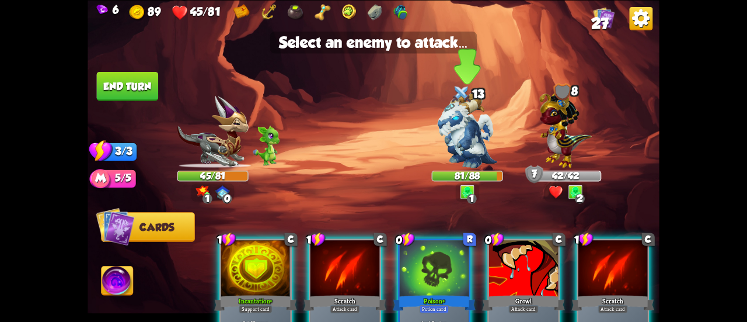
click at [464, 133] on img at bounding box center [467, 129] width 60 height 75
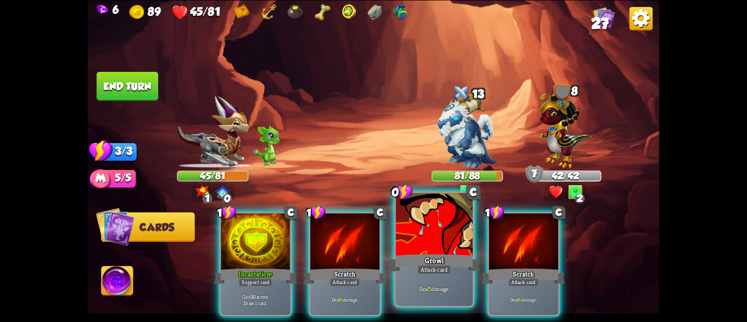
click at [434, 235] on div at bounding box center [434, 225] width 77 height 65
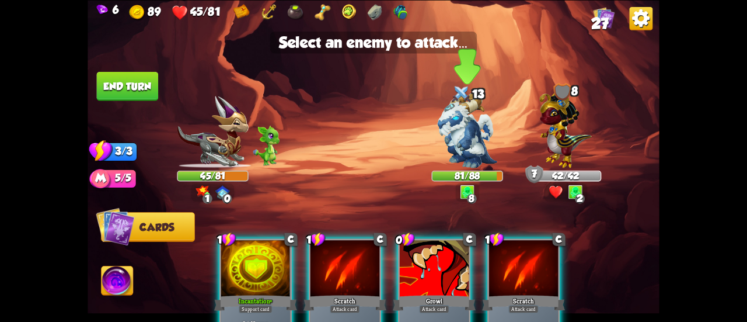
click at [467, 123] on img at bounding box center [467, 129] width 60 height 75
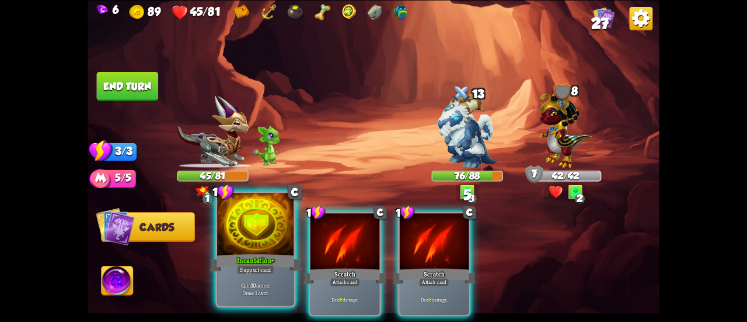
click at [249, 229] on div at bounding box center [255, 225] width 77 height 65
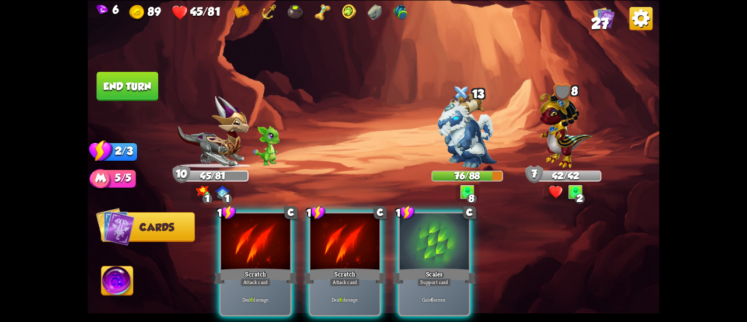
click at [422, 226] on div at bounding box center [434, 242] width 69 height 58
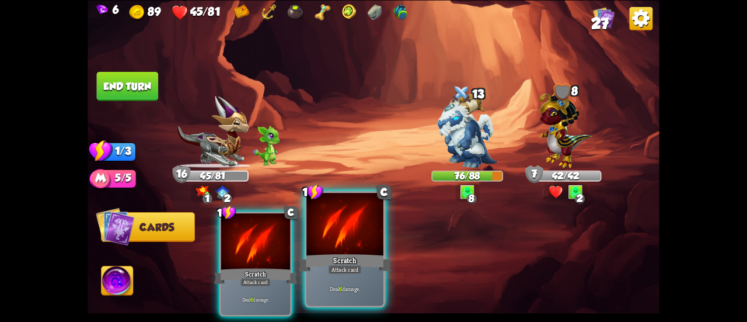
click at [350, 254] on div "Scratch" at bounding box center [345, 262] width 92 height 20
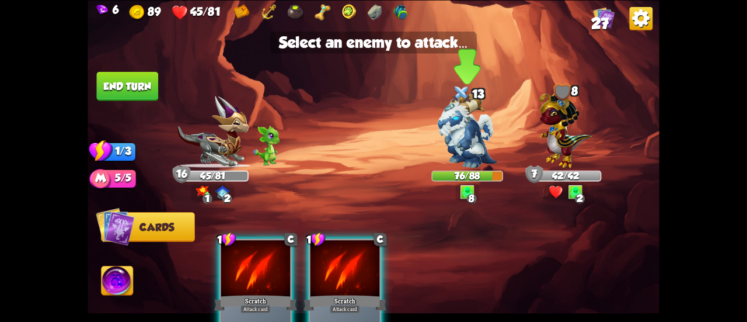
click at [476, 129] on img at bounding box center [467, 129] width 60 height 75
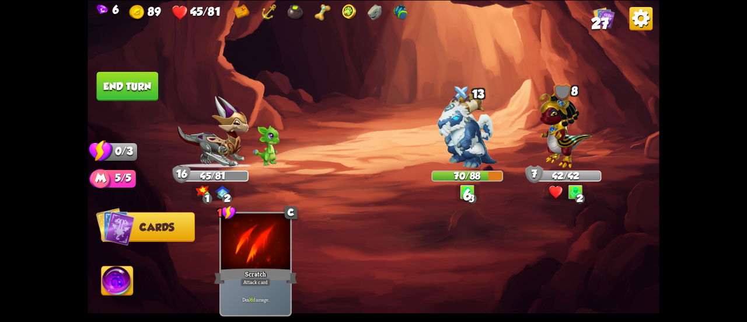
click at [126, 85] on button "End turn" at bounding box center [128, 85] width 62 height 29
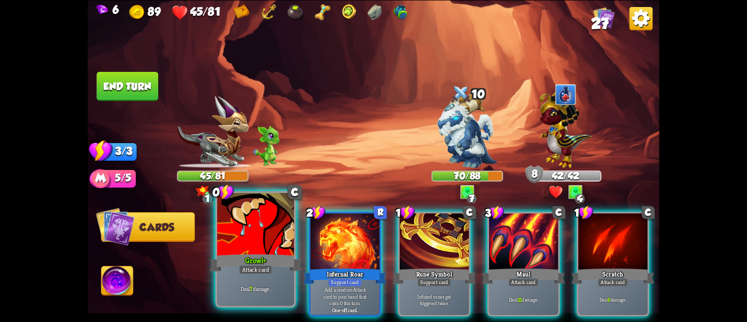
click at [261, 243] on div at bounding box center [255, 225] width 77 height 65
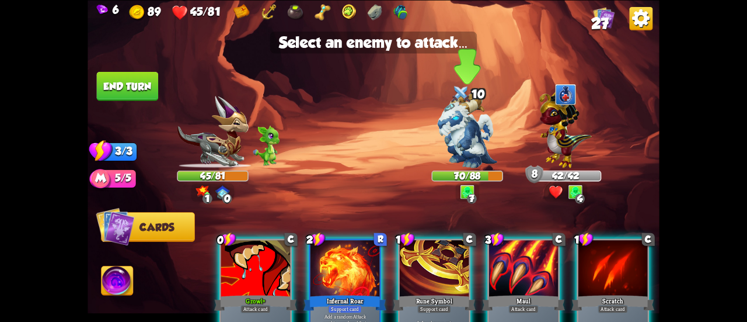
click at [455, 132] on img at bounding box center [467, 129] width 60 height 75
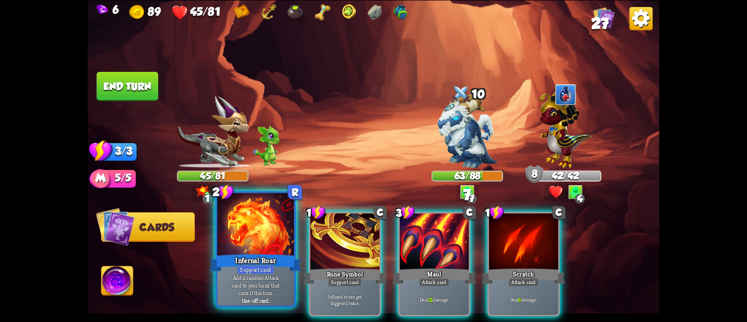
click at [264, 242] on div at bounding box center [255, 225] width 77 height 65
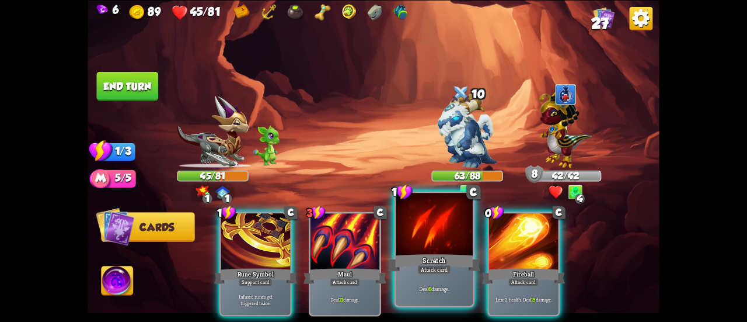
click at [426, 259] on div "Scratch" at bounding box center [434, 262] width 92 height 20
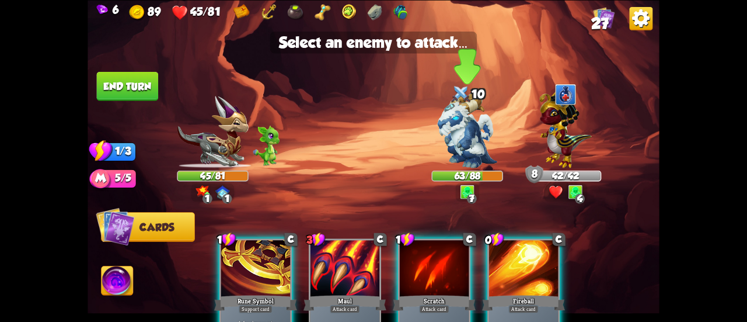
click at [462, 134] on img at bounding box center [467, 129] width 60 height 75
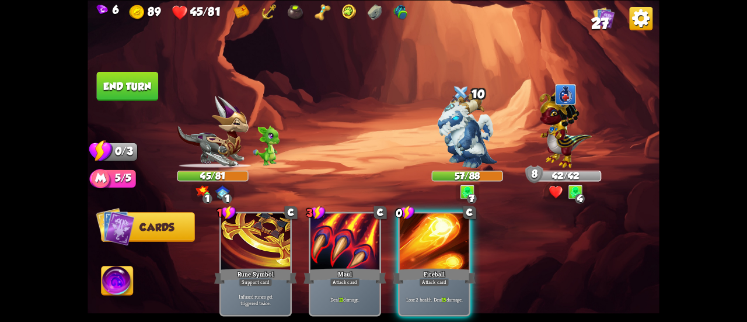
click at [117, 81] on button "End turn" at bounding box center [128, 85] width 62 height 29
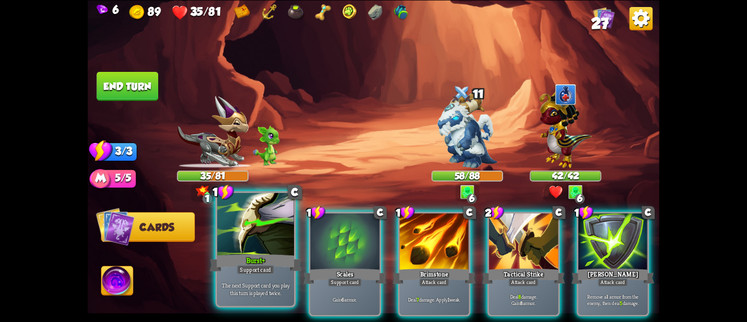
click at [260, 253] on div "Burst+" at bounding box center [256, 262] width 92 height 20
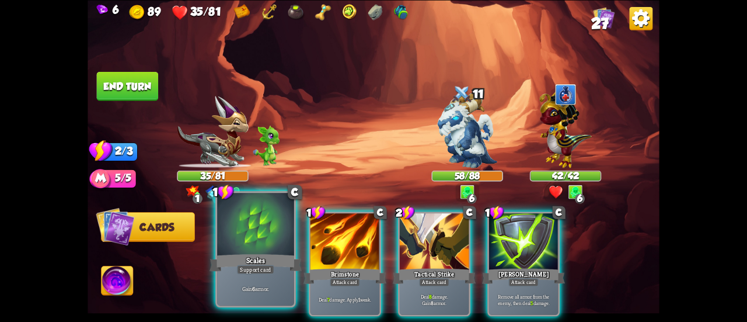
click at [260, 251] on div at bounding box center [255, 225] width 77 height 65
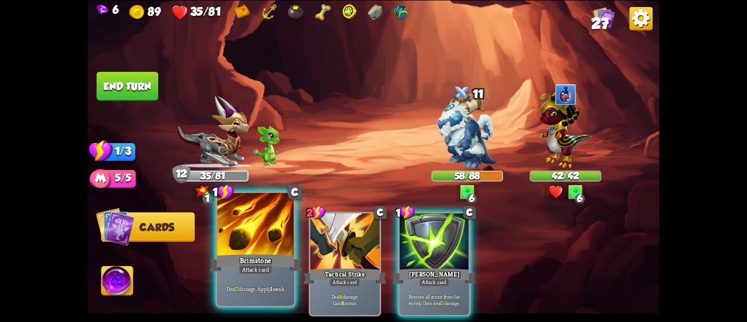
click at [258, 249] on div at bounding box center [255, 225] width 77 height 65
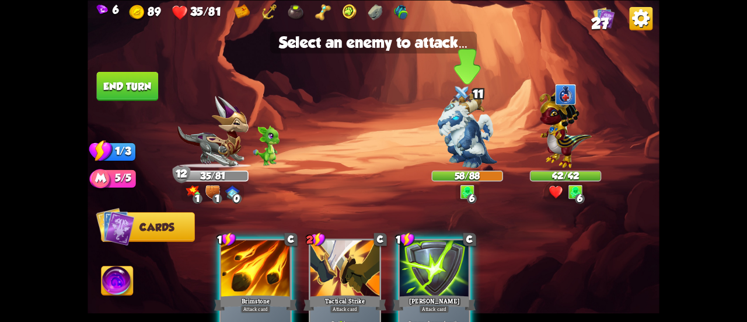
click at [457, 136] on img at bounding box center [467, 129] width 60 height 75
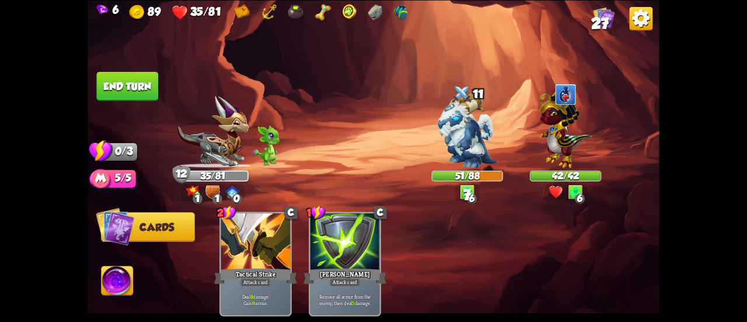
click at [128, 81] on button "End turn" at bounding box center [128, 85] width 62 height 29
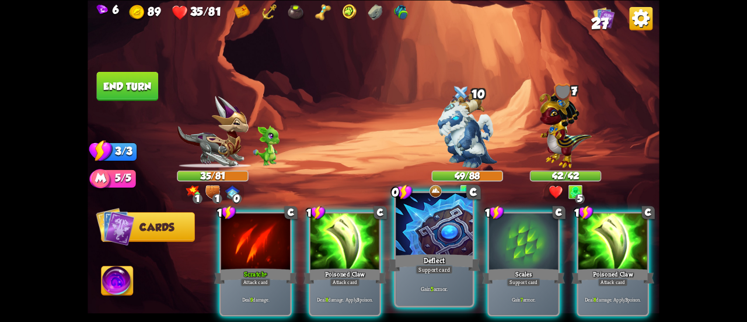
click at [415, 243] on div at bounding box center [434, 225] width 77 height 65
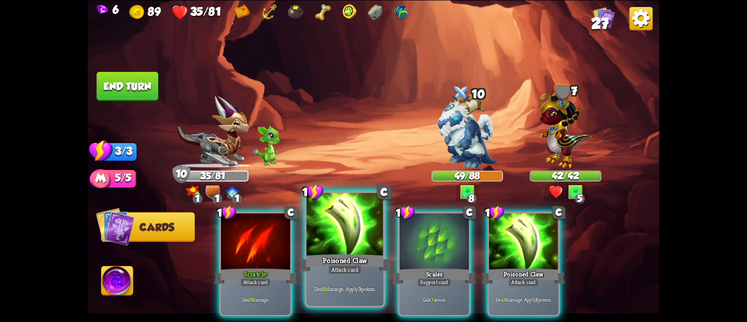
click at [347, 252] on div "Poisoned Claw" at bounding box center [345, 262] width 92 height 20
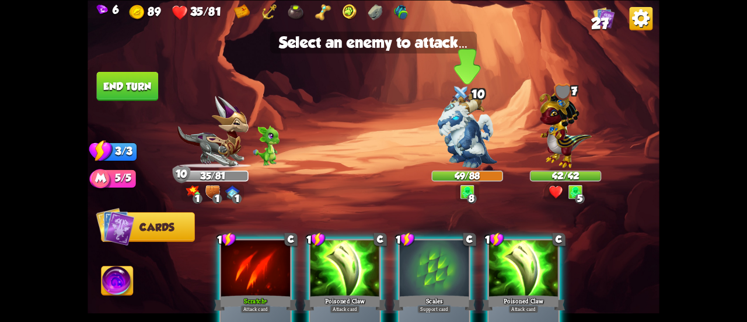
click at [458, 127] on img at bounding box center [467, 129] width 60 height 75
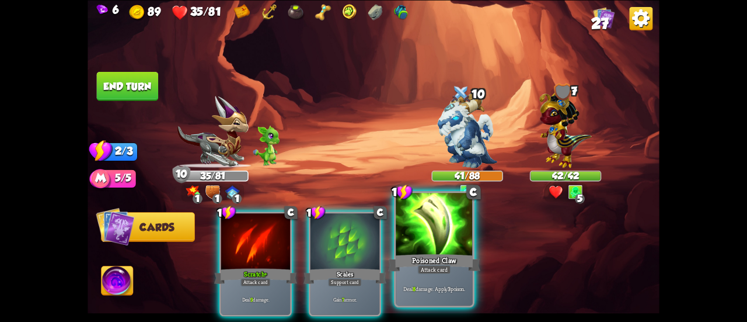
click at [438, 224] on div at bounding box center [434, 225] width 77 height 65
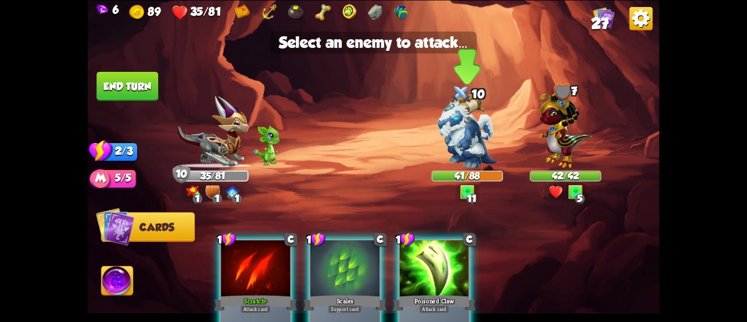
click at [455, 127] on img at bounding box center [467, 129] width 60 height 75
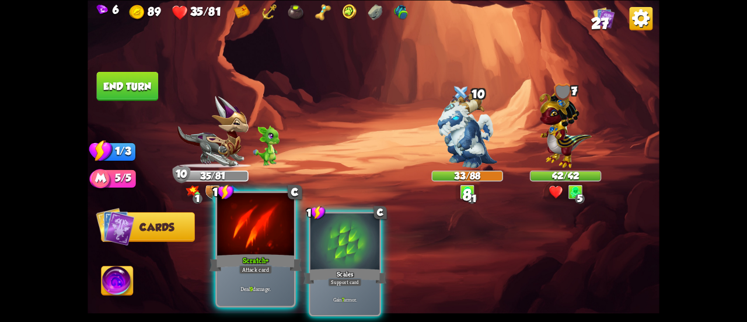
click at [278, 220] on div at bounding box center [255, 225] width 77 height 65
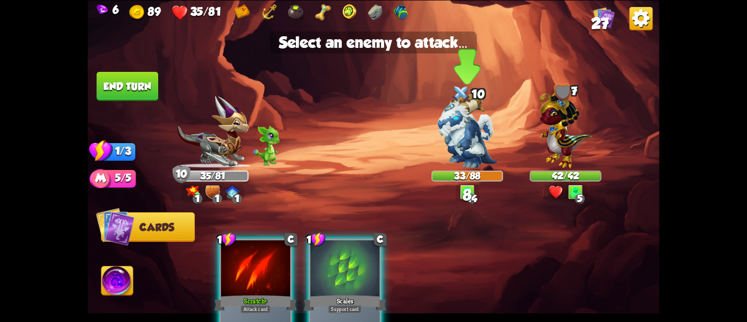
click at [464, 127] on img at bounding box center [467, 129] width 60 height 75
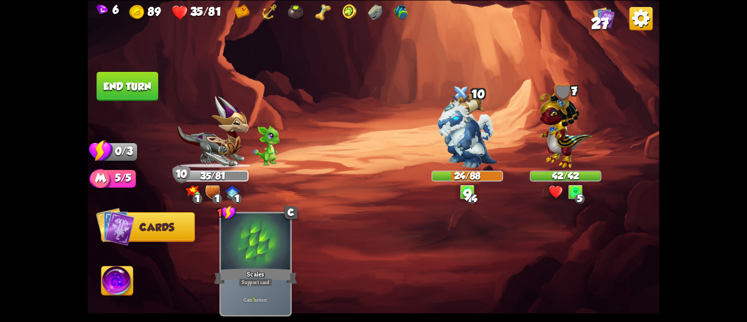
click at [133, 91] on button "End turn" at bounding box center [128, 85] width 62 height 29
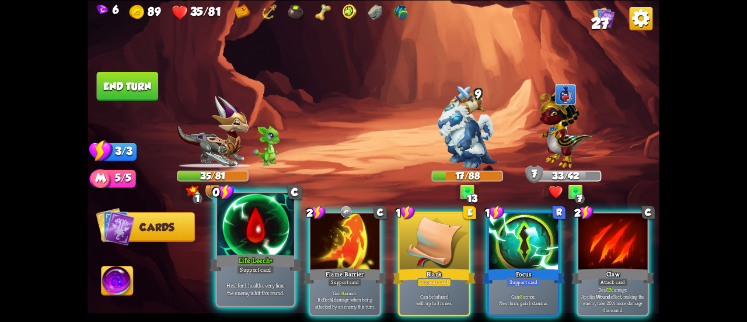
click at [274, 245] on div at bounding box center [255, 225] width 77 height 65
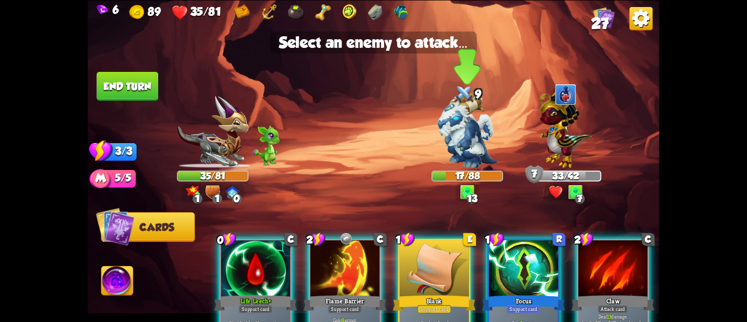
click at [462, 148] on img at bounding box center [467, 129] width 60 height 75
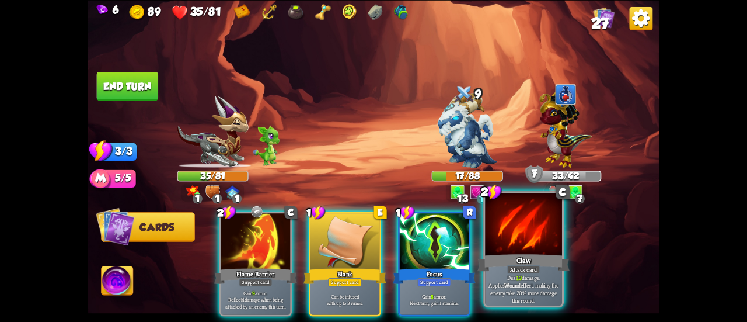
click at [509, 231] on div at bounding box center [523, 225] width 77 height 65
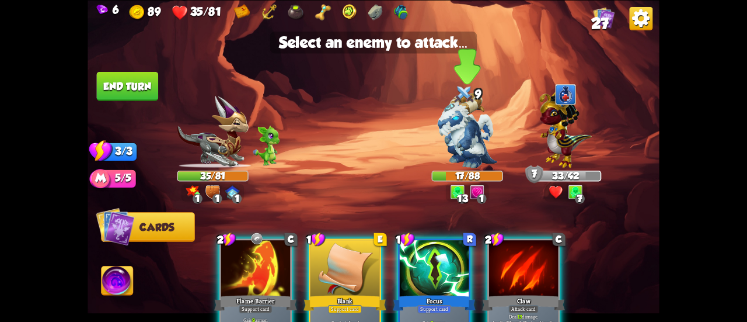
click at [451, 121] on img at bounding box center [467, 129] width 60 height 75
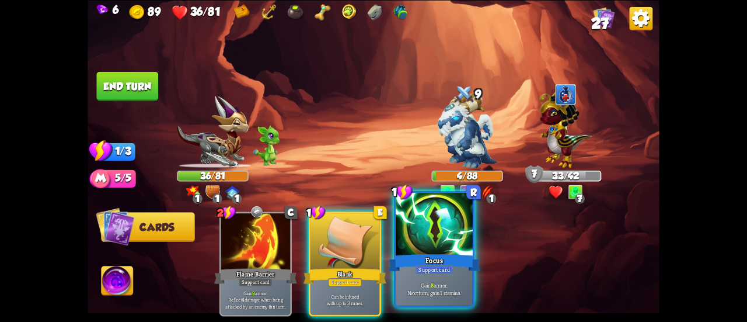
click at [415, 244] on div at bounding box center [434, 225] width 77 height 65
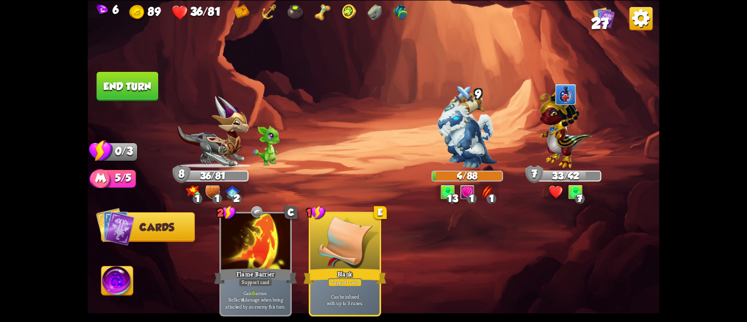
click at [127, 92] on button "End turn" at bounding box center [128, 85] width 62 height 29
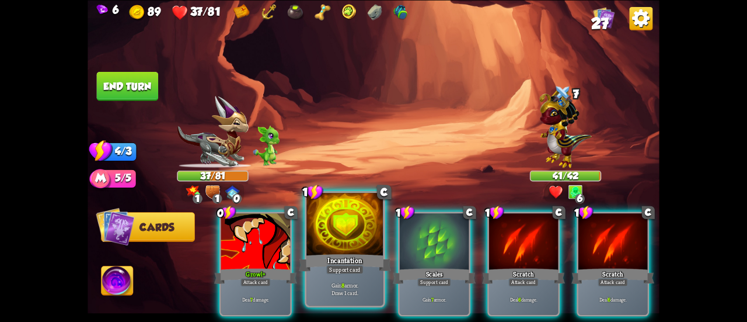
click at [339, 254] on div "Incantation" at bounding box center [345, 262] width 92 height 20
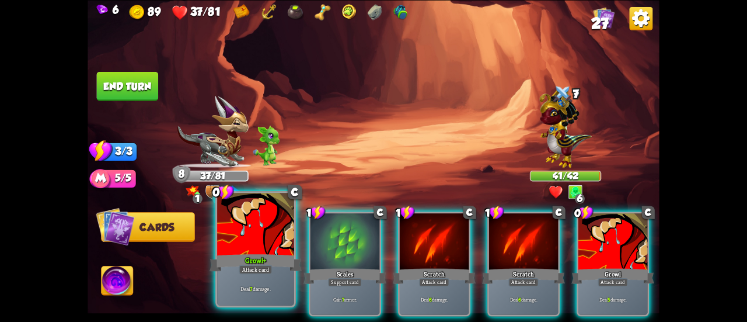
click at [271, 262] on div "Growl+" at bounding box center [256, 262] width 92 height 20
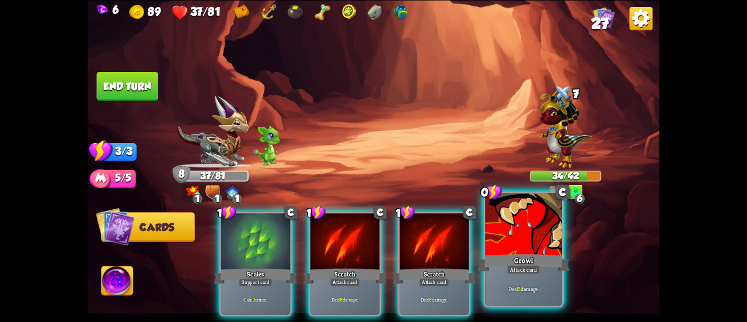
click at [538, 226] on div at bounding box center [523, 225] width 77 height 65
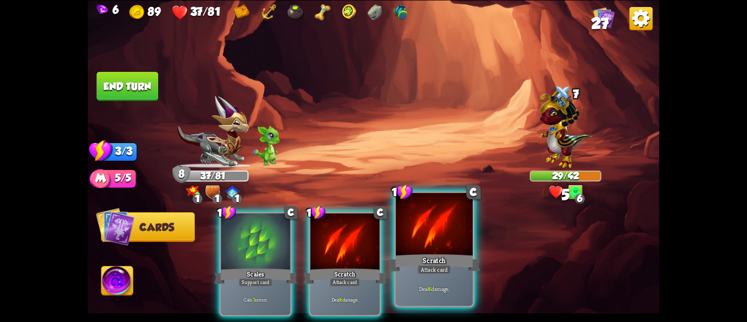
click at [422, 239] on div at bounding box center [434, 225] width 77 height 65
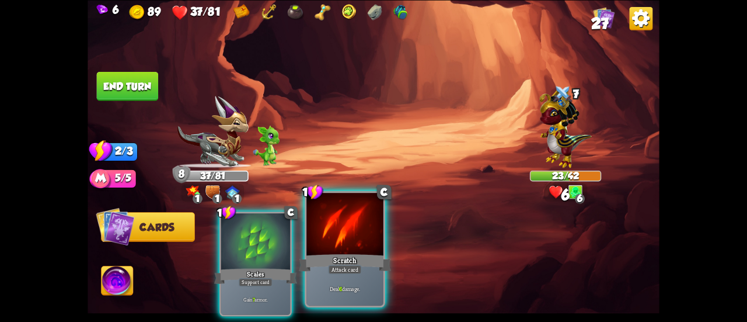
click at [332, 260] on div "Scratch" at bounding box center [345, 262] width 92 height 20
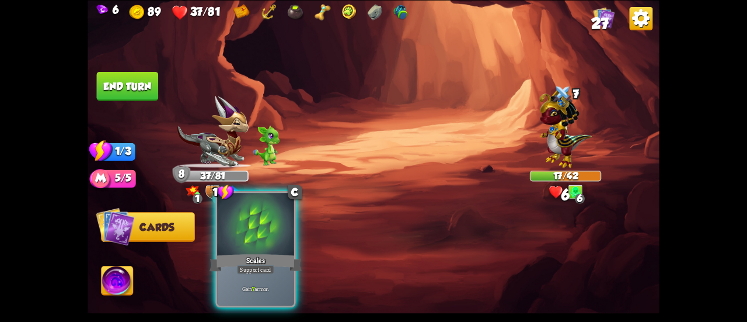
click at [279, 252] on div at bounding box center [255, 225] width 77 height 65
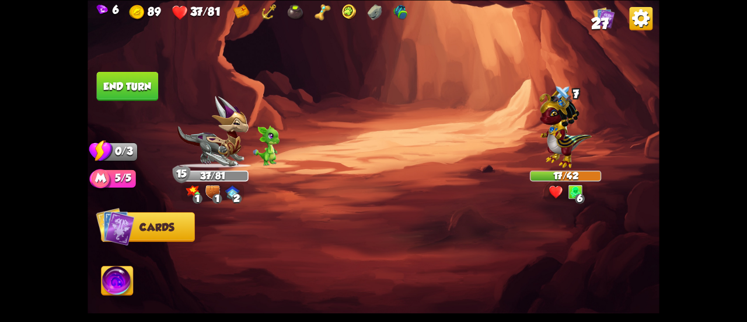
click at [144, 91] on button "End turn" at bounding box center [128, 85] width 62 height 29
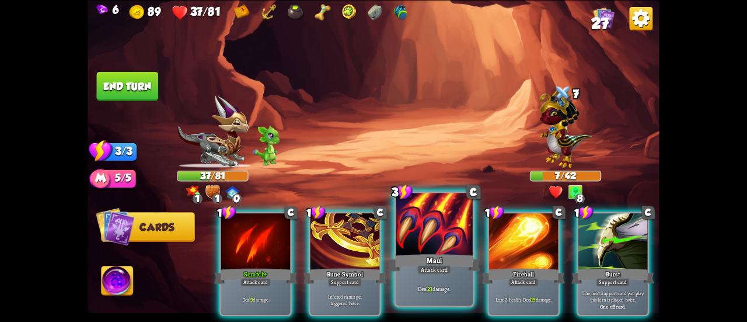
click at [434, 251] on div at bounding box center [434, 225] width 77 height 65
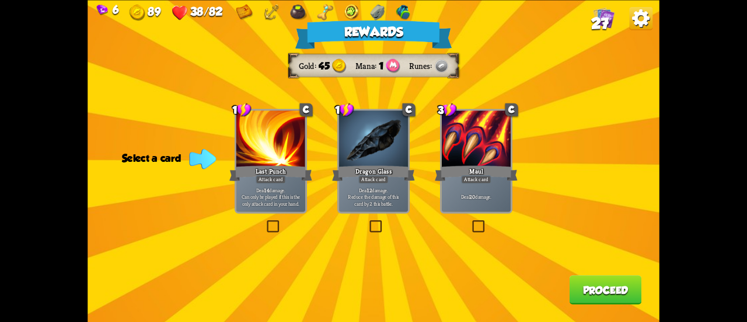
click at [457, 191] on div "Deal 20 damage." at bounding box center [476, 197] width 69 height 30
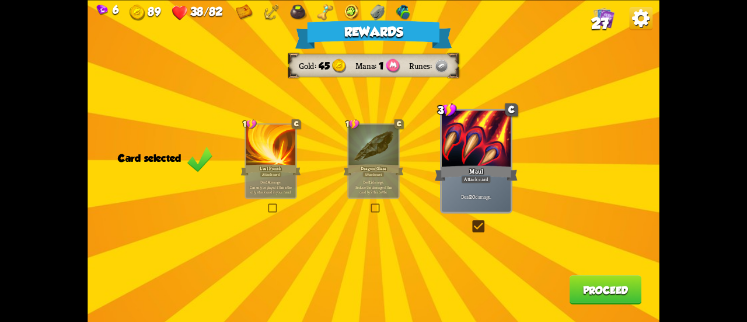
drag, startPoint x: 457, startPoint y: 191, endPoint x: 583, endPoint y: 290, distance: 160.1
click at [583, 290] on div "Rewards Gold 45 Mana 1 Runes Card selected 1 C Last Punch Attack card Deal 14 d…" at bounding box center [374, 161] width 572 height 322
click at [577, 287] on button "Proceed" at bounding box center [606, 289] width 72 height 29
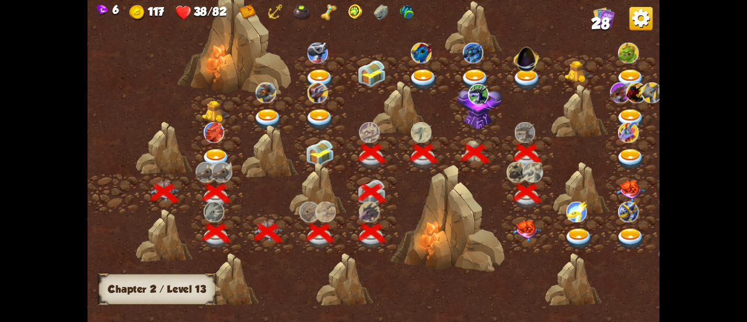
scroll to position [0, 178]
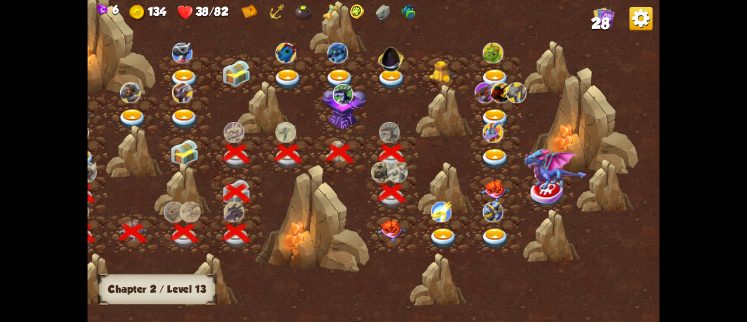
click at [389, 231] on img at bounding box center [391, 231] width 29 height 22
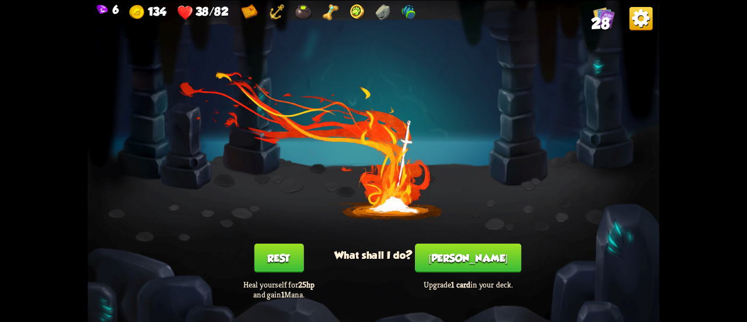
click at [493, 253] on button "[PERSON_NAME]" at bounding box center [468, 257] width 106 height 29
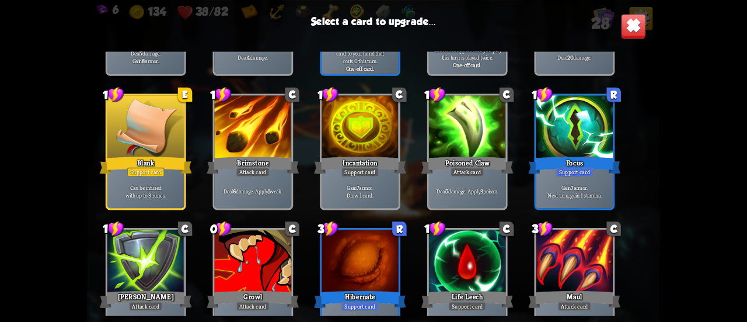
scroll to position [542, 0]
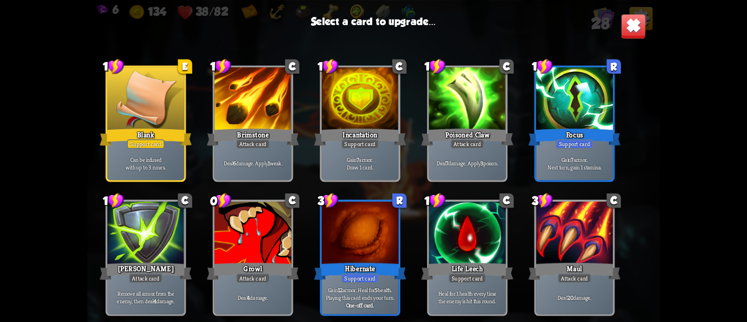
click at [134, 122] on div at bounding box center [145, 99] width 77 height 65
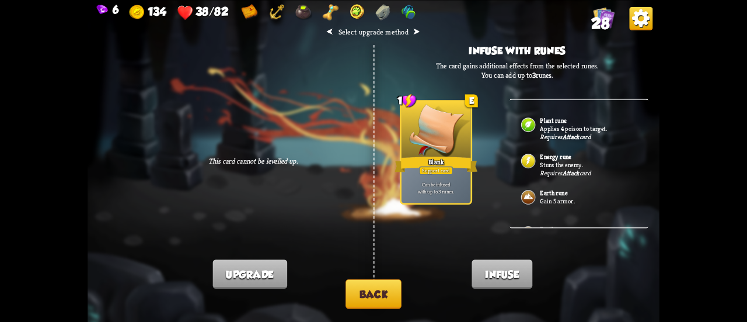
scroll to position [169, 0]
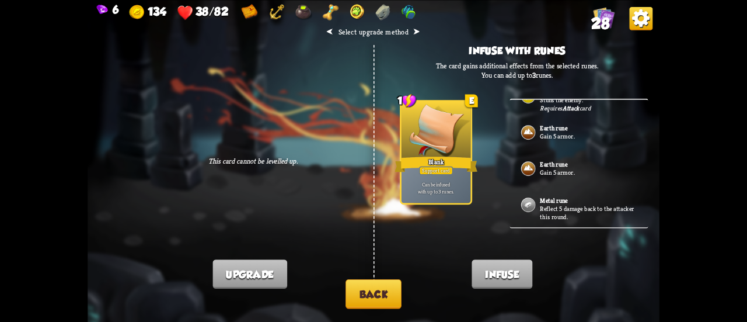
click at [561, 204] on p "Reflect 5 damage back to the attacker this round." at bounding box center [588, 212] width 97 height 16
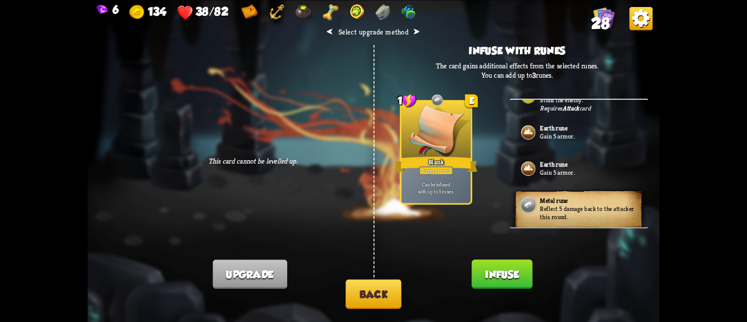
click at [368, 289] on button "Back" at bounding box center [374, 294] width 56 height 30
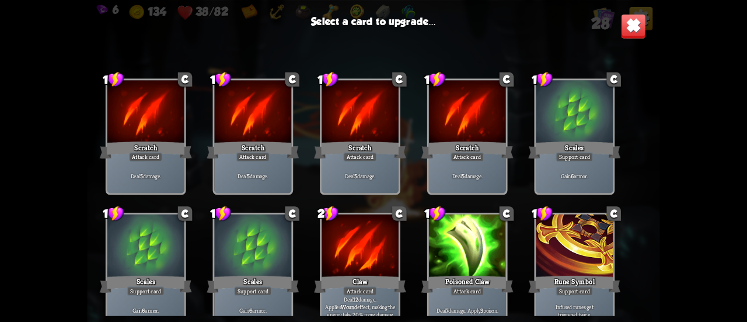
click at [633, 26] on img at bounding box center [633, 25] width 25 height 25
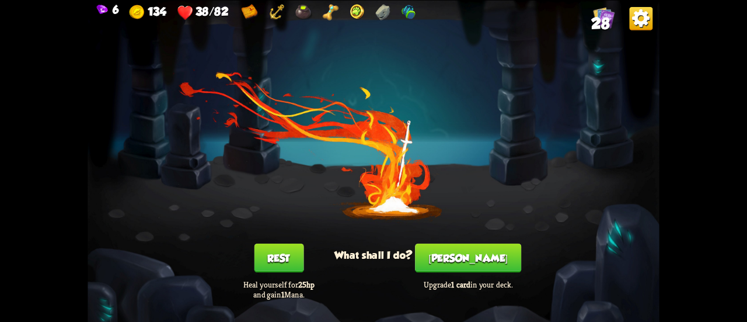
click at [276, 255] on button "Rest" at bounding box center [279, 257] width 50 height 29
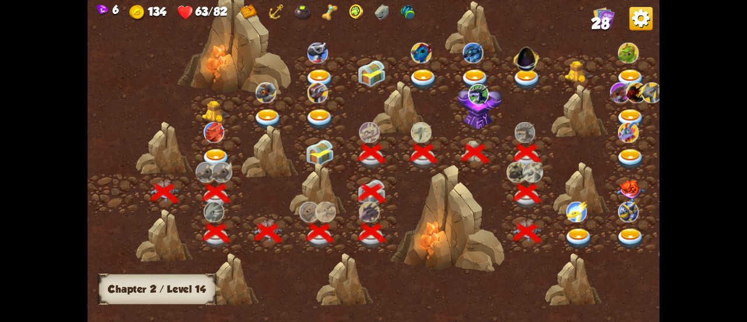
scroll to position [0, 178]
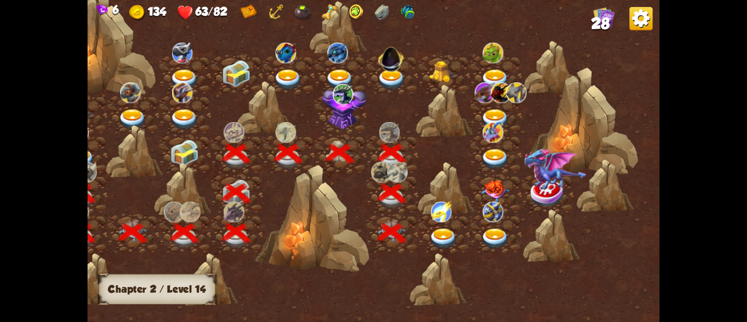
click at [439, 231] on img at bounding box center [443, 238] width 29 height 21
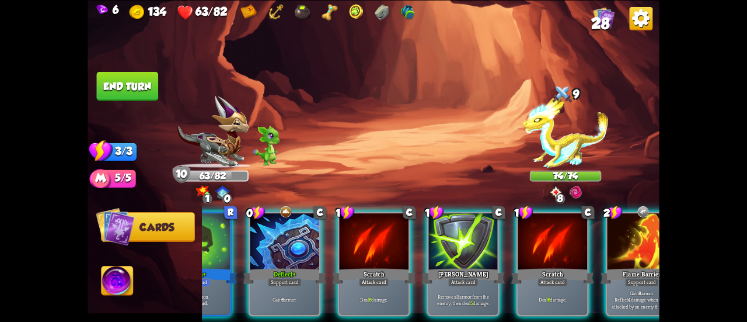
scroll to position [0, 227]
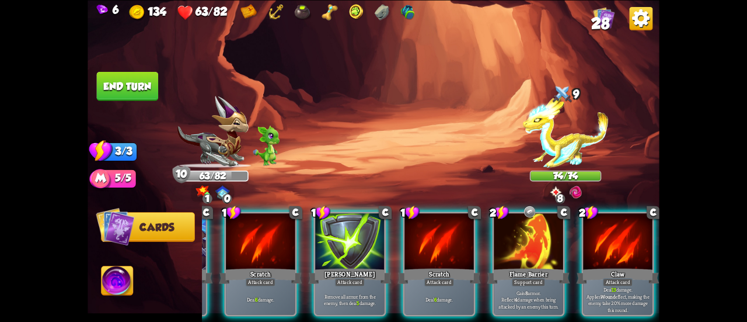
click at [538, 289] on p "Gain 8 armor. Reflect 4 damage when being attacked by an enemy this turn." at bounding box center [529, 299] width 66 height 20
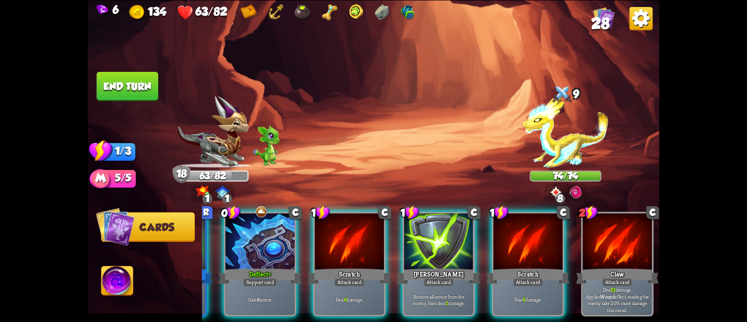
scroll to position [0, 110]
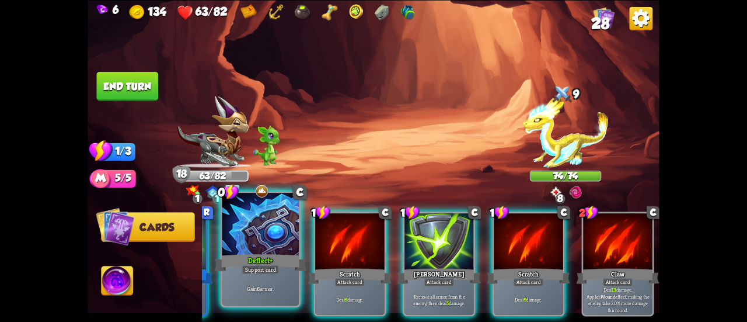
click at [253, 258] on div "Deflect+" at bounding box center [260, 262] width 92 height 20
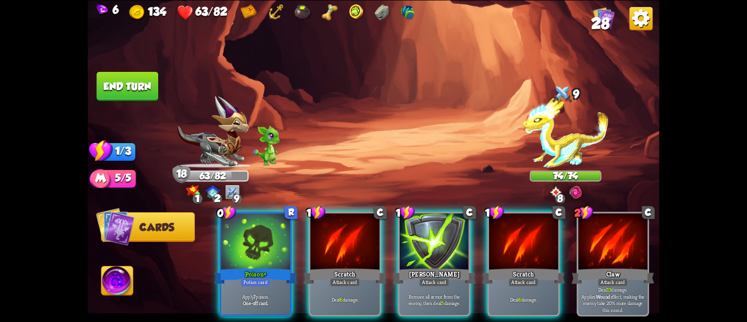
scroll to position [0, 0]
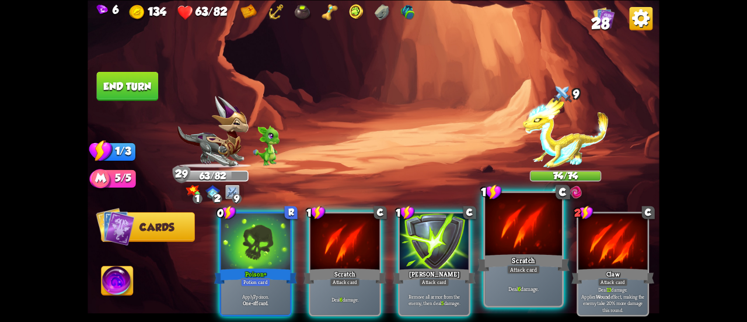
click at [504, 245] on div at bounding box center [523, 225] width 77 height 65
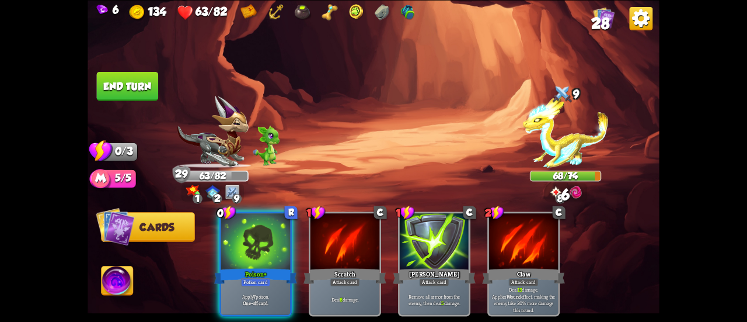
click at [147, 76] on button "End turn" at bounding box center [128, 85] width 62 height 29
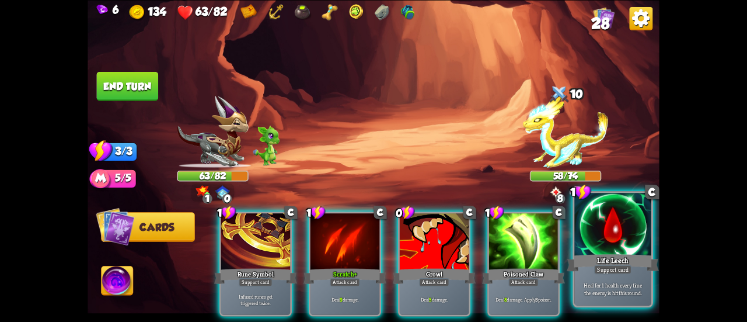
click at [630, 258] on div "Life Leech" at bounding box center [613, 262] width 92 height 20
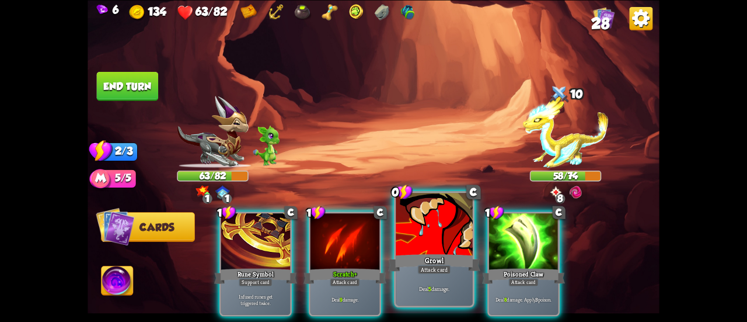
click at [416, 226] on div at bounding box center [434, 225] width 77 height 65
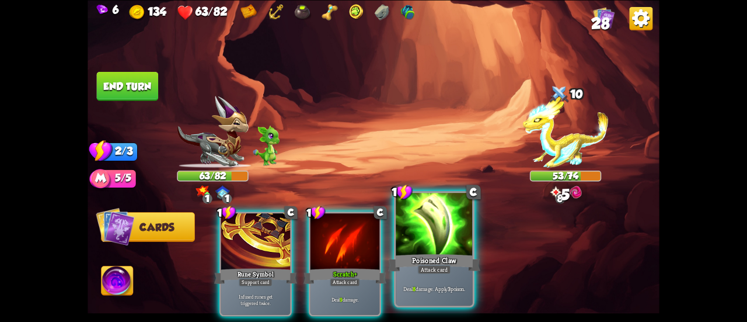
click at [424, 230] on div at bounding box center [434, 225] width 77 height 65
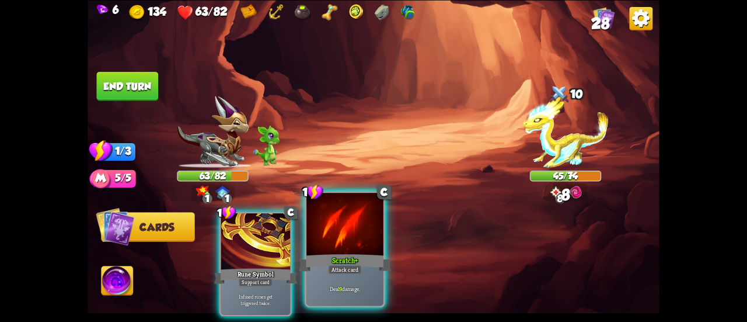
click at [375, 249] on div at bounding box center [345, 225] width 77 height 65
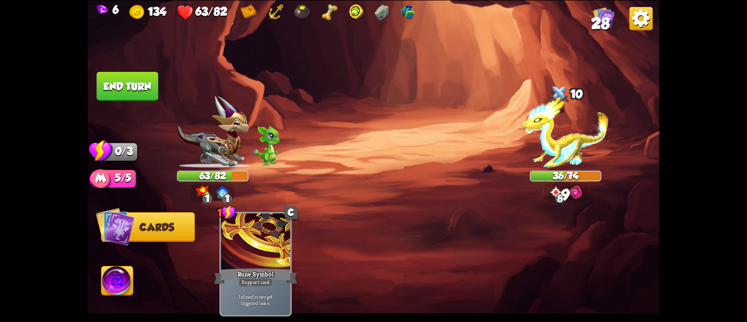
click at [148, 85] on button "End turn" at bounding box center [128, 85] width 62 height 29
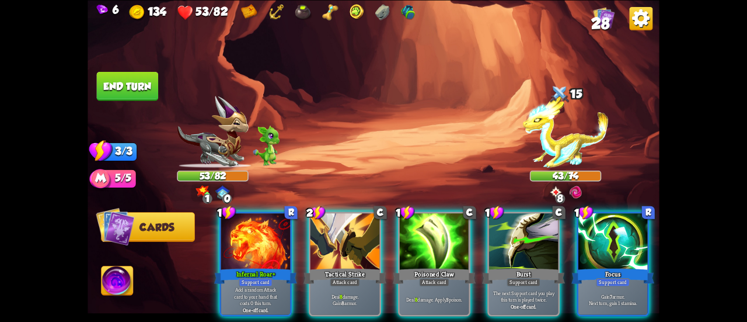
click at [513, 266] on div "Burst" at bounding box center [523, 275] width 83 height 19
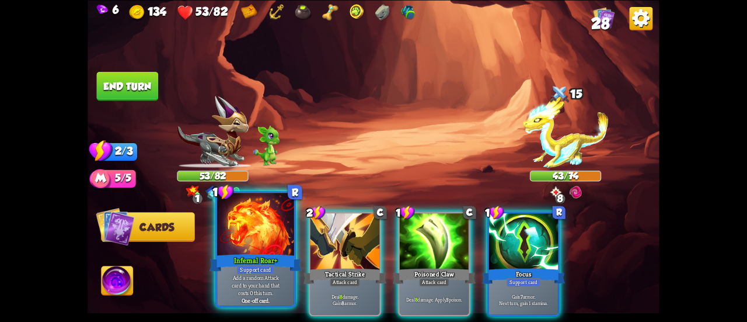
click at [220, 252] on div at bounding box center [255, 225] width 77 height 65
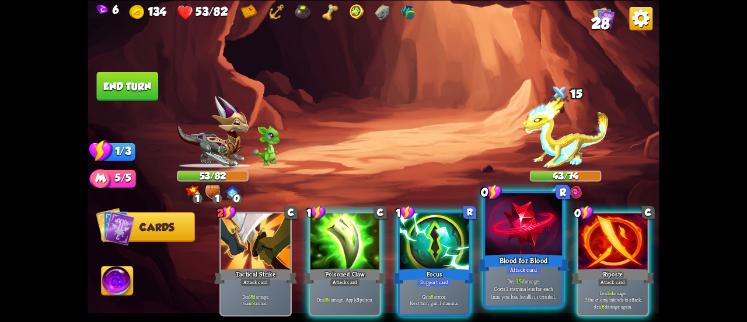
click at [493, 258] on div "Blood for Blood" at bounding box center [524, 262] width 92 height 20
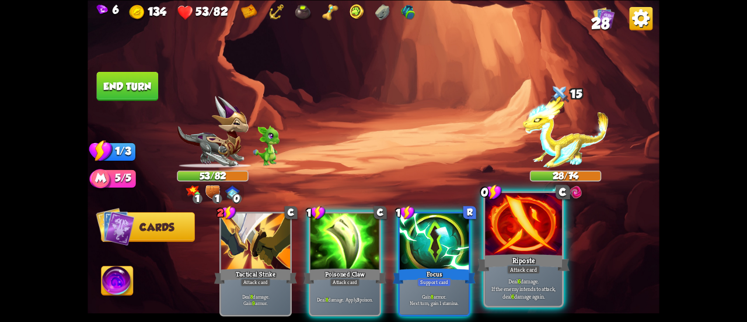
click at [522, 241] on div at bounding box center [523, 225] width 77 height 65
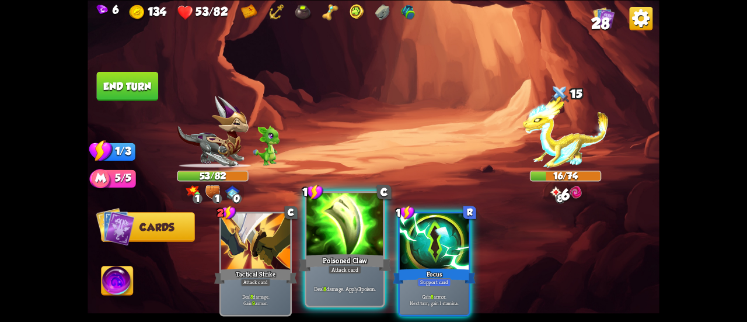
click at [315, 251] on div at bounding box center [345, 225] width 77 height 65
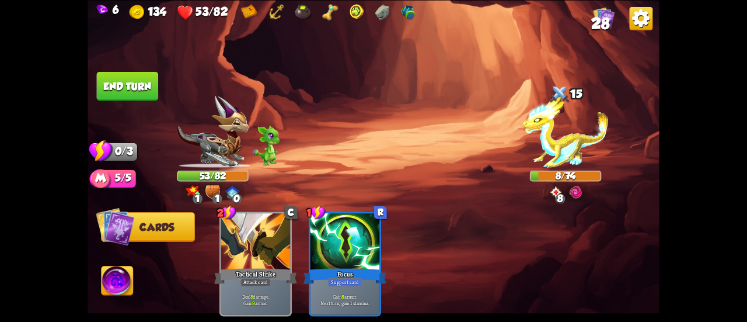
click at [128, 84] on button "End turn" at bounding box center [128, 85] width 62 height 29
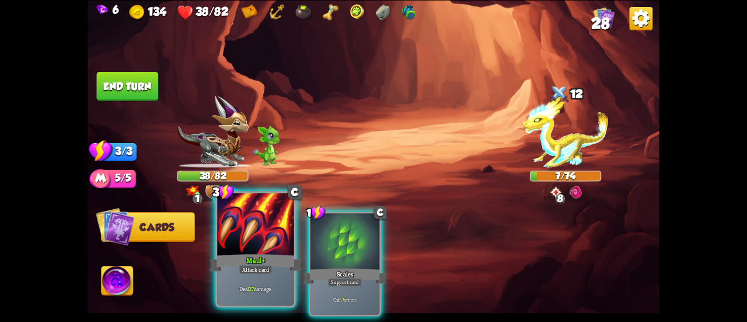
click at [278, 245] on div at bounding box center [255, 225] width 77 height 65
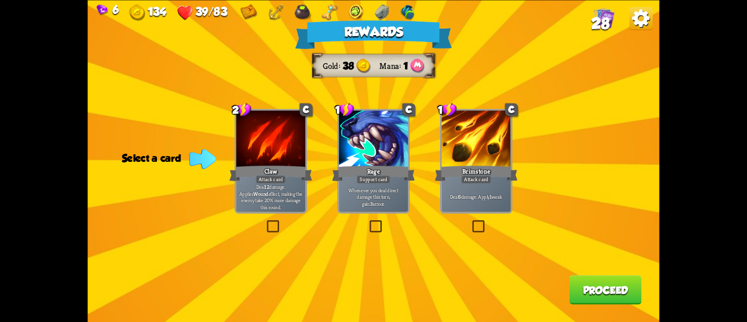
click at [474, 191] on div "Deal 6 damage. Apply 1 weak." at bounding box center [476, 197] width 69 height 30
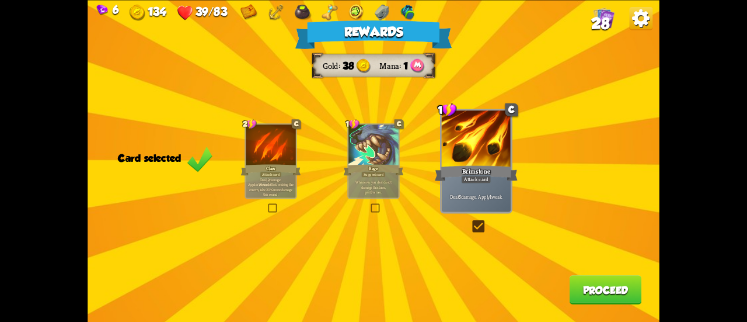
click at [594, 286] on button "Proceed" at bounding box center [606, 289] width 72 height 29
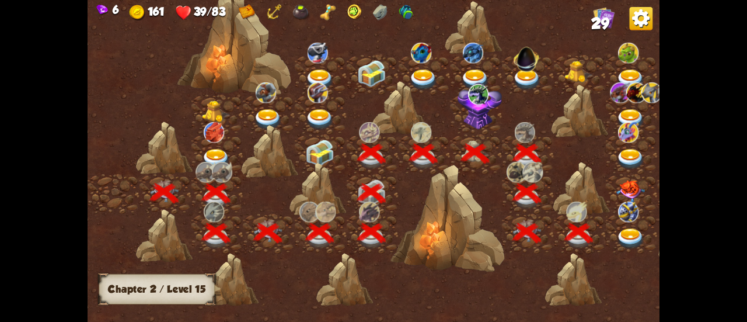
scroll to position [0, 178]
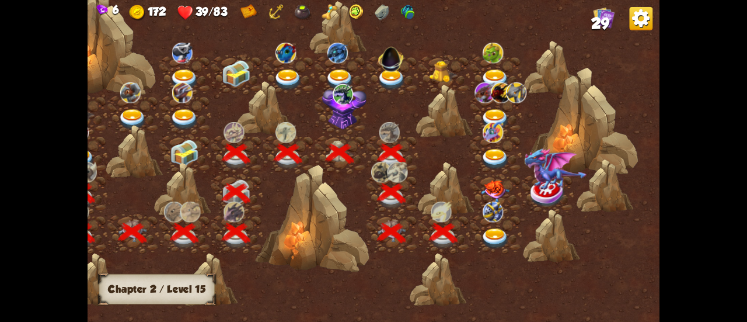
click at [493, 231] on img at bounding box center [495, 238] width 29 height 21
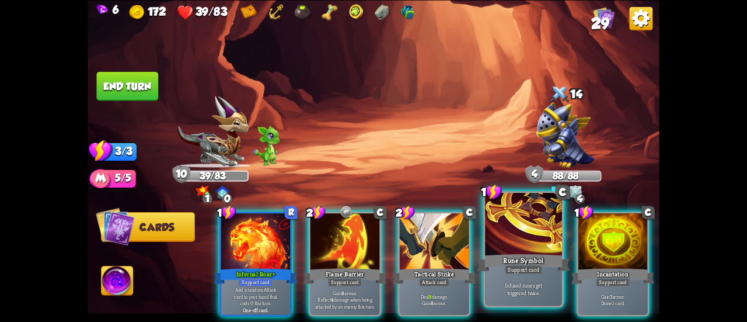
click at [525, 286] on p "Infused runes get triggered twice." at bounding box center [524, 288] width 73 height 15
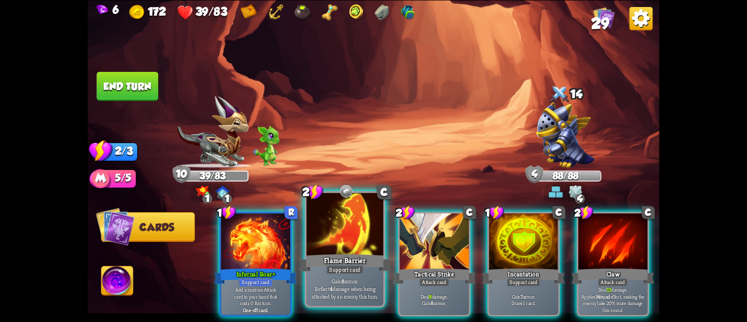
click at [335, 278] on p "Gain 8 armor. Reflect 4 damage when being attacked by an enemy this turn." at bounding box center [345, 288] width 73 height 23
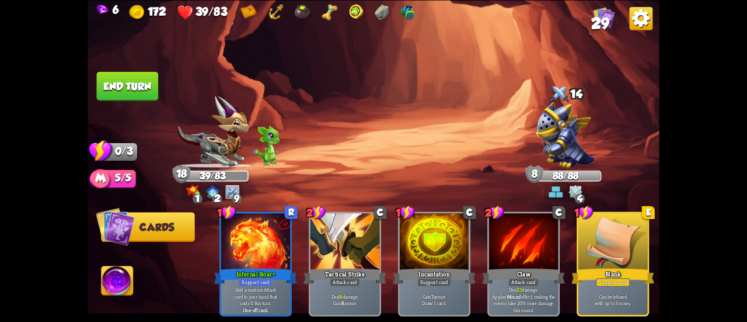
click at [149, 86] on button "End turn" at bounding box center [128, 85] width 62 height 29
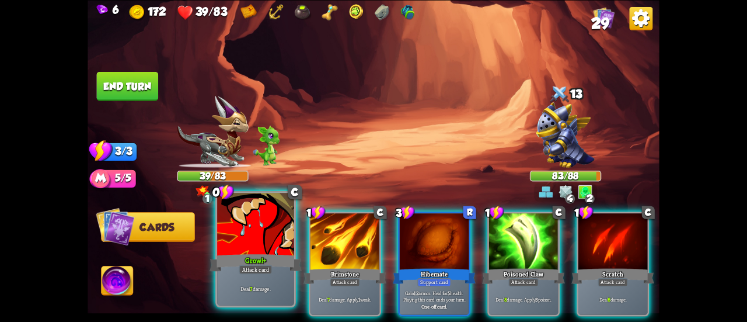
click at [263, 237] on div at bounding box center [255, 225] width 77 height 65
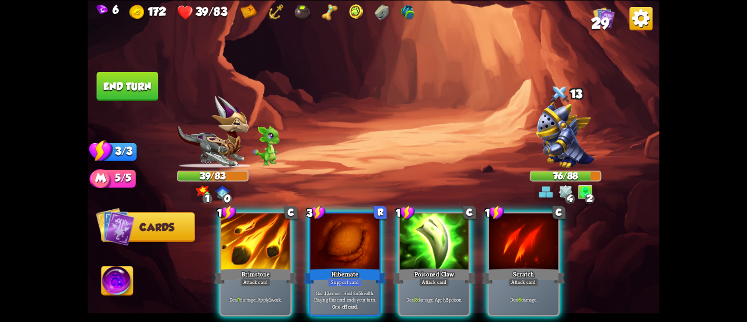
drag, startPoint x: 241, startPoint y: 245, endPoint x: 408, endPoint y: 133, distance: 201.2
click at [408, 133] on div "Select an enemy to attack... You don't have enough stamina to play that card...…" at bounding box center [374, 161] width 572 height 322
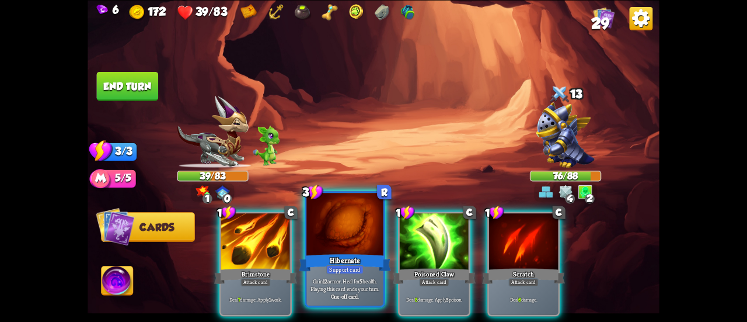
click at [336, 238] on div at bounding box center [345, 225] width 77 height 65
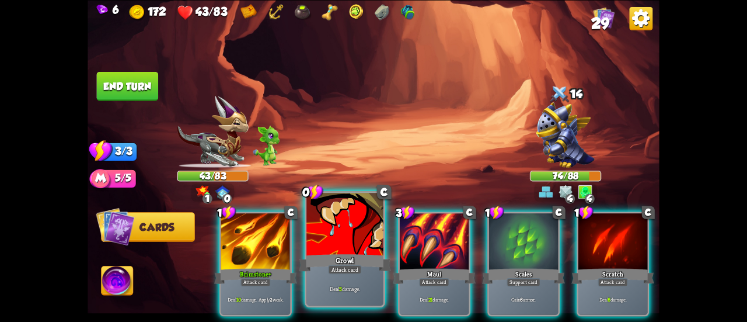
click at [330, 238] on div at bounding box center [345, 225] width 77 height 65
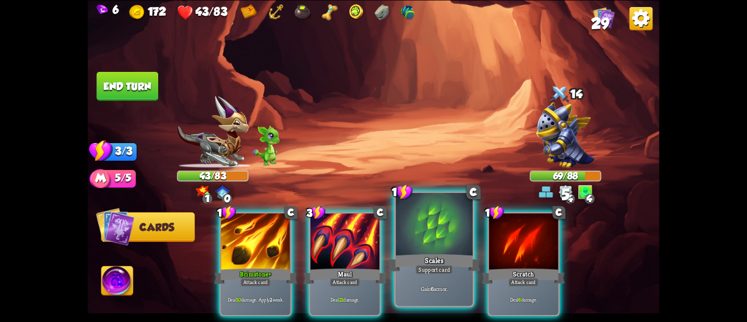
click at [418, 247] on div at bounding box center [434, 225] width 77 height 65
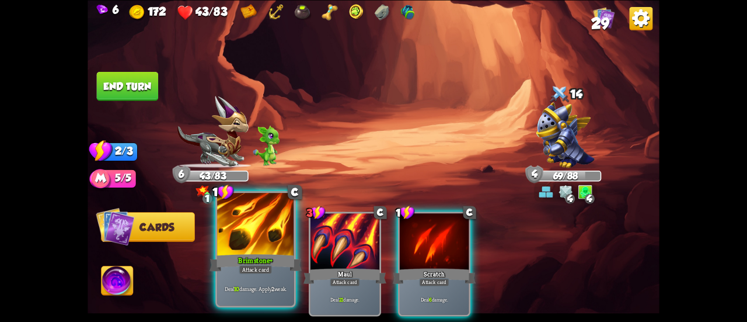
click at [232, 240] on div at bounding box center [255, 225] width 77 height 65
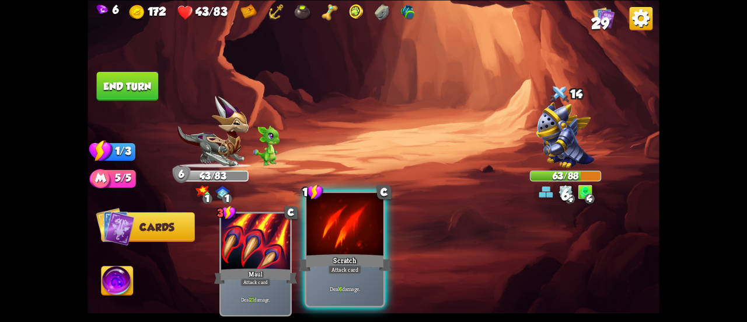
click at [356, 255] on div "Scratch" at bounding box center [345, 262] width 92 height 20
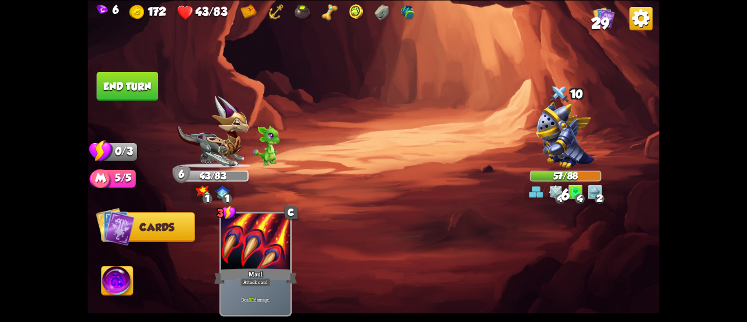
click at [131, 84] on button "End turn" at bounding box center [128, 85] width 62 height 29
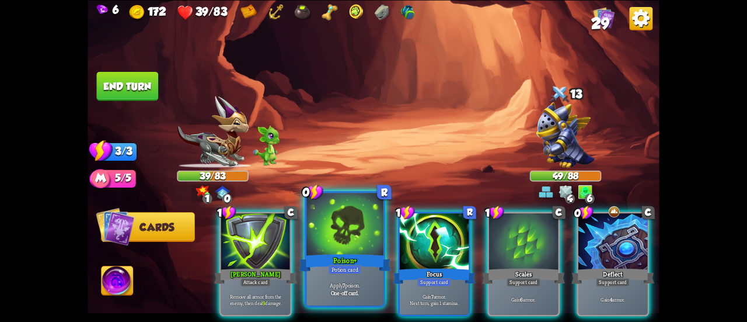
click at [366, 215] on div at bounding box center [345, 225] width 77 height 65
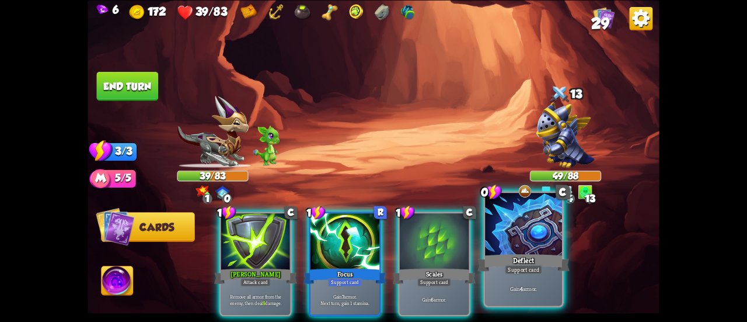
click at [526, 250] on div at bounding box center [523, 225] width 77 height 65
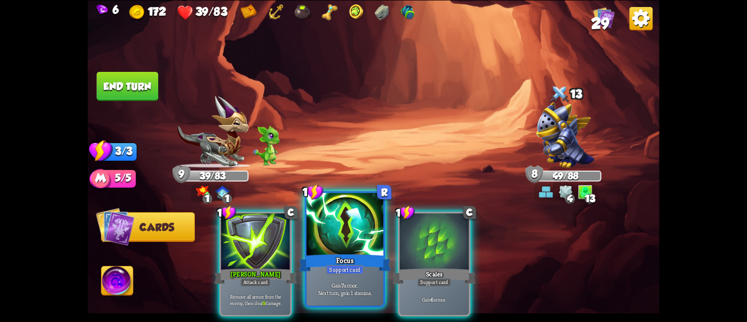
click at [324, 266] on div "Focus" at bounding box center [345, 262] width 92 height 20
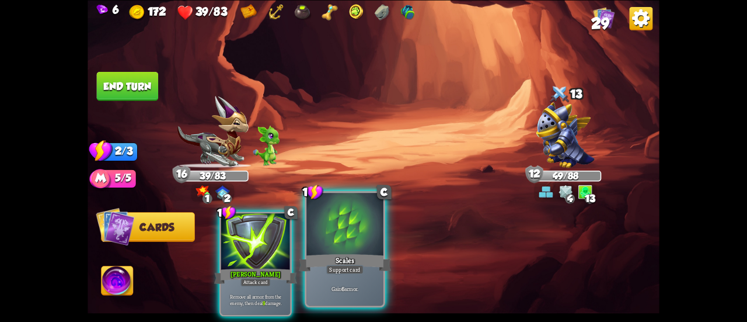
click at [329, 267] on div "Support card" at bounding box center [344, 269] width 37 height 9
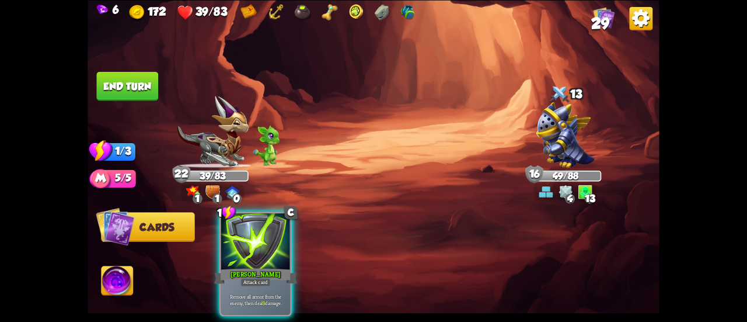
click at [262, 266] on div "[PERSON_NAME]" at bounding box center [255, 275] width 83 height 19
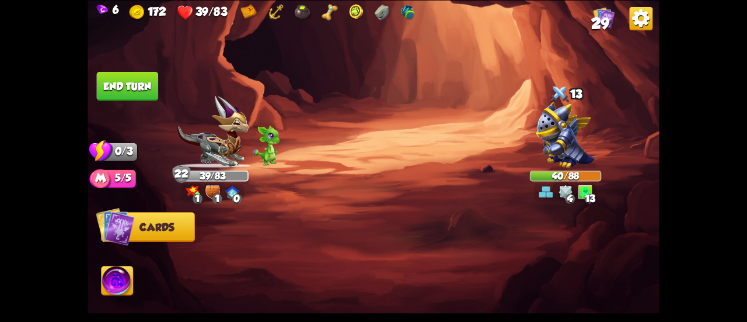
click at [100, 81] on button "End turn" at bounding box center [128, 85] width 62 height 29
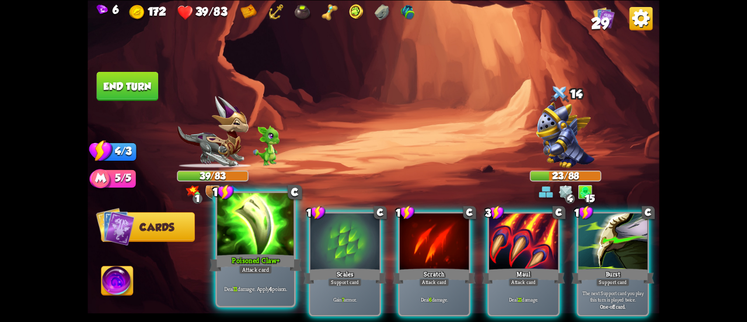
click at [281, 244] on div at bounding box center [255, 225] width 77 height 65
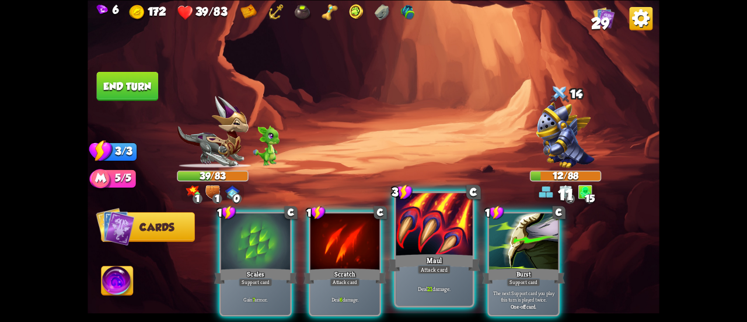
click at [402, 253] on div "Maul" at bounding box center [434, 262] width 92 height 20
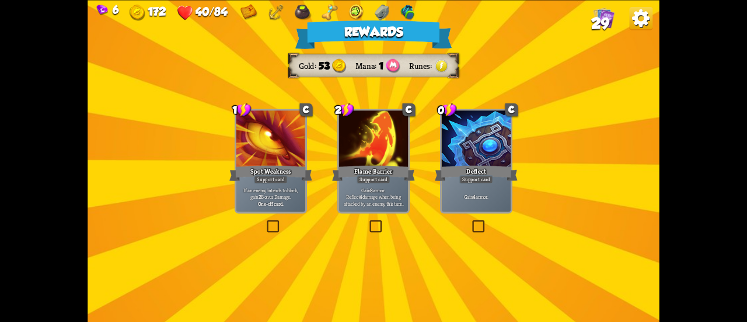
click at [373, 212] on div "2 C Flame Barrier Support card Gain 8 armor. Reflect 4 damage when being attack…" at bounding box center [374, 161] width 72 height 105
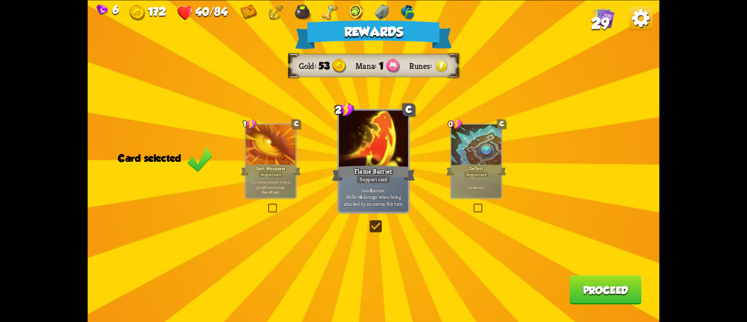
click at [474, 199] on div "0 C Deflect Support card Gain 4 armor." at bounding box center [476, 160] width 53 height 75
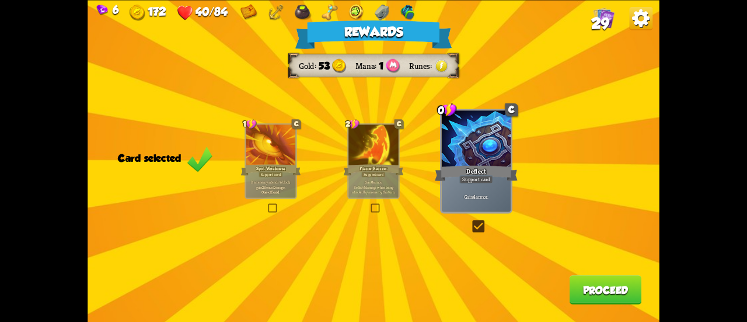
click at [591, 277] on button "Proceed" at bounding box center [606, 289] width 72 height 29
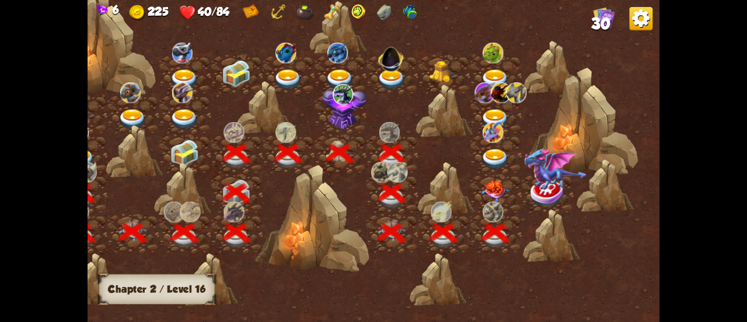
click at [486, 180] on img at bounding box center [495, 191] width 29 height 22
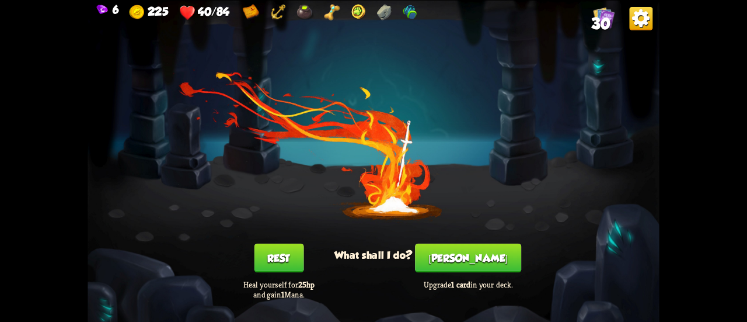
click at [290, 255] on button "Rest" at bounding box center [279, 257] width 50 height 29
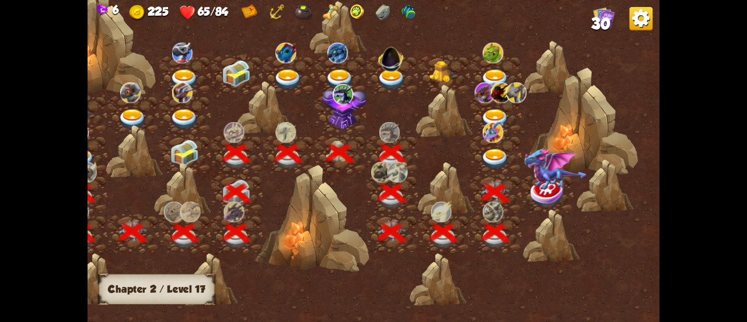
click at [487, 159] on img at bounding box center [495, 159] width 29 height 21
click at [491, 151] on img at bounding box center [495, 159] width 29 height 21
click at [550, 194] on img at bounding box center [548, 193] width 36 height 29
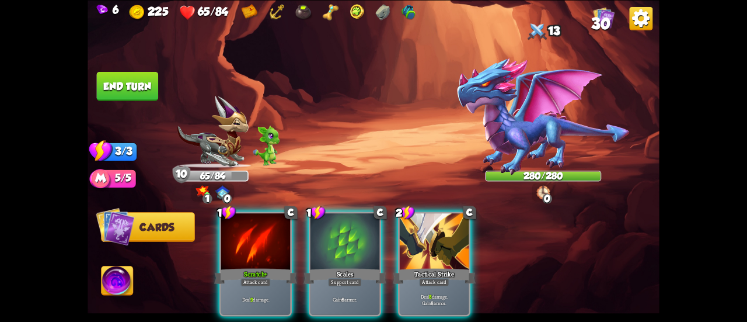
click at [536, 166] on img at bounding box center [544, 116] width 174 height 119
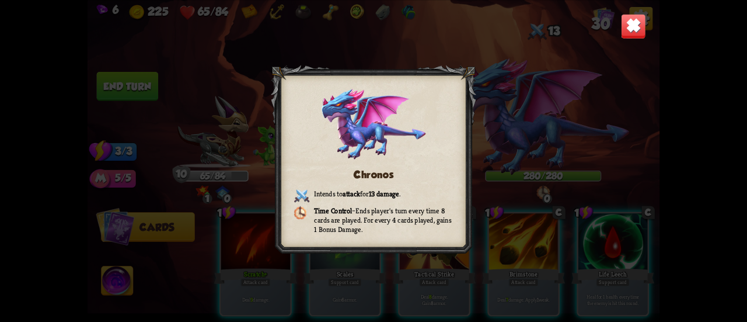
click at [624, 25] on img at bounding box center [633, 25] width 25 height 25
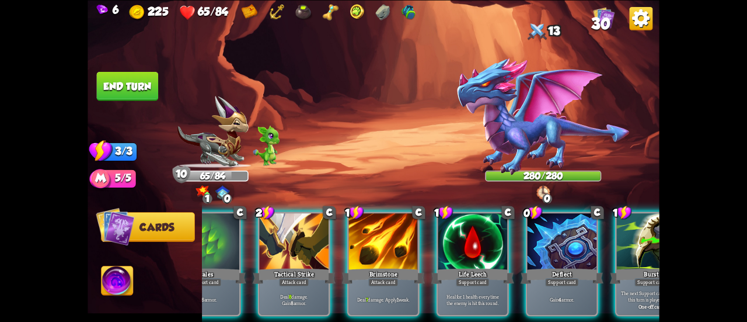
scroll to position [0, 227]
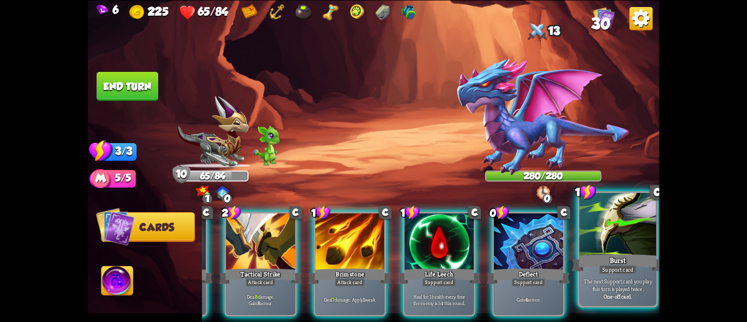
click at [596, 269] on div "Burst" at bounding box center [618, 262] width 92 height 20
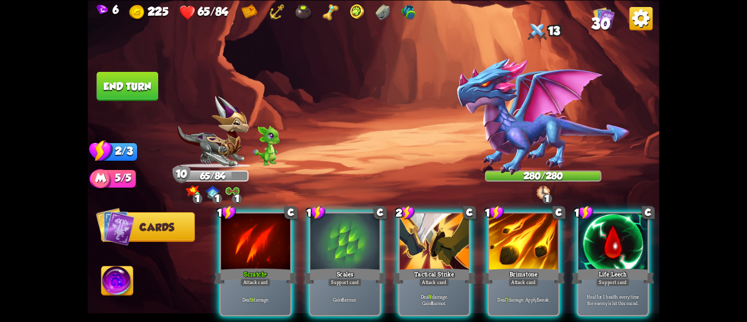
scroll to position [0, 110]
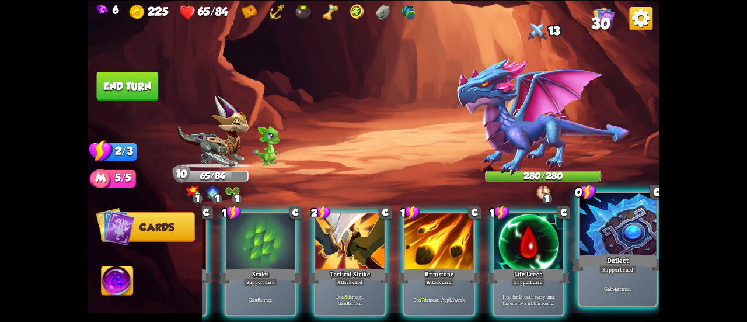
click at [610, 280] on div "Gain 4 armor." at bounding box center [618, 288] width 77 height 33
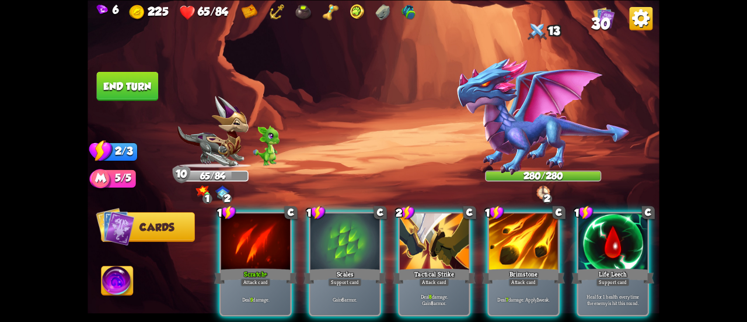
scroll to position [0, 0]
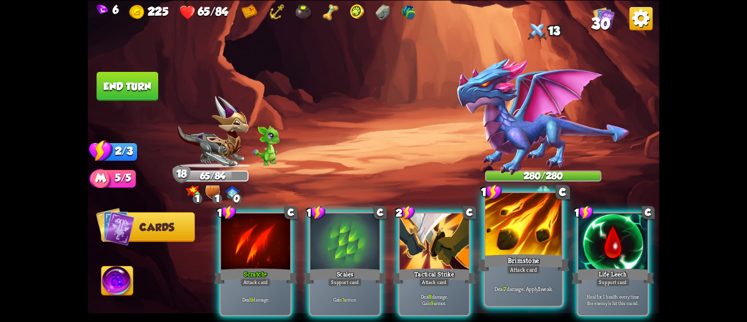
click at [513, 267] on div "Attack card" at bounding box center [523, 269] width 33 height 9
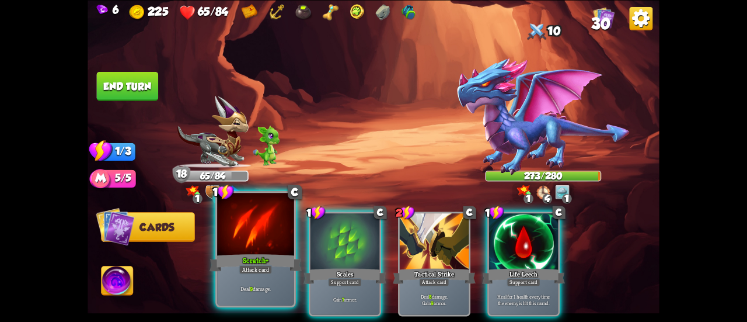
click at [238, 238] on div at bounding box center [255, 225] width 77 height 65
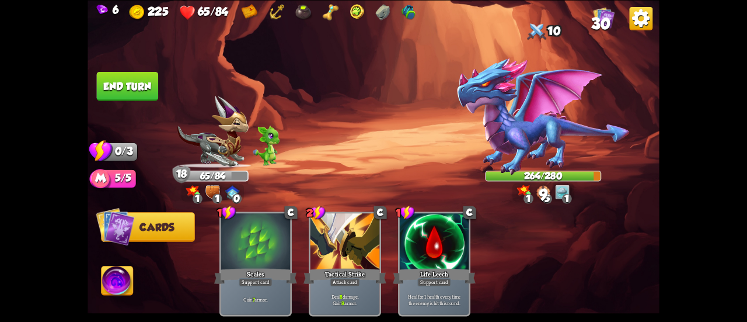
click at [138, 86] on button "End turn" at bounding box center [128, 85] width 62 height 29
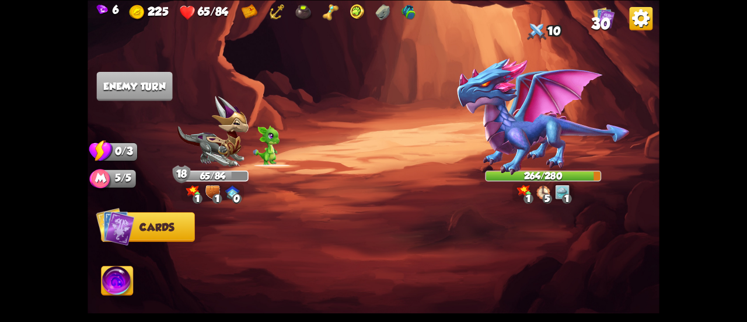
click at [563, 95] on img at bounding box center [544, 116] width 174 height 119
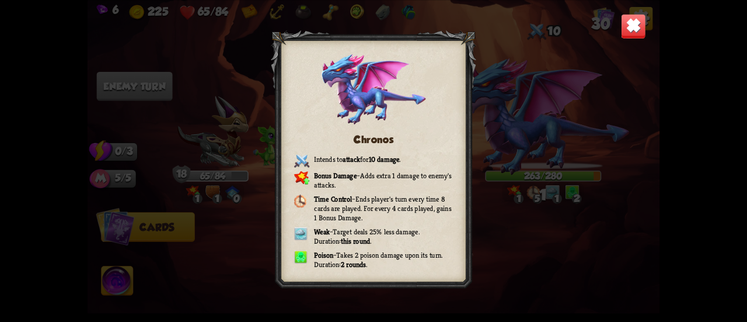
click at [625, 23] on img at bounding box center [633, 25] width 25 height 25
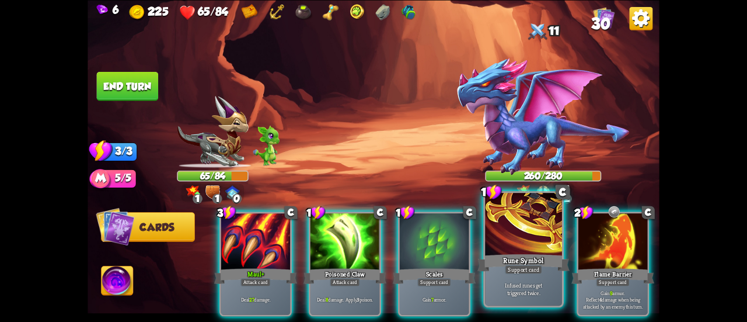
click at [521, 247] on div at bounding box center [523, 225] width 77 height 65
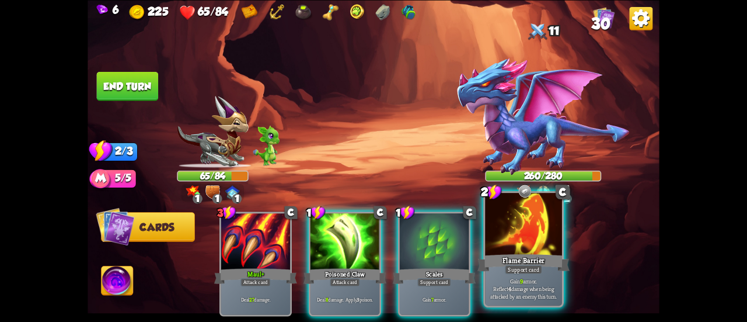
click at [524, 258] on div "Flame Barrier" at bounding box center [524, 262] width 92 height 20
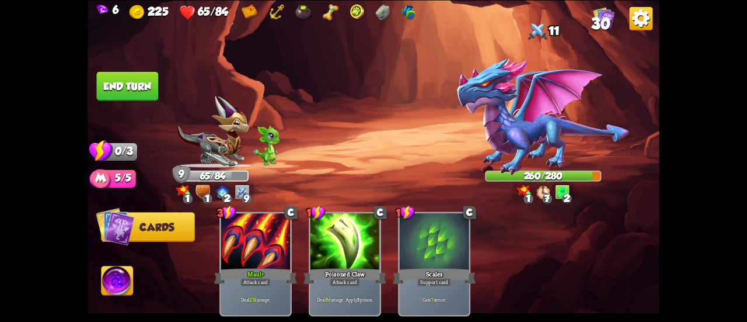
click at [130, 275] on img at bounding box center [118, 282] width 32 height 32
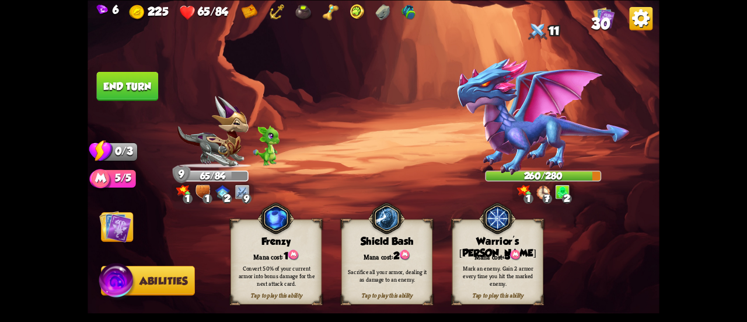
click at [123, 208] on img at bounding box center [374, 161] width 572 height 322
click at [126, 77] on button "End turn" at bounding box center [128, 85] width 62 height 29
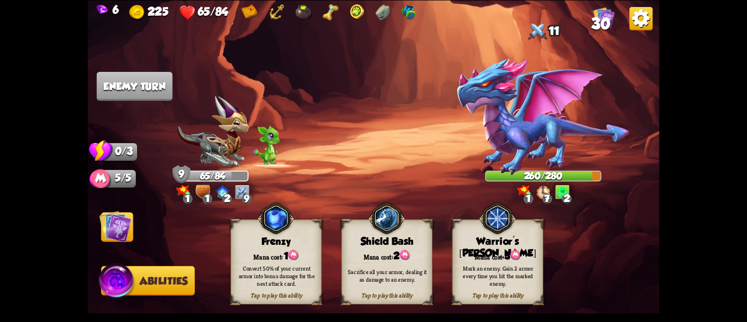
click at [488, 263] on div "Mark an enemy. Gain 2 armor every time you hit the marked enemy." at bounding box center [498, 276] width 91 height 36
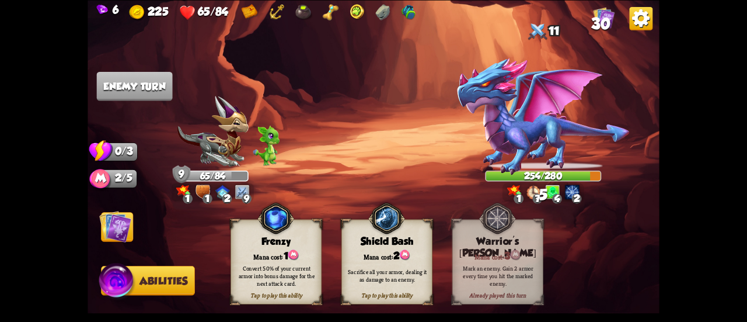
click at [109, 218] on img at bounding box center [115, 226] width 32 height 32
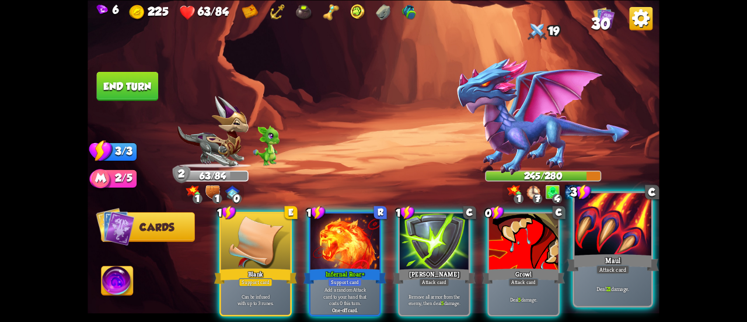
click at [592, 244] on div at bounding box center [613, 225] width 77 height 65
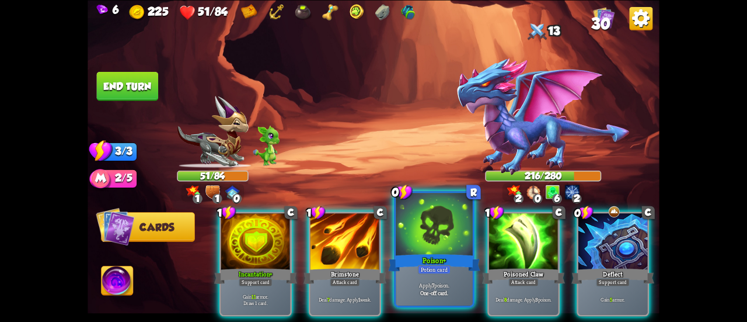
click at [422, 242] on div at bounding box center [434, 225] width 77 height 65
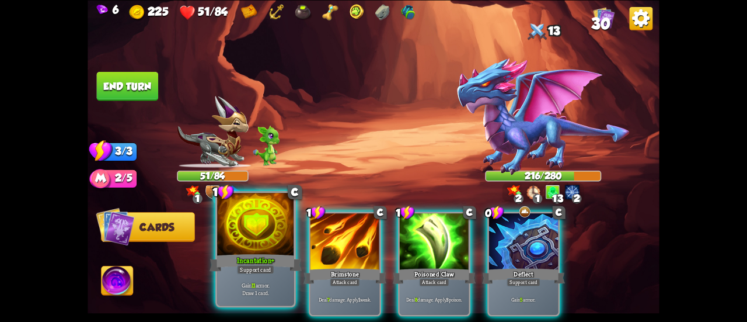
click at [236, 244] on div at bounding box center [255, 225] width 77 height 65
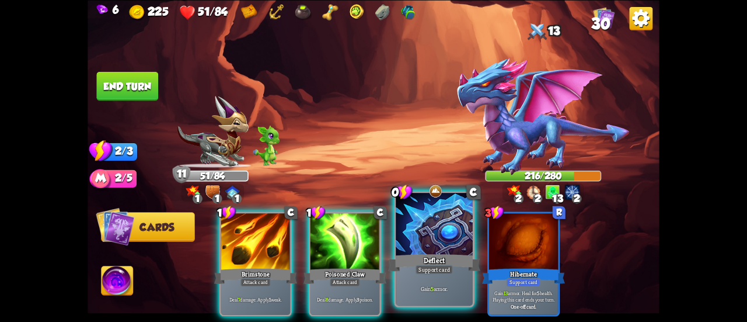
click at [434, 270] on div "Support card" at bounding box center [434, 269] width 37 height 9
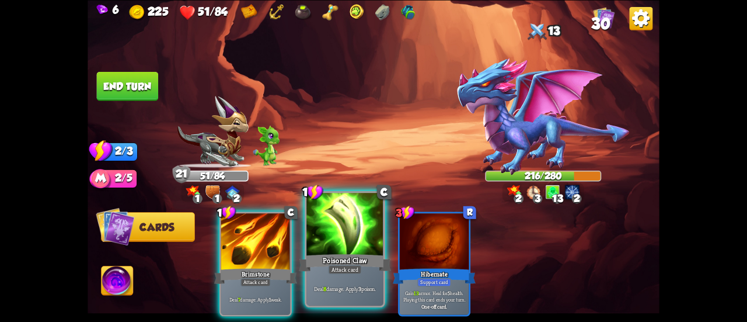
click at [328, 239] on div at bounding box center [345, 225] width 77 height 65
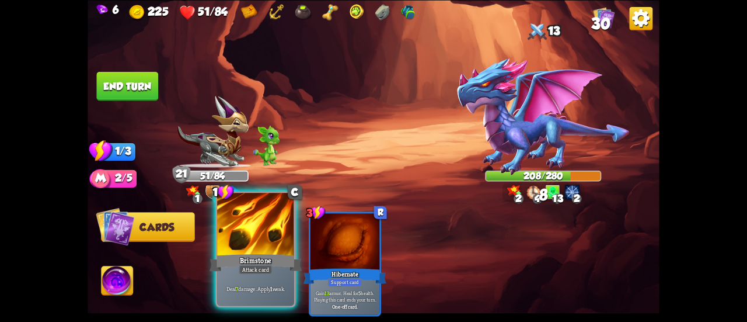
click at [263, 239] on div at bounding box center [255, 225] width 77 height 65
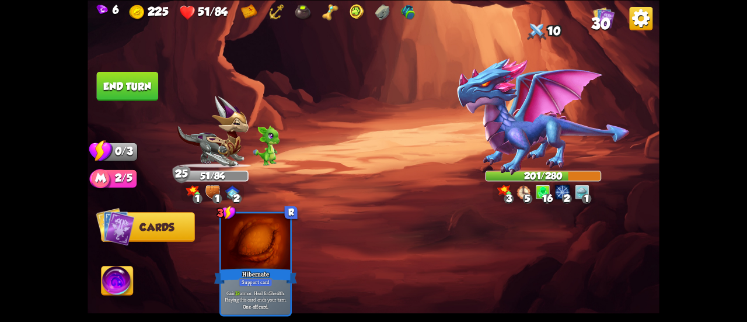
click at [126, 69] on img at bounding box center [374, 161] width 572 height 322
click at [132, 78] on button "End turn" at bounding box center [128, 85] width 62 height 29
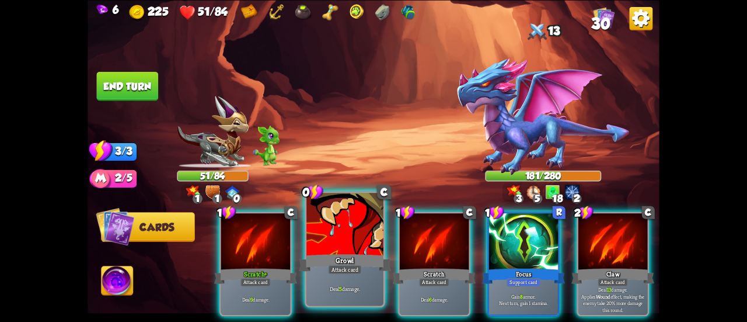
click at [341, 246] on div at bounding box center [345, 225] width 77 height 65
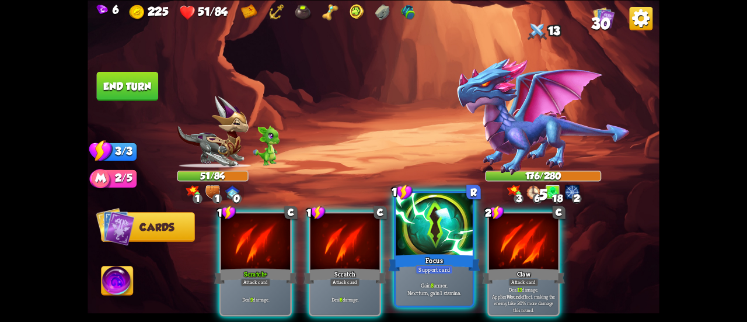
click at [460, 256] on div "Focus" at bounding box center [434, 262] width 92 height 20
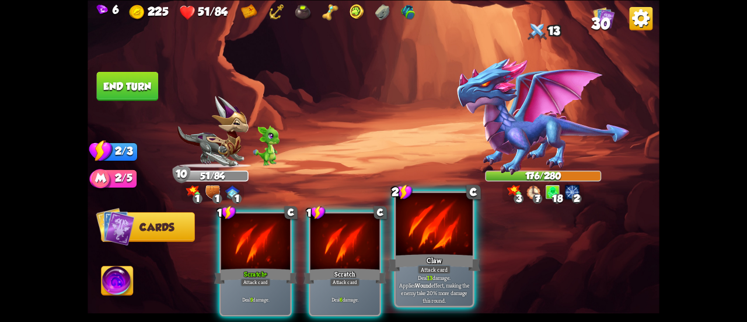
click at [453, 253] on div "Claw" at bounding box center [434, 262] width 92 height 20
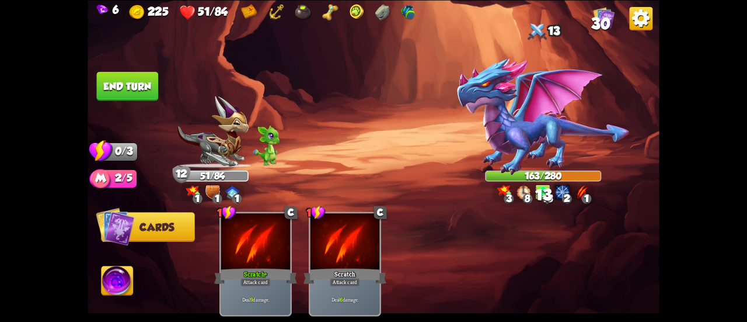
click at [126, 83] on button "End turn" at bounding box center [128, 85] width 62 height 29
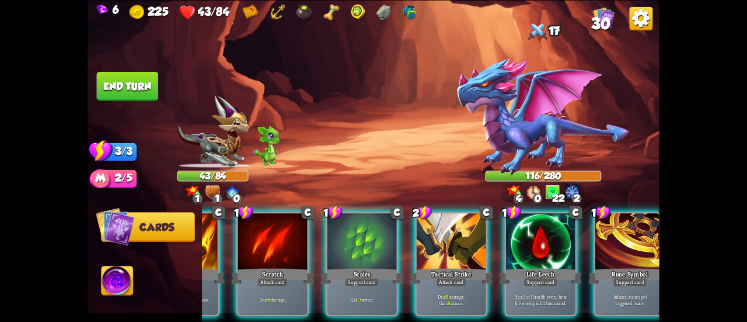
scroll to position [0, 578]
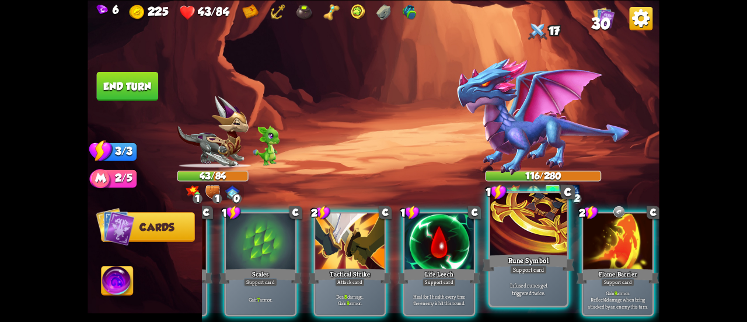
click at [517, 266] on div "Support card" at bounding box center [528, 269] width 37 height 9
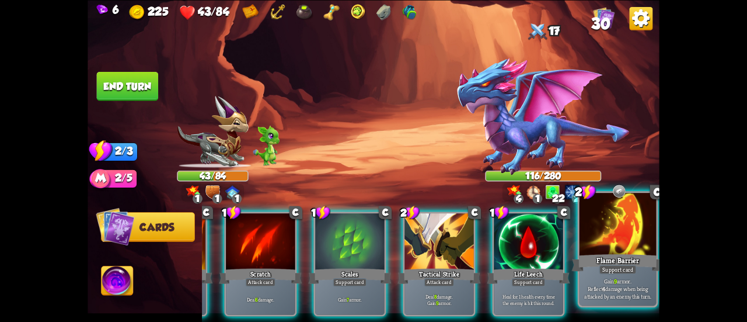
click at [599, 288] on p "Gain 9 armor. Reflect 4 damage when being attacked by an enemy this turn." at bounding box center [618, 288] width 73 height 23
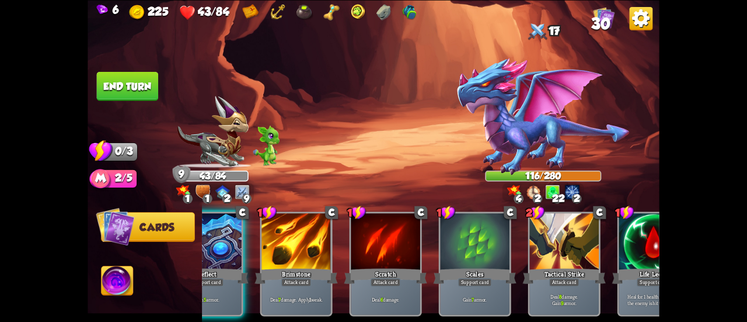
scroll to position [0, 0]
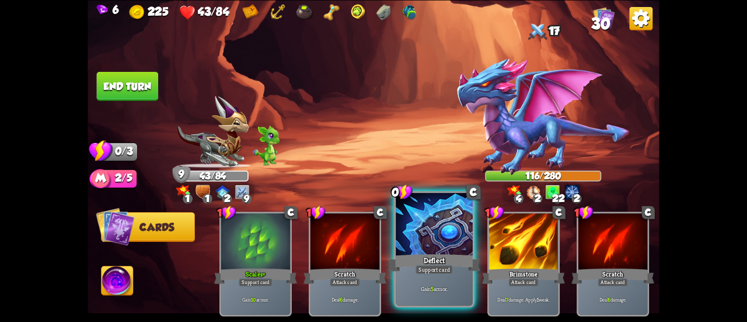
click at [412, 278] on div "Gain 5 armor." at bounding box center [434, 288] width 77 height 33
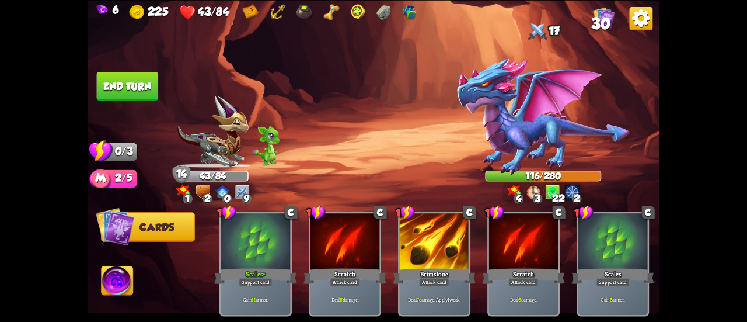
click at [123, 76] on button "End turn" at bounding box center [128, 85] width 62 height 29
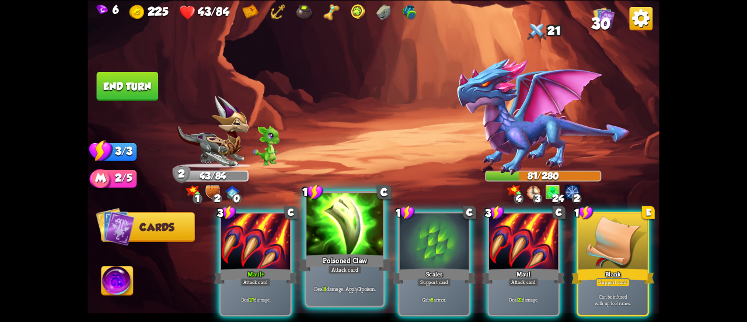
click at [326, 270] on div "Poisoned Claw" at bounding box center [345, 262] width 92 height 20
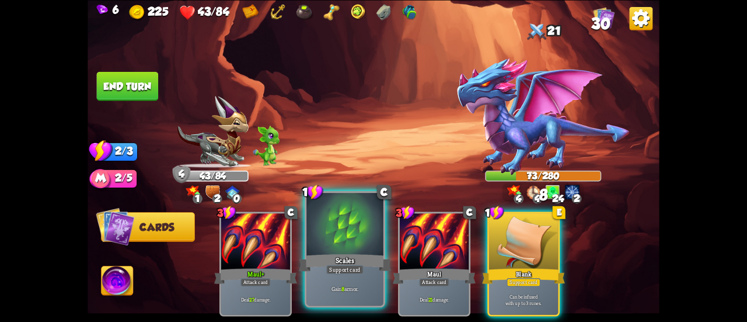
click at [323, 268] on div "Scales" at bounding box center [345, 262] width 92 height 20
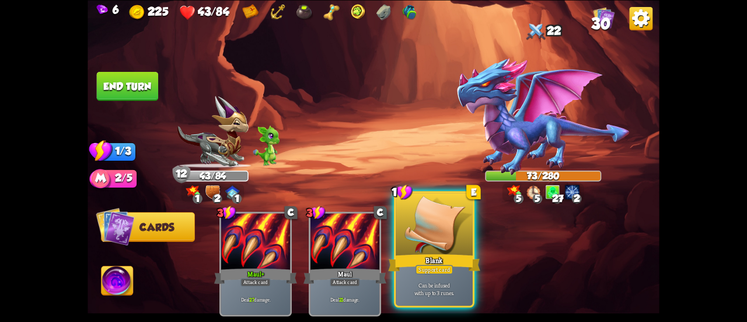
click at [423, 265] on div "Support card" at bounding box center [434, 269] width 37 height 9
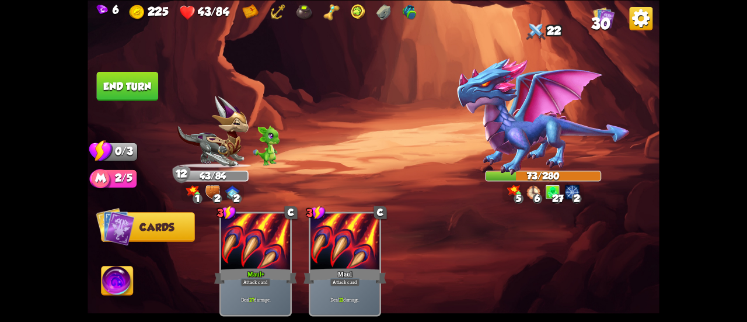
click at [136, 84] on button "End turn" at bounding box center [128, 85] width 62 height 29
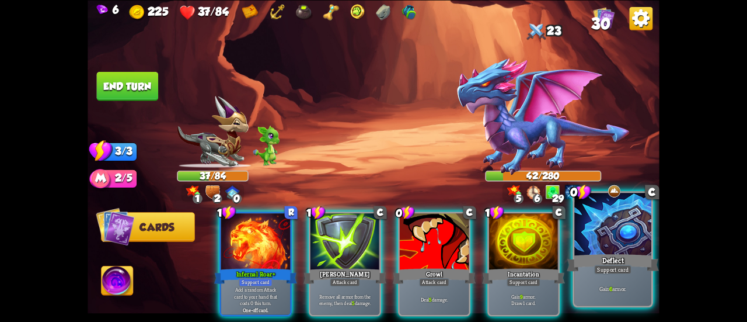
click at [606, 246] on div at bounding box center [613, 225] width 77 height 65
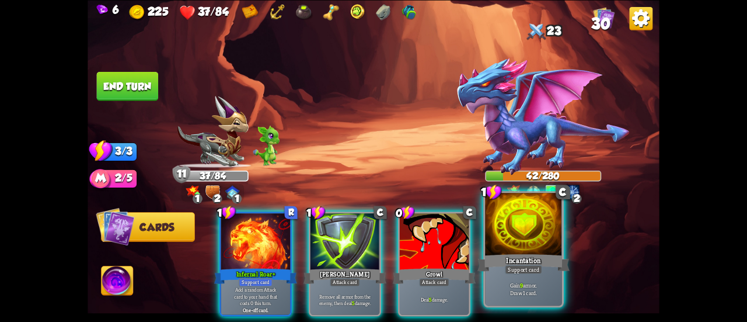
click at [529, 267] on div "Support card" at bounding box center [523, 269] width 37 height 9
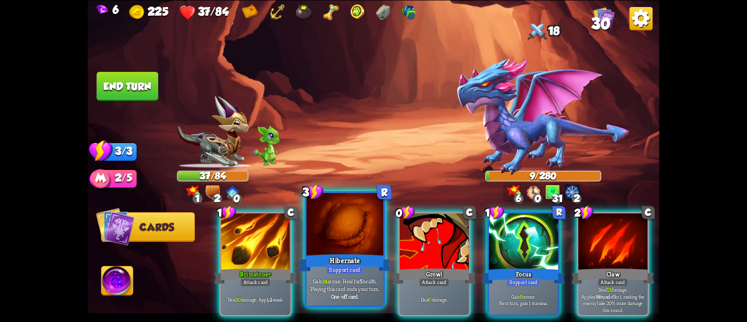
click at [358, 266] on div "Support card" at bounding box center [344, 269] width 37 height 9
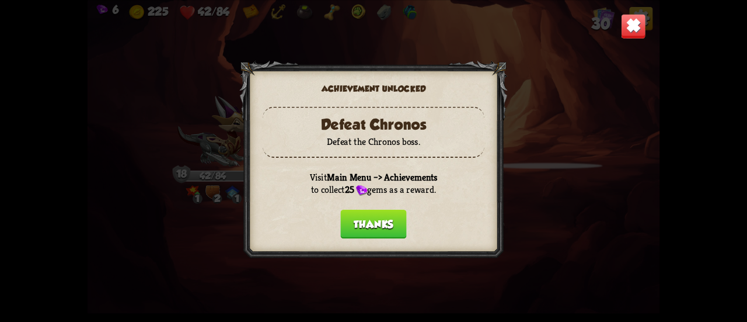
click at [360, 226] on button "Thanks" at bounding box center [373, 223] width 66 height 29
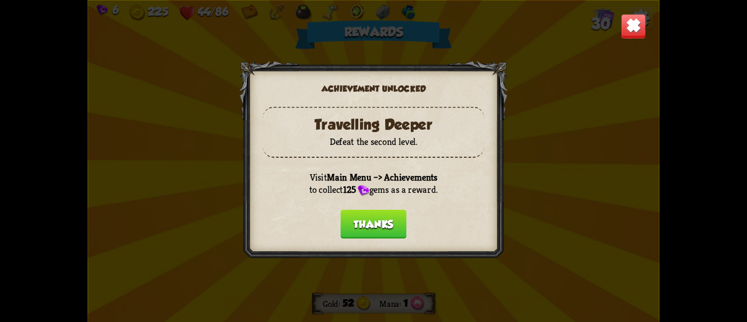
click at [356, 223] on button "Thanks" at bounding box center [373, 223] width 66 height 29
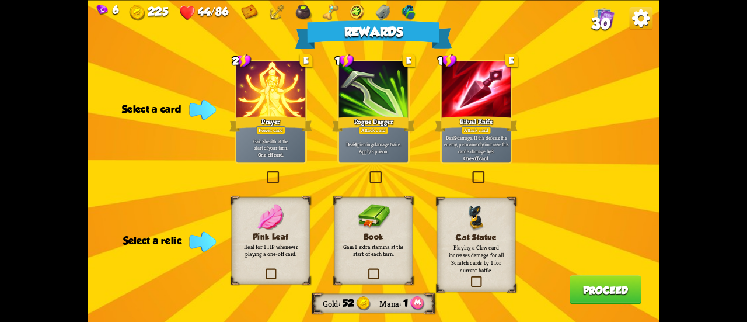
click at [368, 172] on label at bounding box center [368, 172] width 0 height 0
click at [0, 0] on input "checkbox" at bounding box center [0, 0] width 0 height 0
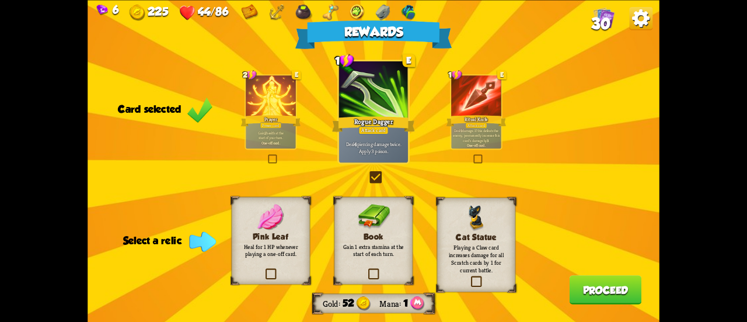
click at [298, 259] on div "Pink Leaf Heal for 1 HP whenever playing a one-off card." at bounding box center [271, 240] width 79 height 88
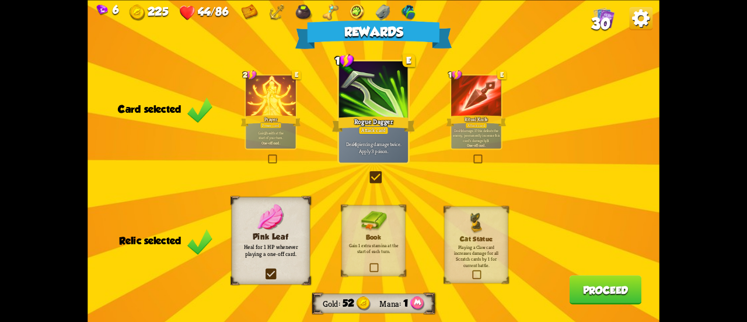
click at [597, 290] on button "Proceed" at bounding box center [606, 289] width 72 height 29
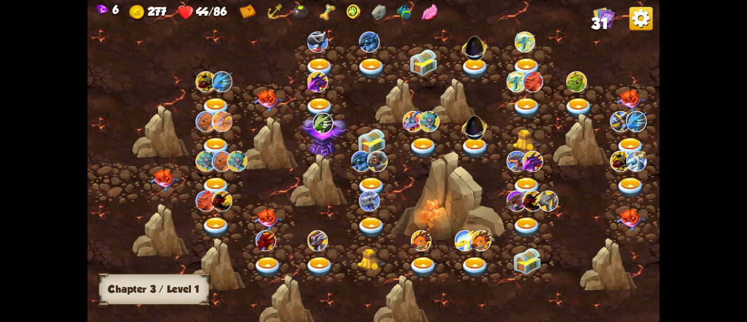
click at [168, 175] on img at bounding box center [164, 180] width 29 height 22
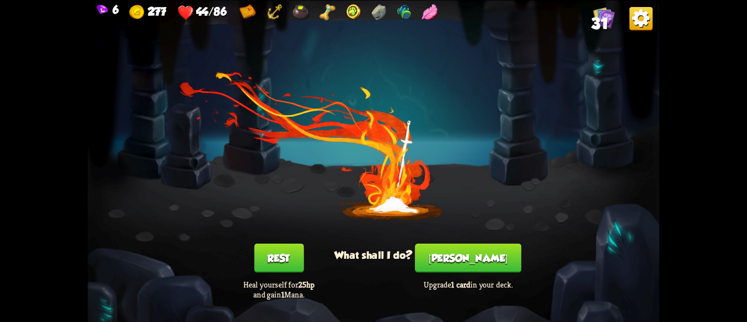
click at [489, 263] on button "[PERSON_NAME]" at bounding box center [468, 257] width 106 height 29
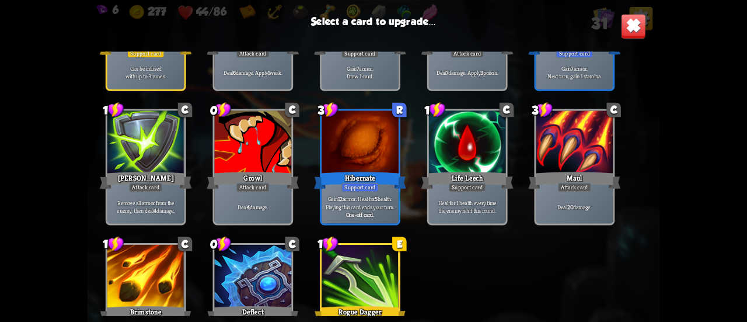
scroll to position [718, 0]
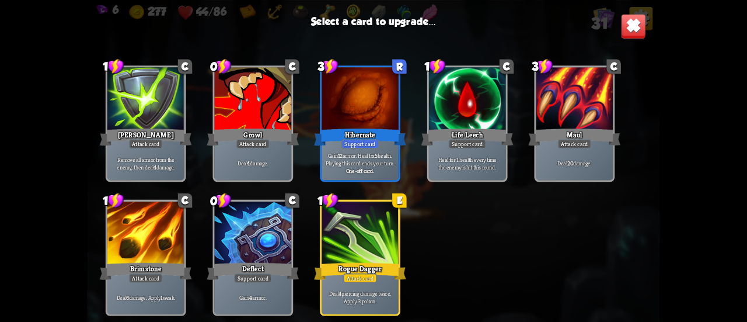
click at [356, 253] on div at bounding box center [360, 233] width 77 height 65
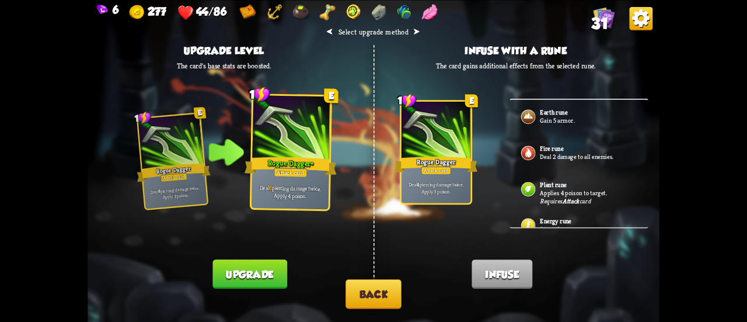
click at [540, 189] on div "Plant rune Applies 4 poison to target. Requires Attack card" at bounding box center [579, 190] width 138 height 36
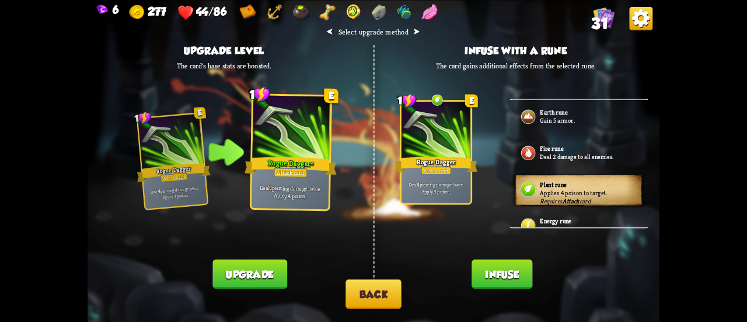
click at [517, 272] on button "Infuse" at bounding box center [502, 273] width 61 height 29
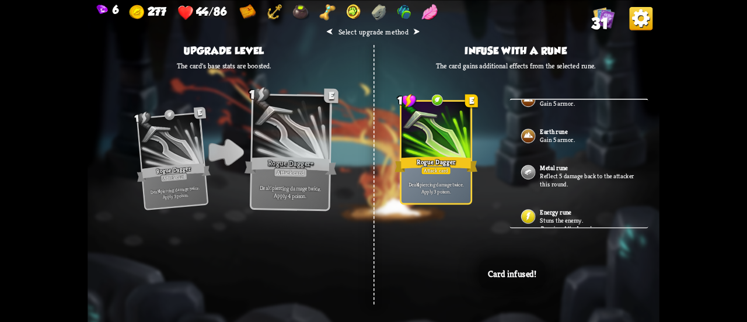
scroll to position [215, 0]
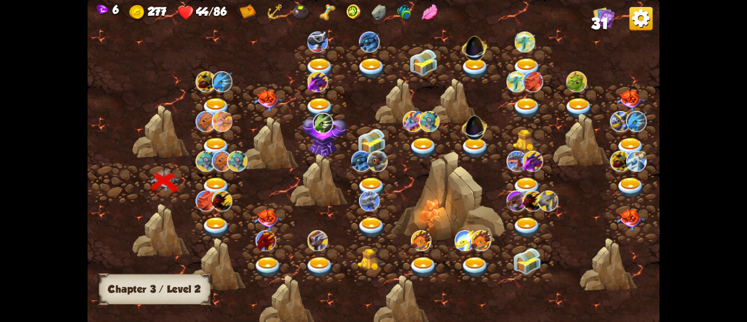
click at [213, 182] on img at bounding box center [216, 188] width 29 height 21
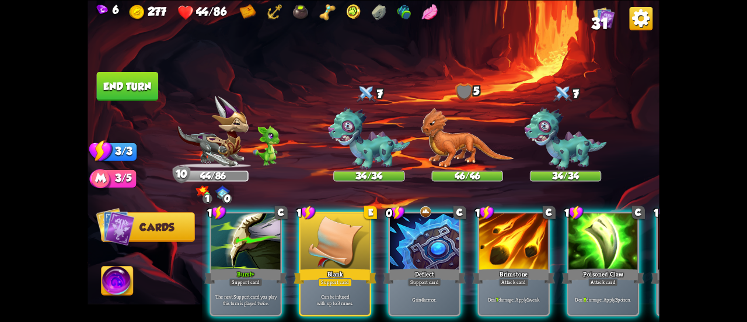
scroll to position [0, 0]
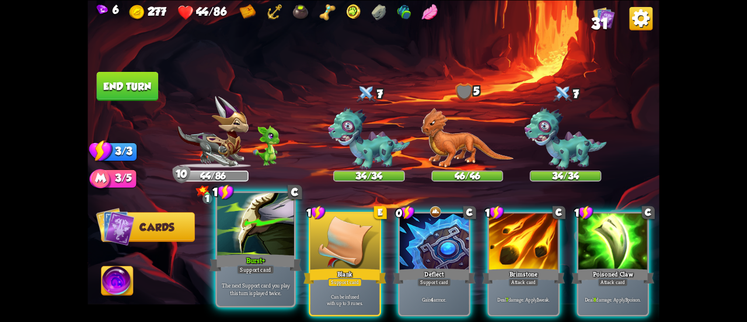
click at [258, 263] on div "Burst+" at bounding box center [256, 262] width 92 height 20
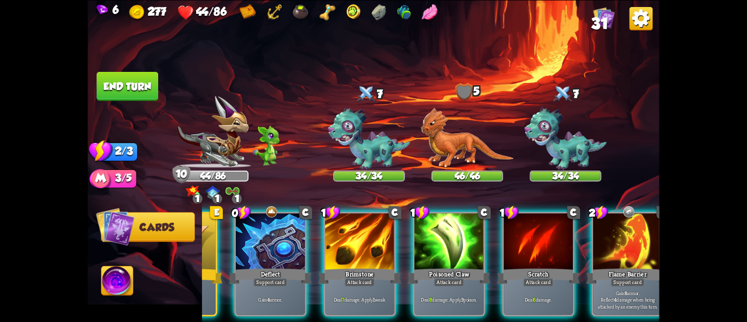
scroll to position [0, 110]
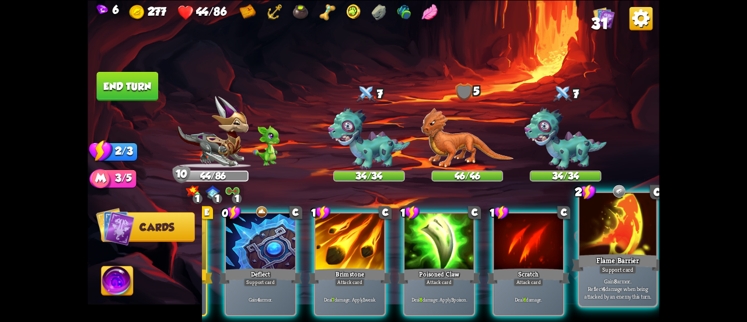
click at [596, 276] on div "Gain 8 armor. Reflect 4 damage when being attacked by an enemy this turn." at bounding box center [618, 288] width 77 height 33
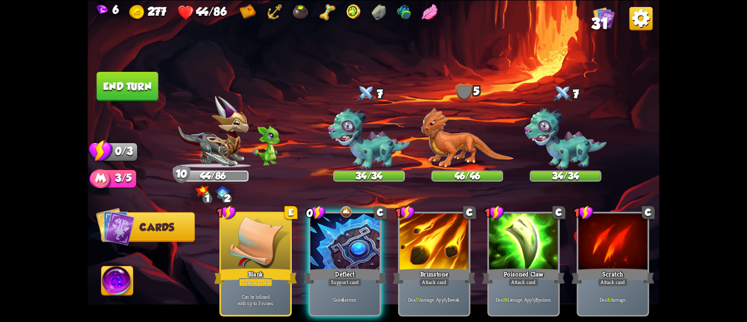
scroll to position [0, 0]
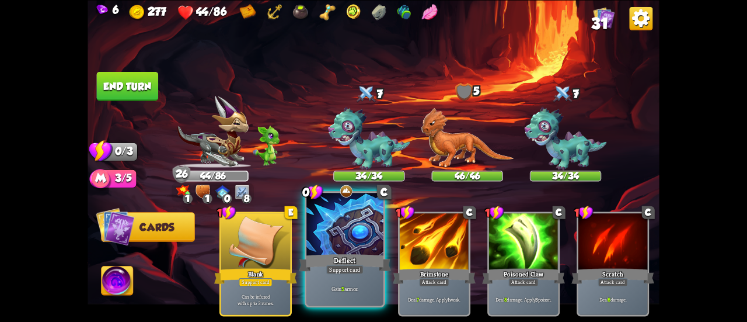
click at [336, 249] on div at bounding box center [345, 225] width 77 height 65
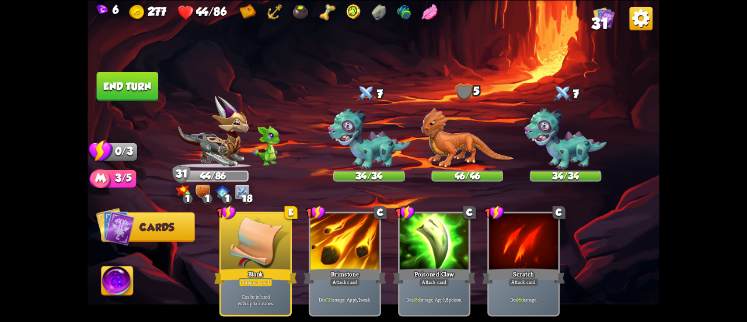
click at [128, 79] on button "End turn" at bounding box center [128, 85] width 62 height 29
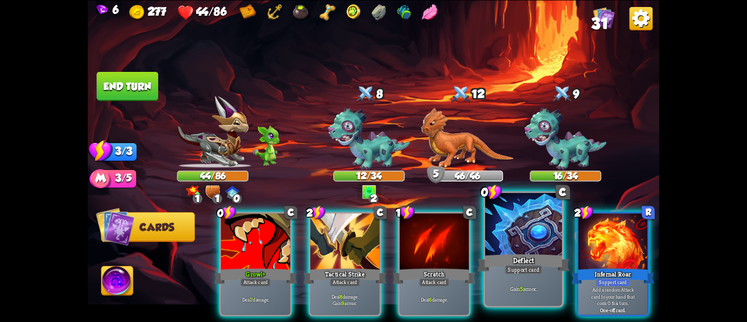
click at [529, 255] on div "Deflect" at bounding box center [524, 262] width 92 height 20
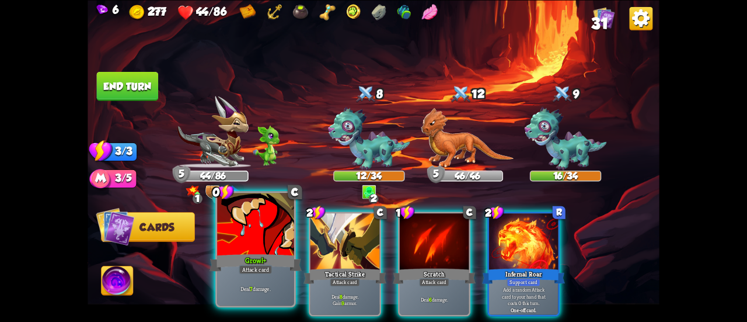
click at [276, 269] on div "Growl+" at bounding box center [256, 262] width 92 height 20
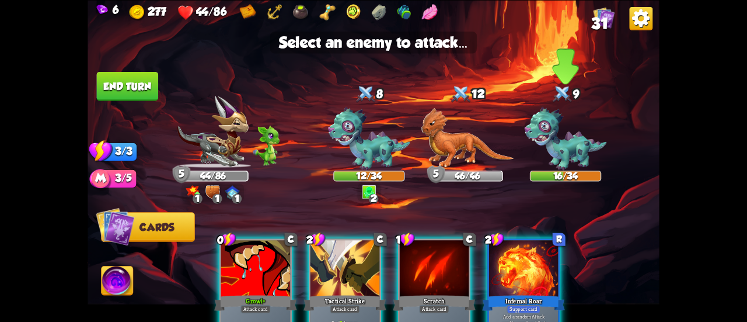
click at [561, 141] on img at bounding box center [566, 139] width 82 height 64
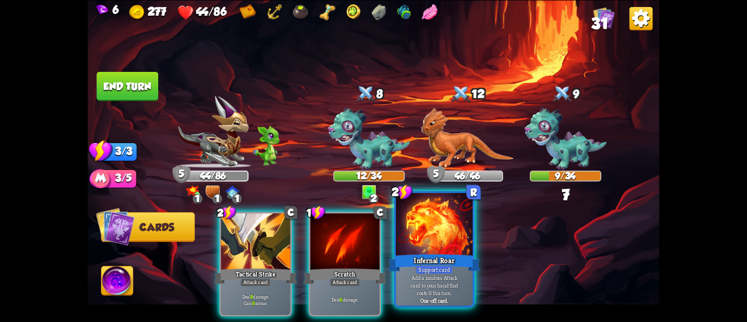
click at [413, 225] on div at bounding box center [434, 225] width 77 height 65
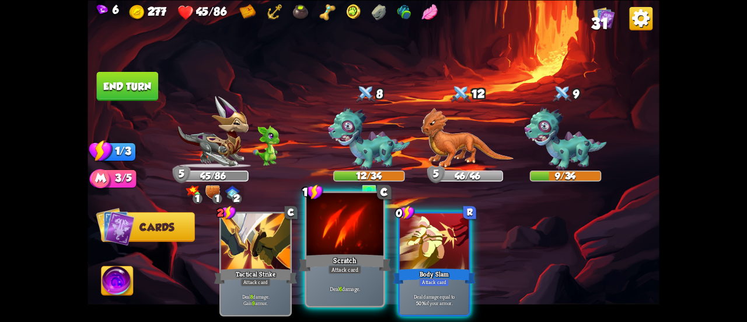
click at [355, 265] on div "Attack card" at bounding box center [344, 269] width 33 height 9
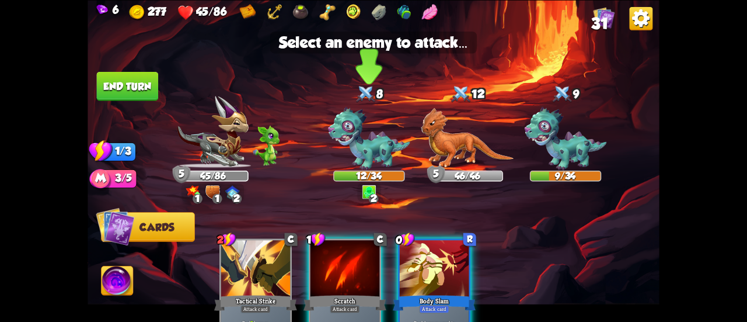
click at [364, 150] on img at bounding box center [369, 139] width 82 height 64
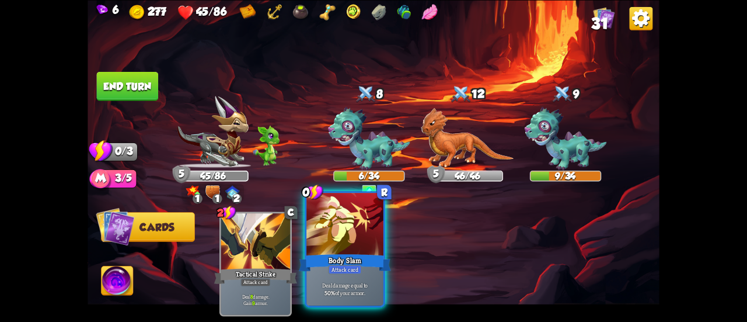
click at [350, 238] on div at bounding box center [345, 225] width 77 height 65
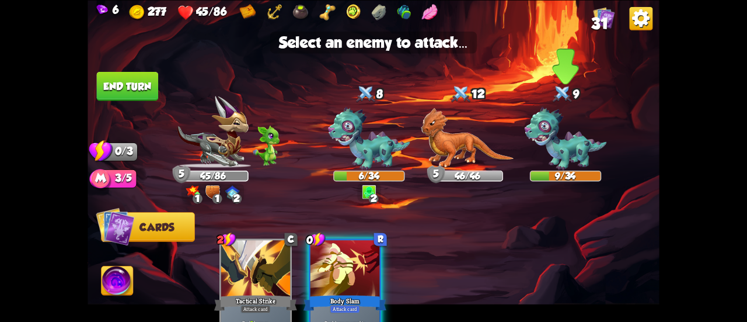
click at [550, 141] on img at bounding box center [566, 139] width 82 height 64
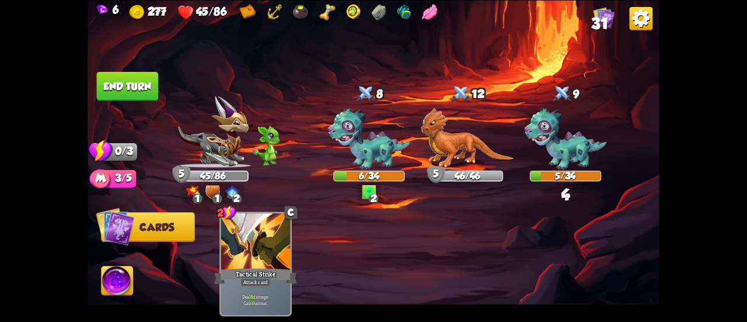
click at [139, 86] on button "End turn" at bounding box center [128, 85] width 62 height 29
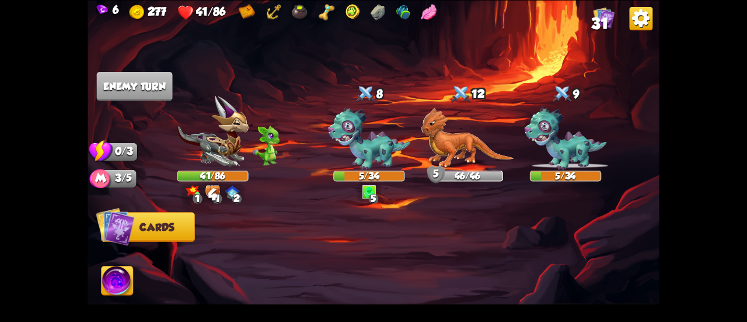
click at [117, 278] on img at bounding box center [118, 282] width 32 height 32
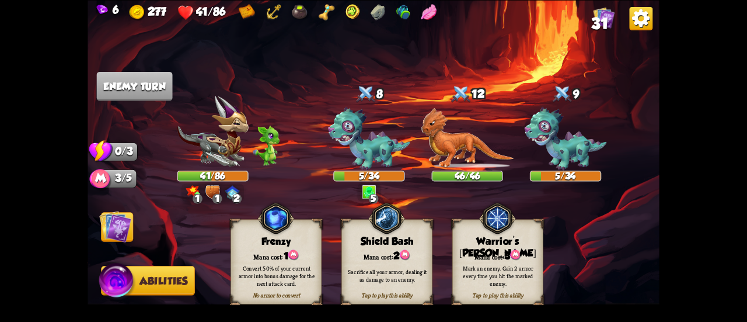
click at [115, 222] on img at bounding box center [115, 226] width 32 height 32
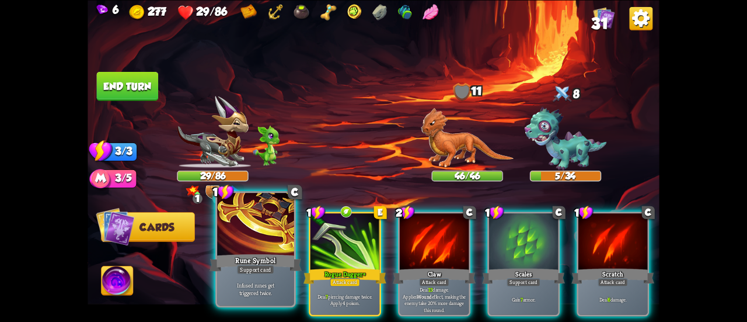
click at [256, 237] on div at bounding box center [255, 225] width 77 height 65
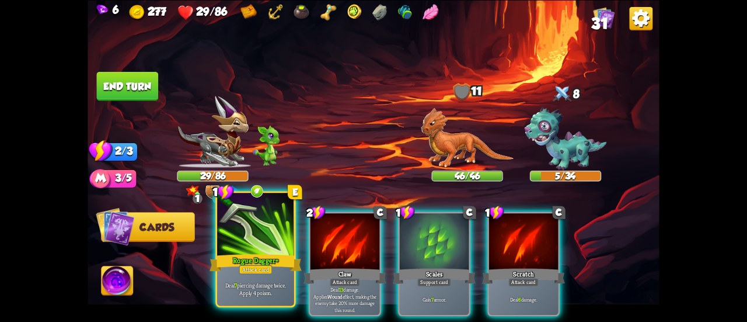
click at [248, 247] on div at bounding box center [255, 225] width 77 height 65
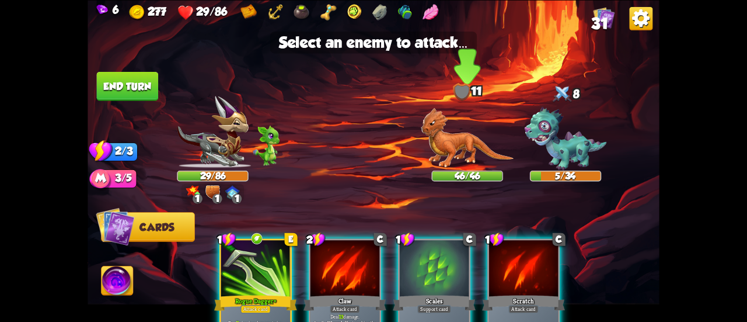
click at [451, 140] on img at bounding box center [467, 137] width 93 height 60
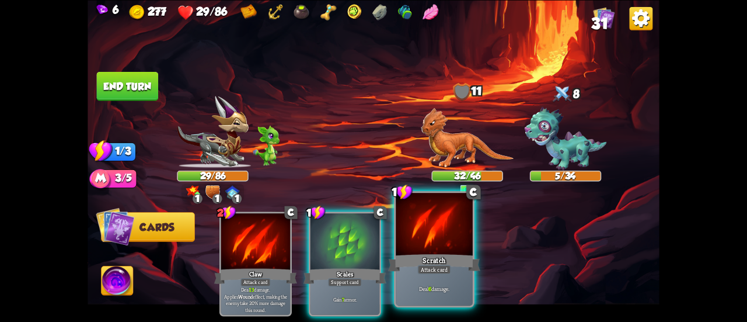
click at [426, 245] on div at bounding box center [434, 225] width 77 height 65
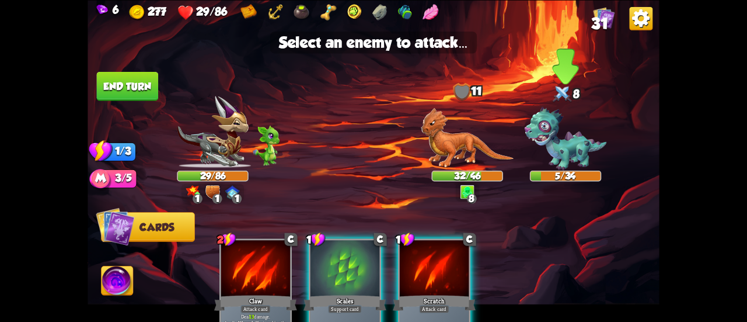
click at [564, 131] on img at bounding box center [566, 139] width 82 height 64
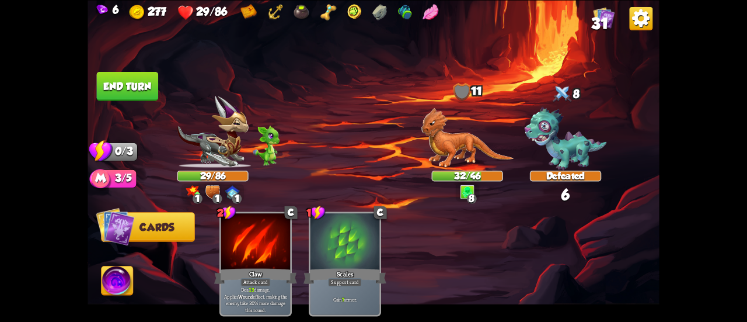
click at [128, 84] on button "End turn" at bounding box center [128, 85] width 62 height 29
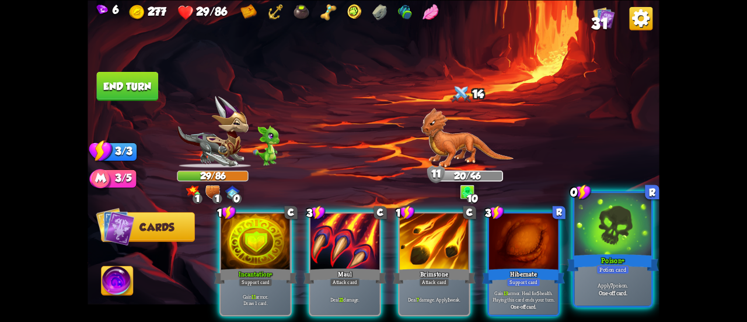
click at [591, 234] on div at bounding box center [613, 225] width 77 height 65
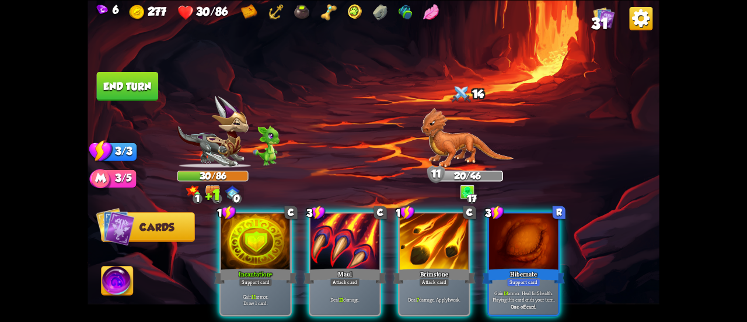
click at [501, 229] on div at bounding box center [523, 242] width 69 height 58
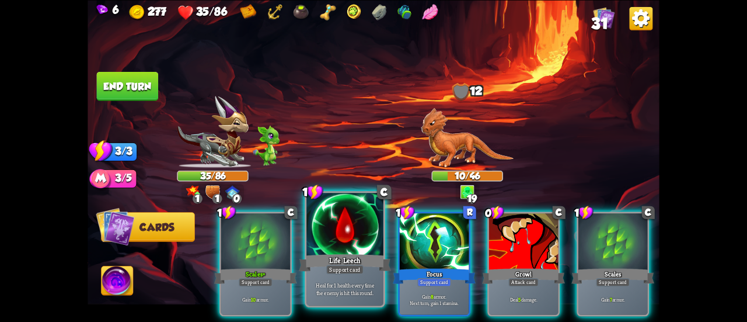
click at [334, 250] on div at bounding box center [345, 225] width 77 height 65
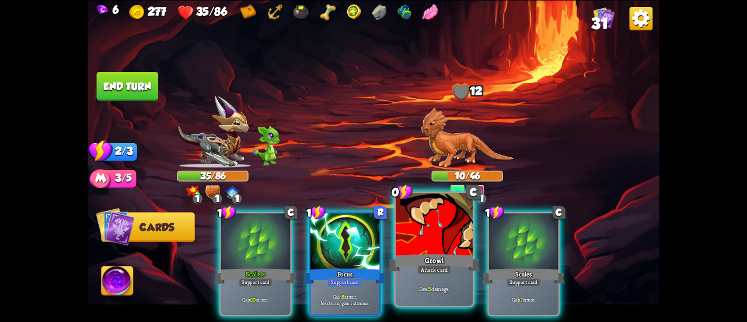
click at [423, 247] on div at bounding box center [434, 225] width 77 height 65
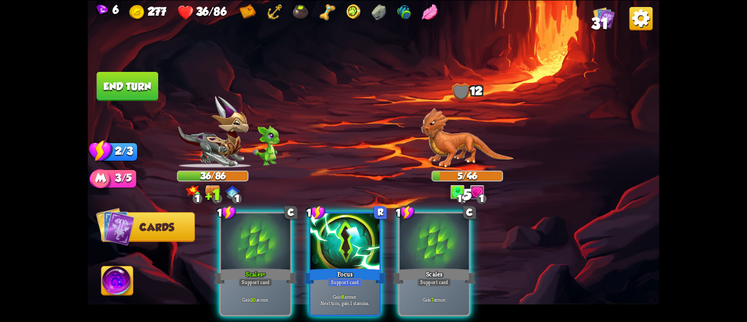
click at [126, 85] on button "End turn" at bounding box center [128, 85] width 62 height 29
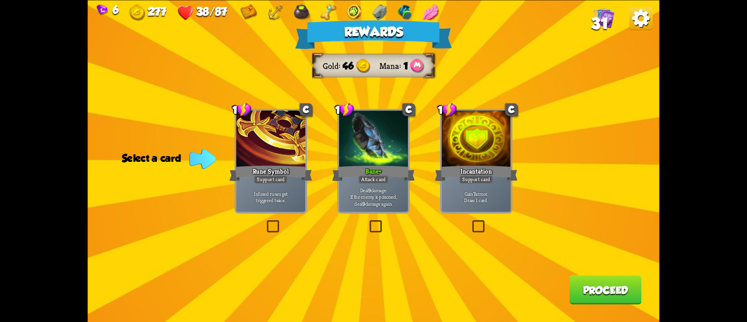
click at [382, 190] on p "Deal 9 damage. If the enemy is poisoned, deal 9 damage again." at bounding box center [374, 196] width 66 height 20
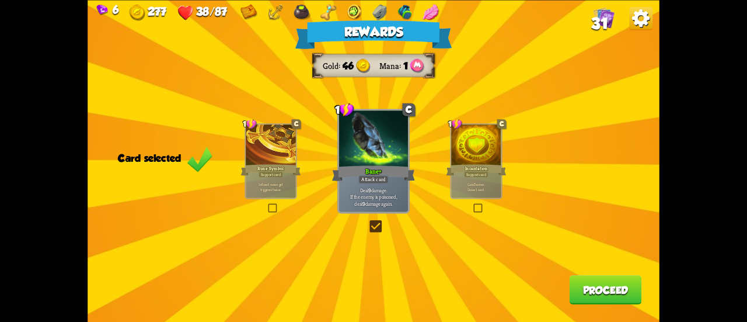
click at [584, 290] on button "Proceed" at bounding box center [606, 289] width 72 height 29
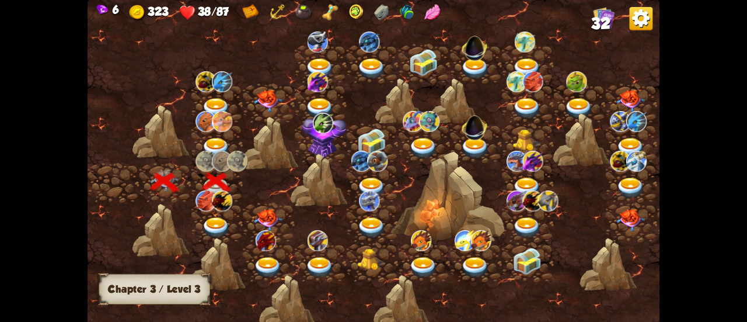
click at [217, 224] on img at bounding box center [216, 227] width 29 height 21
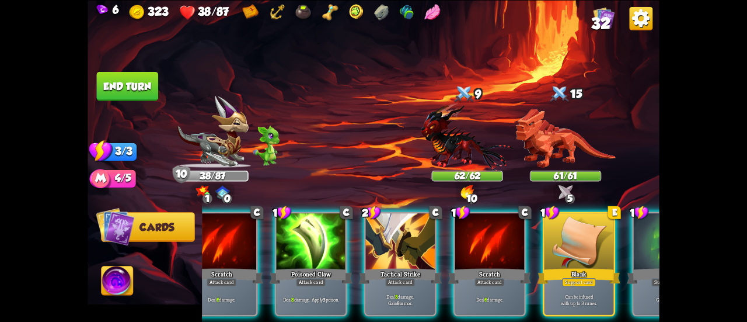
scroll to position [0, 227]
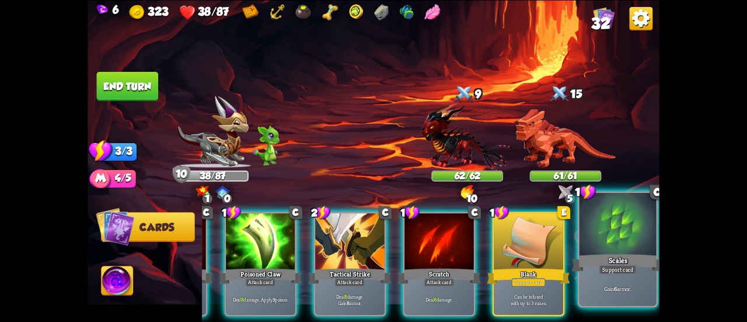
click at [635, 270] on div "Support card" at bounding box center [617, 269] width 37 height 9
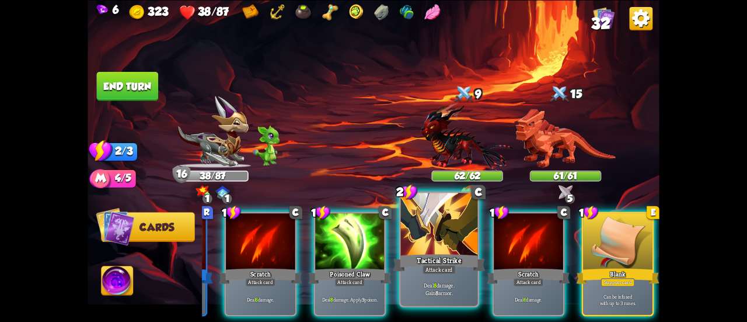
click at [456, 284] on p "Deal 8 damage. Gain 8 armor." at bounding box center [439, 288] width 73 height 15
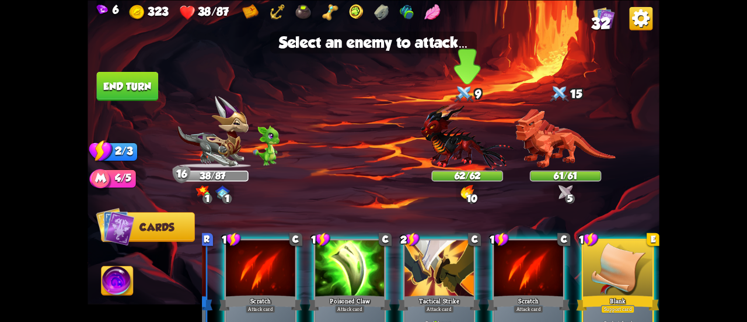
click at [473, 148] on img at bounding box center [467, 136] width 93 height 68
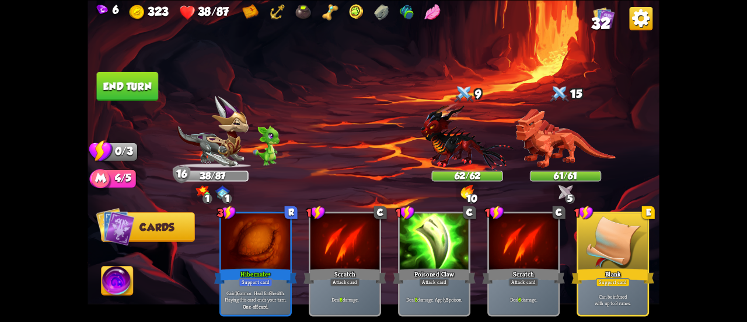
scroll to position [0, 0]
click at [140, 81] on button "End turn" at bounding box center [128, 85] width 62 height 29
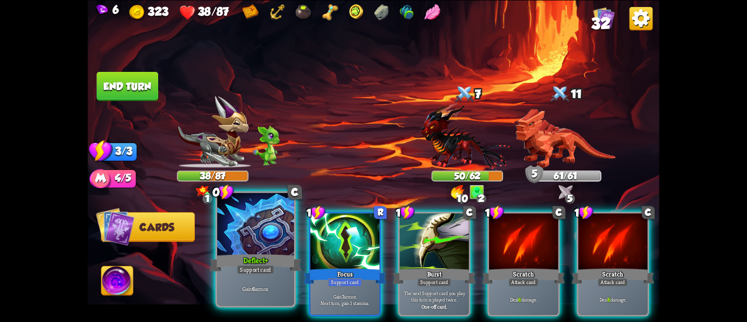
click at [257, 267] on div "Support card" at bounding box center [255, 269] width 37 height 9
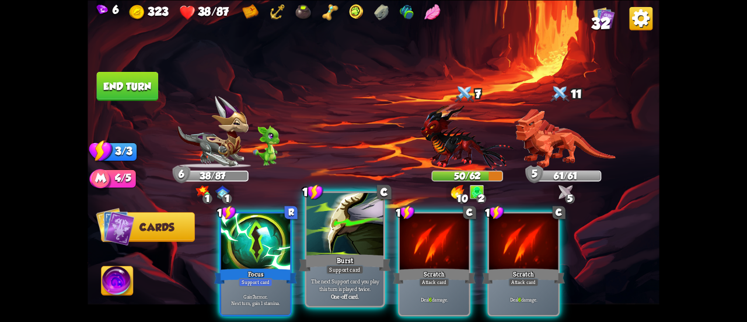
click at [337, 252] on div "Burst" at bounding box center [345, 262] width 92 height 20
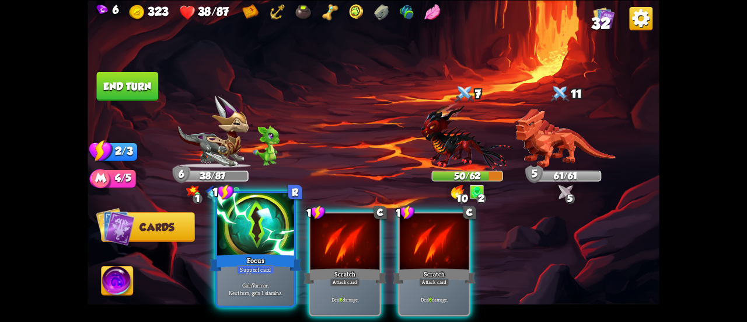
click at [258, 255] on div "Focus" at bounding box center [256, 262] width 92 height 20
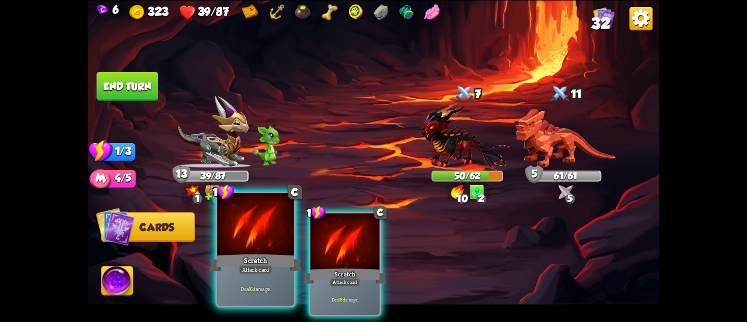
click at [249, 255] on div "Scratch" at bounding box center [256, 262] width 92 height 20
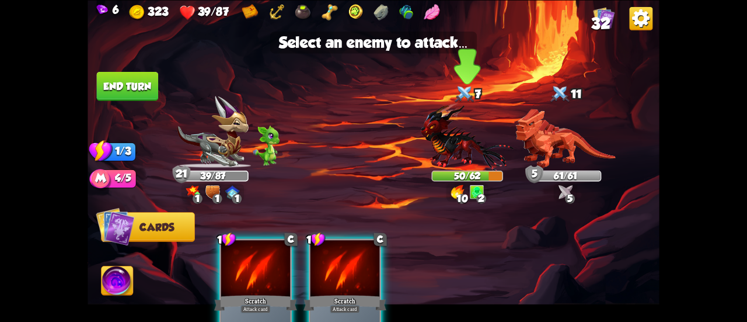
click at [459, 138] on img at bounding box center [467, 136] width 93 height 68
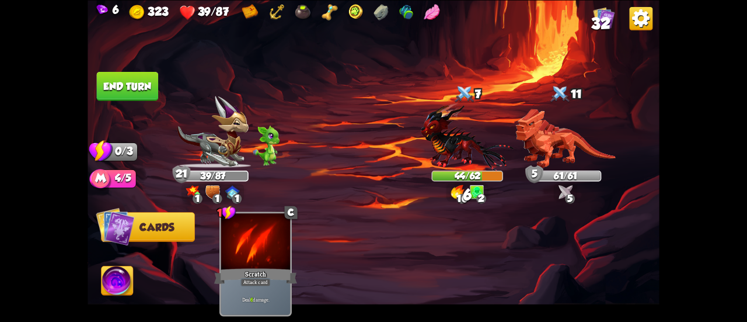
click at [134, 88] on button "End turn" at bounding box center [128, 85] width 62 height 29
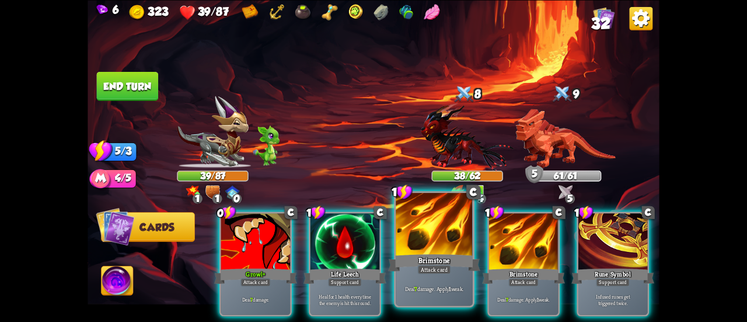
click at [437, 255] on div "Brimstone" at bounding box center [434, 262] width 92 height 20
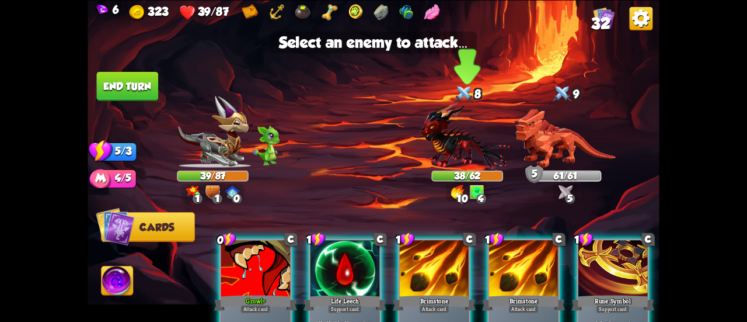
click at [455, 140] on img at bounding box center [467, 136] width 93 height 68
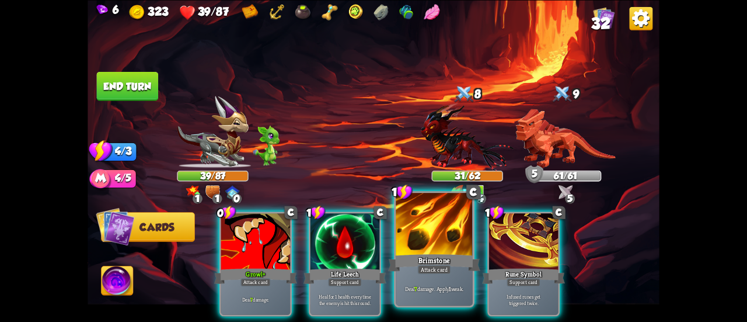
click at [427, 228] on div at bounding box center [434, 225] width 77 height 65
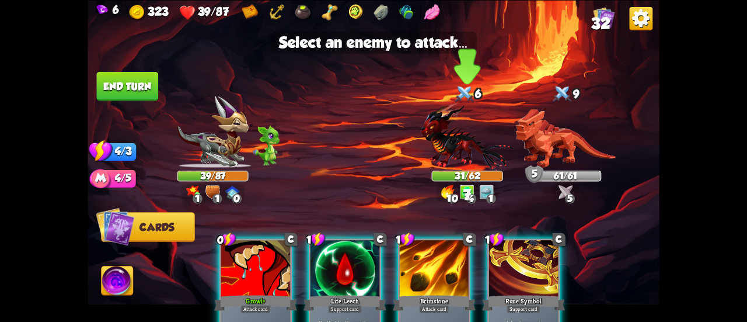
click at [458, 144] on img at bounding box center [467, 136] width 93 height 68
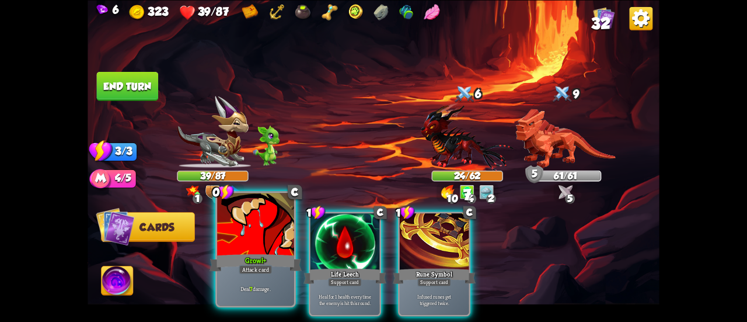
click at [248, 268] on div "Attack card" at bounding box center [255, 269] width 33 height 9
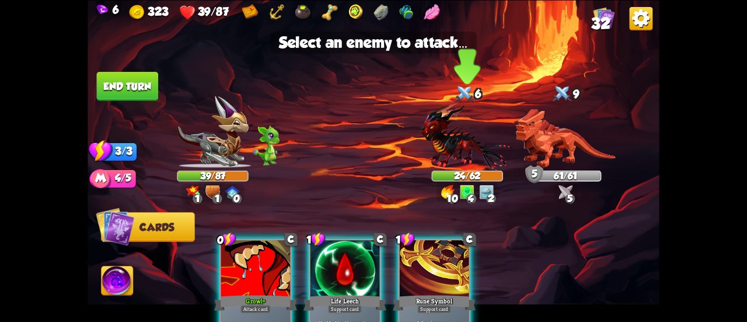
click at [467, 137] on img at bounding box center [467, 136] width 93 height 68
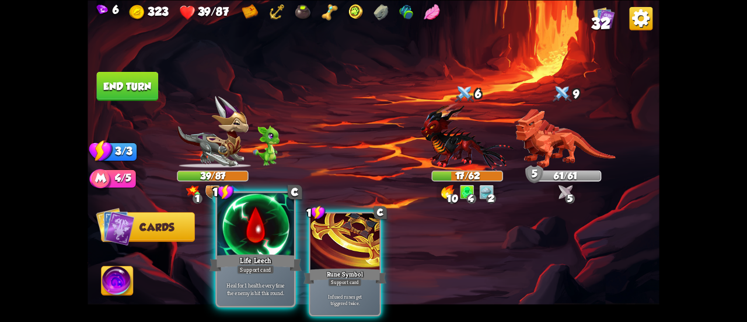
click at [252, 258] on div "Life Leech" at bounding box center [256, 262] width 92 height 20
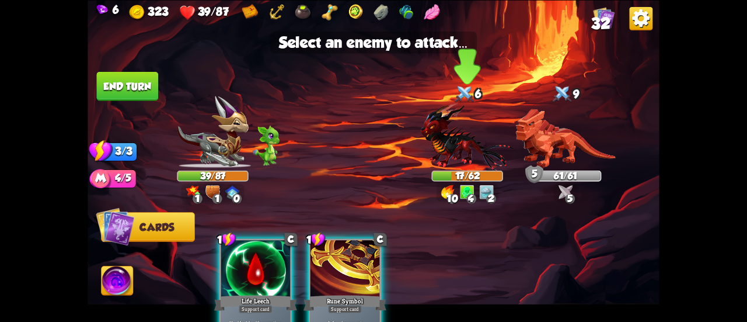
click at [434, 140] on img at bounding box center [467, 136] width 93 height 68
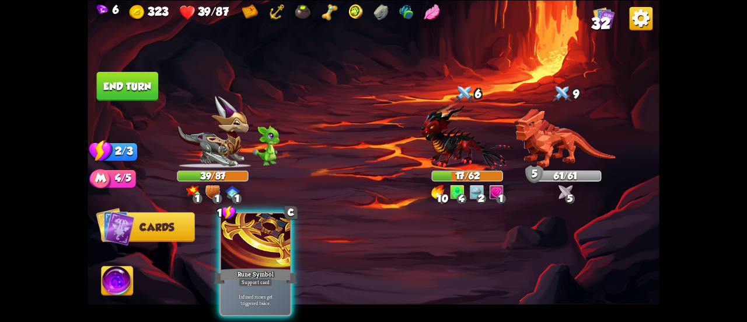
click at [123, 74] on button "End turn" at bounding box center [128, 85] width 62 height 29
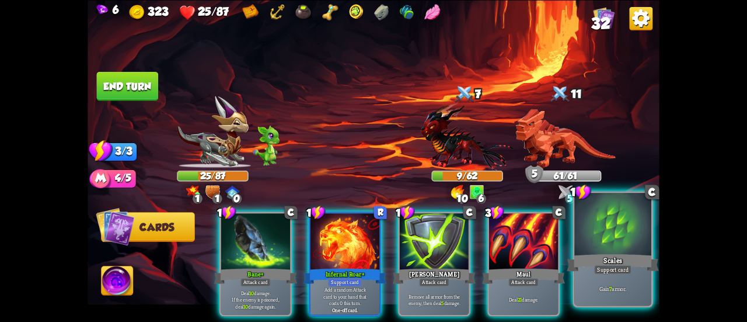
click at [624, 257] on div "Scales" at bounding box center [613, 262] width 92 height 20
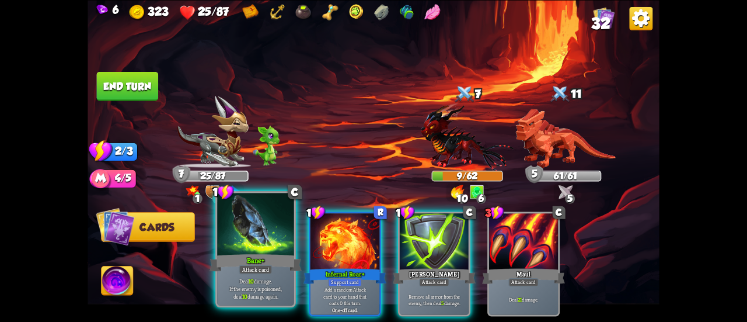
click at [273, 259] on div "Bane+" at bounding box center [256, 262] width 92 height 20
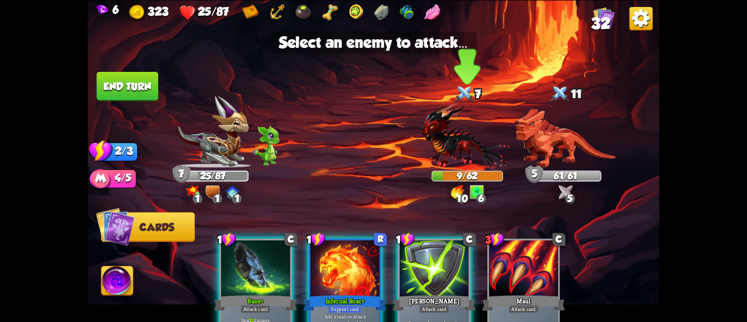
click at [465, 142] on img at bounding box center [467, 136] width 93 height 68
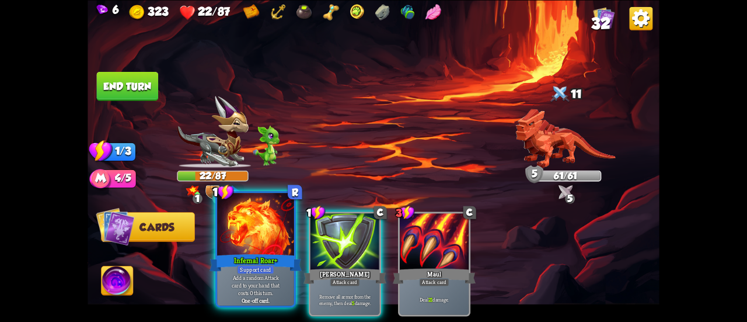
click at [277, 249] on div at bounding box center [255, 225] width 77 height 65
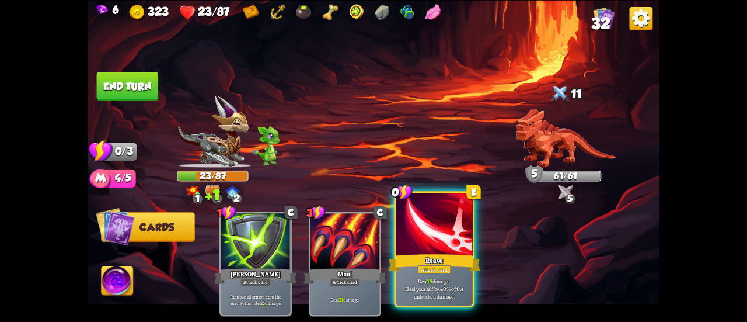
click at [447, 244] on div at bounding box center [434, 225] width 77 height 65
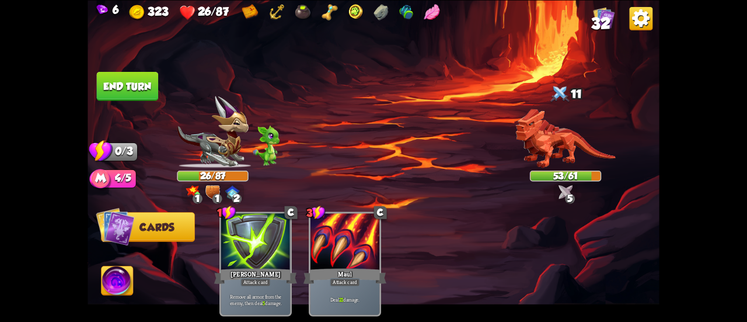
click at [143, 84] on button "End turn" at bounding box center [128, 85] width 62 height 29
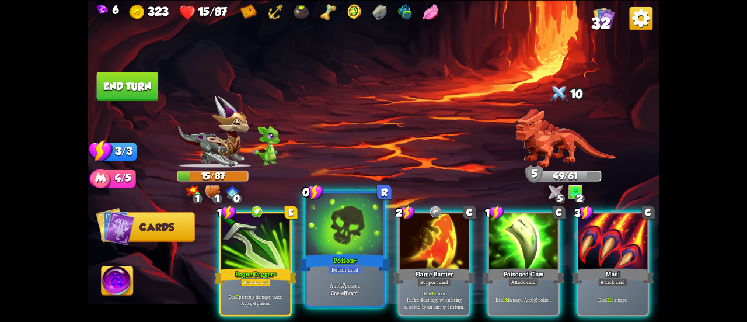
click at [331, 251] on div at bounding box center [345, 225] width 77 height 65
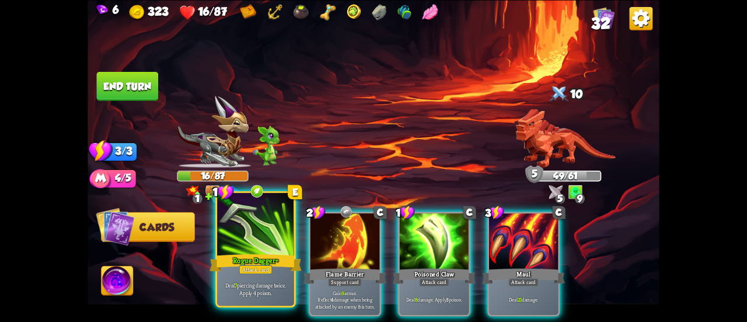
click at [256, 276] on div "Deal 7 piercing damage twice. Apply 4 poison." at bounding box center [255, 288] width 77 height 33
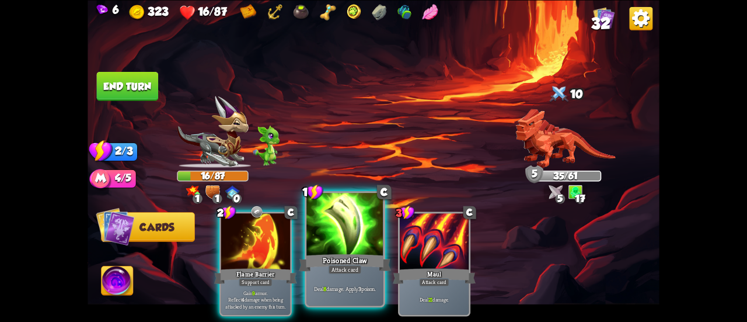
click at [329, 262] on div "Poisoned Claw" at bounding box center [345, 262] width 92 height 20
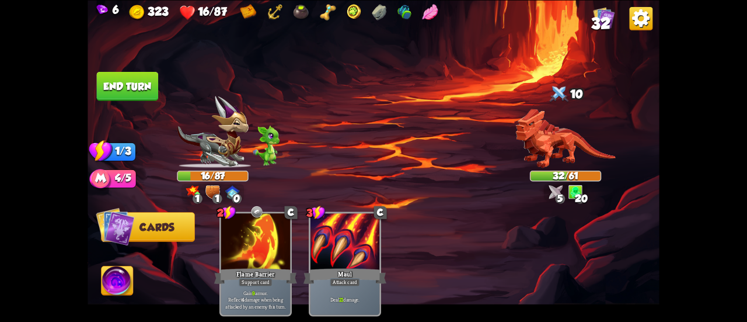
click at [126, 82] on button "End turn" at bounding box center [128, 85] width 62 height 29
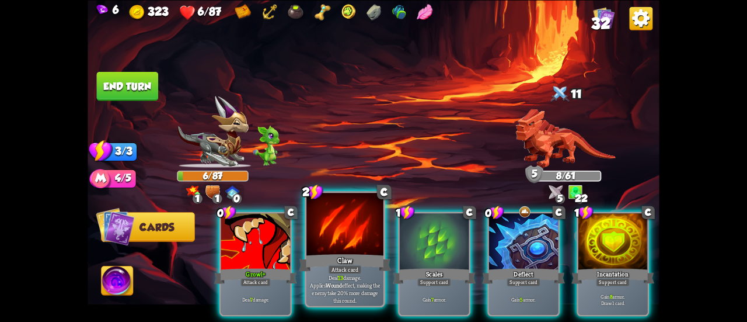
click at [348, 258] on div "Claw" at bounding box center [345, 262] width 92 height 20
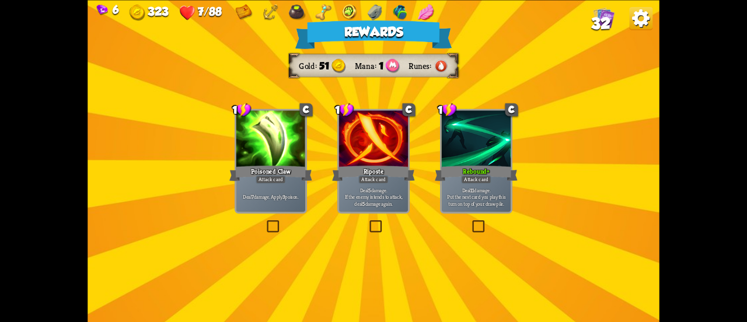
click at [291, 114] on div at bounding box center [271, 139] width 69 height 58
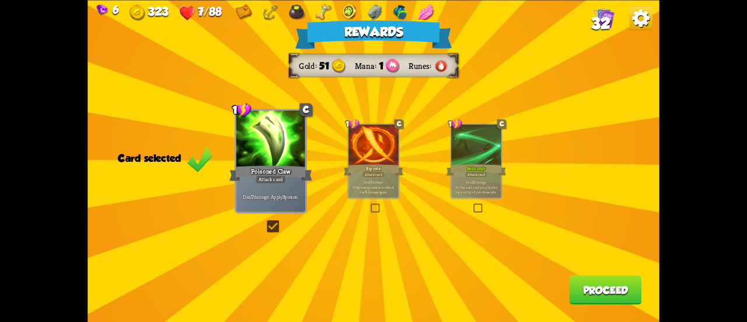
click at [486, 183] on p "Deal 11 damage. Put the next card you play this turn on top of your draw pile." at bounding box center [476, 186] width 47 height 15
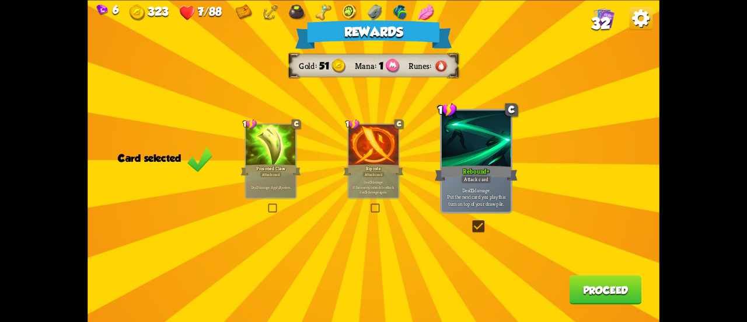
click at [573, 286] on button "Proceed" at bounding box center [606, 289] width 72 height 29
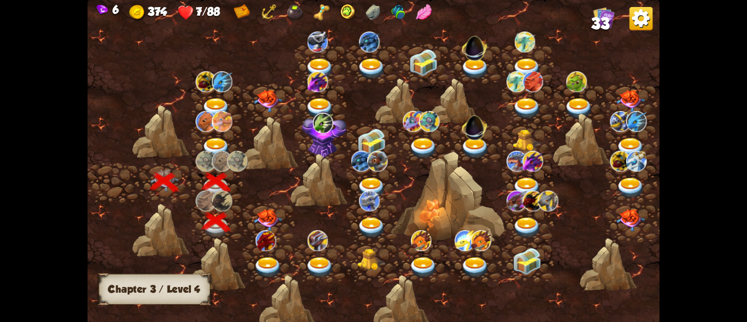
click at [266, 216] on img at bounding box center [268, 220] width 29 height 22
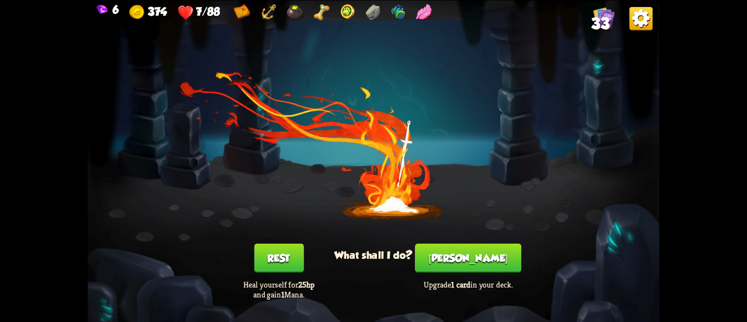
click at [443, 266] on button "[PERSON_NAME]" at bounding box center [468, 257] width 106 height 29
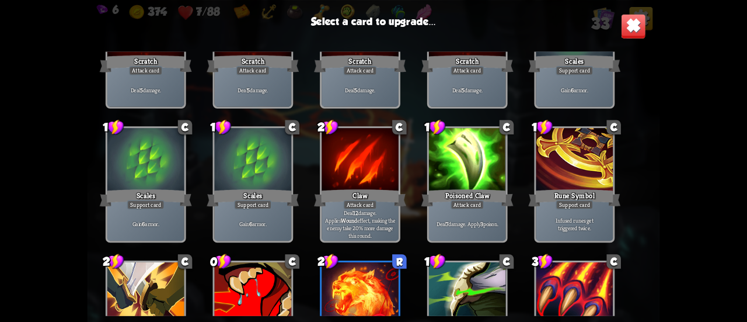
scroll to position [17, 0]
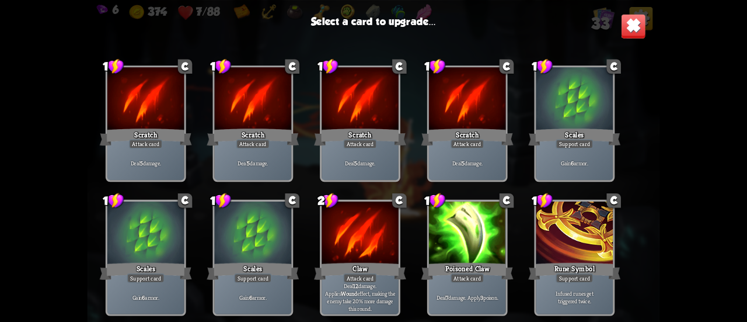
click at [626, 23] on img at bounding box center [633, 25] width 25 height 25
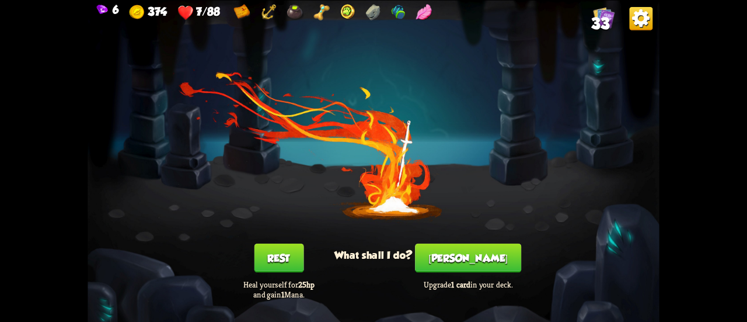
click at [267, 251] on button "Rest" at bounding box center [279, 257] width 50 height 29
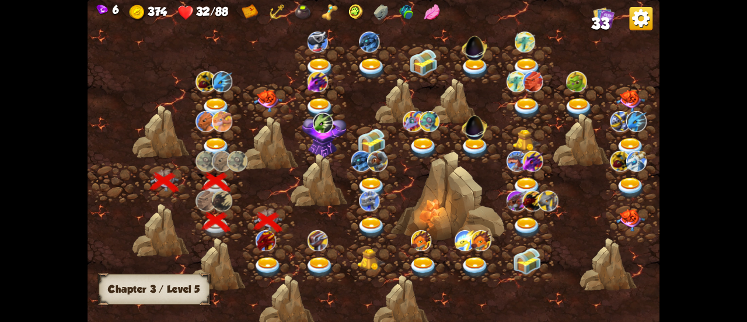
click at [272, 261] on img at bounding box center [268, 267] width 29 height 21
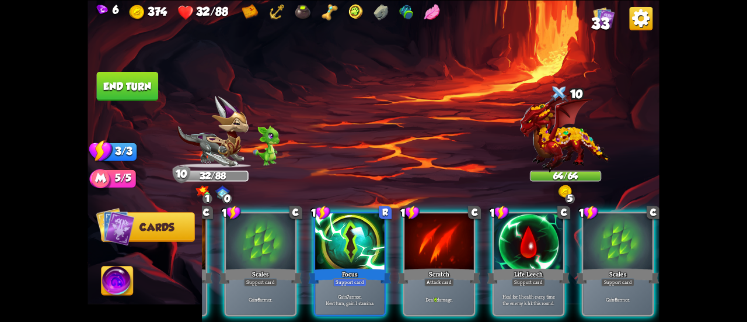
scroll to position [0, 0]
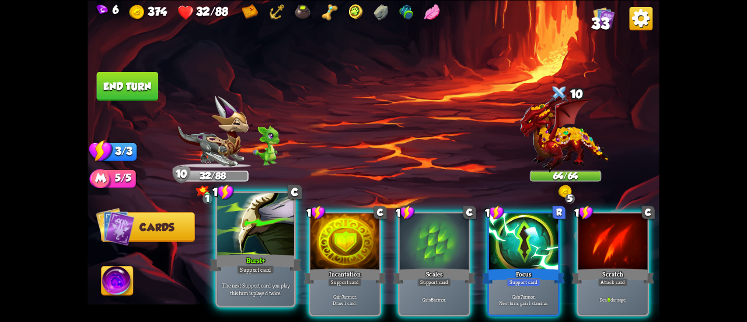
click at [256, 260] on div "Burst+" at bounding box center [256, 262] width 92 height 20
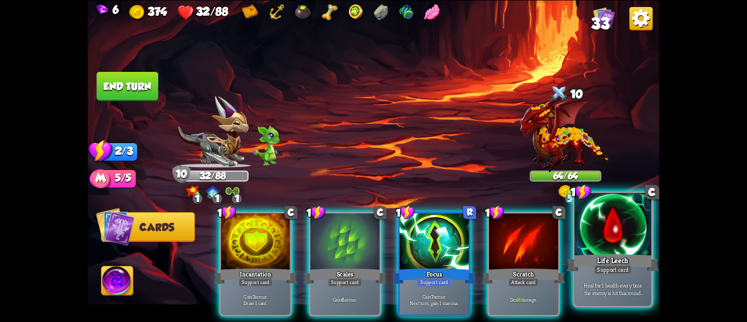
click at [606, 293] on p "Heal for 1 health every time the enemy is hit this round." at bounding box center [613, 288] width 73 height 15
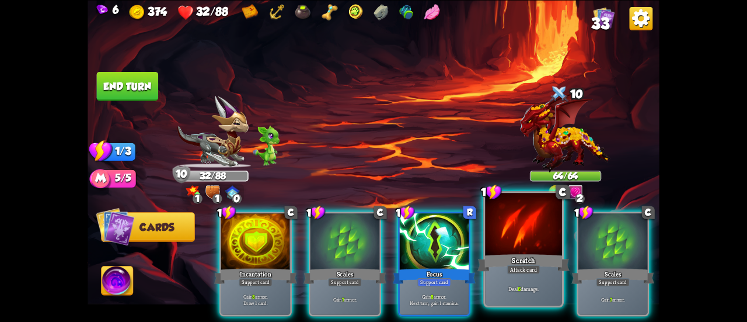
click at [551, 284] on p "Deal 6 damage." at bounding box center [524, 288] width 73 height 8
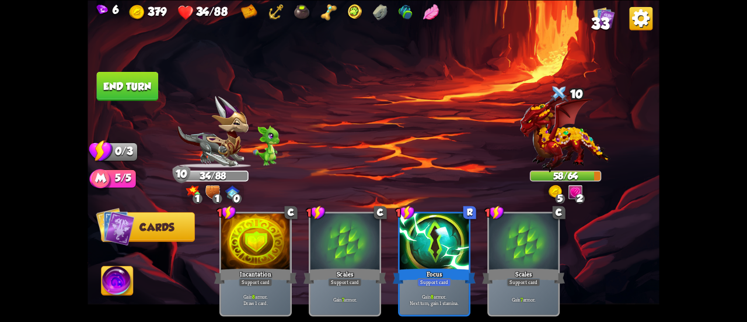
click at [148, 79] on button "End turn" at bounding box center [128, 85] width 62 height 29
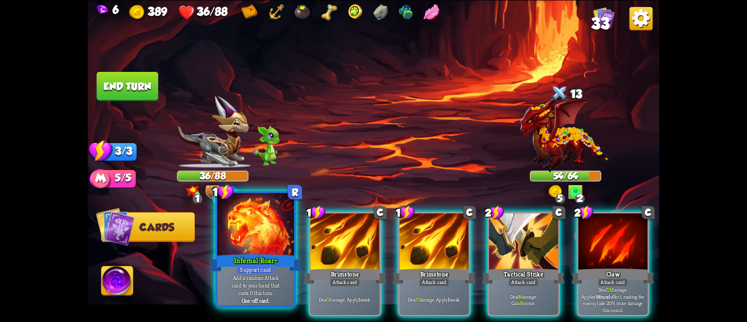
click at [237, 248] on div at bounding box center [255, 225] width 77 height 65
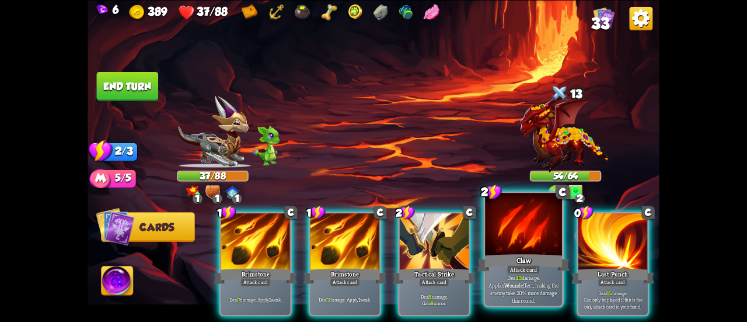
click at [506, 277] on p "Deal 13 damage. Applies Wound effect, making the enemy take 20% more damage thi…" at bounding box center [524, 288] width 73 height 30
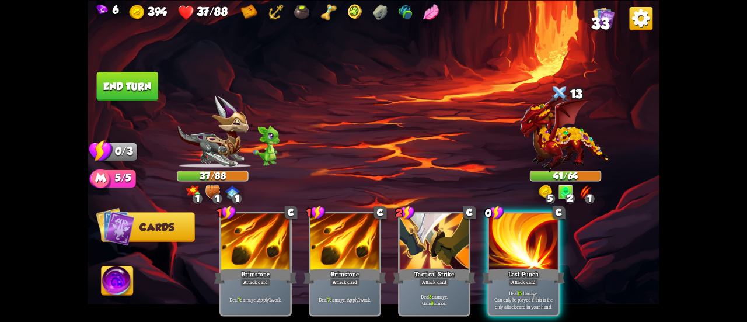
click at [130, 89] on button "End turn" at bounding box center [128, 85] width 62 height 29
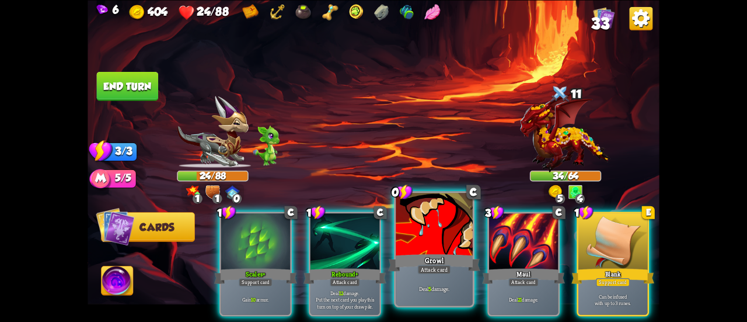
click at [444, 279] on div "Deal 5 damage." at bounding box center [434, 288] width 77 height 33
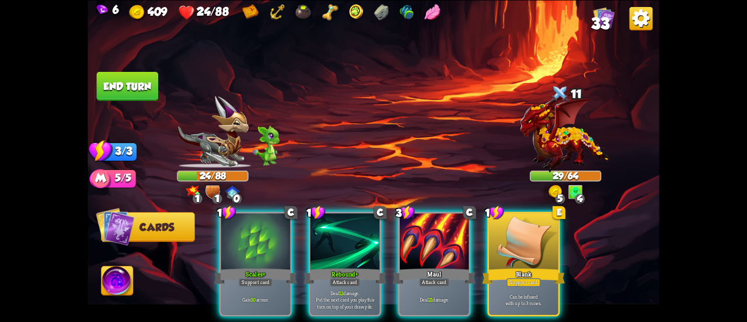
drag, startPoint x: 444, startPoint y: 279, endPoint x: 390, endPoint y: 110, distance: 176.6
click at [390, 110] on div "Select an enemy to attack... You don't have enough stamina to play that card...…" at bounding box center [374, 161] width 572 height 322
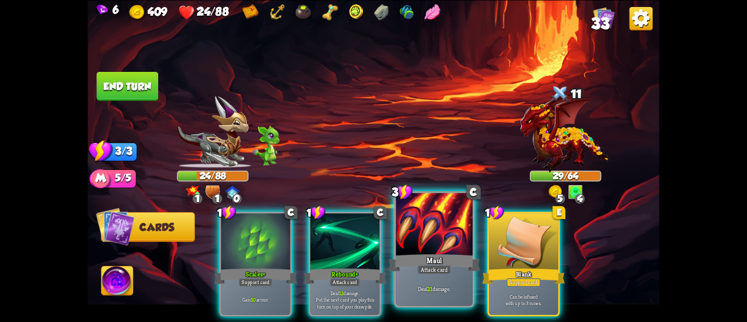
click at [412, 226] on div at bounding box center [434, 225] width 77 height 65
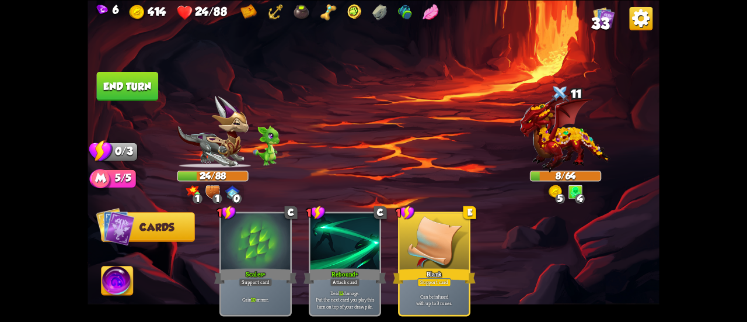
click at [145, 88] on button "End turn" at bounding box center [128, 85] width 62 height 29
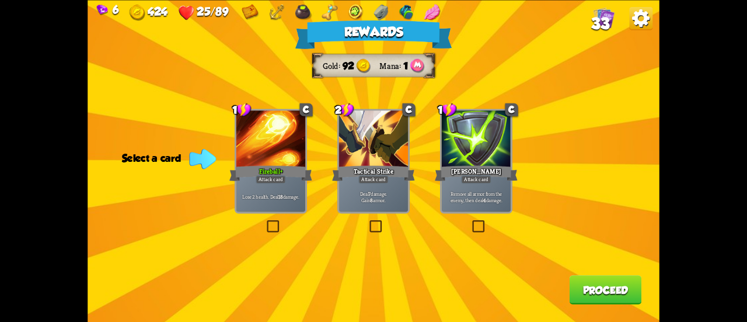
click at [293, 154] on div at bounding box center [271, 139] width 69 height 58
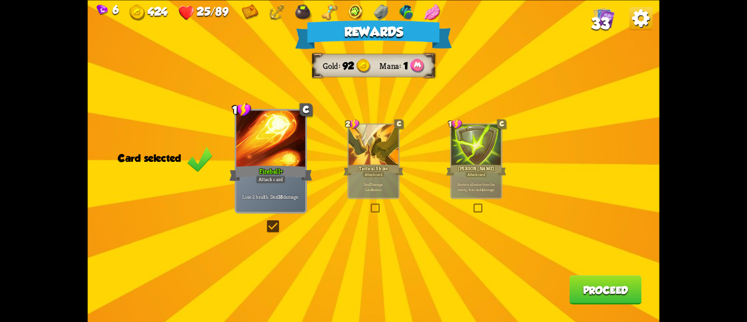
click at [402, 173] on div "Tactical Strike" at bounding box center [374, 169] width 60 height 13
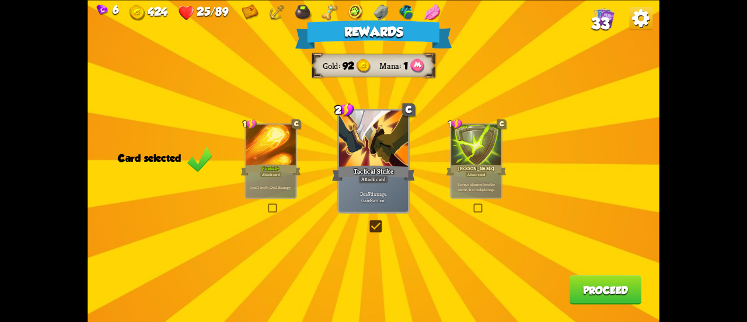
click at [594, 281] on button "Proceed" at bounding box center [606, 289] width 72 height 29
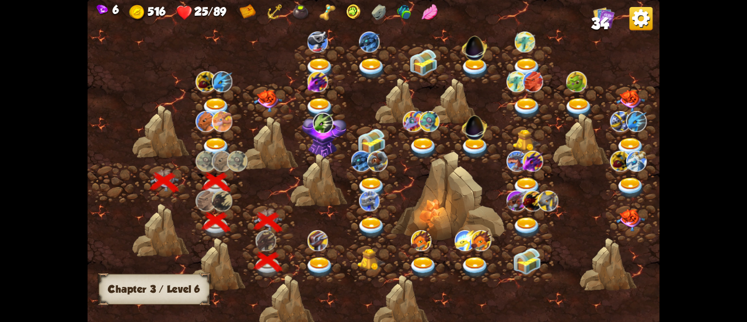
click at [317, 255] on div at bounding box center [321, 262] width 52 height 40
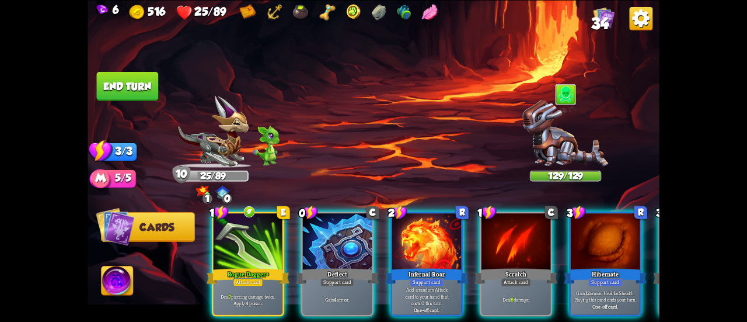
scroll to position [0, 9]
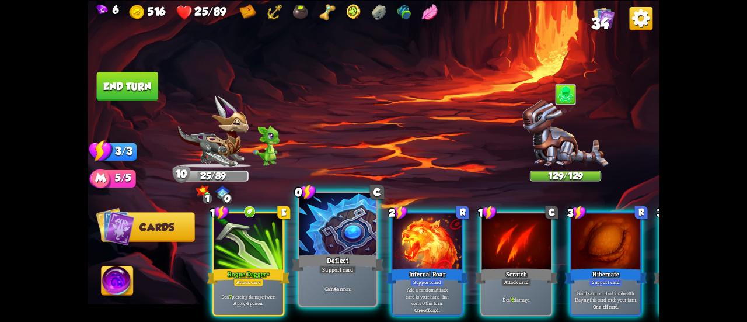
click at [331, 302] on div "Gain 4 armor." at bounding box center [338, 288] width 77 height 33
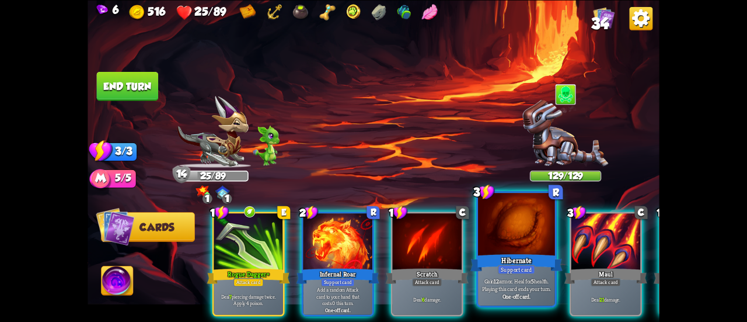
click at [498, 273] on div "Gain 12 armor. Heal for 5 health. Playing this card ends your turn. One-off car…" at bounding box center [516, 288] width 77 height 33
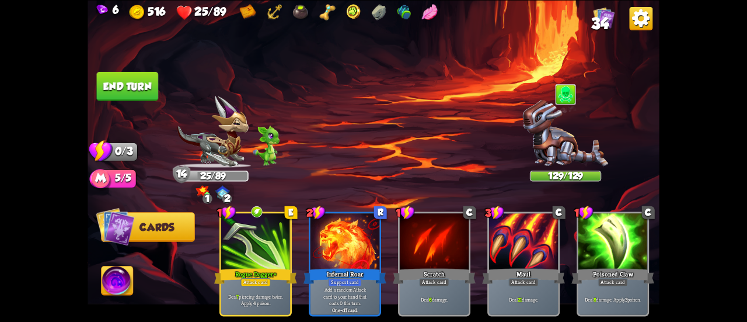
scroll to position [0, 0]
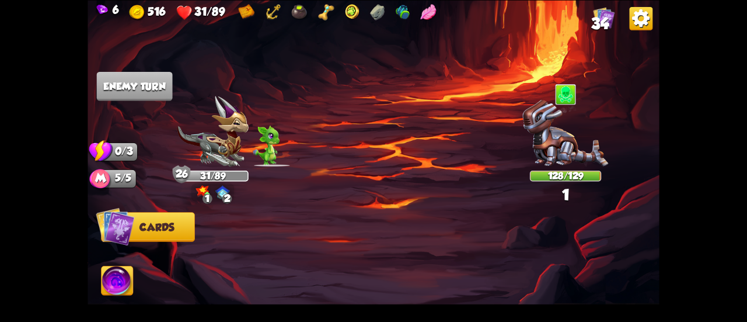
click at [422, 15] on div at bounding box center [337, 13] width 199 height 18
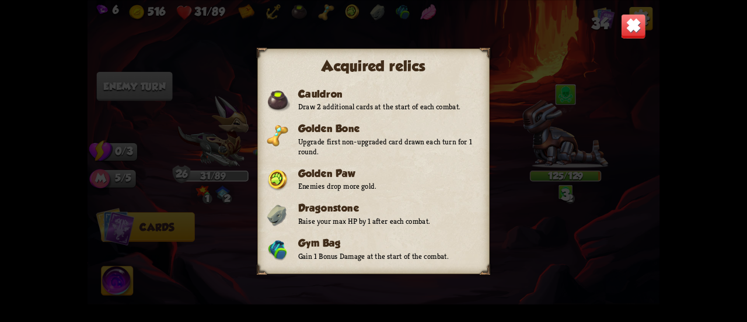
scroll to position [160, 0]
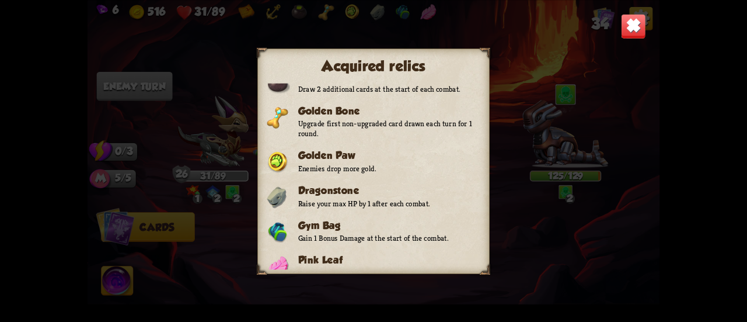
click at [636, 26] on img at bounding box center [633, 25] width 25 height 25
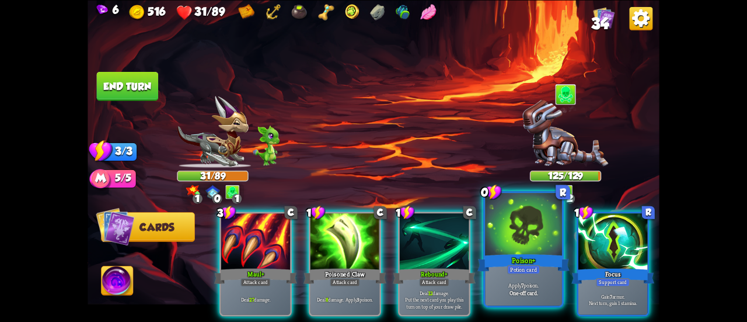
click at [502, 302] on div "Apply 7 poison. One-off card." at bounding box center [523, 288] width 77 height 33
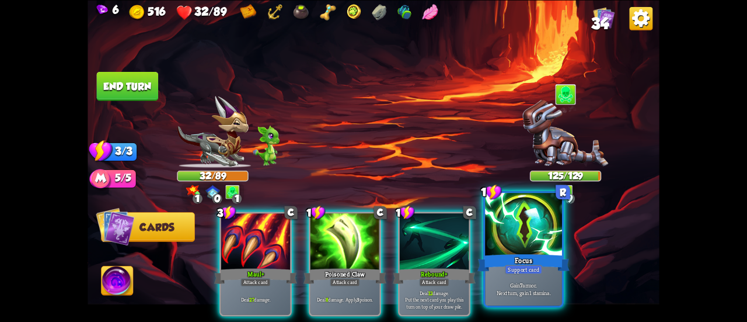
click at [492, 302] on div "Gain 7 armor. Next turn, gain 1 stamina." at bounding box center [523, 288] width 77 height 33
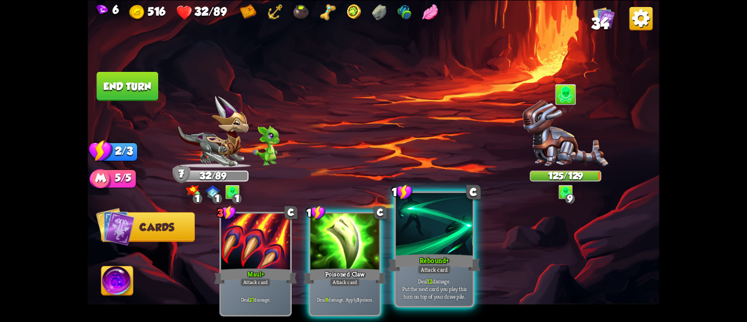
click at [445, 278] on p "Deal 12 damage. Put the next card you play this turn on top of your draw pile." at bounding box center [434, 288] width 73 height 23
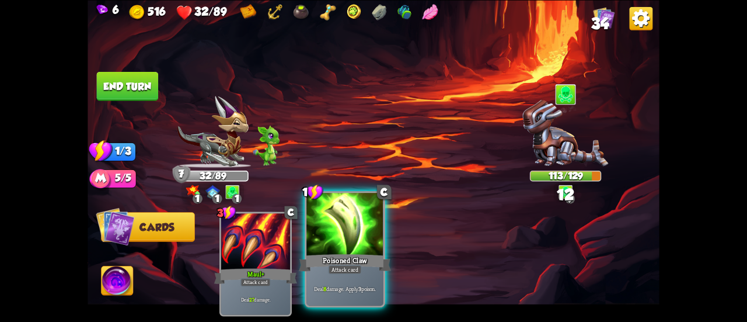
click at [374, 272] on div "Poisoned Claw" at bounding box center [345, 262] width 92 height 20
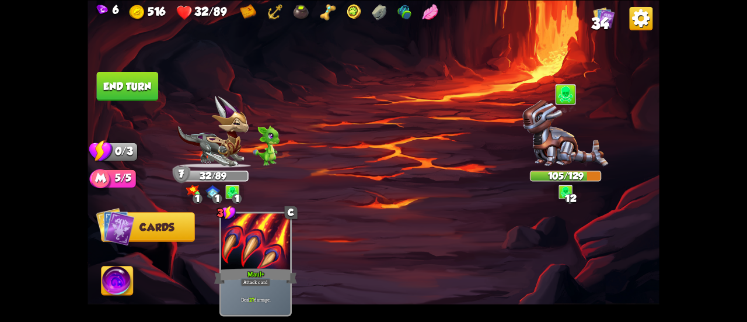
click at [125, 81] on button "End turn" at bounding box center [128, 85] width 62 height 29
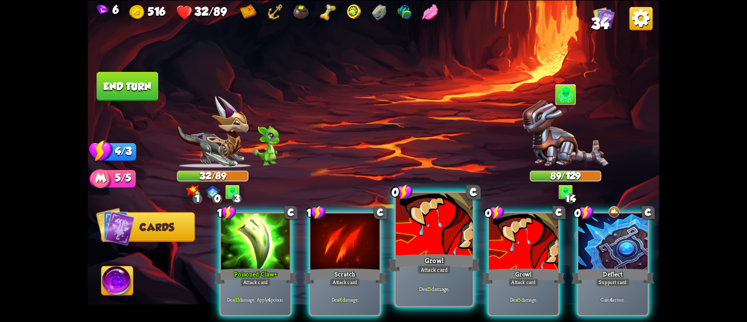
click at [461, 259] on div "Growl" at bounding box center [434, 262] width 92 height 20
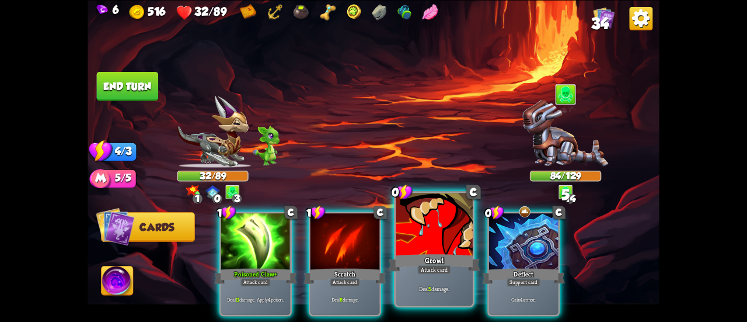
click at [432, 260] on div "Growl" at bounding box center [434, 262] width 92 height 20
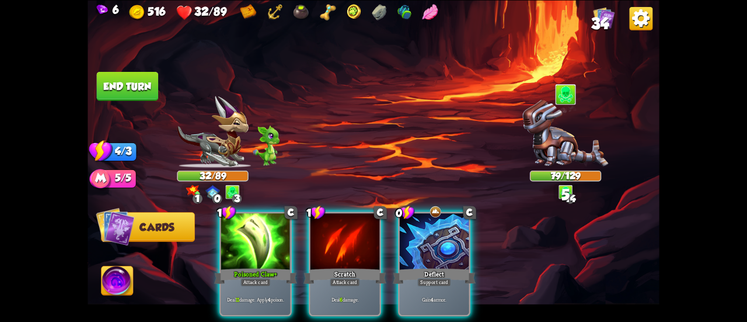
click at [432, 266] on div "Deflect" at bounding box center [434, 275] width 83 height 19
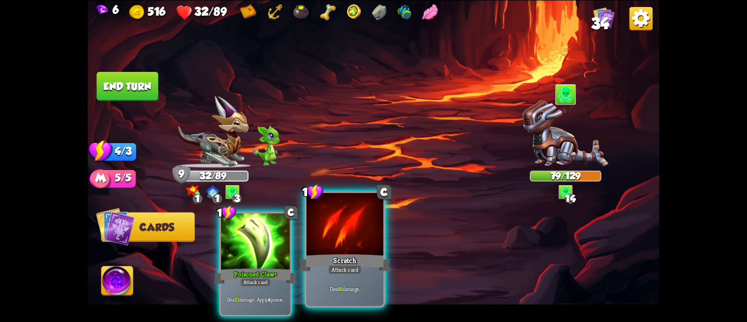
click at [345, 248] on div at bounding box center [345, 225] width 77 height 65
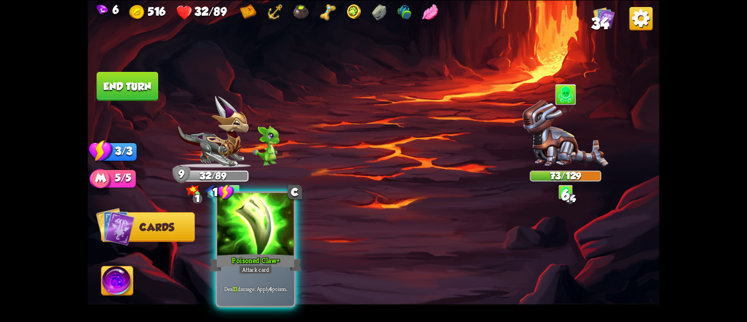
click at [276, 248] on div at bounding box center [255, 225] width 77 height 65
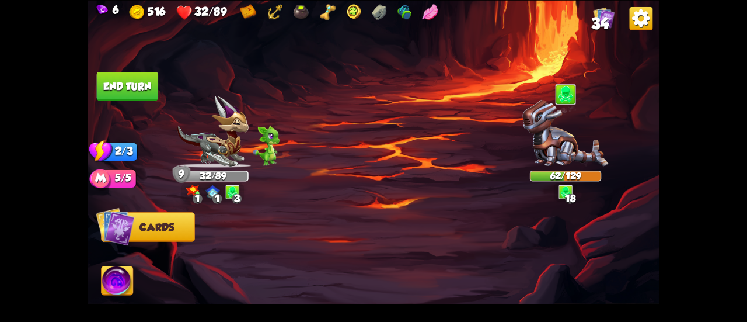
click at [135, 89] on button "End turn" at bounding box center [128, 85] width 62 height 29
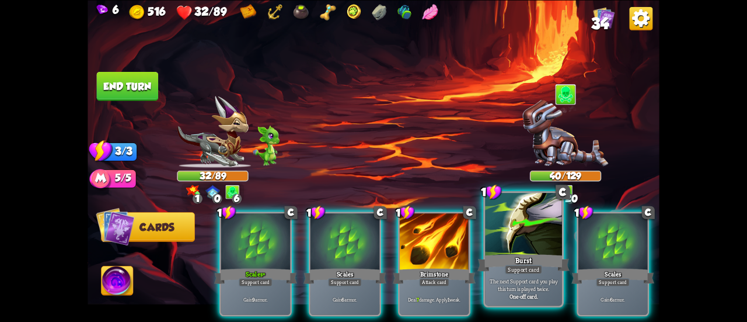
click at [516, 270] on div "Support card" at bounding box center [523, 269] width 37 height 9
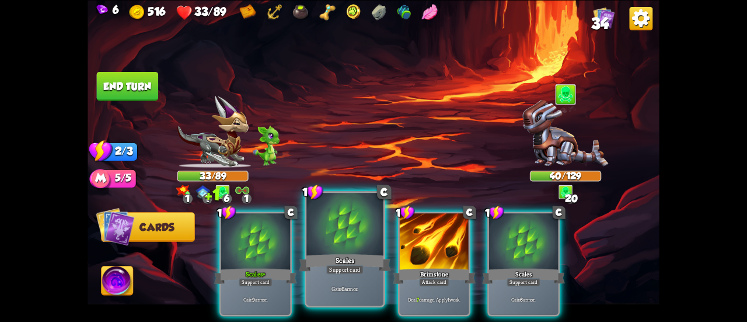
click at [331, 247] on div at bounding box center [345, 225] width 77 height 65
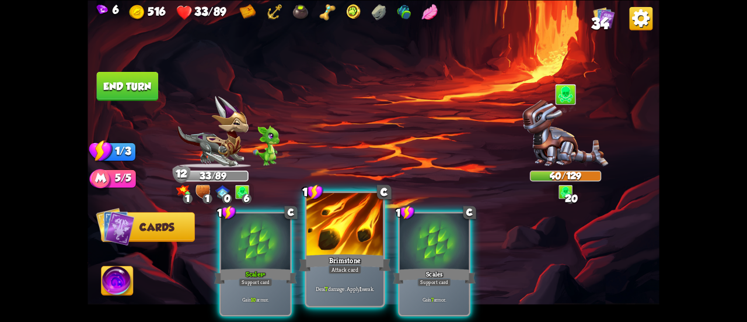
click at [319, 253] on div "Brimstone" at bounding box center [345, 262] width 92 height 20
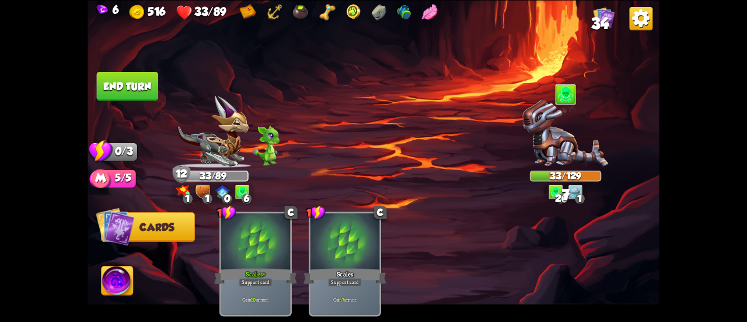
click at [135, 77] on button "End turn" at bounding box center [128, 85] width 62 height 29
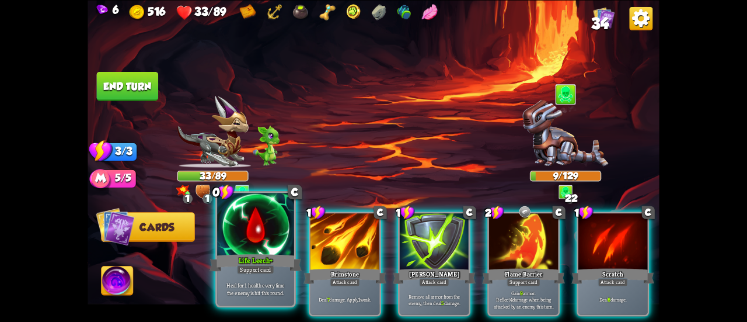
click at [265, 235] on div at bounding box center [255, 225] width 77 height 65
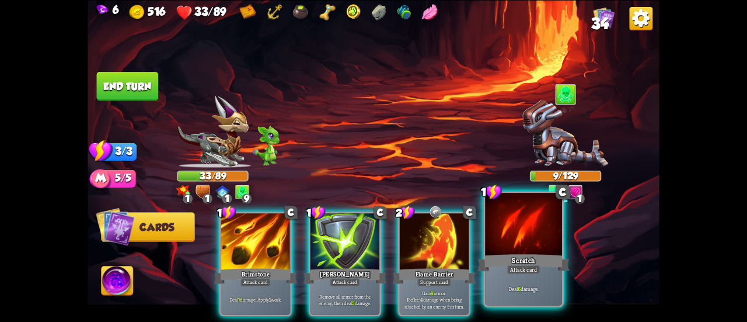
click at [533, 300] on div "Deal 6 damage." at bounding box center [523, 288] width 77 height 33
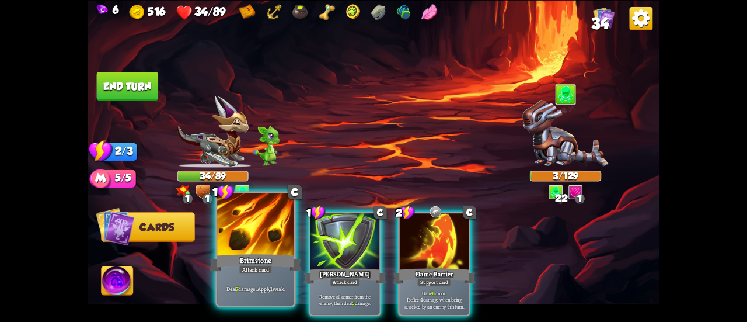
click at [231, 215] on div at bounding box center [255, 225] width 77 height 65
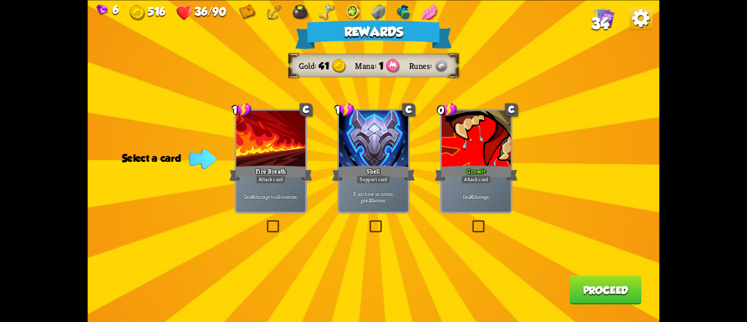
click at [459, 185] on div "Deal 6 damage." at bounding box center [476, 197] width 69 height 30
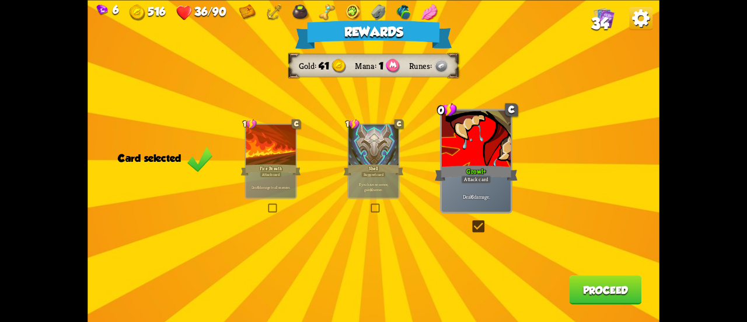
click at [617, 301] on button "Proceed" at bounding box center [606, 289] width 72 height 29
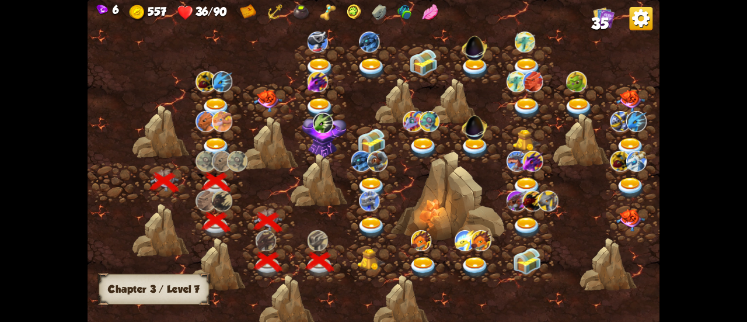
click at [368, 256] on img at bounding box center [371, 260] width 29 height 22
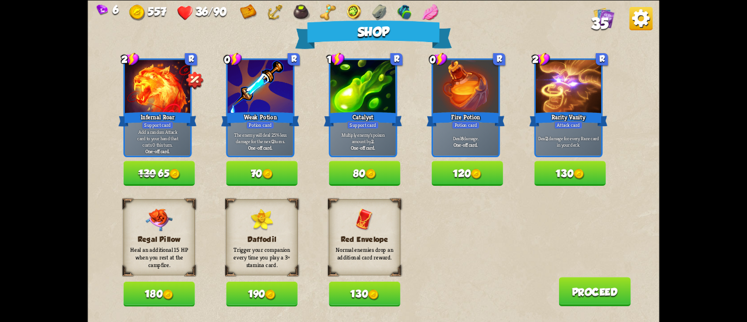
click at [388, 172] on button "80" at bounding box center [364, 173] width 71 height 25
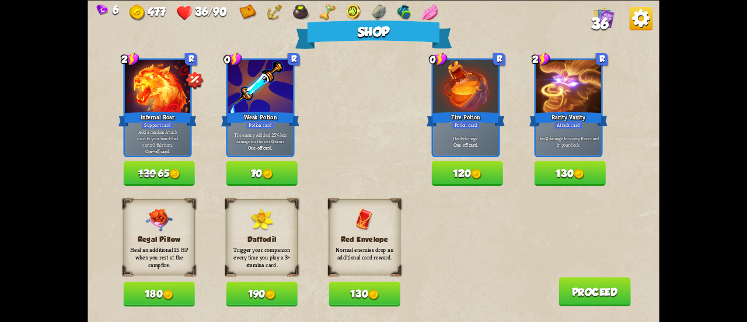
click at [173, 288] on button "180" at bounding box center [158, 293] width 71 height 25
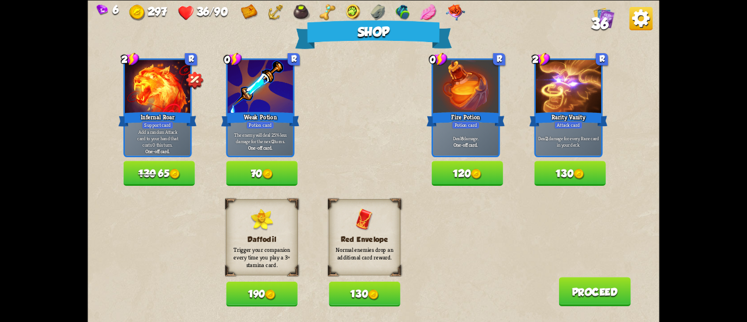
click at [472, 165] on button "120" at bounding box center [467, 173] width 71 height 25
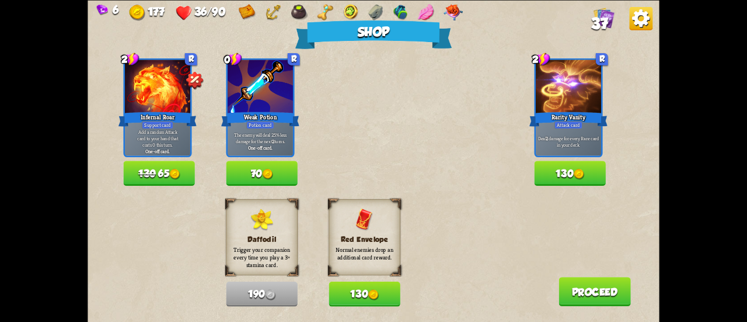
click at [576, 291] on button "Proceed" at bounding box center [595, 291] width 72 height 29
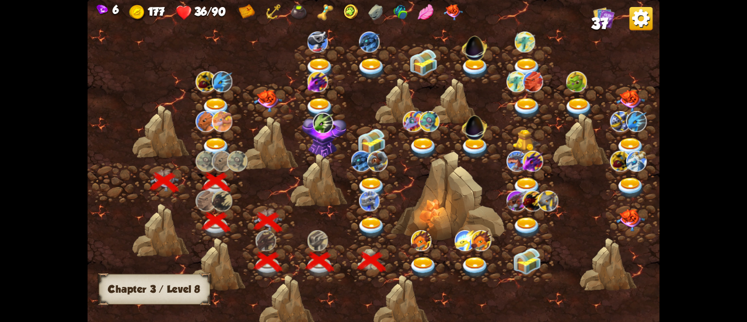
click at [367, 214] on div at bounding box center [373, 223] width 52 height 40
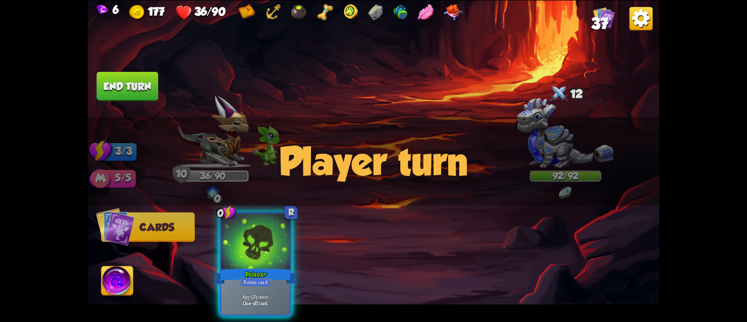
click at [534, 108] on img at bounding box center [565, 133] width 96 height 70
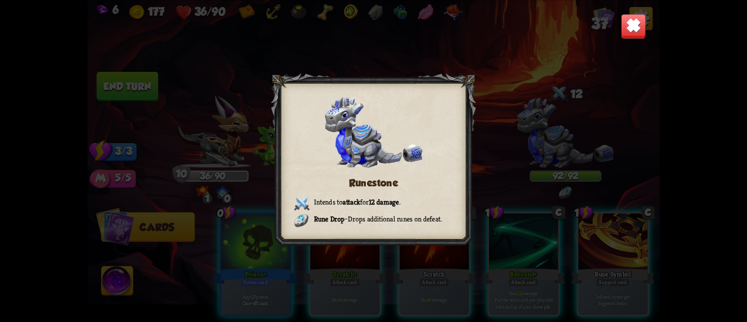
click at [627, 24] on img at bounding box center [633, 25] width 25 height 25
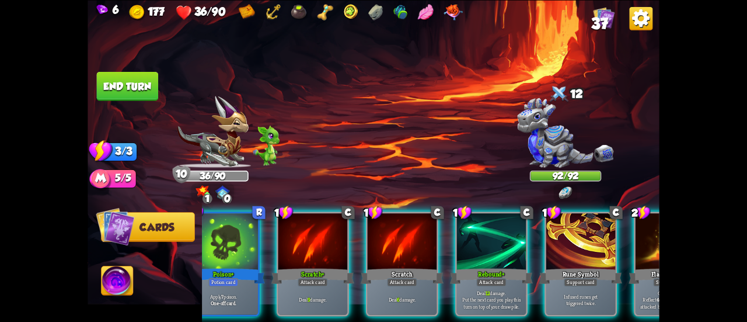
scroll to position [0, 0]
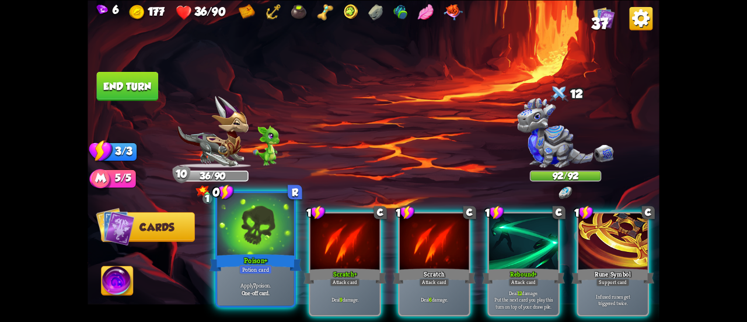
click at [241, 262] on div "Poison+" at bounding box center [256, 262] width 92 height 20
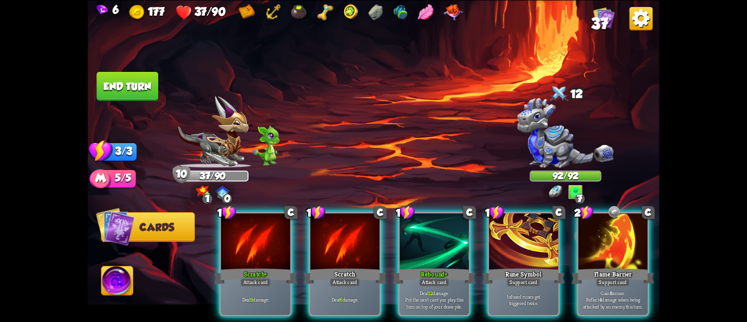
drag, startPoint x: 540, startPoint y: 313, endPoint x: 571, endPoint y: 325, distance: 33.1
click at [571, 321] on html "6 177 37/90 37 Select an enemy to attack... You don't have enough stamina to pl…" at bounding box center [373, 161] width 747 height 322
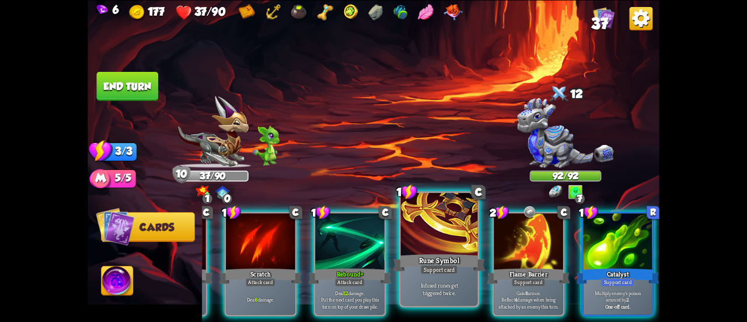
click at [457, 283] on p "Infused runes get triggered twice." at bounding box center [439, 288] width 73 height 15
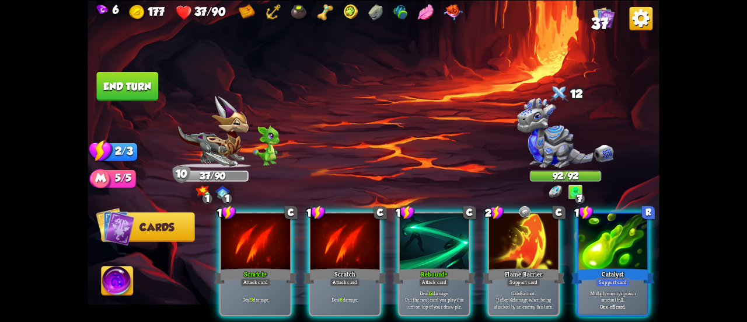
scroll to position [0, 0]
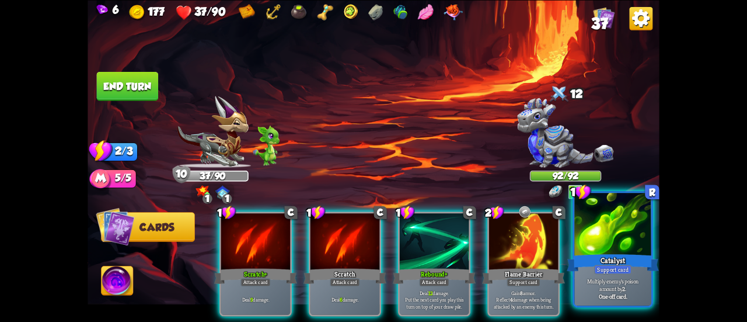
click at [614, 266] on div "Support card" at bounding box center [612, 269] width 37 height 9
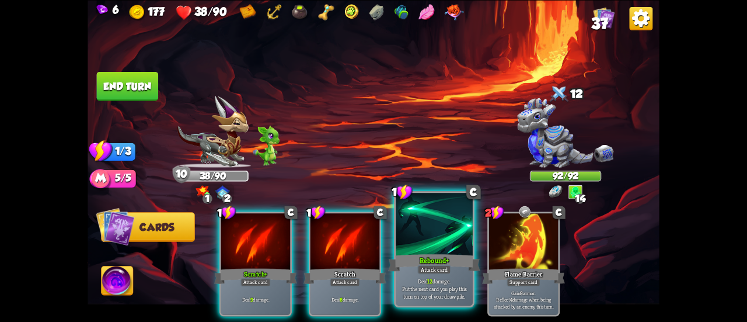
click at [444, 223] on div at bounding box center [434, 225] width 77 height 65
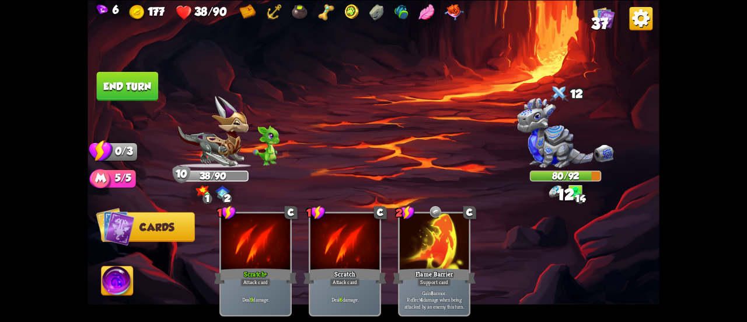
click at [124, 82] on button "End turn" at bounding box center [128, 85] width 62 height 29
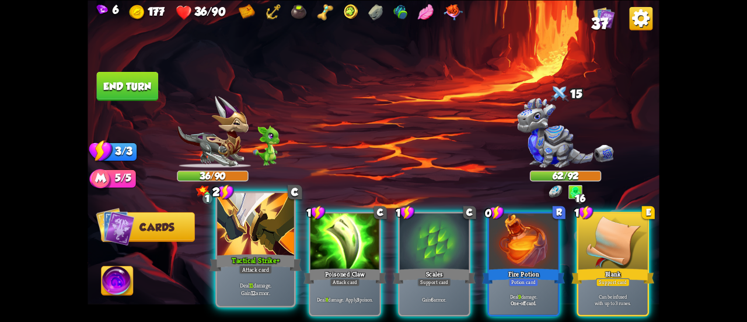
click at [281, 224] on div at bounding box center [255, 225] width 77 height 65
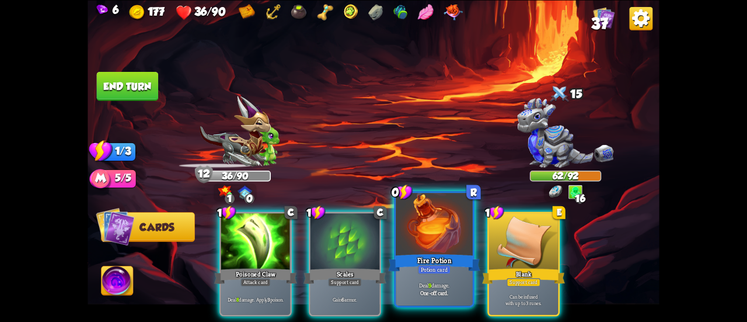
click at [415, 253] on div "Fire Potion" at bounding box center [434, 262] width 92 height 20
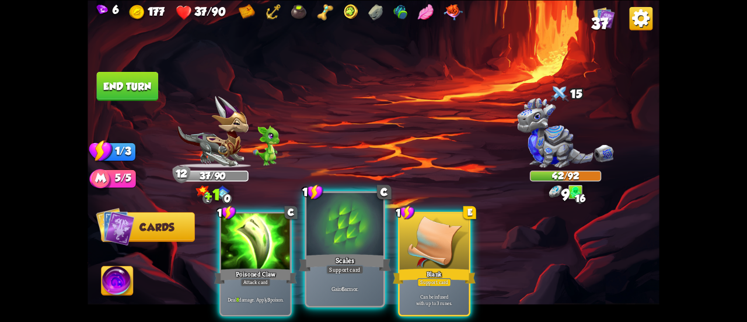
click at [349, 246] on div at bounding box center [345, 225] width 77 height 65
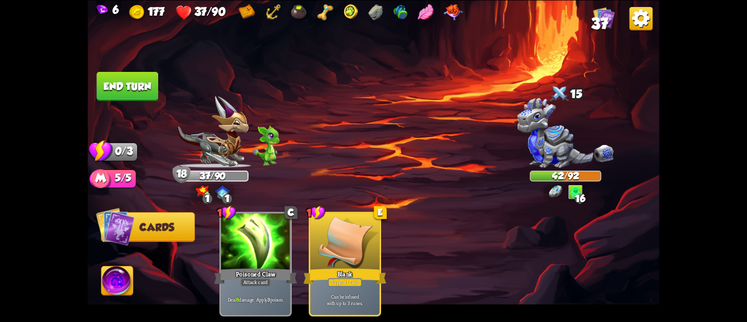
click at [149, 80] on button "End turn" at bounding box center [128, 85] width 62 height 29
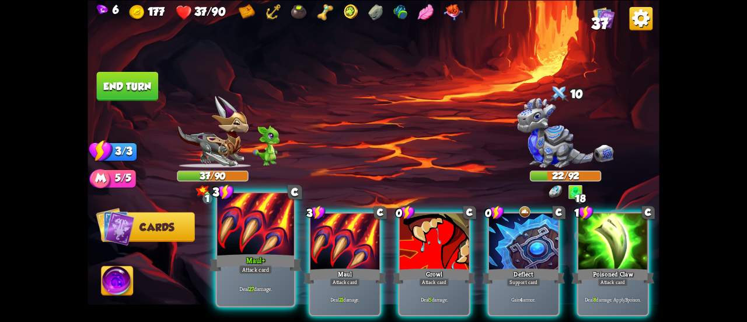
click at [271, 226] on div at bounding box center [255, 225] width 77 height 65
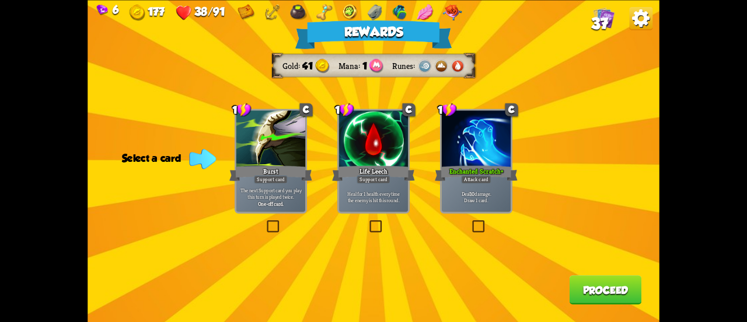
click at [496, 199] on p "Deal 10 damage. Draw 1 card." at bounding box center [477, 196] width 66 height 13
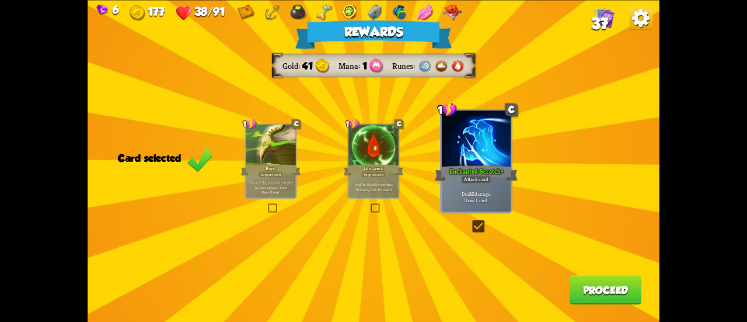
click at [590, 291] on button "Proceed" at bounding box center [606, 289] width 72 height 29
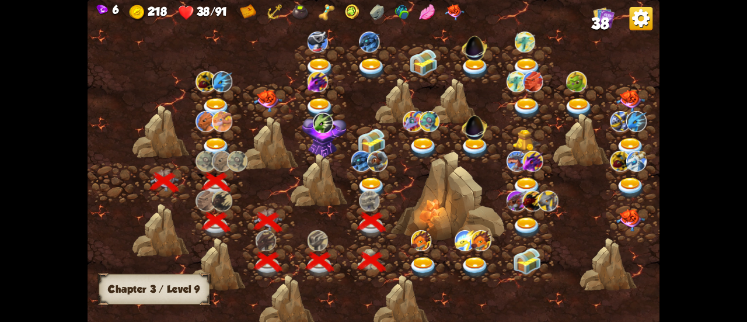
click at [375, 182] on img at bounding box center [371, 188] width 29 height 21
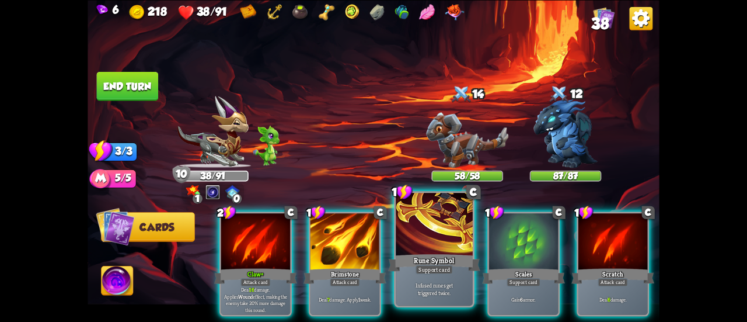
click at [422, 285] on p "Infused runes get triggered twice." at bounding box center [434, 288] width 73 height 15
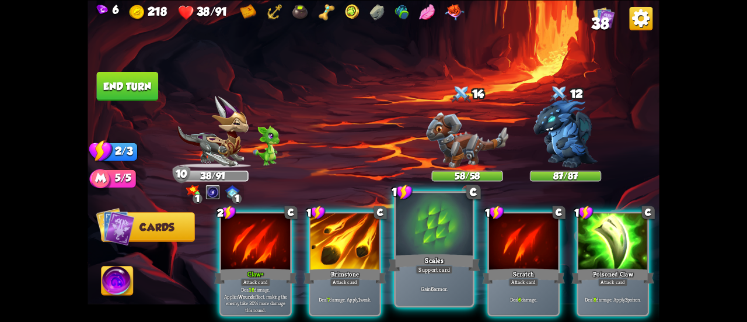
click at [445, 262] on div "Scales" at bounding box center [434, 262] width 92 height 20
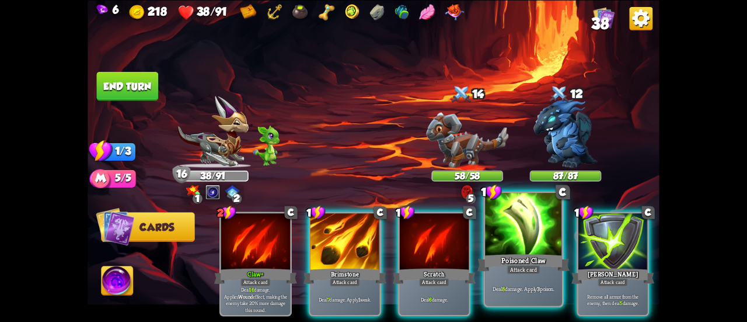
click at [536, 265] on div "Attack card" at bounding box center [523, 269] width 33 height 9
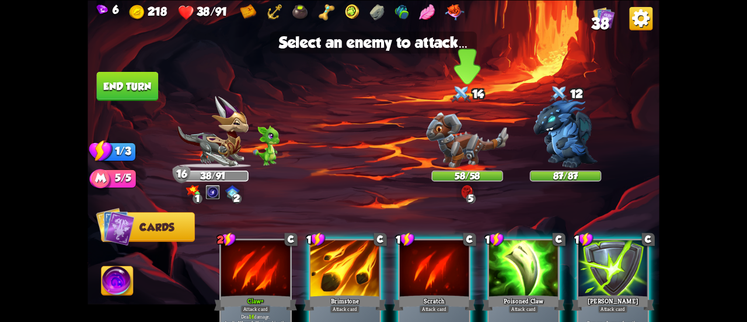
click at [469, 149] on img at bounding box center [467, 139] width 82 height 55
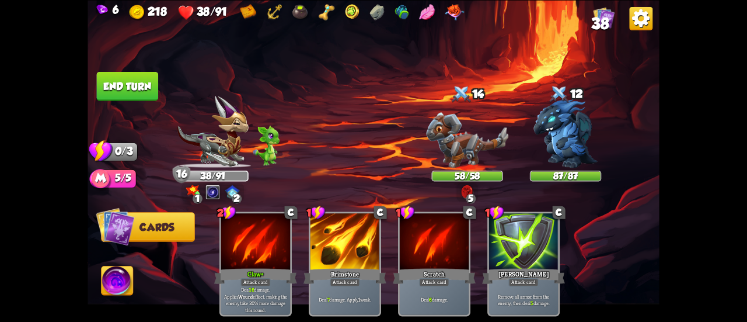
click at [469, 149] on img at bounding box center [467, 139] width 82 height 55
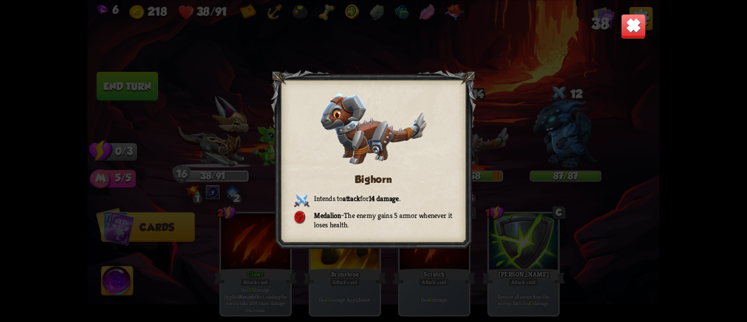
click at [625, 27] on img at bounding box center [633, 25] width 25 height 25
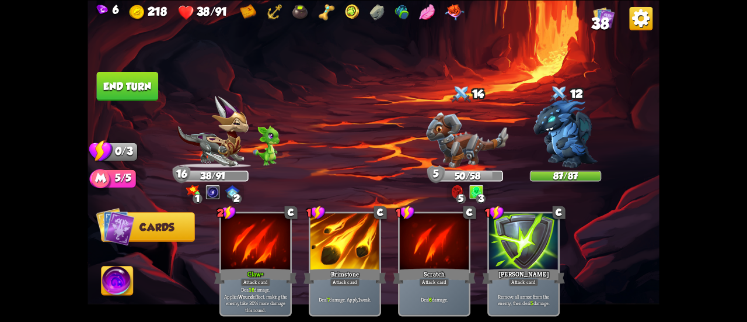
click at [137, 87] on button "End turn" at bounding box center [128, 85] width 62 height 29
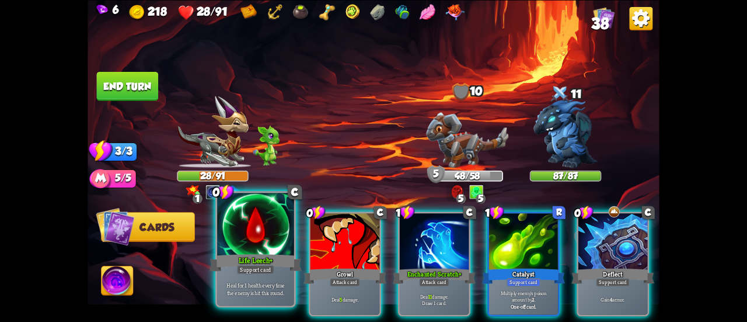
click at [255, 241] on div at bounding box center [255, 225] width 77 height 65
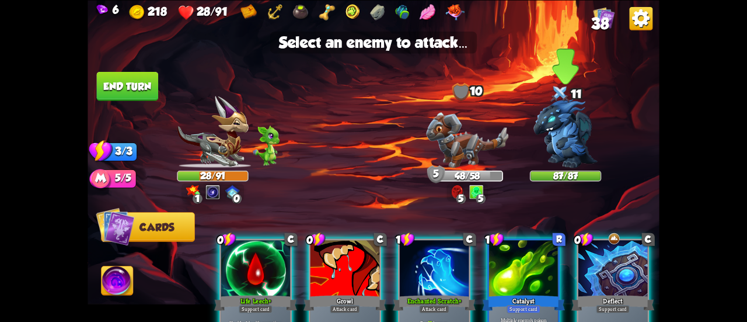
click at [564, 131] on img at bounding box center [566, 133] width 64 height 69
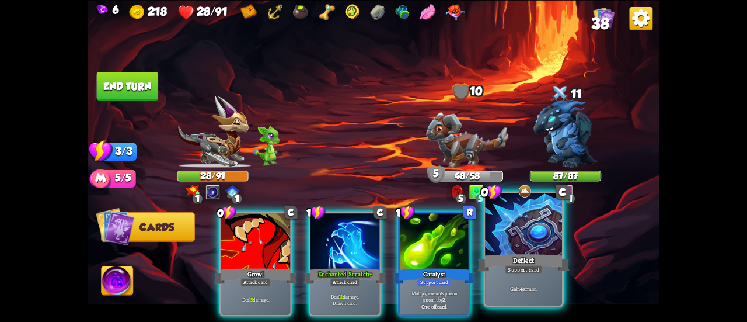
click at [522, 245] on div at bounding box center [523, 225] width 77 height 65
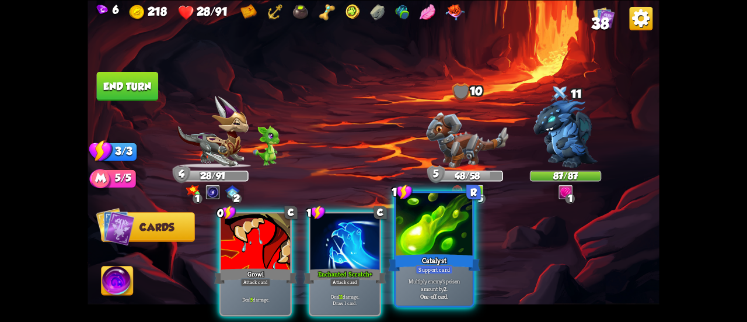
click at [455, 245] on div at bounding box center [434, 225] width 77 height 65
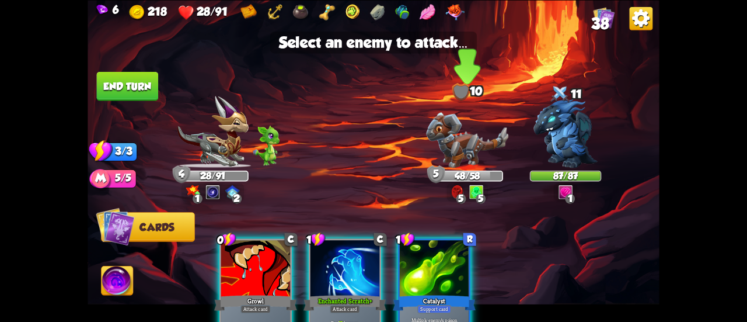
click at [467, 152] on img at bounding box center [467, 139] width 82 height 55
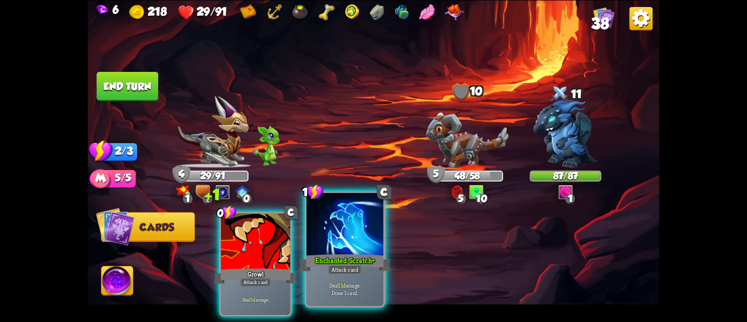
click at [338, 221] on div at bounding box center [345, 225] width 77 height 65
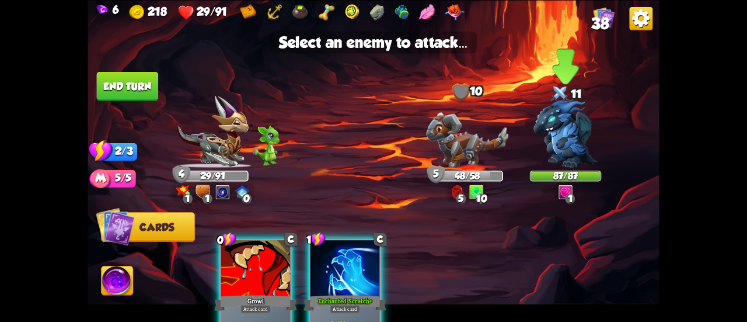
click at [571, 116] on img at bounding box center [566, 133] width 64 height 69
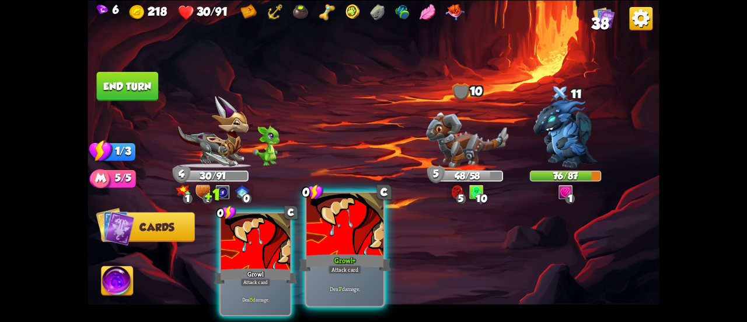
click at [342, 223] on div at bounding box center [345, 225] width 77 height 65
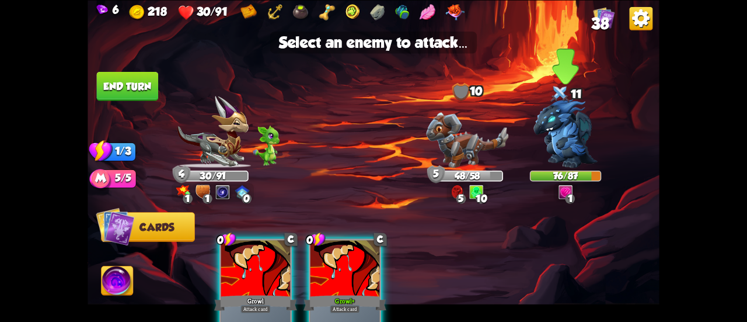
click at [560, 123] on img at bounding box center [566, 133] width 64 height 69
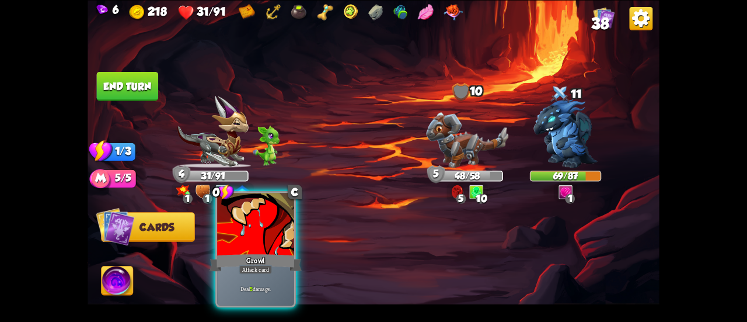
click at [254, 245] on div at bounding box center [255, 225] width 77 height 65
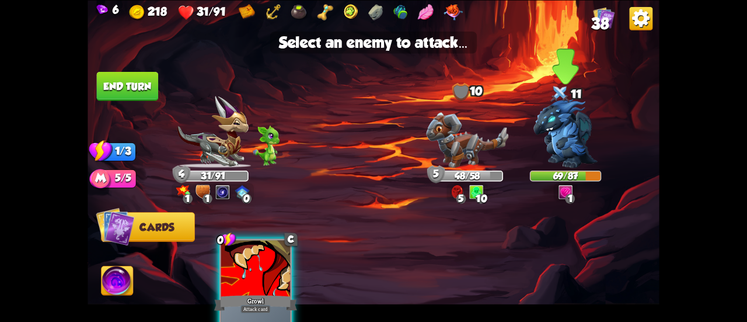
click at [559, 131] on img at bounding box center [566, 133] width 64 height 69
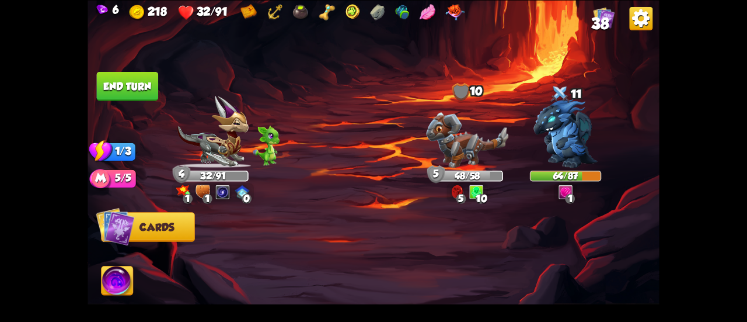
click at [117, 80] on button "End turn" at bounding box center [128, 85] width 62 height 29
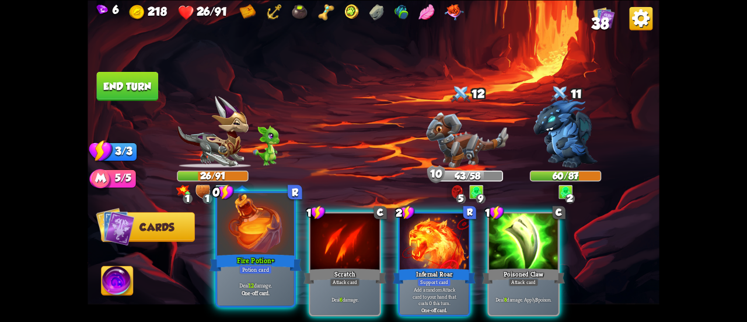
click at [253, 235] on div at bounding box center [255, 225] width 77 height 65
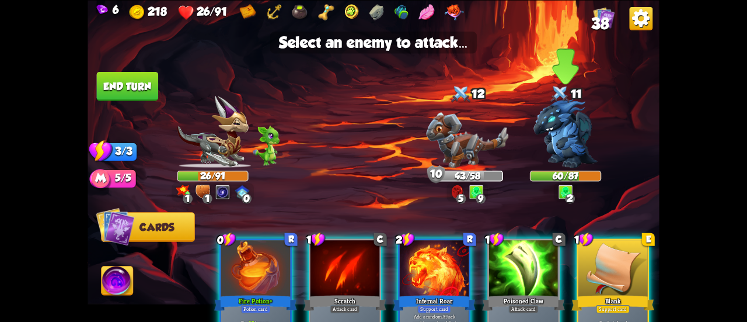
click at [558, 120] on img at bounding box center [566, 133] width 64 height 69
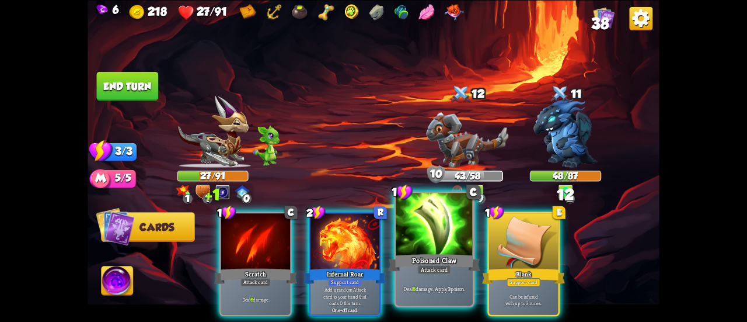
drag, startPoint x: 437, startPoint y: 245, endPoint x: 444, endPoint y: 232, distance: 15.1
click at [436, 245] on div at bounding box center [434, 225] width 77 height 65
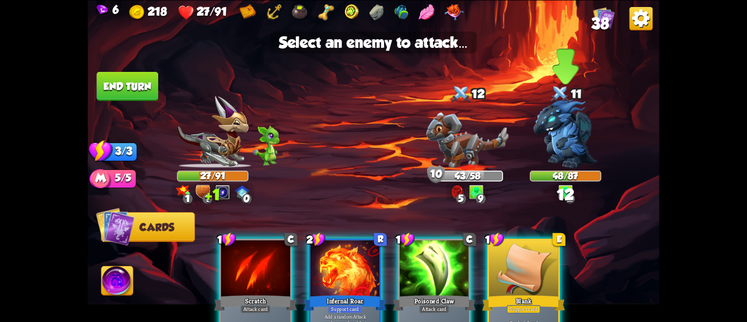
click at [579, 135] on img at bounding box center [566, 133] width 64 height 69
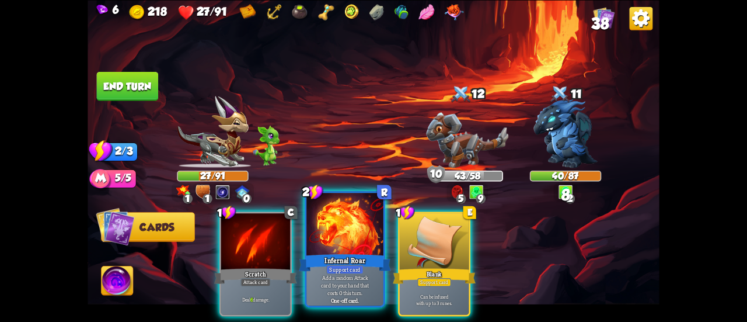
click at [324, 264] on div "Infernal Roar" at bounding box center [345, 262] width 92 height 20
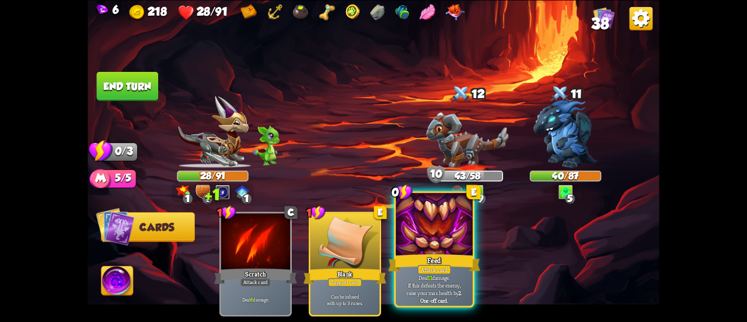
click at [460, 231] on div at bounding box center [434, 225] width 77 height 65
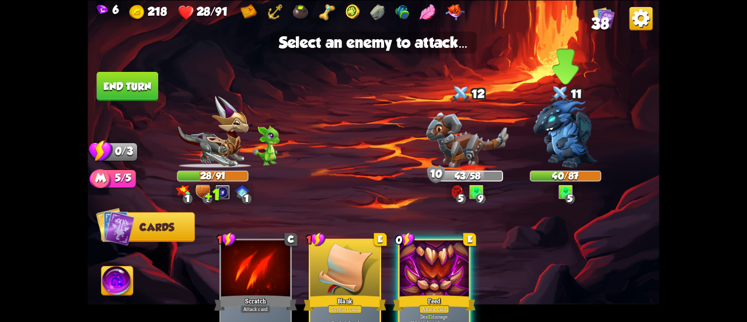
click at [565, 140] on img at bounding box center [566, 133] width 64 height 69
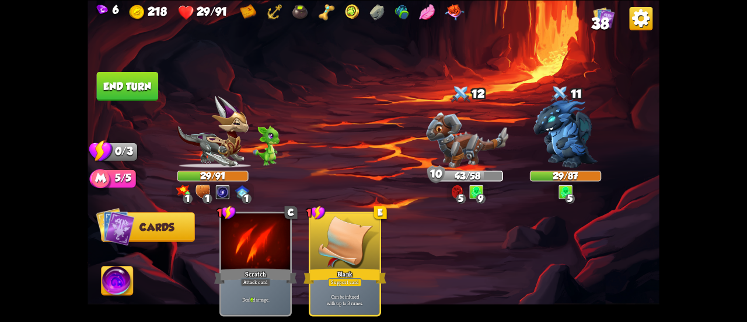
click at [129, 82] on button "End turn" at bounding box center [128, 85] width 62 height 29
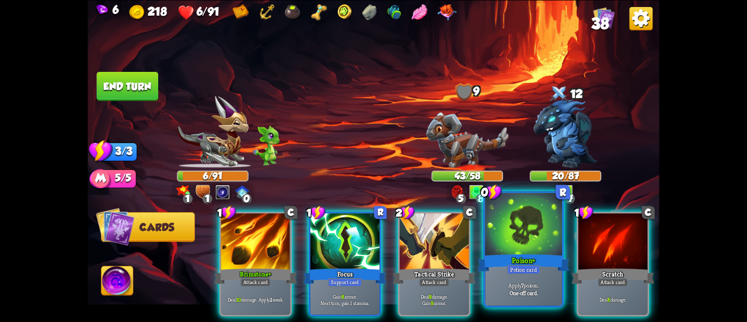
click at [500, 272] on div "Poison+" at bounding box center [524, 262] width 92 height 20
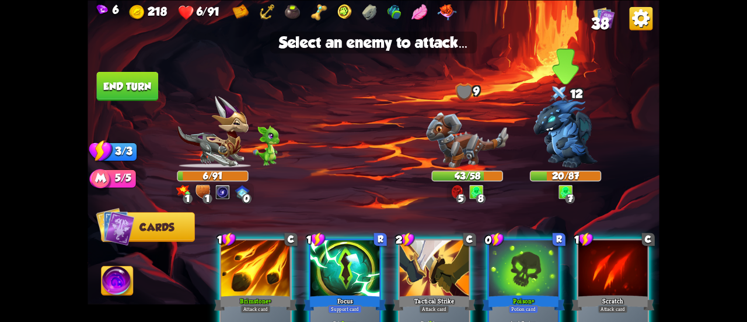
click at [564, 141] on img at bounding box center [566, 133] width 64 height 69
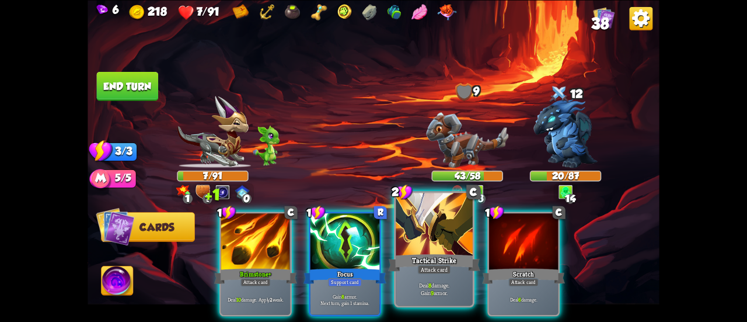
click at [454, 249] on div at bounding box center [434, 225] width 77 height 65
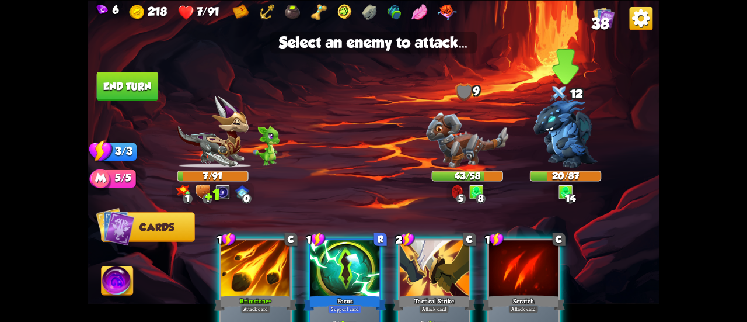
click at [559, 122] on img at bounding box center [566, 133] width 64 height 69
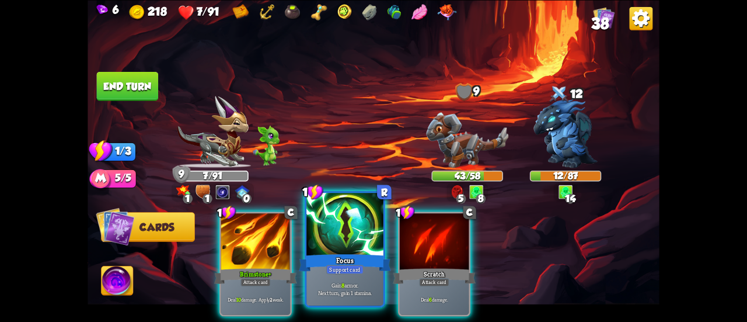
click at [356, 253] on div "Focus" at bounding box center [345, 262] width 92 height 20
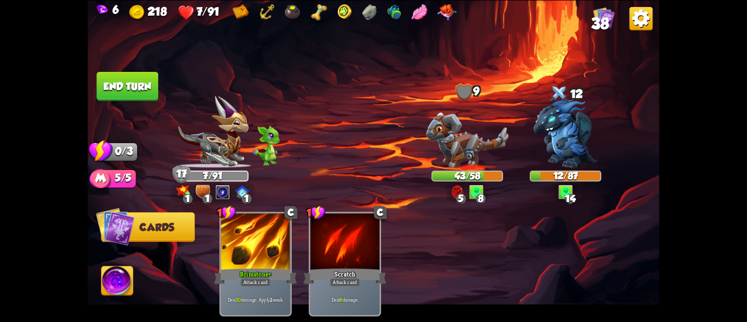
click at [119, 85] on button "End turn" at bounding box center [128, 85] width 62 height 29
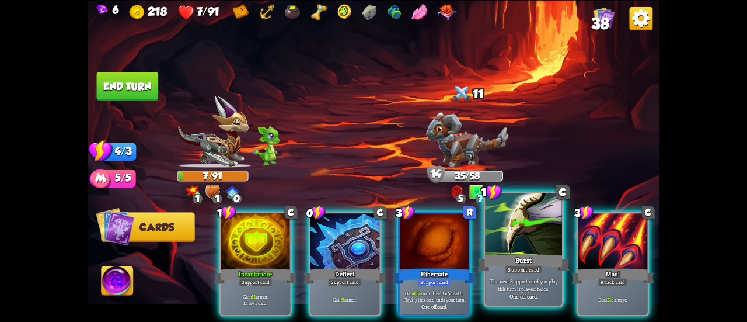
click at [504, 300] on div "One-off card." at bounding box center [524, 296] width 73 height 8
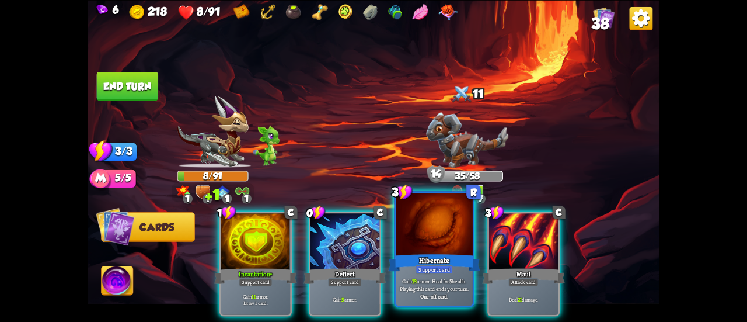
click at [438, 283] on p "Gain 13 armor. Heal for 5 health. Playing this card ends your turn." at bounding box center [434, 284] width 73 height 15
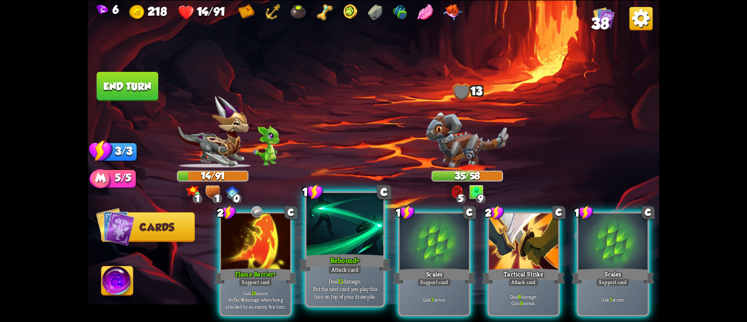
click at [364, 277] on div "Deal 12 damage. Put the next card you play this turn on top of your draw pile." at bounding box center [345, 288] width 77 height 33
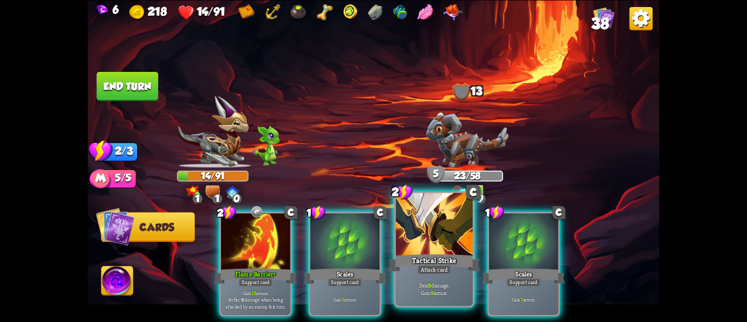
click at [413, 267] on div "Tactical Strike" at bounding box center [434, 262] width 92 height 20
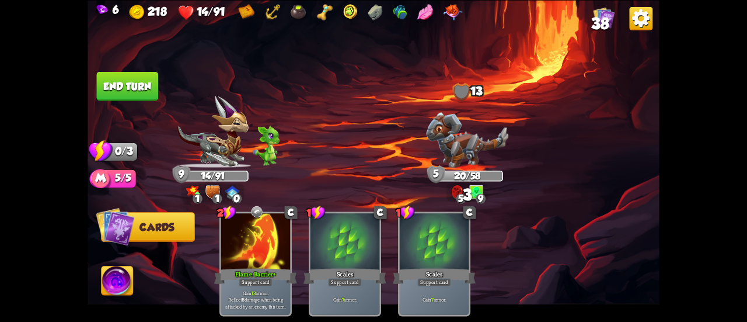
click at [117, 81] on button "End turn" at bounding box center [128, 85] width 62 height 29
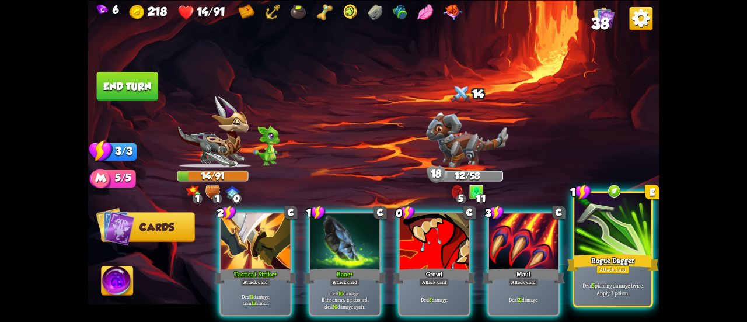
click at [585, 247] on div at bounding box center [613, 225] width 77 height 65
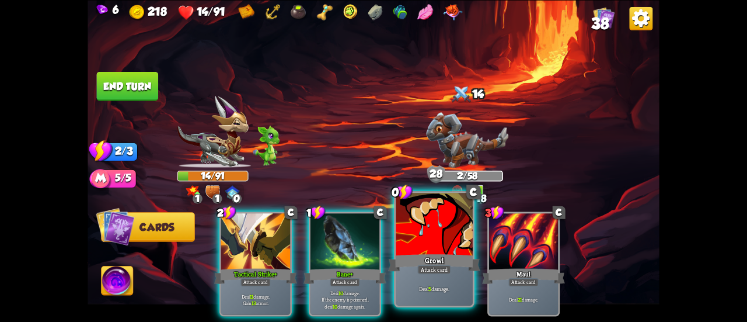
click at [443, 263] on div "Growl" at bounding box center [434, 262] width 92 height 20
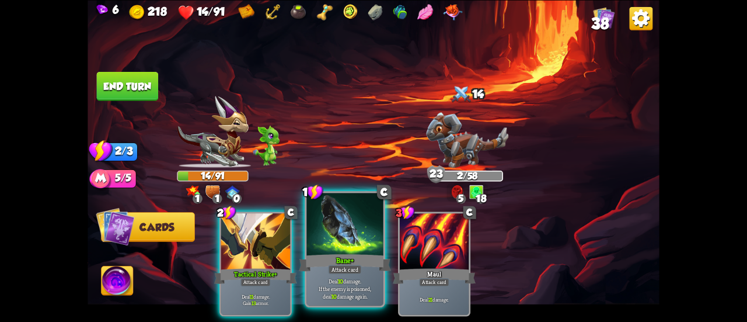
click at [341, 240] on div at bounding box center [345, 225] width 77 height 65
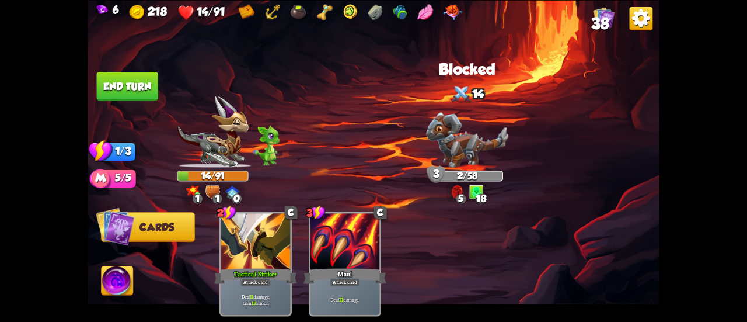
click at [130, 80] on button "End turn" at bounding box center [128, 85] width 62 height 29
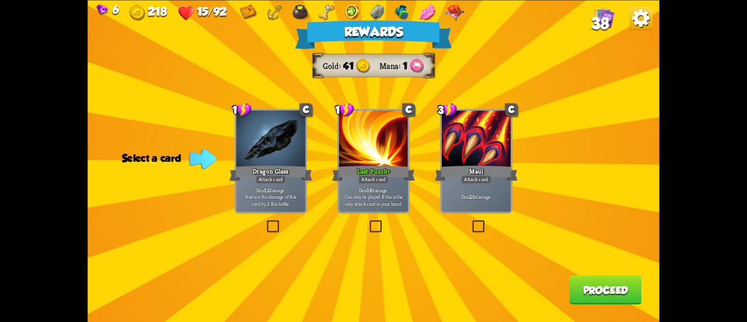
click at [479, 206] on div "Deal 20 damage." at bounding box center [476, 197] width 69 height 30
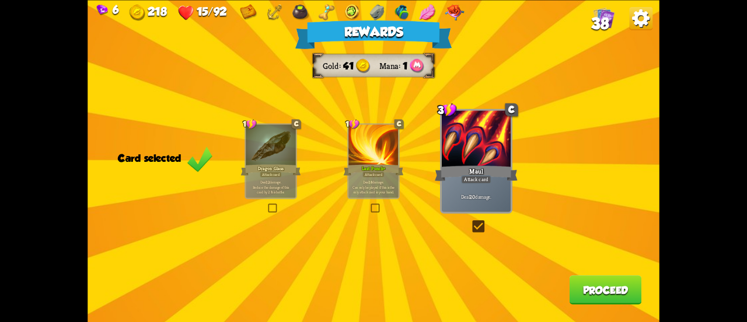
click at [582, 291] on button "Proceed" at bounding box center [606, 289] width 72 height 29
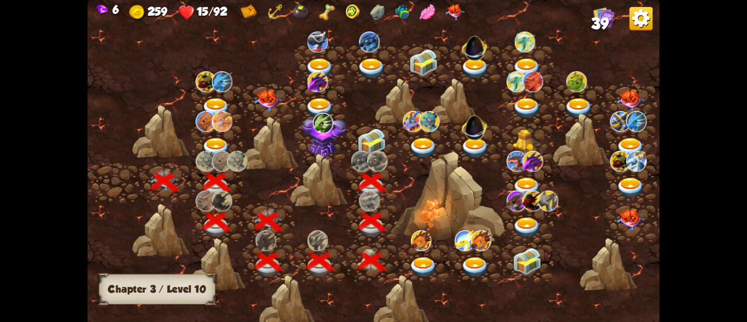
click at [373, 140] on img at bounding box center [371, 141] width 29 height 27
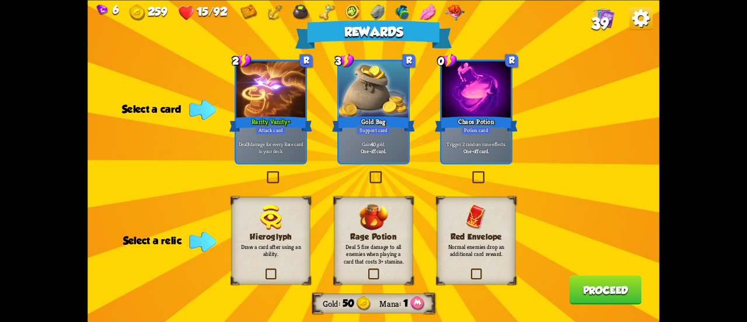
click at [469, 269] on label at bounding box center [469, 269] width 0 height 0
click at [0, 0] on input "checkbox" at bounding box center [0, 0] width 0 height 0
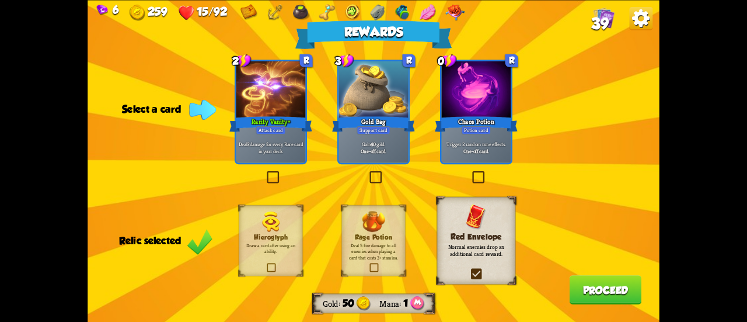
click at [471, 172] on label at bounding box center [471, 172] width 0 height 0
click at [0, 0] on input "checkbox" at bounding box center [0, 0] width 0 height 0
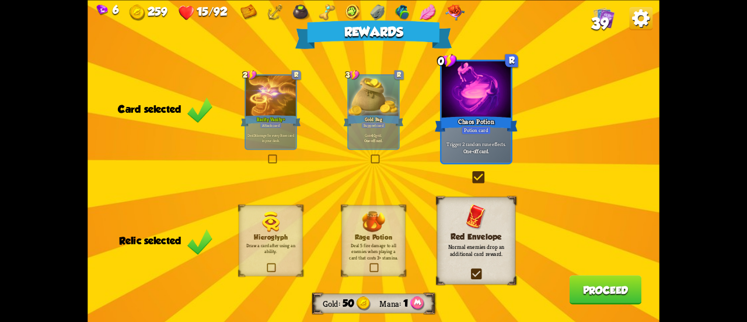
click at [582, 294] on button "Proceed" at bounding box center [606, 289] width 72 height 29
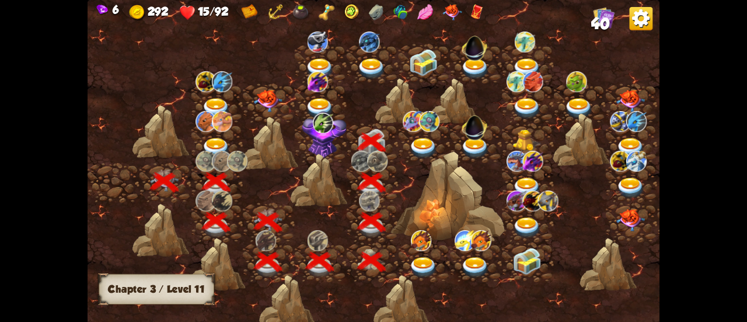
scroll to position [0, 178]
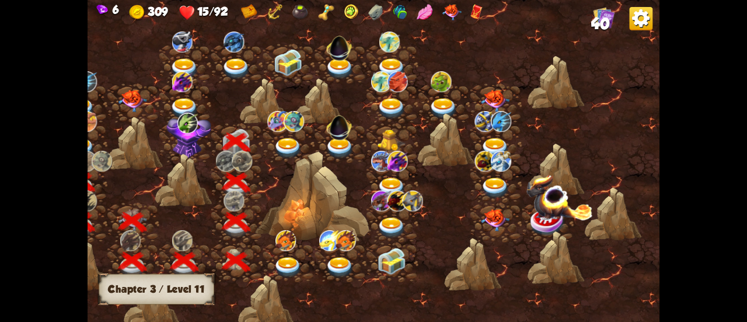
click at [292, 144] on img at bounding box center [288, 148] width 29 height 21
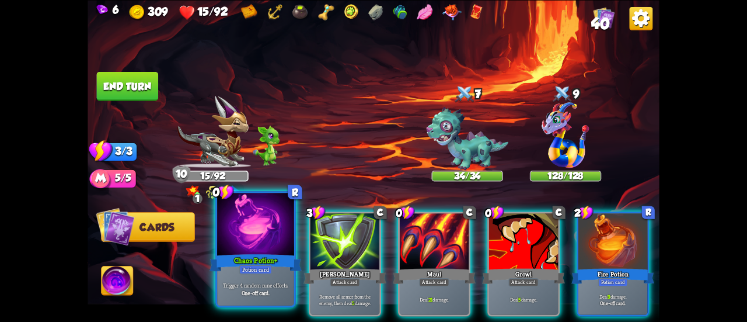
click at [218, 274] on div "Trigger 4 random rune effects. One-off card." at bounding box center [255, 288] width 77 height 33
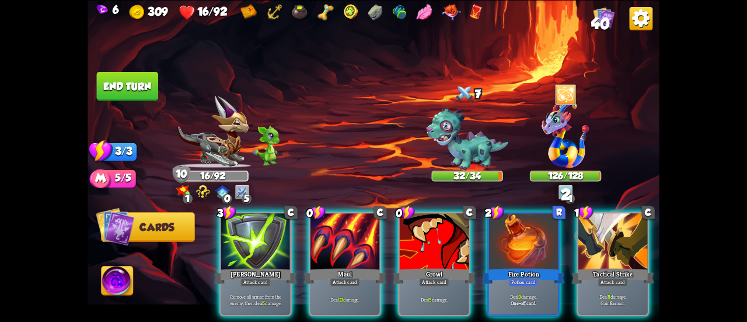
click at [558, 89] on div at bounding box center [566, 94] width 22 height 23
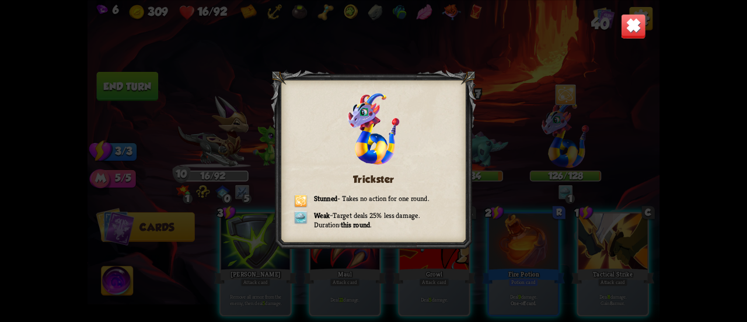
click at [620, 26] on div "Trickster Stunned - Takes no action for one round. Weak – Target deals 25% less…" at bounding box center [374, 161] width 572 height 322
click at [637, 32] on img at bounding box center [633, 25] width 25 height 25
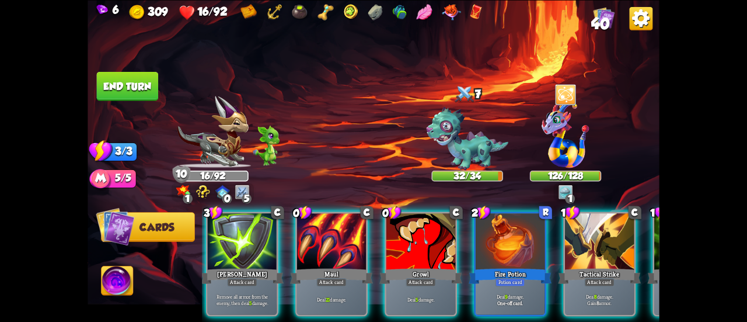
scroll to position [0, 0]
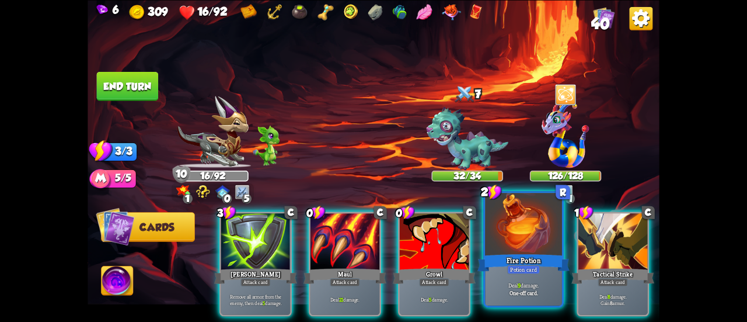
click at [521, 282] on p "Deal 9 damage." at bounding box center [524, 285] width 73 height 8
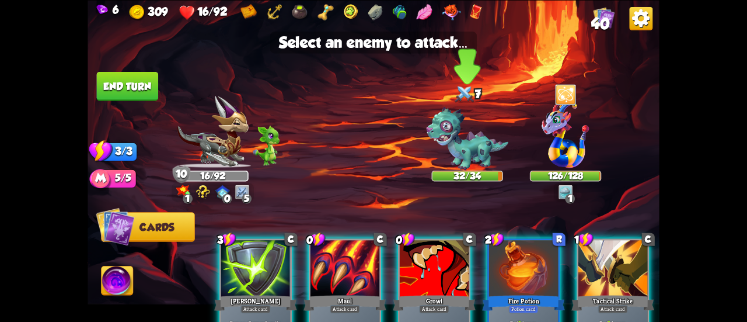
click at [472, 142] on img at bounding box center [467, 139] width 82 height 64
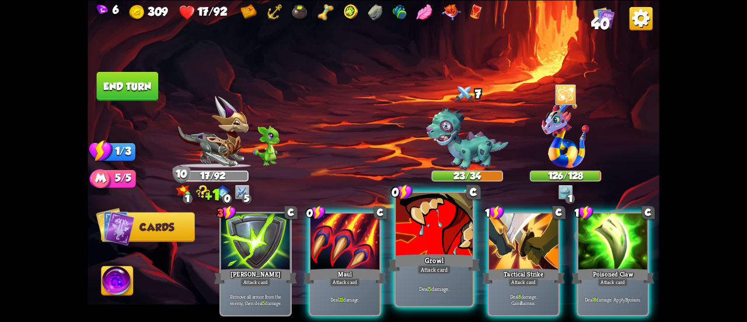
click at [426, 241] on div at bounding box center [434, 225] width 77 height 65
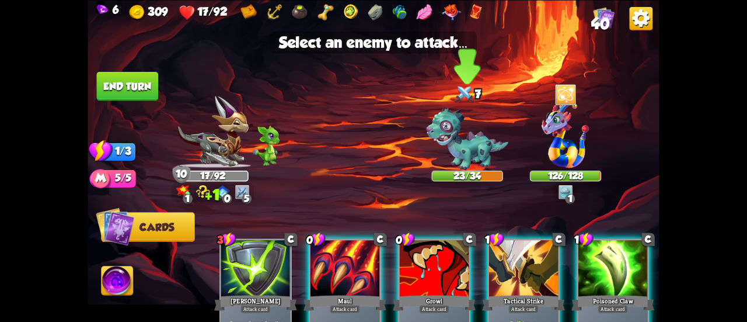
click at [433, 142] on img at bounding box center [467, 139] width 82 height 64
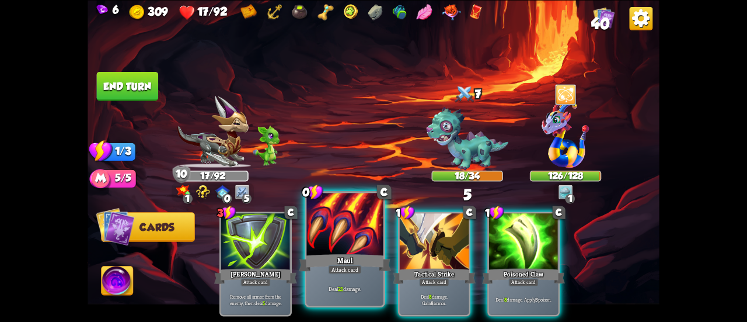
click at [354, 229] on div at bounding box center [345, 225] width 77 height 65
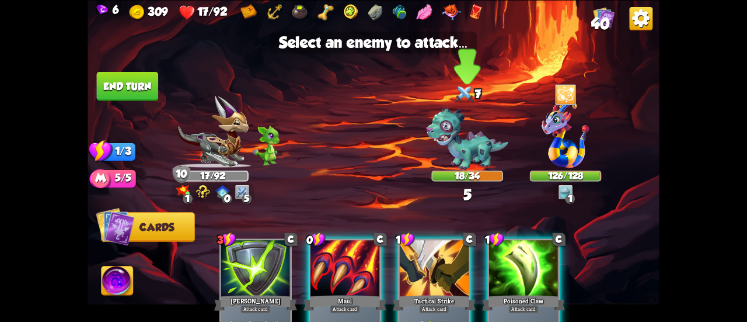
click at [445, 143] on img at bounding box center [467, 139] width 82 height 64
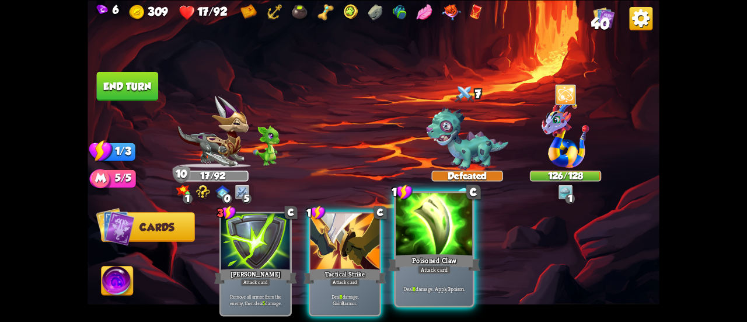
click at [451, 224] on div at bounding box center [434, 225] width 77 height 65
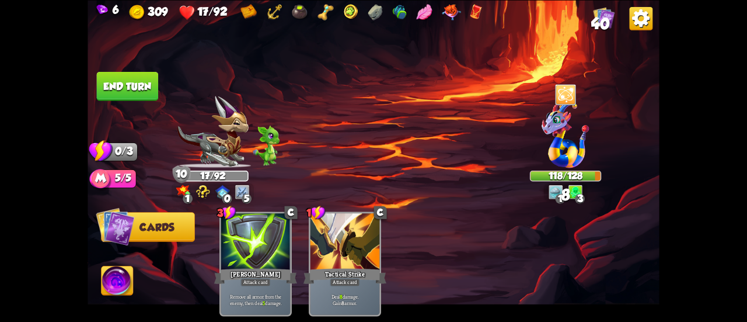
click at [137, 85] on button "End turn" at bounding box center [128, 85] width 62 height 29
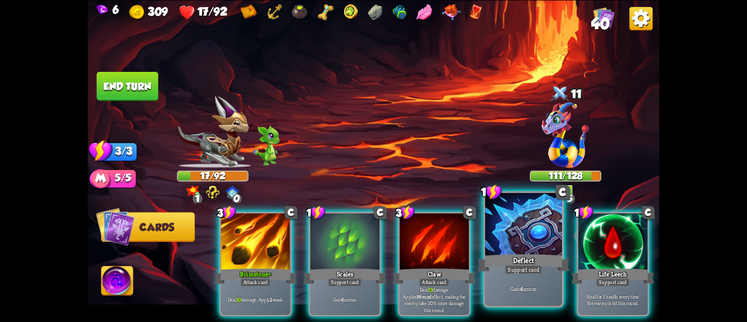
click at [513, 248] on div at bounding box center [523, 225] width 77 height 65
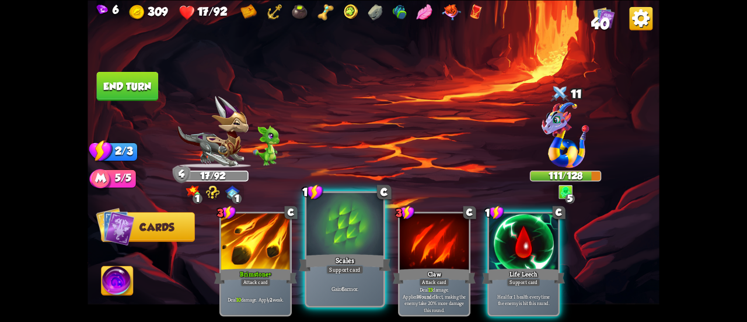
click at [323, 225] on div at bounding box center [345, 225] width 77 height 65
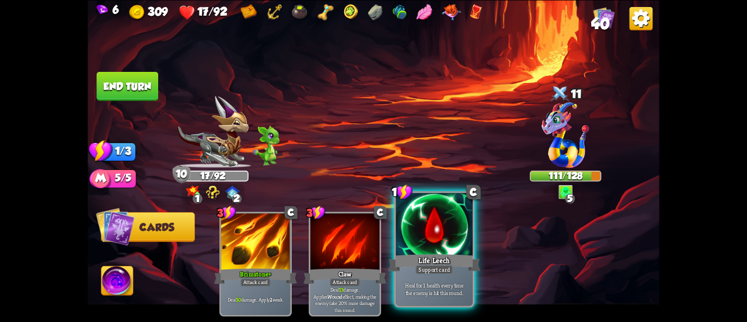
click at [445, 256] on div "Life Leech" at bounding box center [434, 262] width 92 height 20
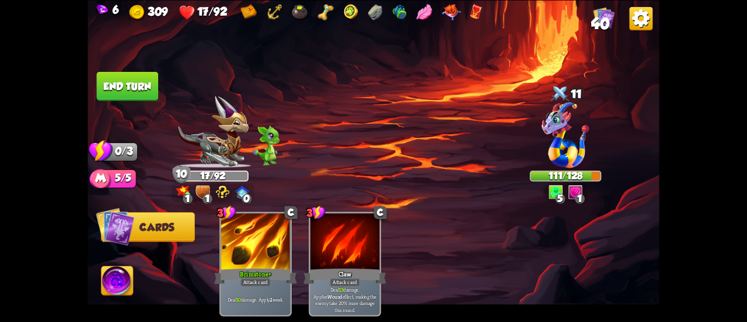
click at [120, 72] on button "End turn" at bounding box center [128, 85] width 62 height 29
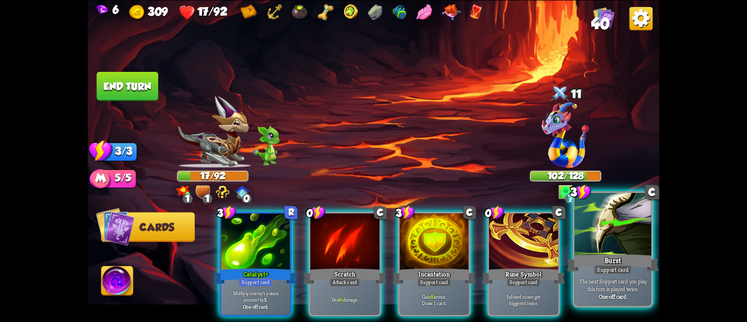
click at [603, 260] on div "Burst" at bounding box center [613, 262] width 92 height 20
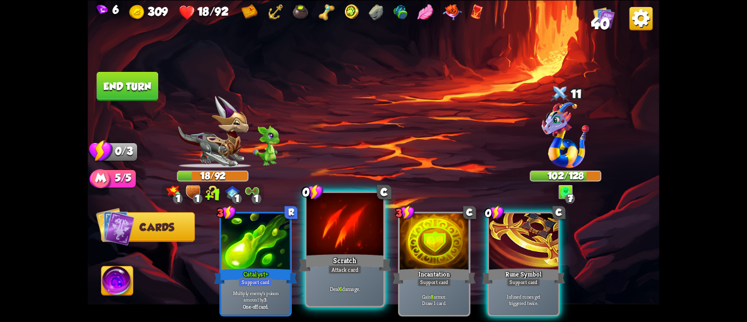
click at [328, 258] on div "Scratch" at bounding box center [345, 262] width 92 height 20
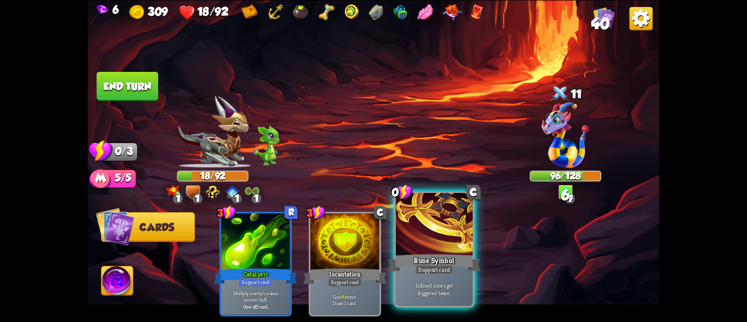
click at [434, 258] on div "Rune Symbol" at bounding box center [434, 262] width 92 height 20
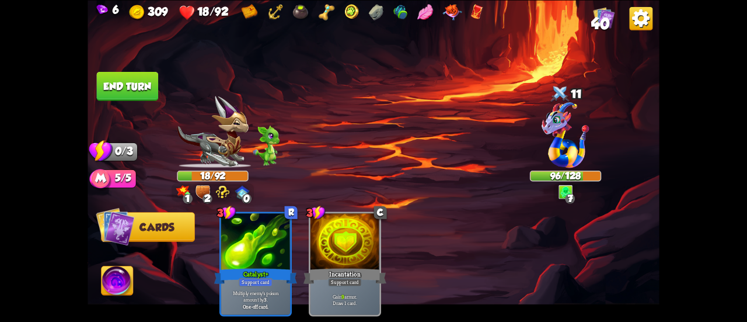
click at [134, 79] on button "End turn" at bounding box center [128, 85] width 62 height 29
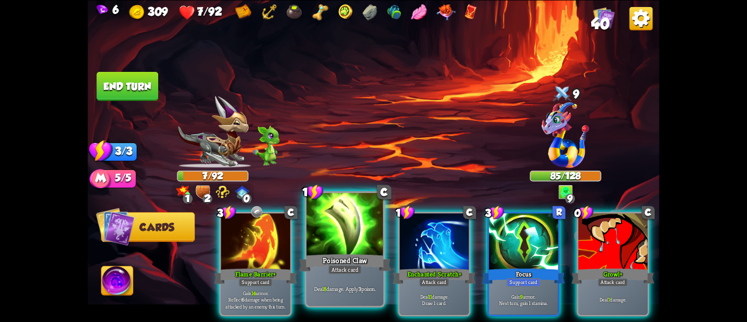
click at [350, 232] on div at bounding box center [345, 225] width 77 height 65
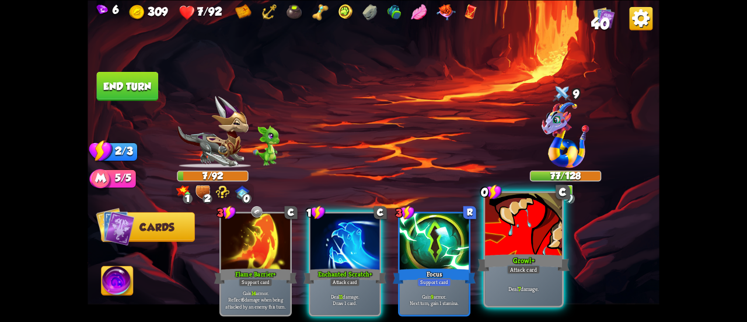
click at [533, 265] on div "Attack card" at bounding box center [523, 269] width 33 height 9
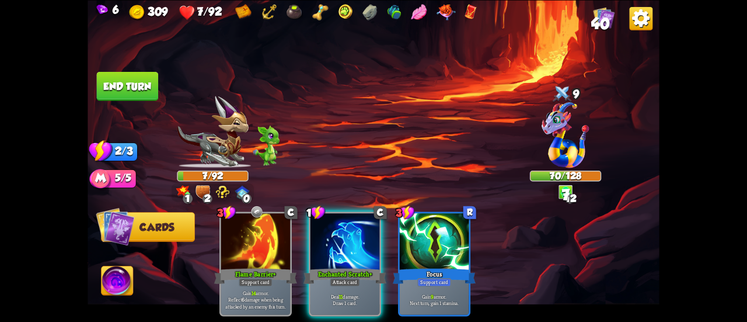
click at [340, 266] on div "Enchanted Scratch+" at bounding box center [345, 275] width 83 height 19
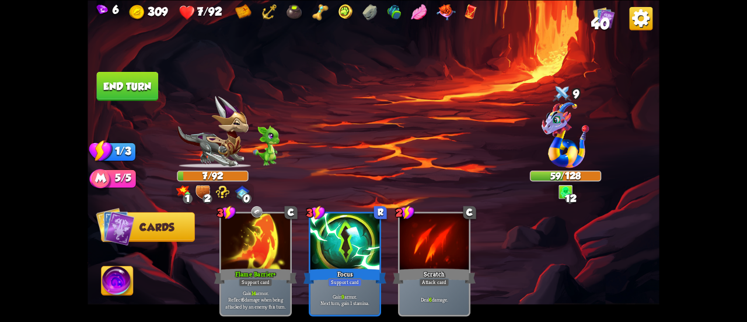
click at [148, 89] on button "End turn" at bounding box center [128, 85] width 62 height 29
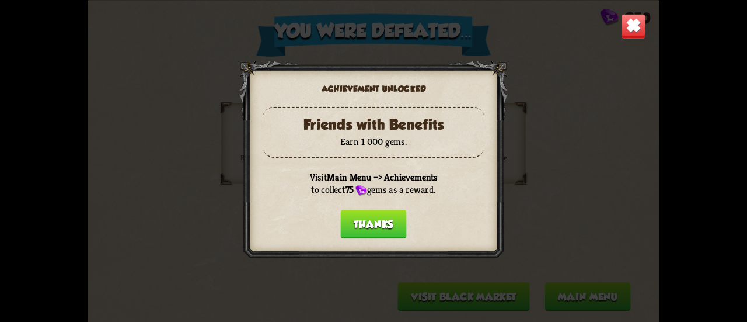
click at [384, 221] on button "Thanks" at bounding box center [373, 223] width 66 height 29
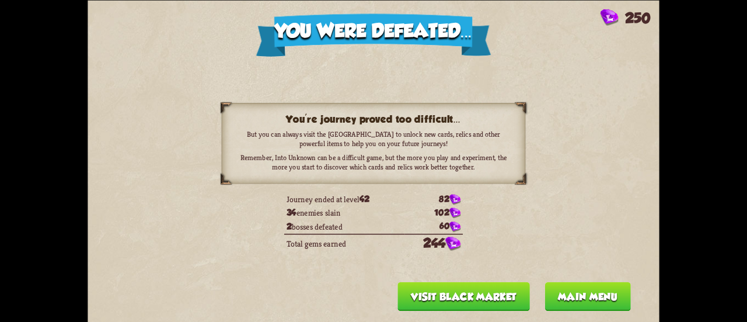
click at [586, 286] on button "Main menu" at bounding box center [588, 295] width 86 height 29
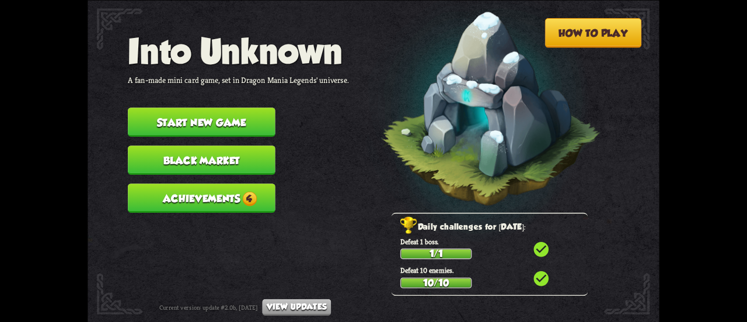
click at [204, 198] on button "Achievements 4" at bounding box center [202, 197] width 148 height 29
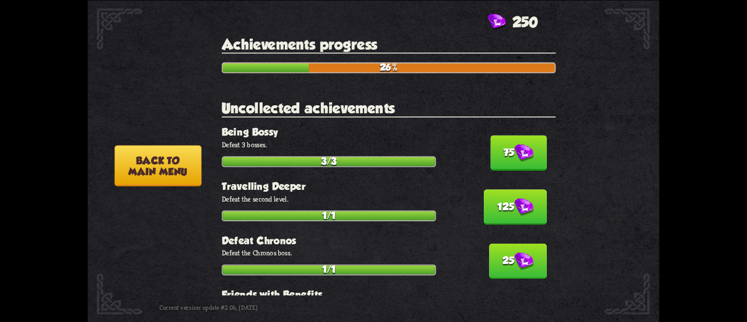
click at [500, 142] on button "75" at bounding box center [519, 152] width 57 height 35
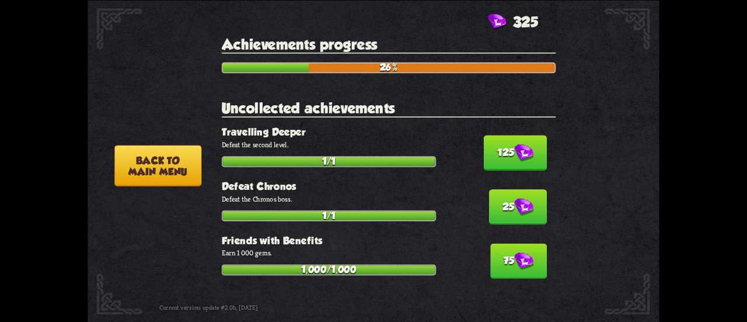
click at [500, 142] on button "125" at bounding box center [515, 152] width 63 height 35
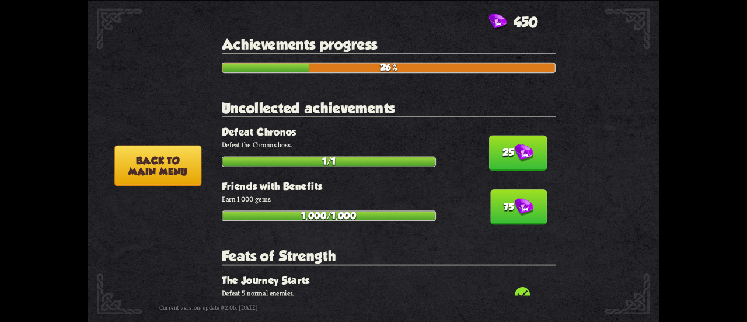
click at [500, 142] on button "25" at bounding box center [518, 152] width 58 height 35
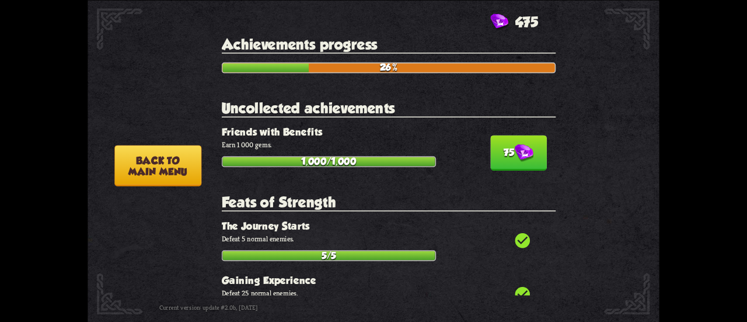
click at [500, 142] on button "75" at bounding box center [519, 152] width 57 height 35
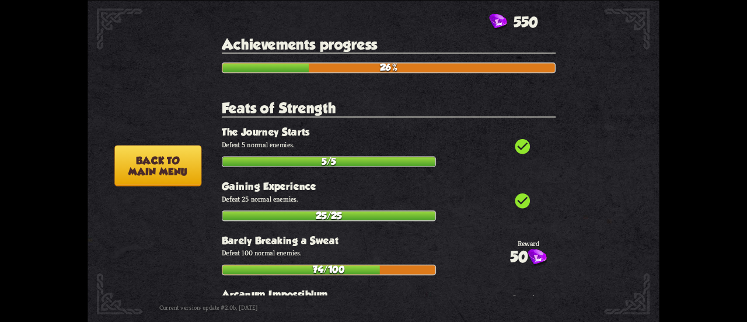
click at [174, 157] on button "Back to main menu" at bounding box center [157, 165] width 87 height 41
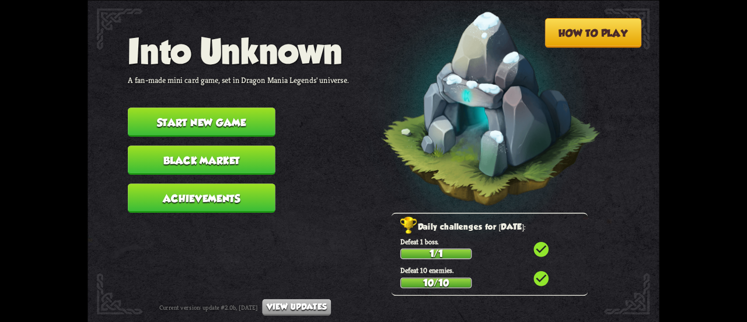
click at [211, 159] on button "Black Market" at bounding box center [202, 159] width 148 height 29
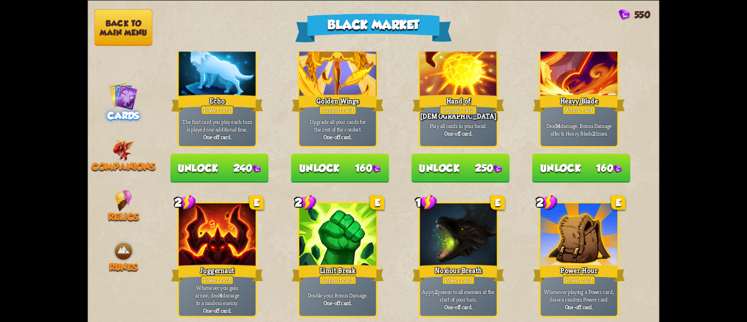
scroll to position [1039, 0]
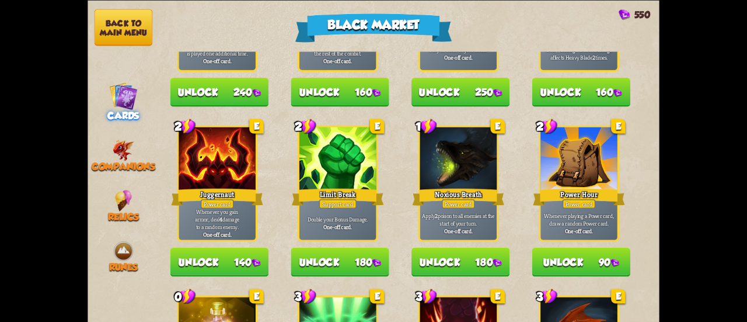
click at [485, 260] on button "Unlock 180" at bounding box center [461, 261] width 98 height 29
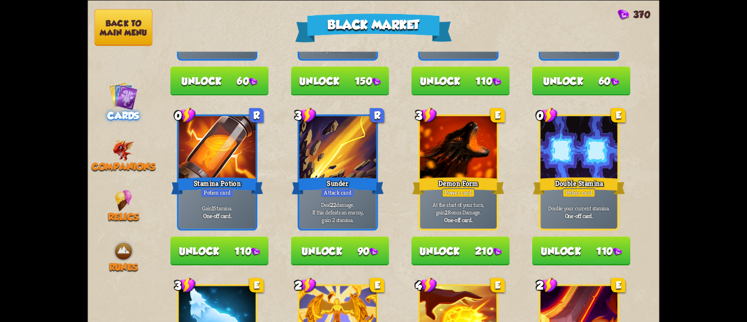
scroll to position [339, 0]
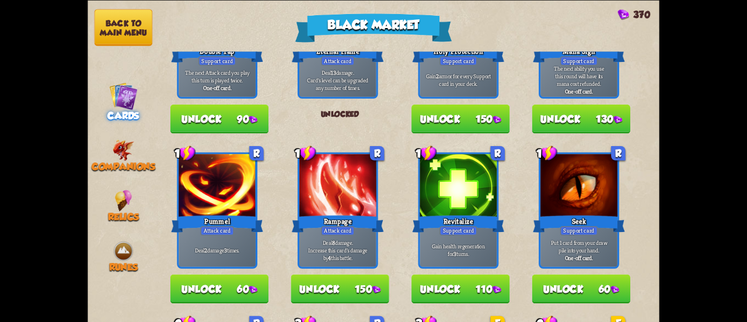
click at [440, 286] on button "Unlock 110" at bounding box center [461, 288] width 98 height 29
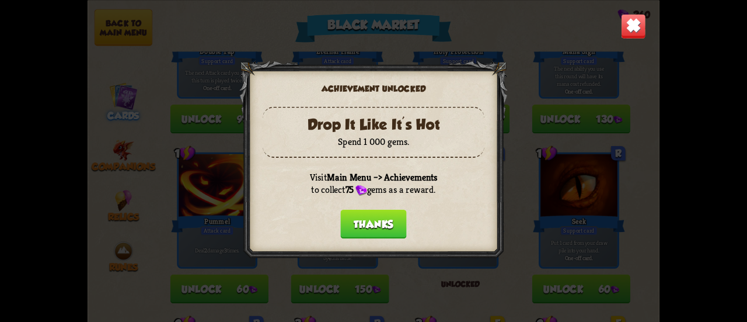
click at [391, 220] on button "Thanks" at bounding box center [373, 223] width 66 height 29
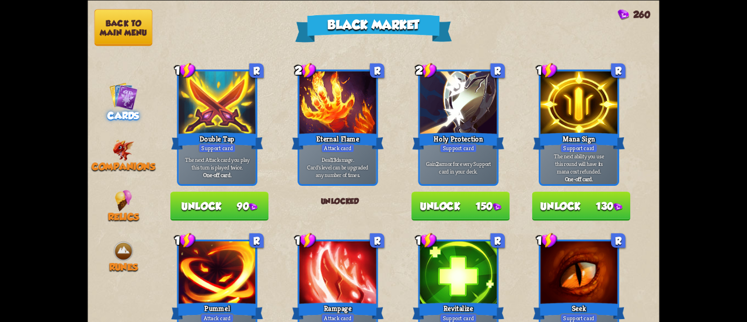
scroll to position [222, 0]
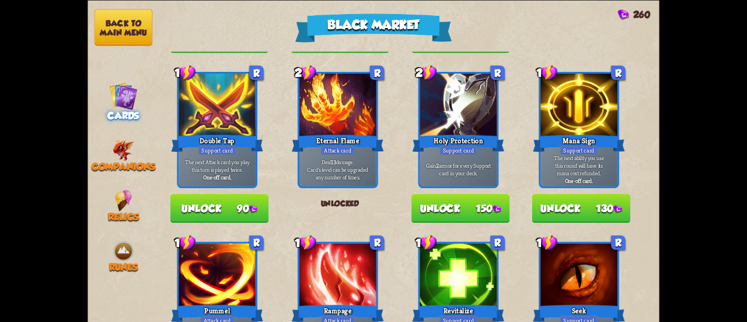
click at [132, 180] on nav "Back to main menu Cards Companions Relics Runes" at bounding box center [123, 161] width 71 height 322
click at [108, 198] on div "Relics" at bounding box center [123, 205] width 71 height 33
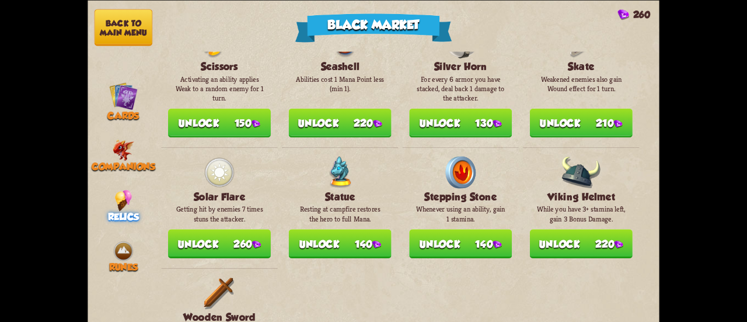
scroll to position [1348, 0]
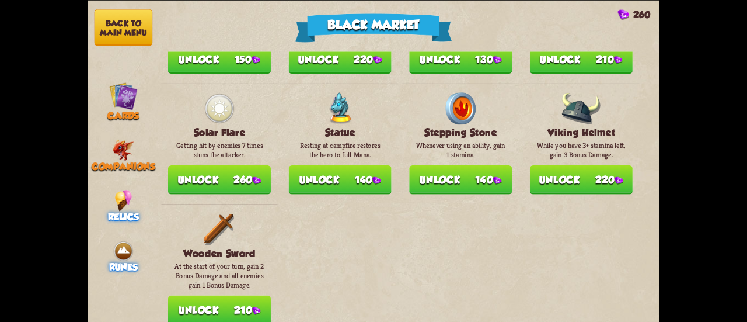
click at [117, 248] on img at bounding box center [124, 251] width 22 height 22
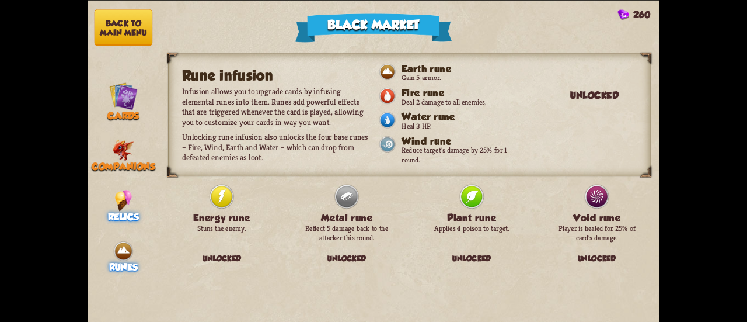
click at [132, 199] on img at bounding box center [123, 200] width 17 height 22
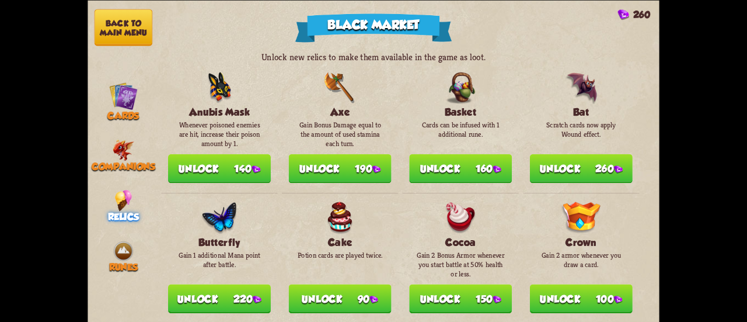
drag, startPoint x: 119, startPoint y: 95, endPoint x: 120, endPoint y: 123, distance: 27.5
click at [119, 95] on img at bounding box center [123, 95] width 29 height 29
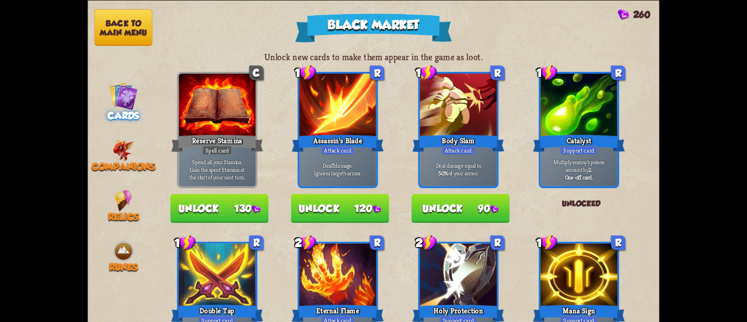
click at [118, 136] on nav "Back to main menu Cards Companions Relics Runes" at bounding box center [123, 161] width 71 height 322
click at [119, 139] on img at bounding box center [124, 150] width 22 height 22
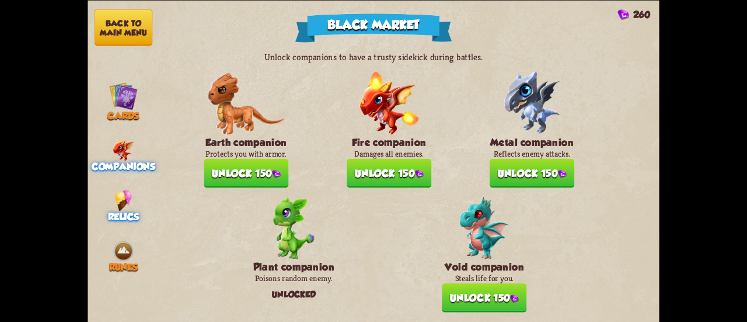
click at [130, 189] on img at bounding box center [123, 200] width 17 height 22
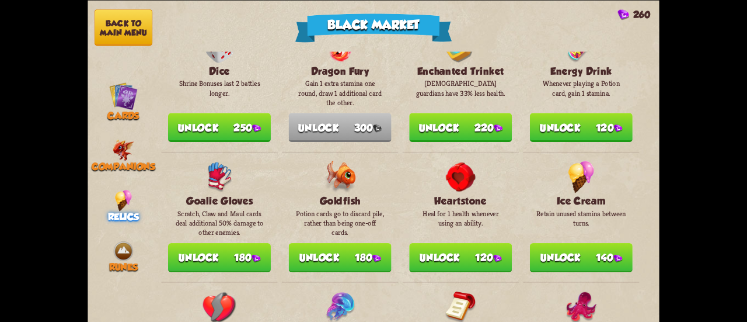
scroll to position [409, 0]
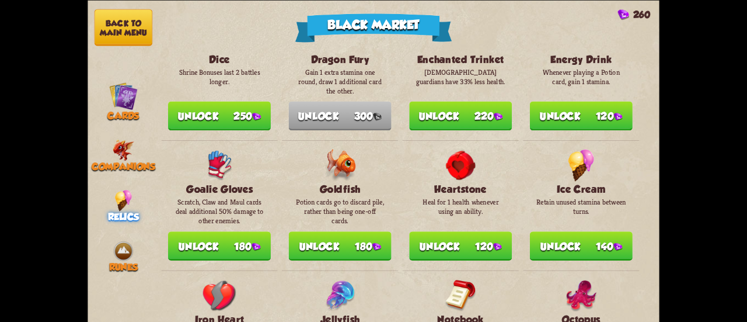
click at [550, 238] on button "Unlock 140" at bounding box center [581, 245] width 103 height 29
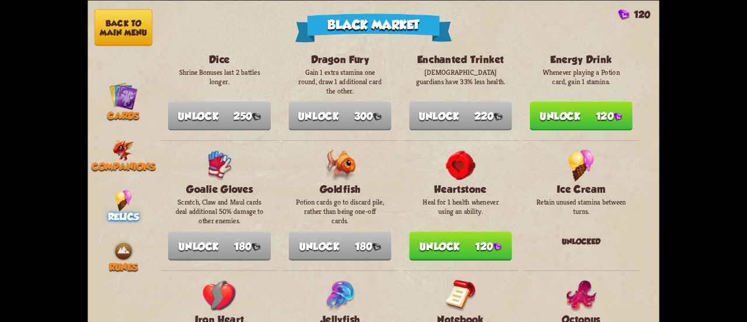
click at [148, 25] on button "Back to main menu" at bounding box center [124, 27] width 58 height 37
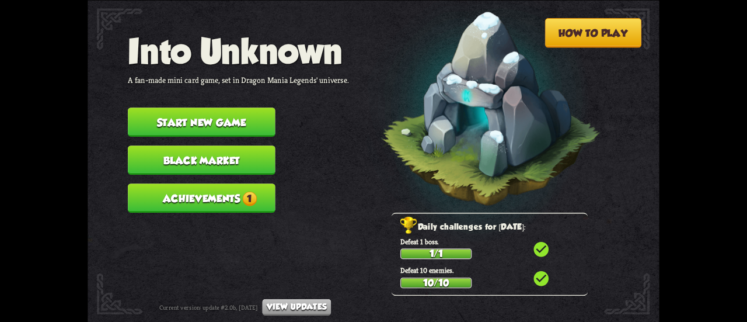
click at [245, 203] on button "Achievements 1" at bounding box center [202, 197] width 148 height 29
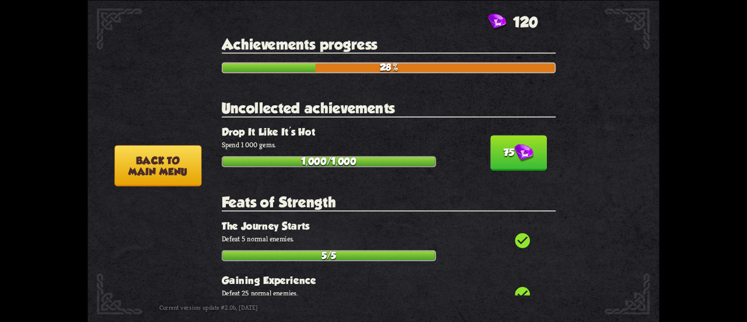
click at [517, 138] on button "75" at bounding box center [519, 152] width 57 height 35
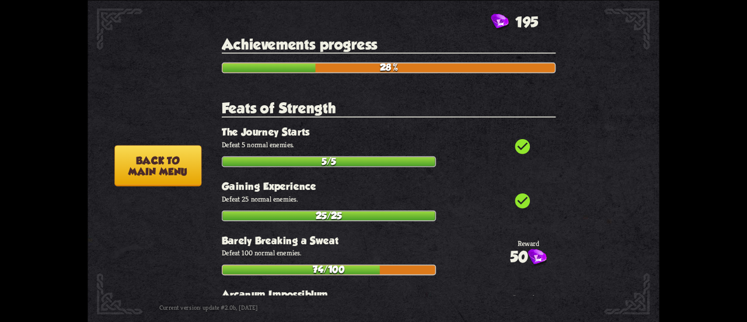
click at [166, 150] on button "Back to main menu" at bounding box center [157, 165] width 87 height 41
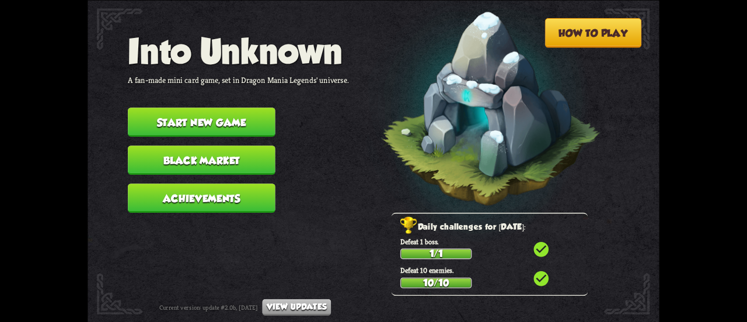
click at [200, 152] on button "Black Market" at bounding box center [202, 159] width 148 height 29
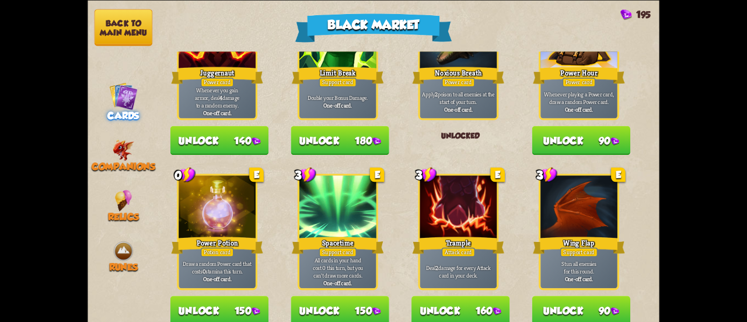
scroll to position [1215, 0]
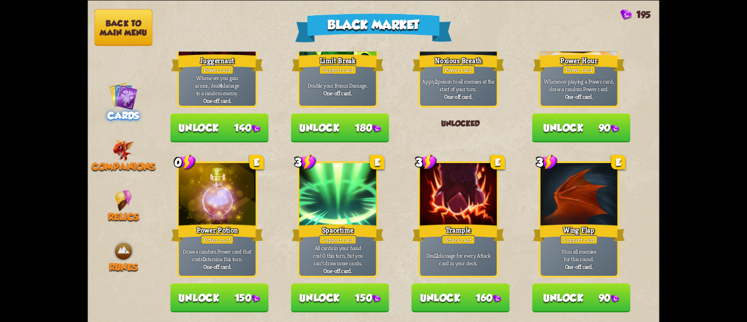
click at [297, 295] on button "Unlock 150" at bounding box center [340, 297] width 98 height 29
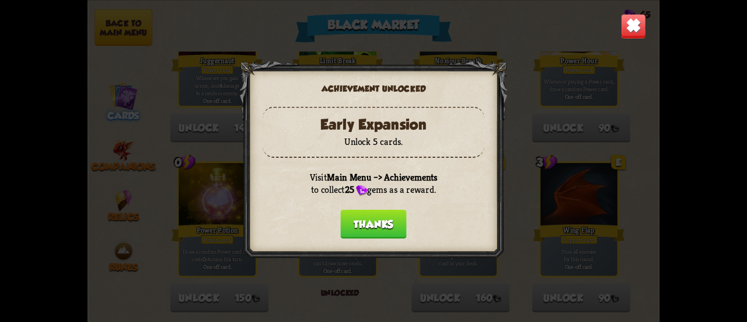
click at [358, 225] on button "Thanks" at bounding box center [373, 223] width 66 height 29
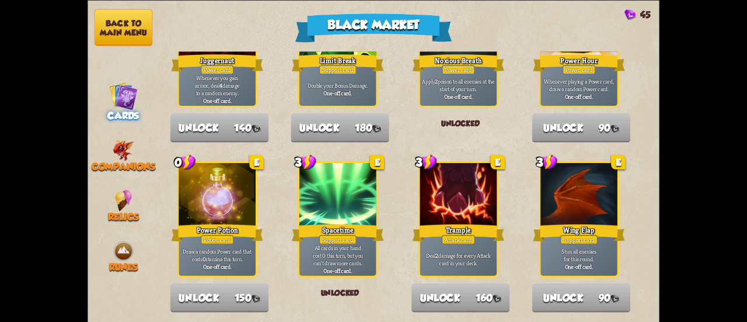
click at [117, 20] on button "Back to main menu" at bounding box center [124, 27] width 58 height 37
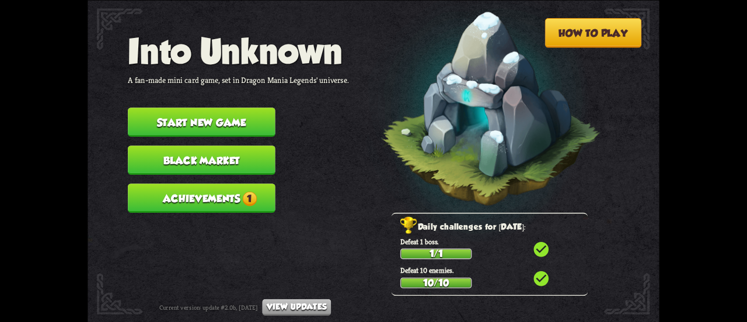
click at [176, 196] on button "Achievements 1" at bounding box center [202, 197] width 148 height 29
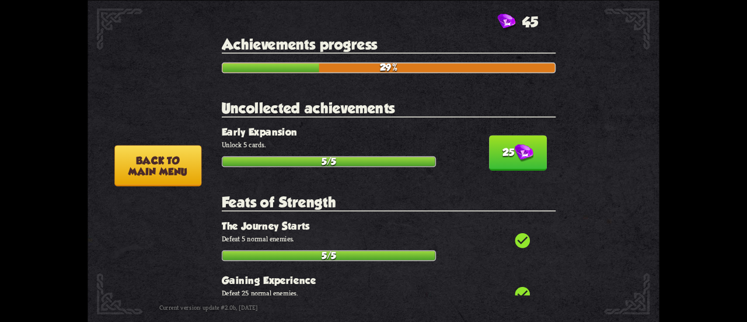
click at [528, 150] on button "25" at bounding box center [518, 152] width 58 height 35
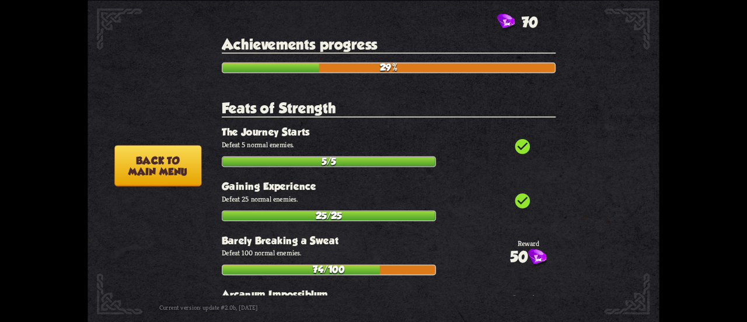
click at [175, 147] on button "Back to main menu" at bounding box center [157, 165] width 87 height 41
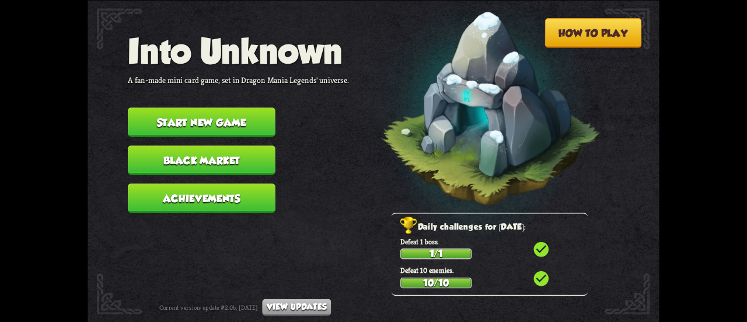
click at [176, 163] on button "Black Market" at bounding box center [202, 159] width 148 height 29
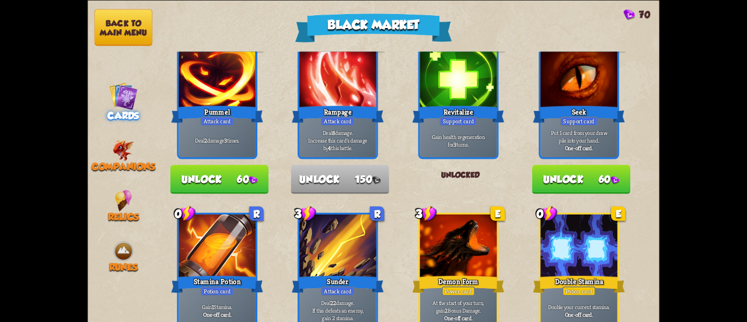
scroll to position [467, 0]
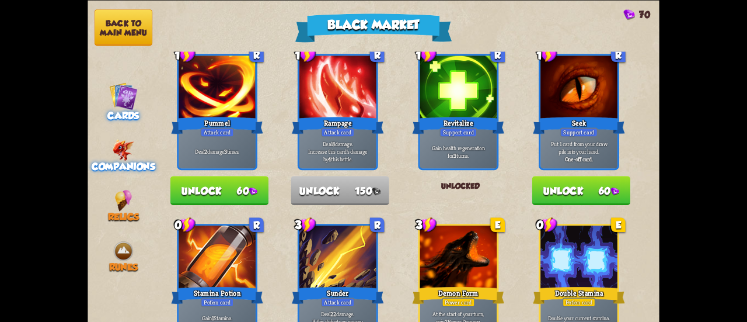
click at [128, 146] on img at bounding box center [124, 150] width 22 height 22
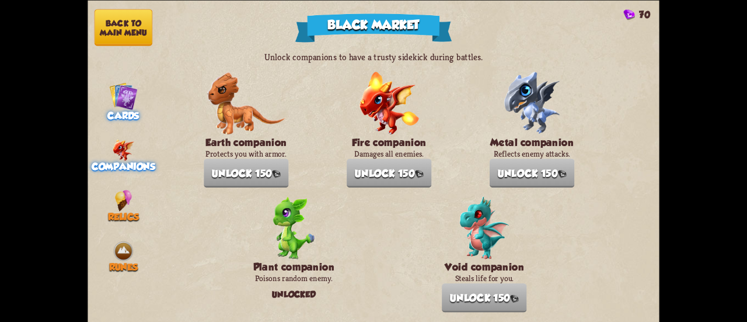
click at [119, 93] on img at bounding box center [123, 95] width 29 height 29
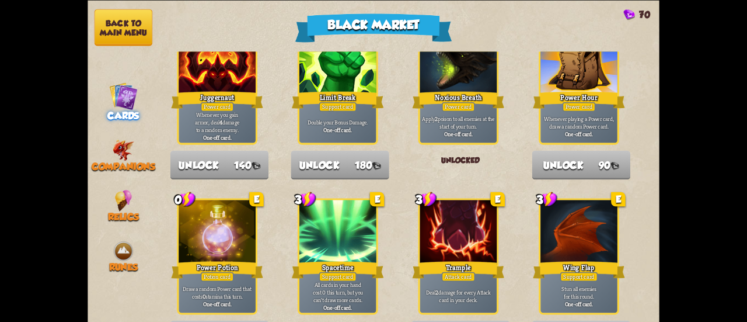
scroll to position [1215, 0]
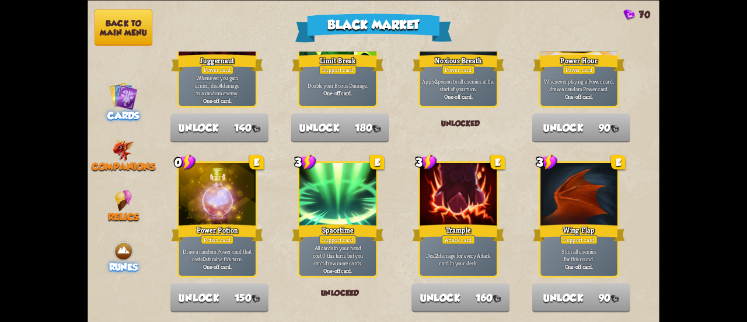
click at [124, 248] on img at bounding box center [124, 251] width 22 height 22
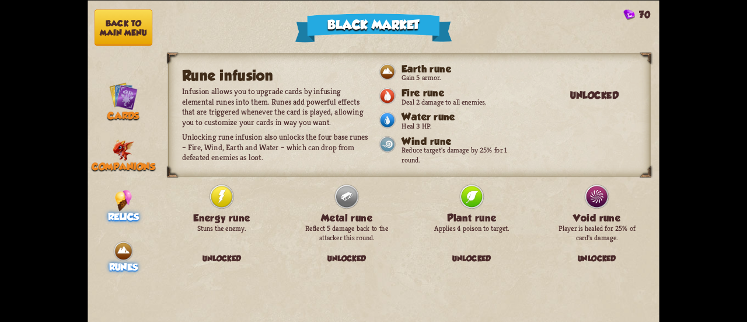
click at [129, 204] on img at bounding box center [123, 200] width 17 height 22
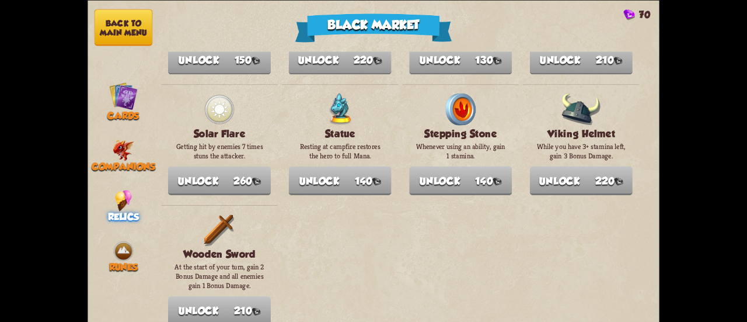
scroll to position [1348, 0]
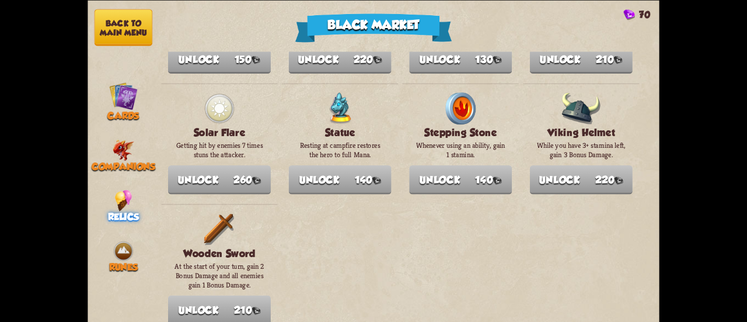
click at [119, 22] on button "Back to main menu" at bounding box center [124, 27] width 58 height 37
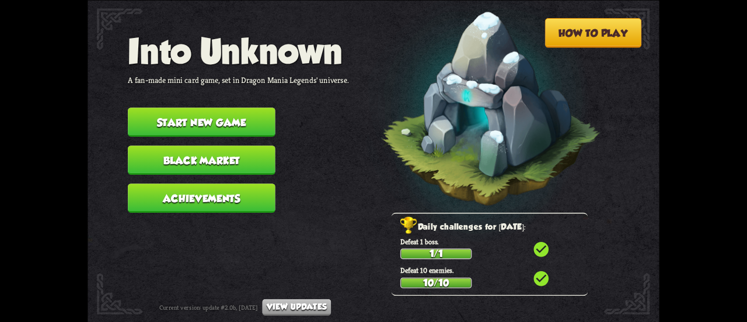
click at [234, 116] on button "Start new game" at bounding box center [202, 121] width 148 height 29
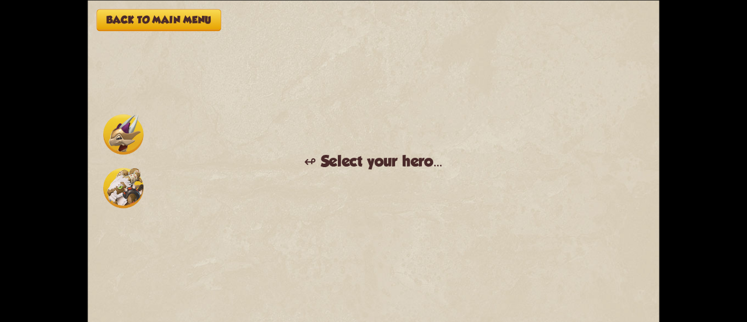
click at [135, 135] on img at bounding box center [123, 134] width 40 height 40
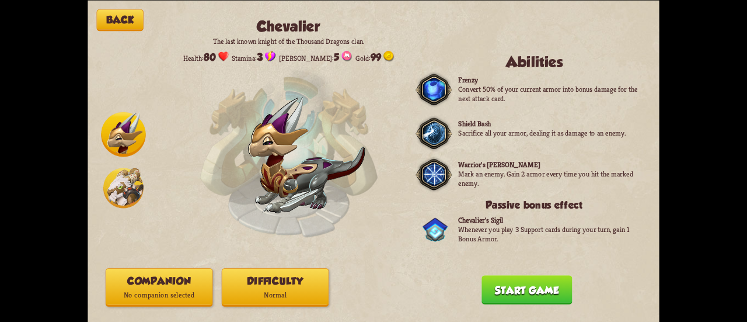
click at [296, 279] on button "Difficulty Normal" at bounding box center [275, 286] width 107 height 39
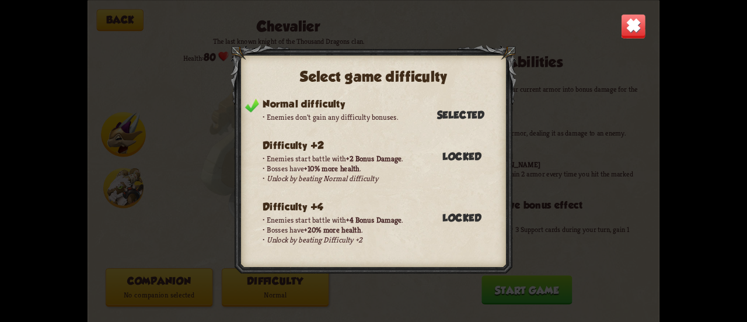
click at [637, 25] on img at bounding box center [633, 25] width 25 height 25
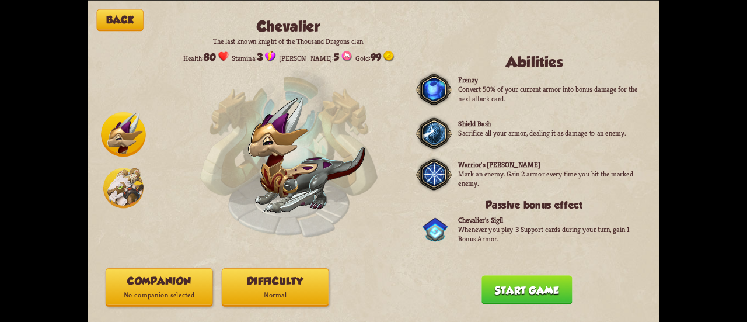
click at [142, 297] on p "No companion selected" at bounding box center [159, 295] width 106 height 14
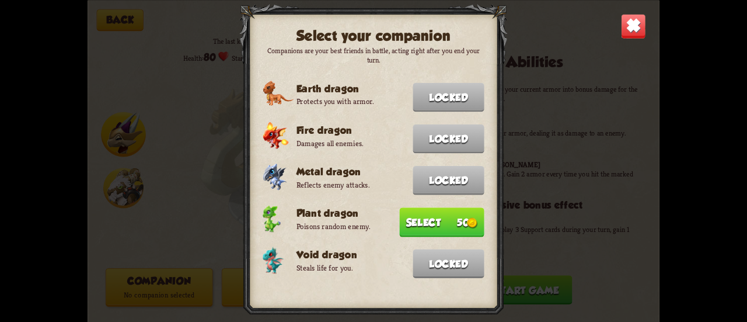
click at [405, 212] on button "Select 50" at bounding box center [441, 221] width 85 height 29
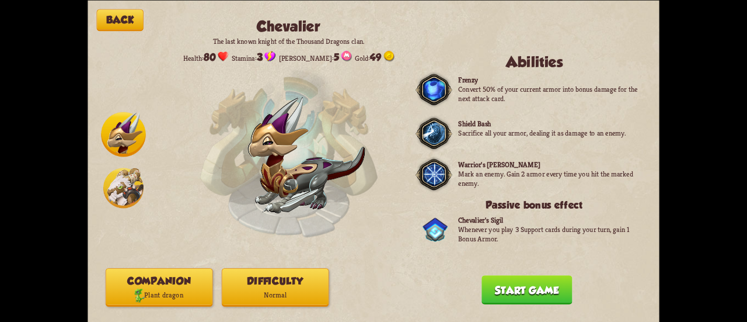
click at [500, 281] on button "Start game" at bounding box center [527, 289] width 91 height 29
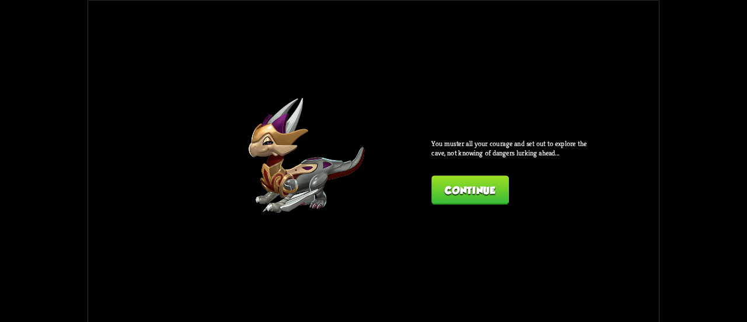
click at [465, 185] on button "Continue" at bounding box center [470, 189] width 77 height 29
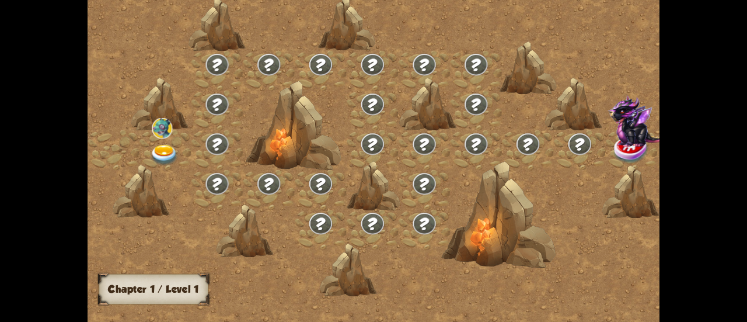
click at [608, 141] on img at bounding box center [641, 120] width 66 height 51
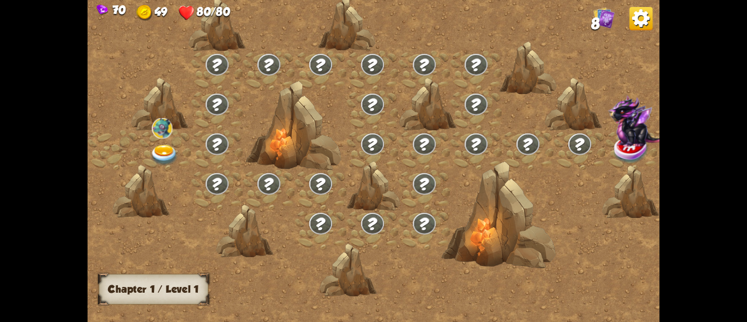
click at [159, 150] on img at bounding box center [164, 155] width 29 height 21
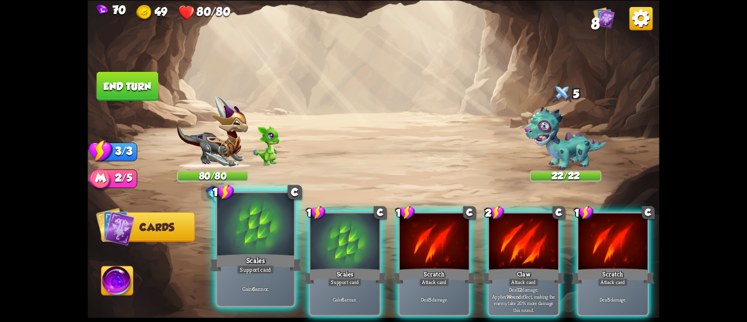
click at [276, 244] on div at bounding box center [255, 225] width 77 height 65
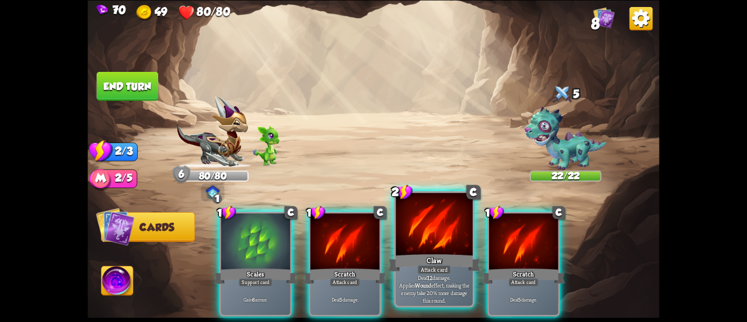
click at [409, 247] on div at bounding box center [434, 225] width 77 height 65
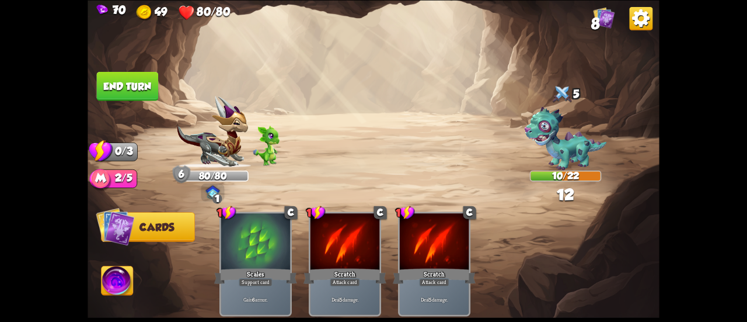
click at [132, 82] on button "End turn" at bounding box center [128, 85] width 62 height 29
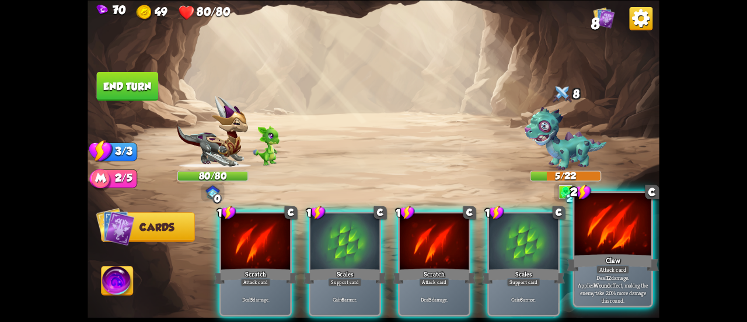
click at [590, 261] on div "Claw" at bounding box center [613, 262] width 92 height 20
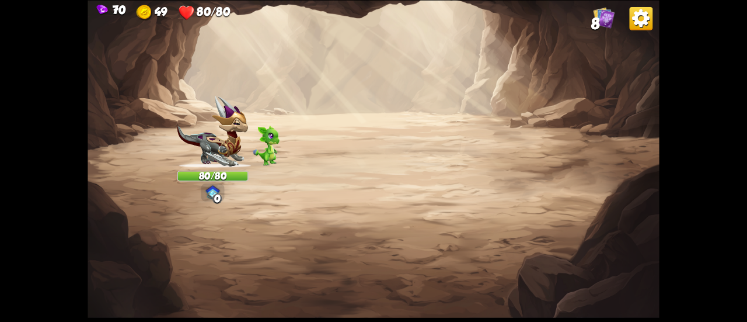
click at [600, 20] on span "8" at bounding box center [596, 24] width 9 height 18
